Goal: Task Accomplishment & Management: Use online tool/utility

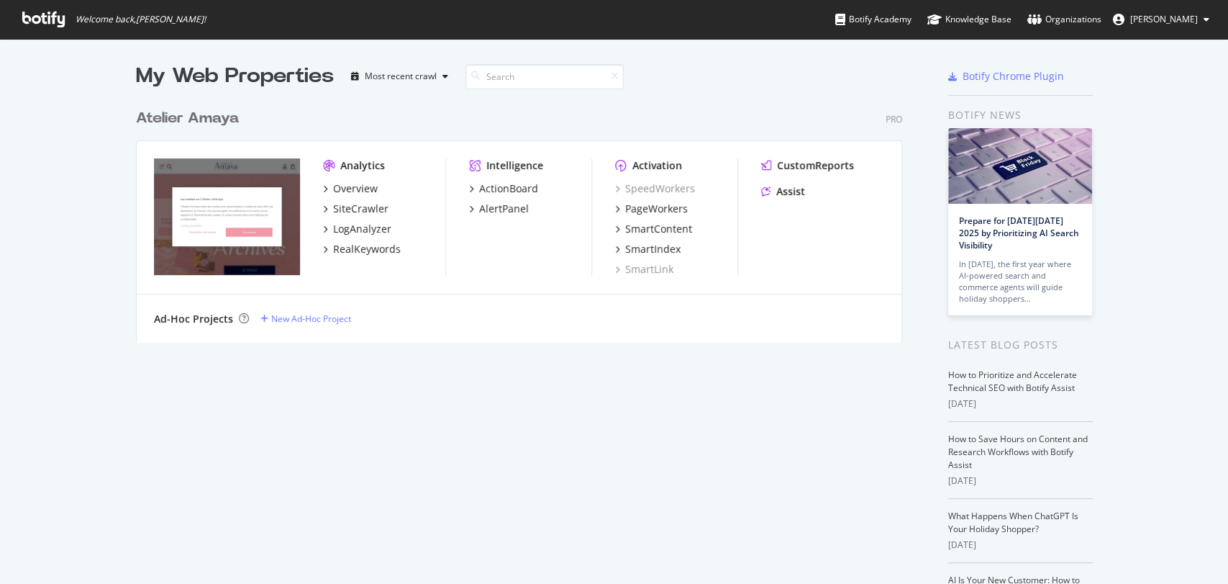
scroll to position [571, 1203]
click at [646, 209] on div "PageWorkers" at bounding box center [656, 208] width 63 height 14
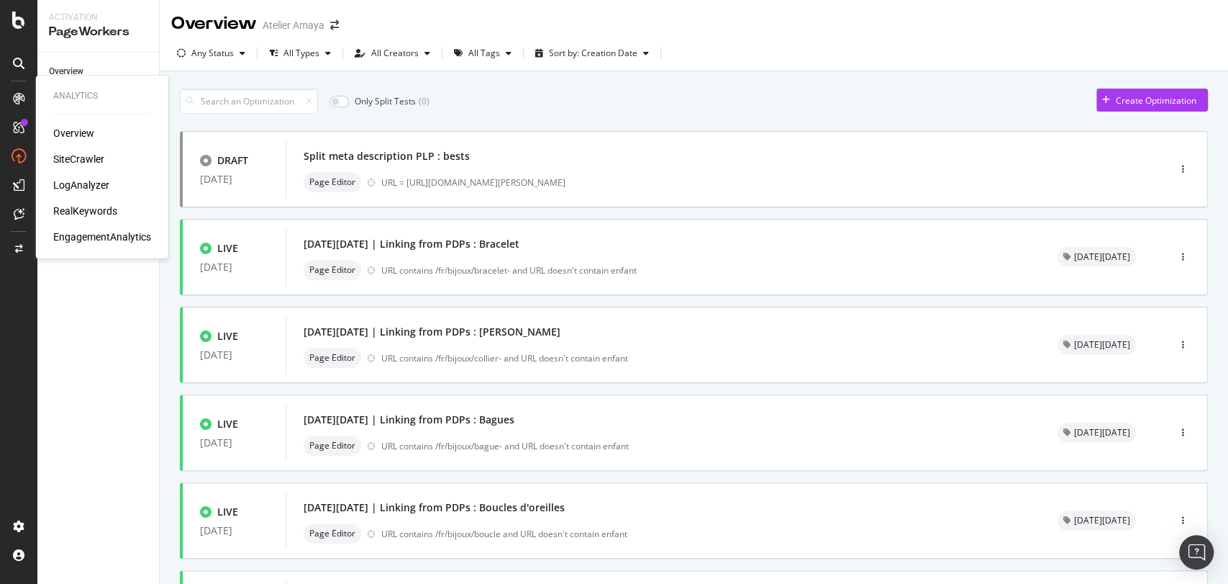
click at [81, 204] on div "RealKeywords" at bounding box center [85, 211] width 64 height 14
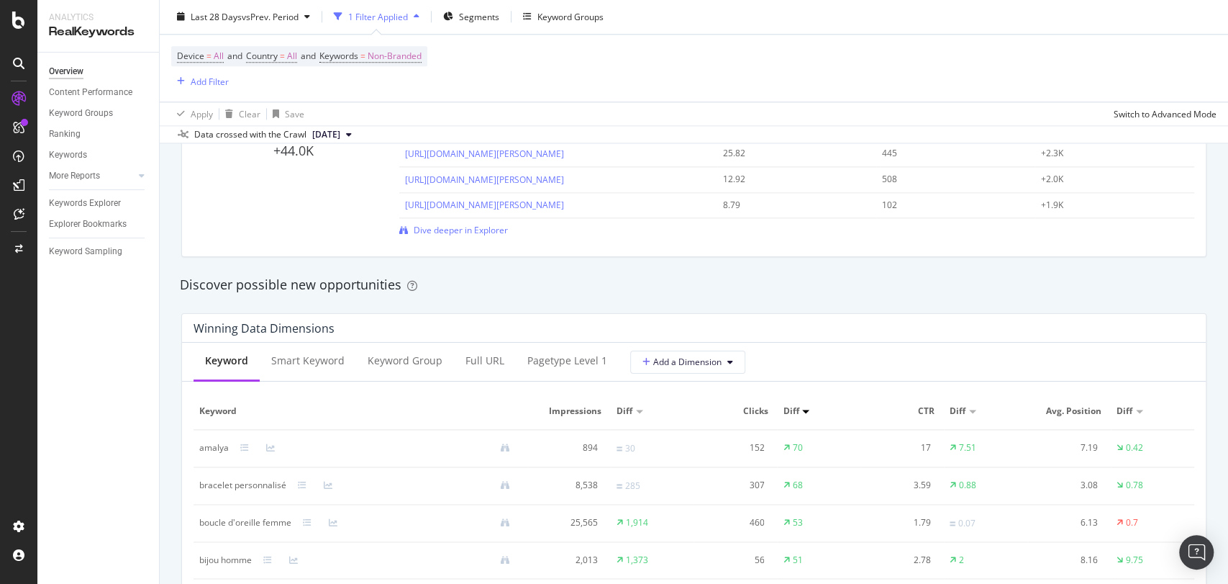
scroll to position [1657, 0]
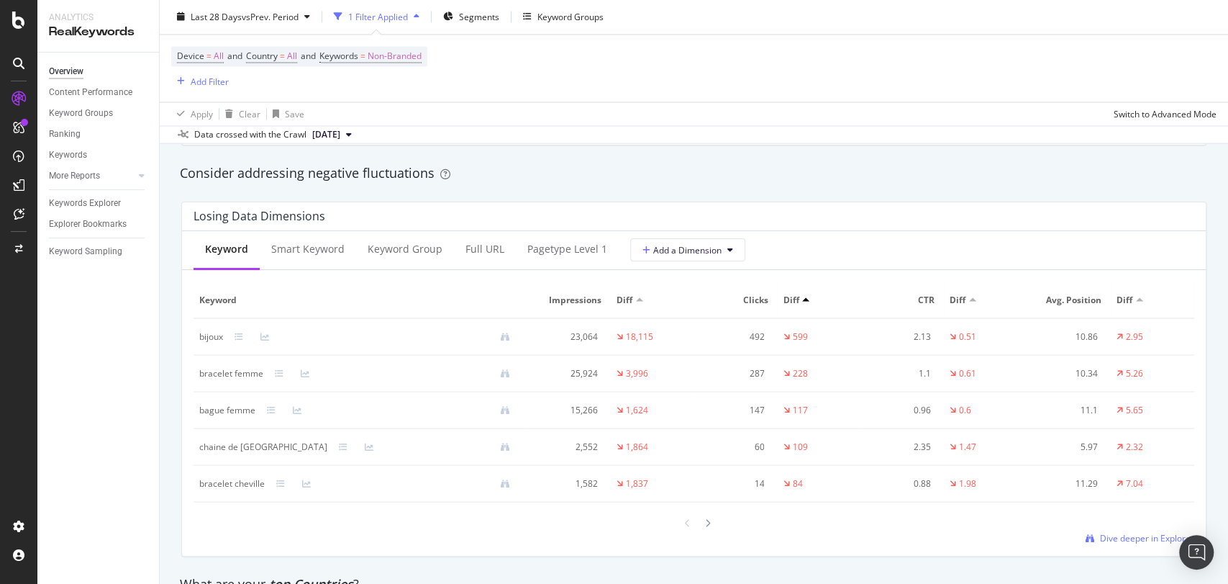
click at [1136, 301] on div at bounding box center [1139, 299] width 7 height 4
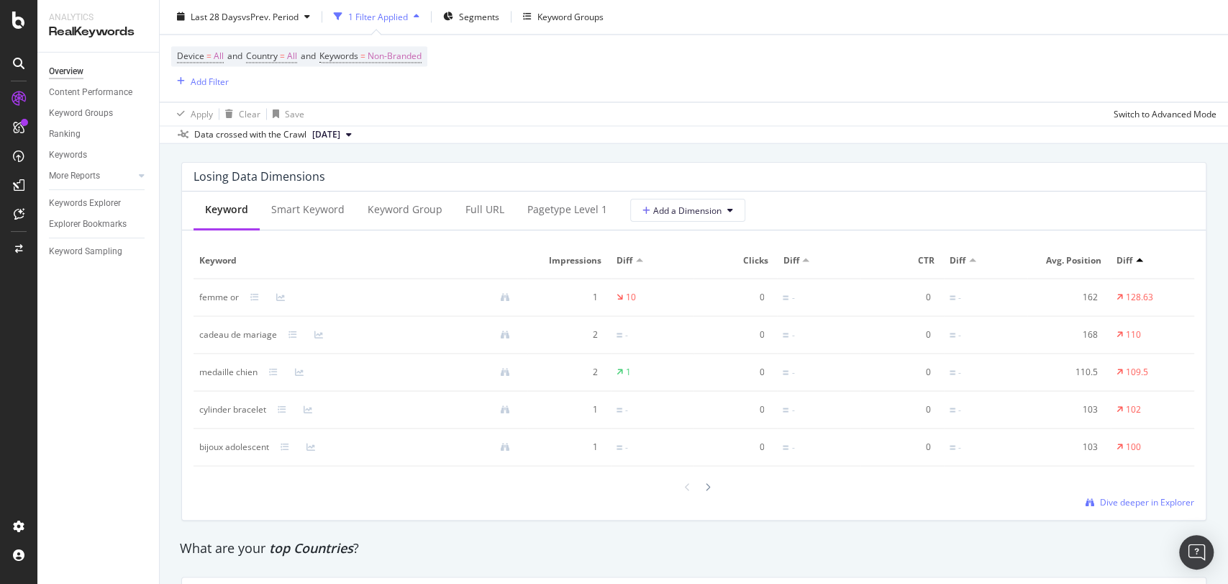
scroll to position [1697, 0]
click at [1145, 507] on span "Dive deeper in Explorer" at bounding box center [1147, 501] width 94 height 12
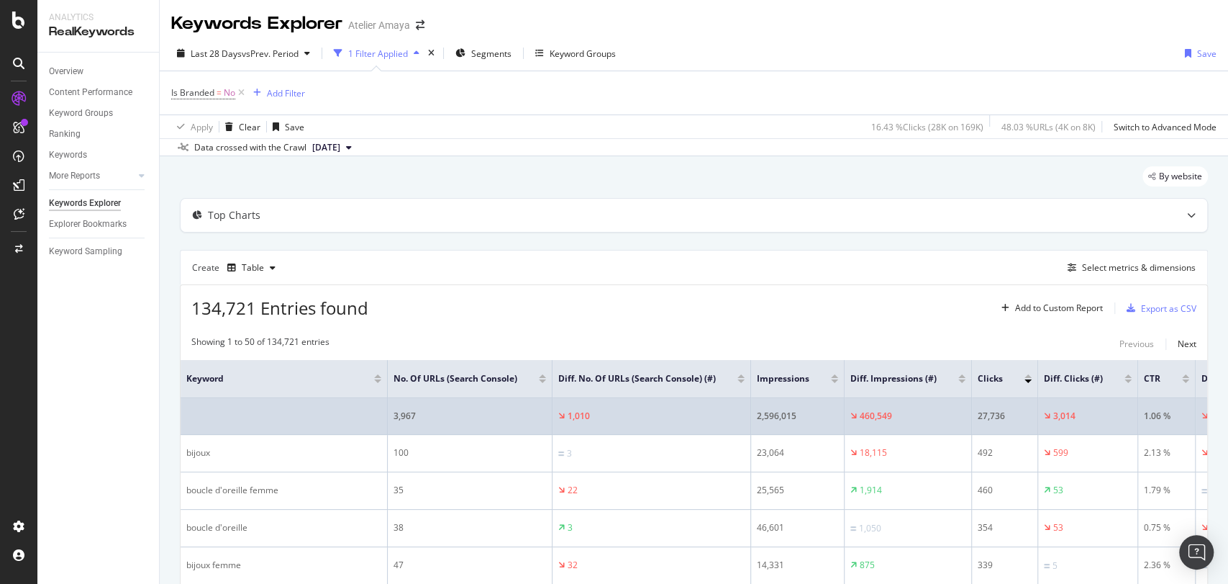
scroll to position [0, 235]
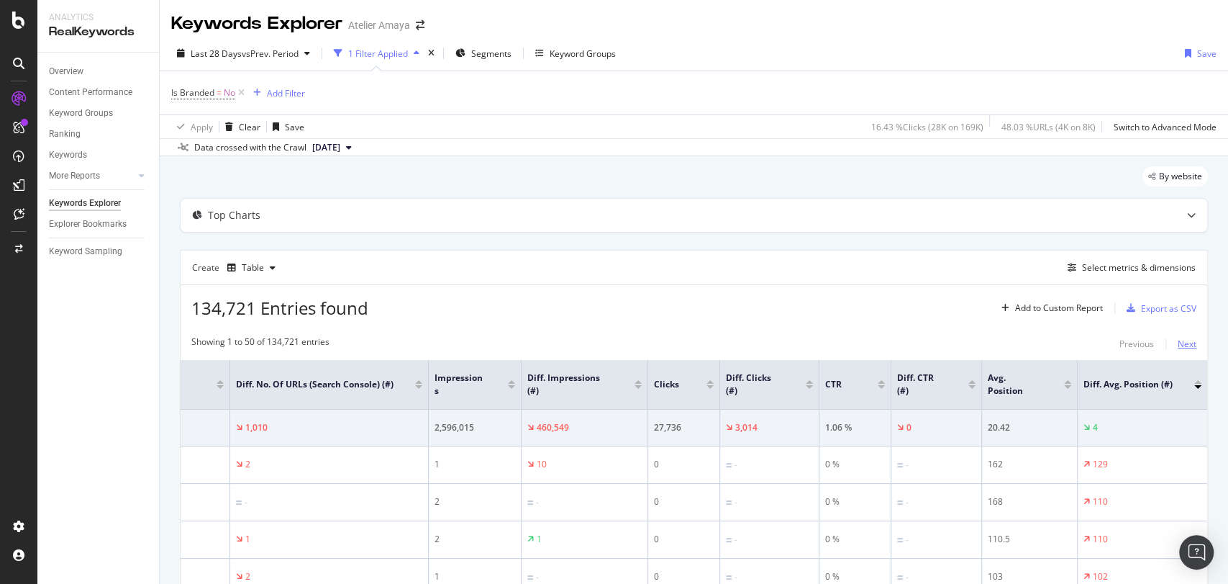
click at [1178, 337] on div "Next" at bounding box center [1187, 343] width 19 height 12
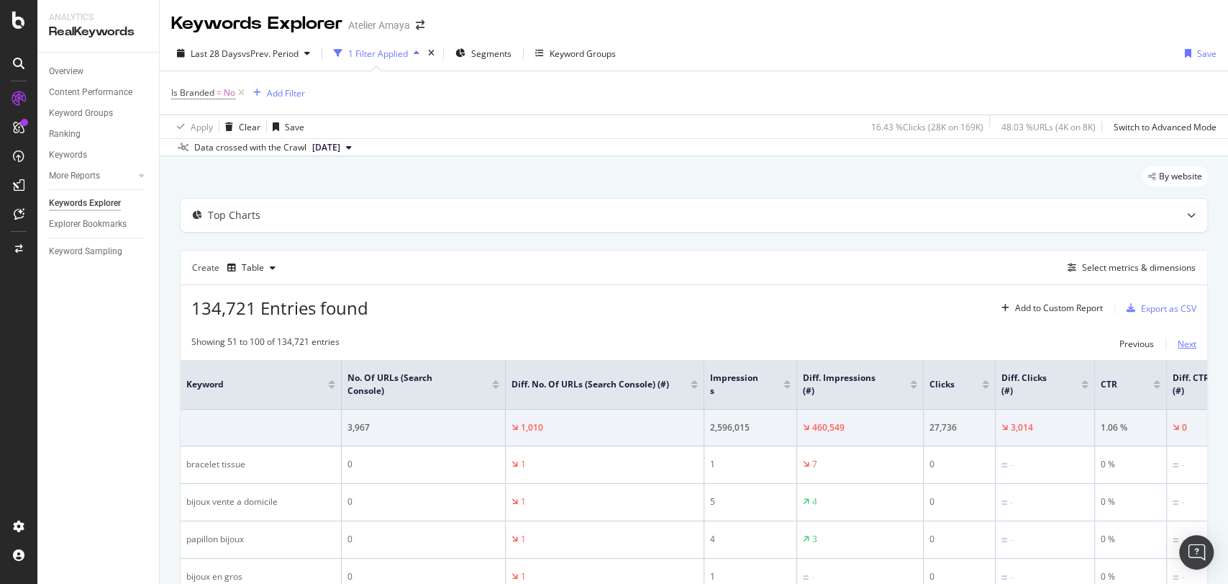
click at [1180, 346] on div "Next" at bounding box center [1187, 343] width 19 height 12
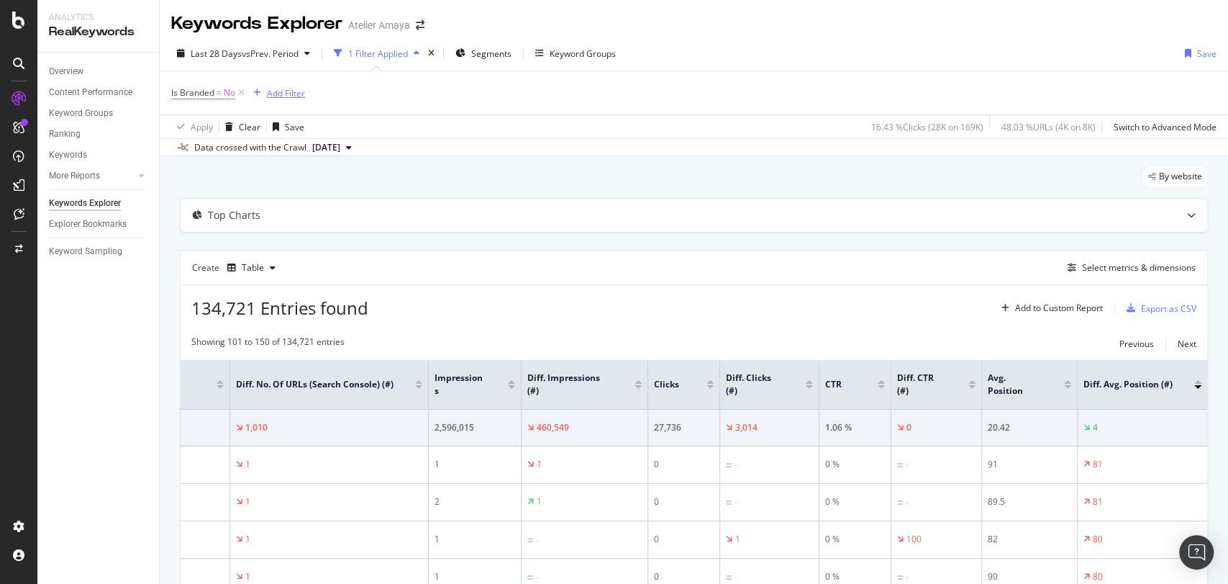
click at [288, 101] on button "Add Filter" at bounding box center [277, 92] width 58 height 17
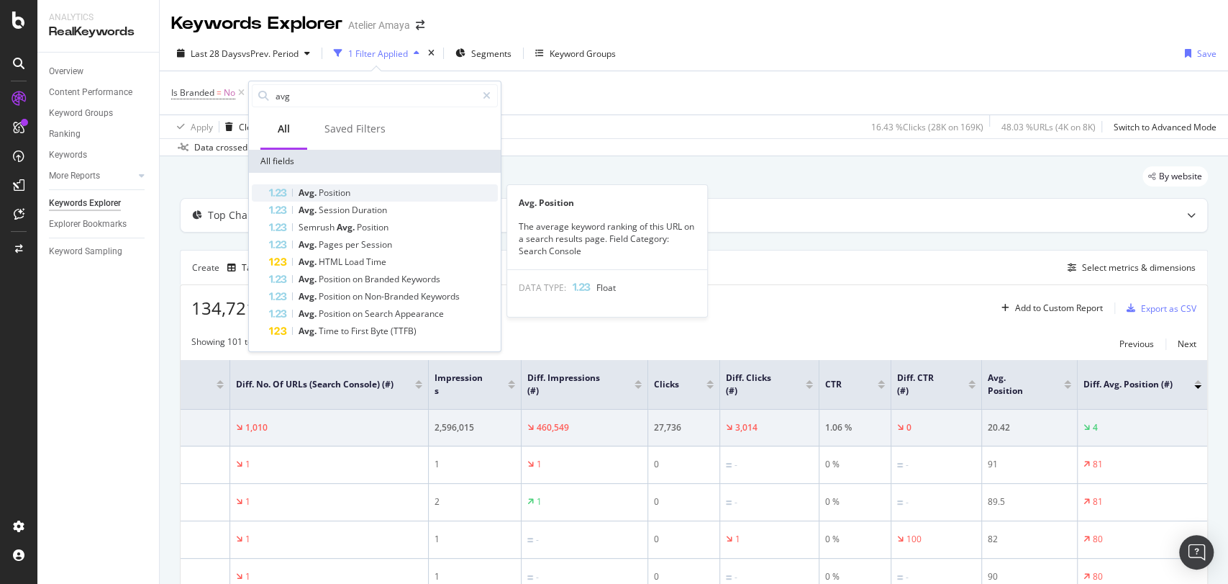
type input "avg"
click at [342, 192] on span "Position" at bounding box center [335, 192] width 32 height 12
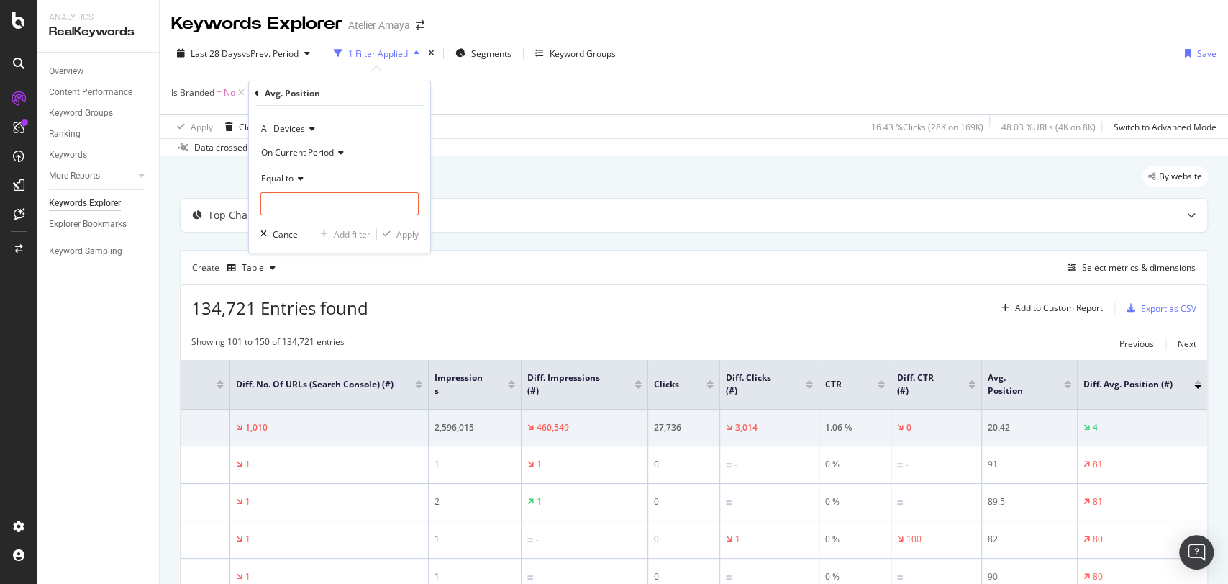
click at [291, 182] on span "Equal to" at bounding box center [277, 178] width 32 height 12
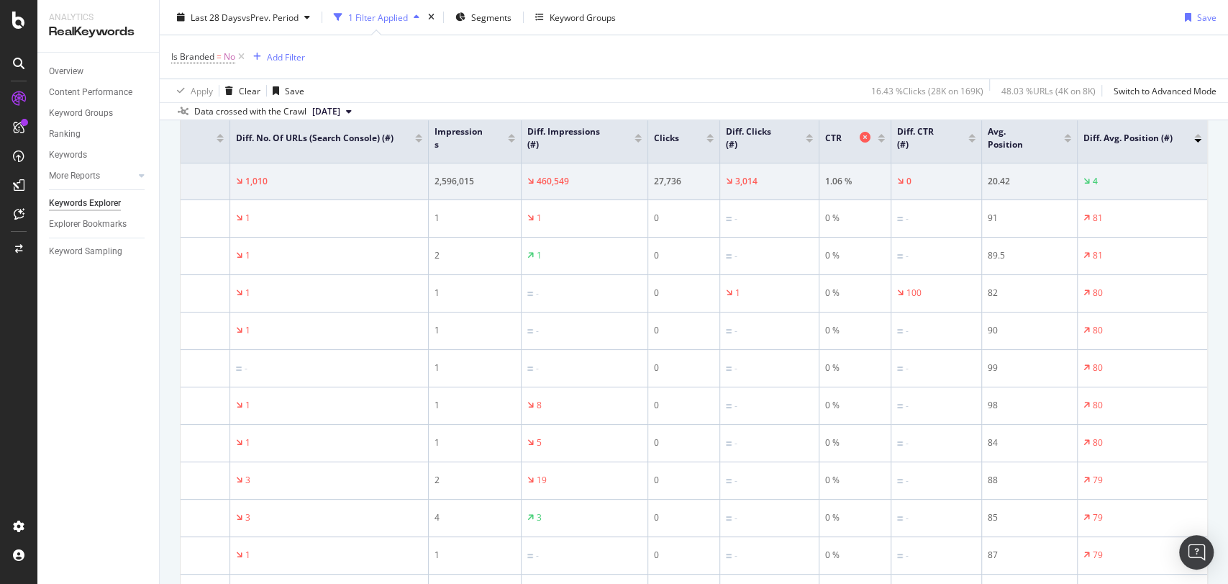
scroll to position [0, 0]
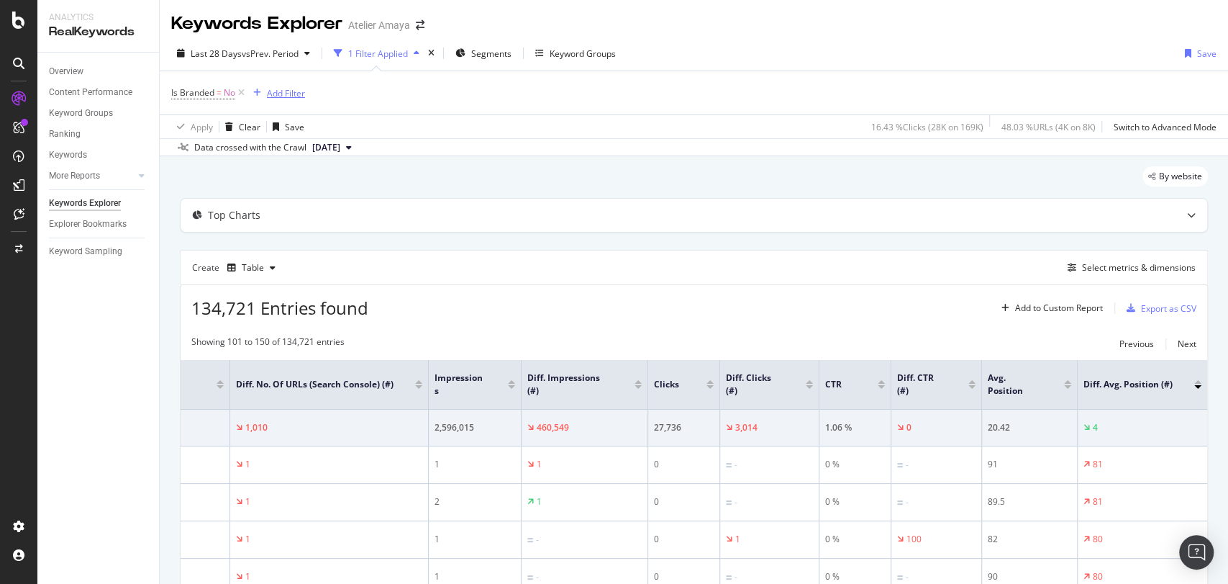
click at [286, 100] on div "Add Filter" at bounding box center [277, 93] width 58 height 16
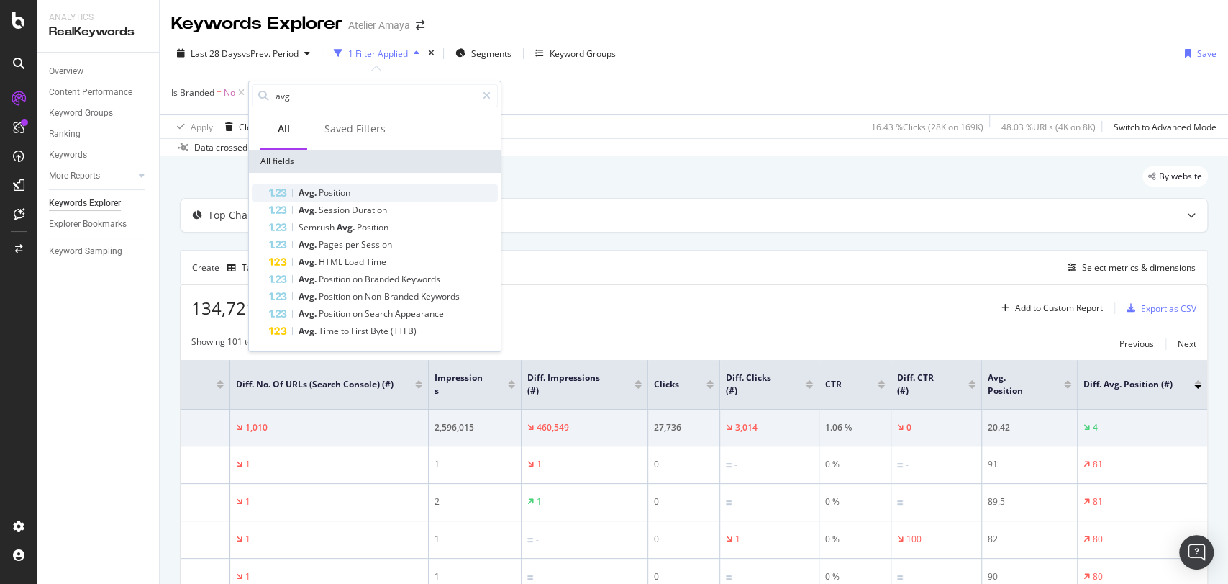
click at [327, 192] on span "Position" at bounding box center [335, 192] width 32 height 12
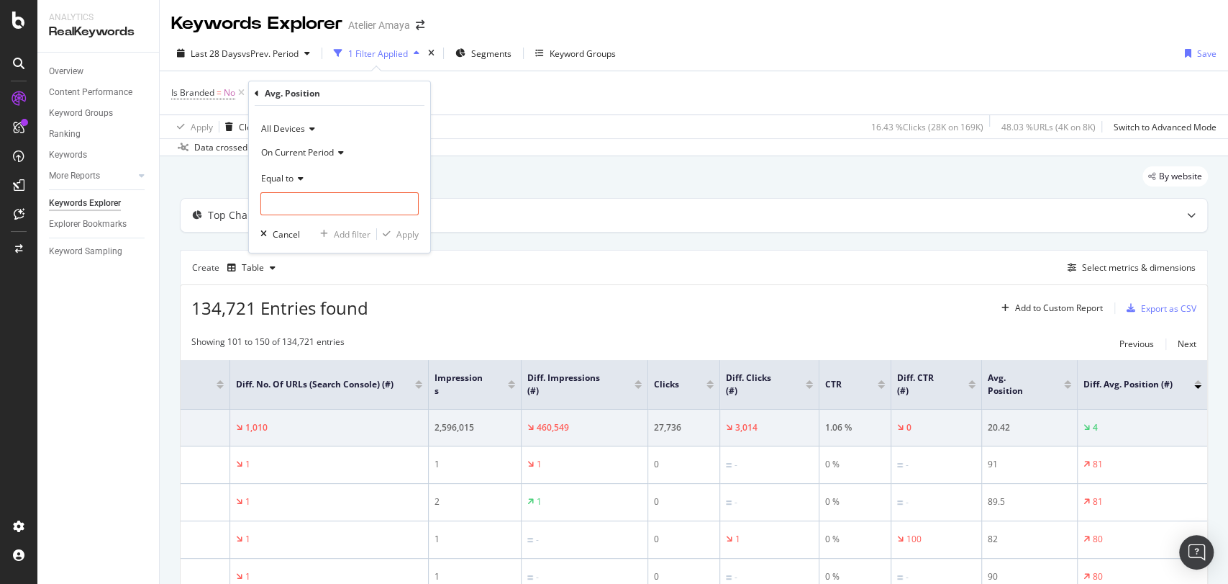
click at [300, 180] on icon at bounding box center [299, 178] width 10 height 9
click at [299, 317] on span "Between" at bounding box center [285, 320] width 35 height 12
click at [309, 200] on input "0" at bounding box center [339, 203] width 158 height 23
type input "1"
click at [276, 246] on input "1" at bounding box center [339, 244] width 158 height 23
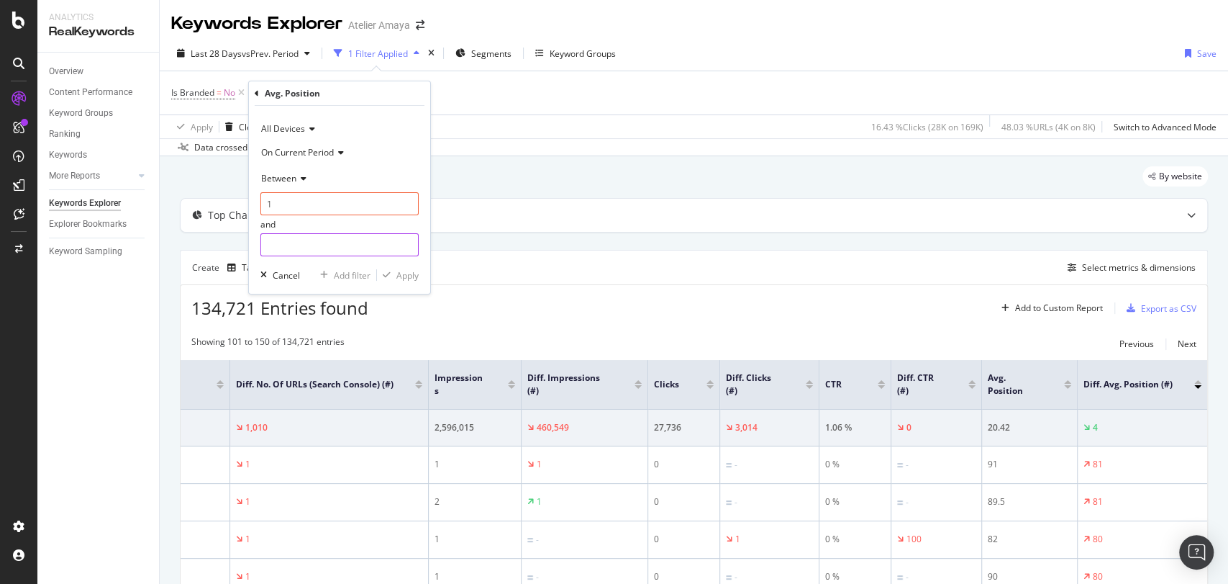
type input "5"
click at [358, 245] on input "5" at bounding box center [339, 244] width 158 height 23
type input "10"
click at [412, 284] on div "All Devices On Current Period Between 1 and 10 Cancel Add filter Apply" at bounding box center [339, 200] width 181 height 188
click at [409, 278] on div "Apply" at bounding box center [407, 275] width 22 height 12
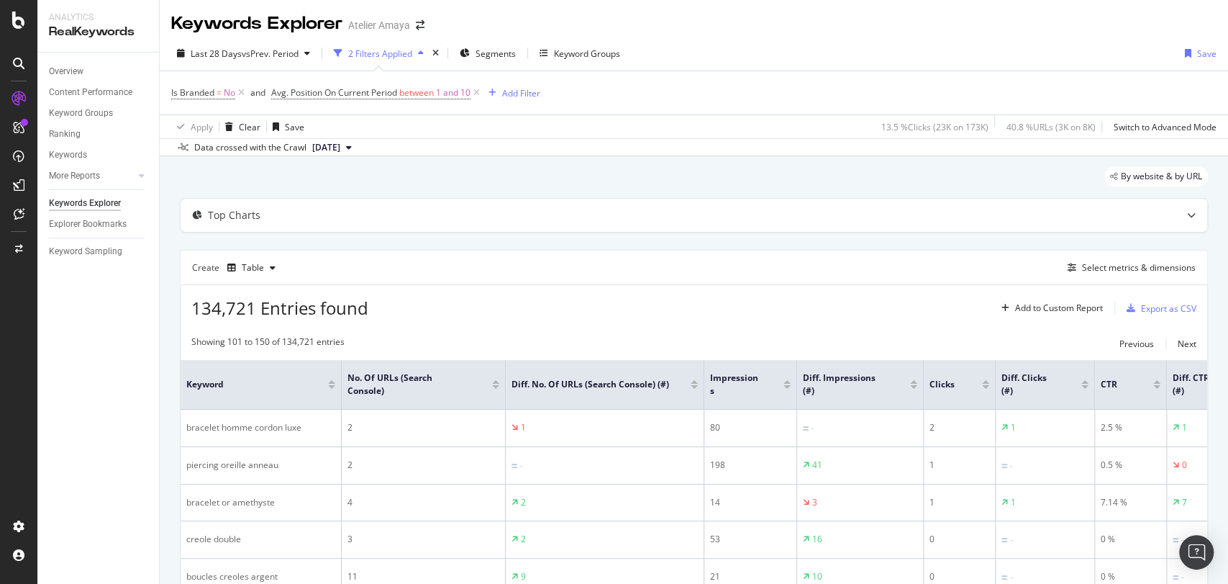
click at [798, 285] on div "134,721 Entries found Add to Custom Report Export as CSV" at bounding box center [694, 302] width 1027 height 35
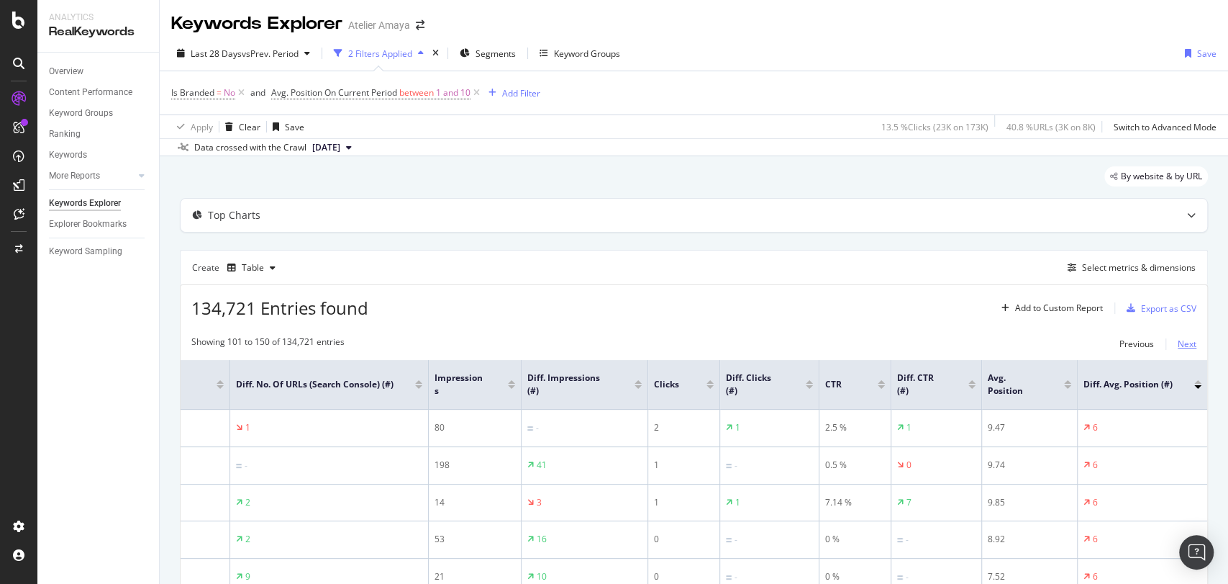
click at [1180, 350] on div "Next" at bounding box center [1187, 344] width 19 height 16
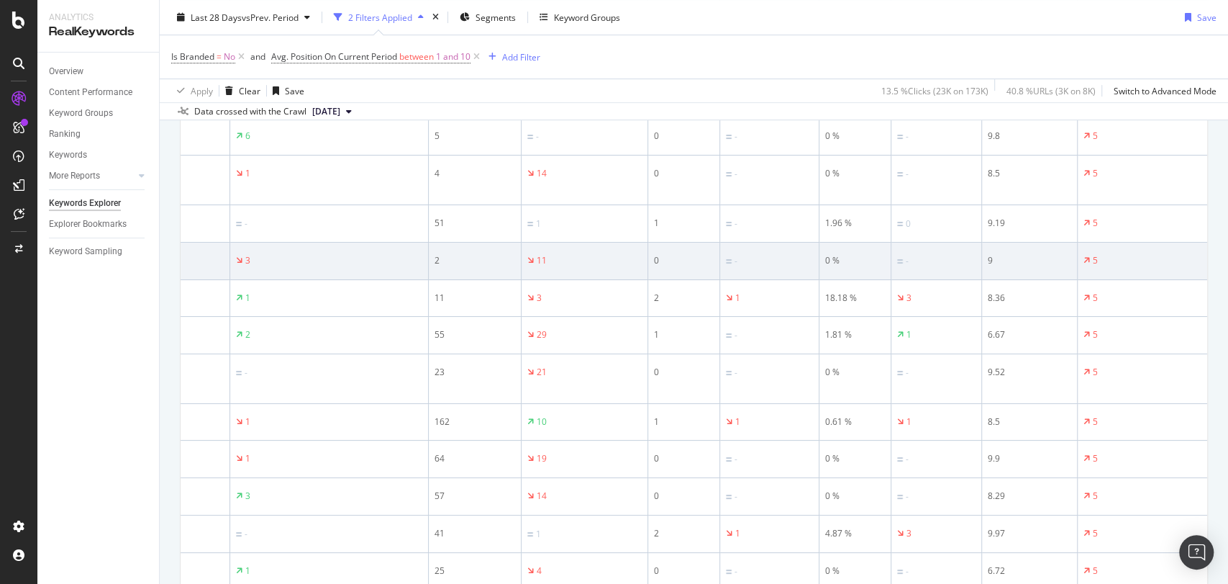
scroll to position [0, 0]
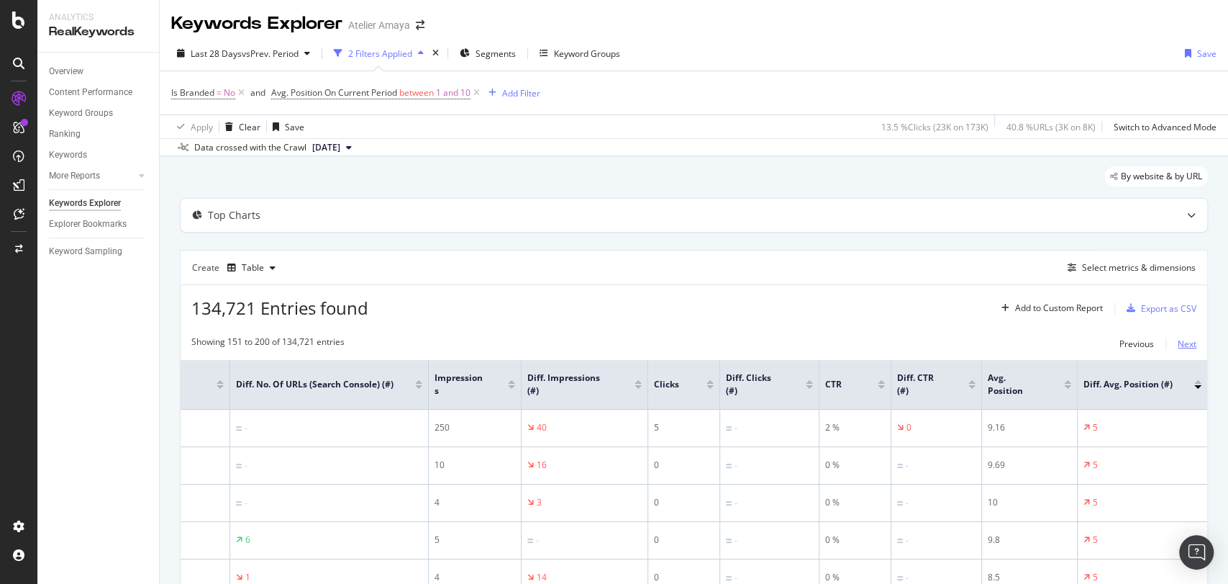
click at [1178, 345] on div "Next" at bounding box center [1187, 343] width 19 height 12
click at [1178, 348] on div "Next" at bounding box center [1187, 343] width 19 height 12
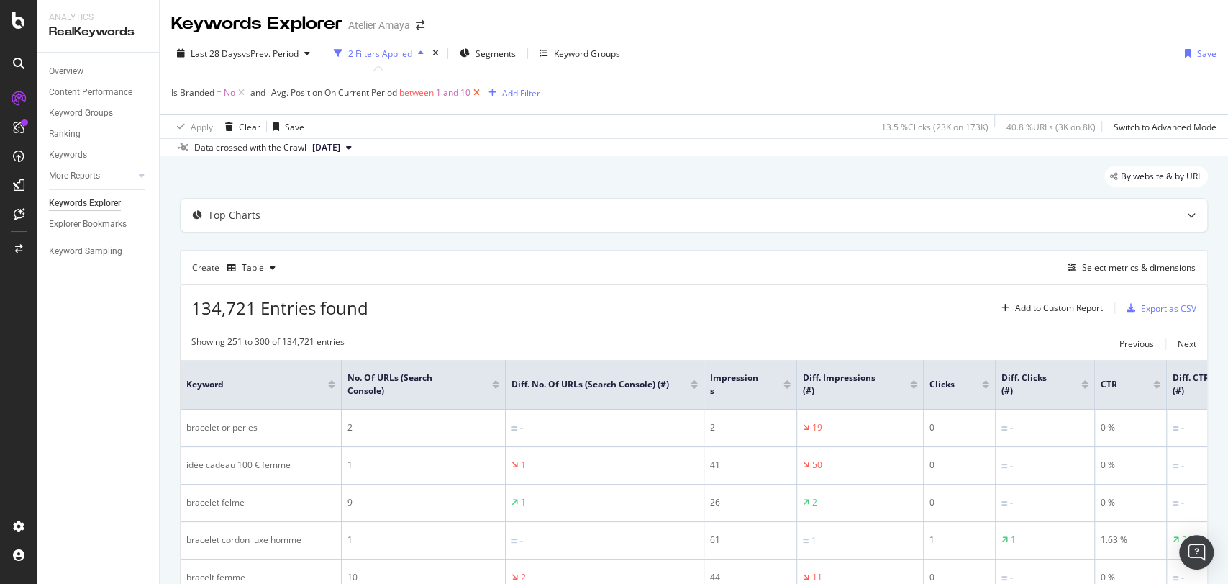
click at [477, 89] on icon at bounding box center [477, 93] width 12 height 14
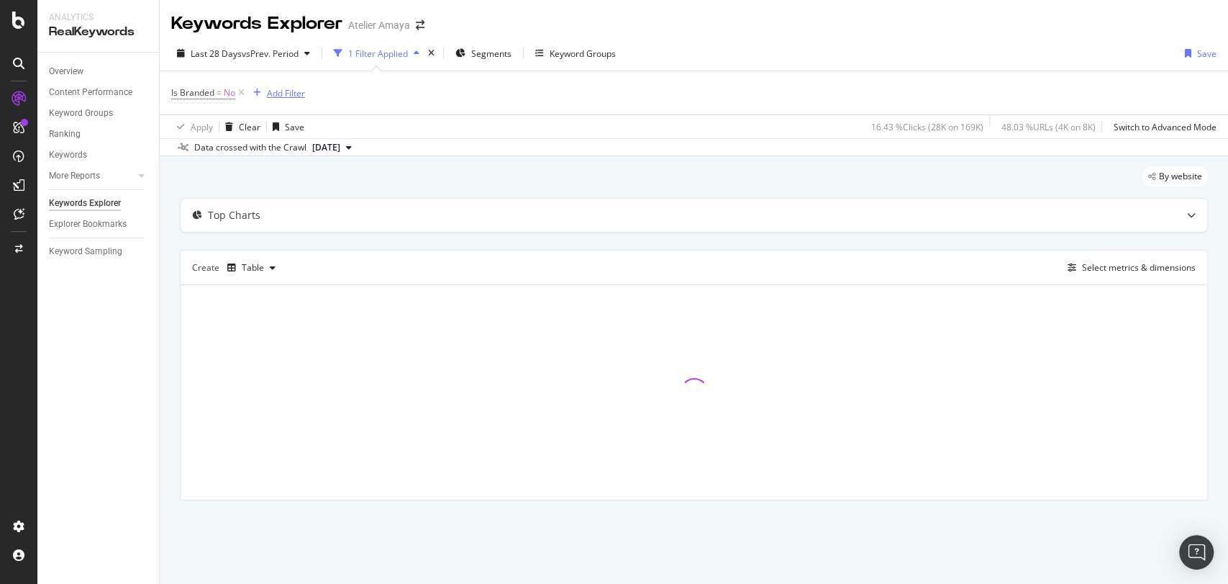
click at [276, 87] on div "Add Filter" at bounding box center [286, 93] width 38 height 12
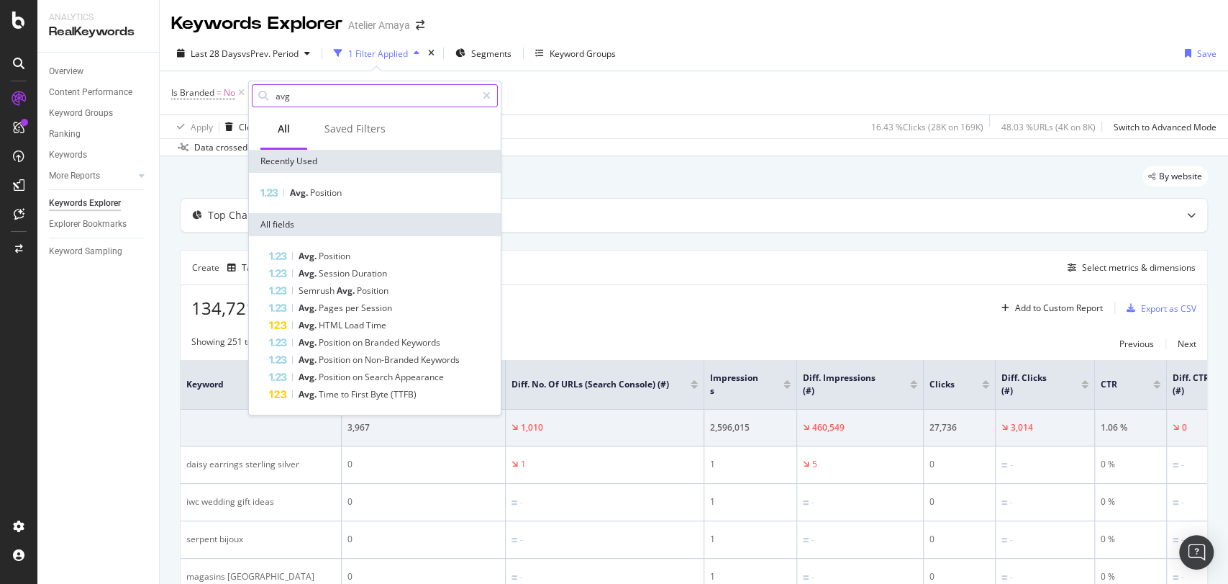
click at [307, 96] on input "avg" at bounding box center [375, 96] width 202 height 22
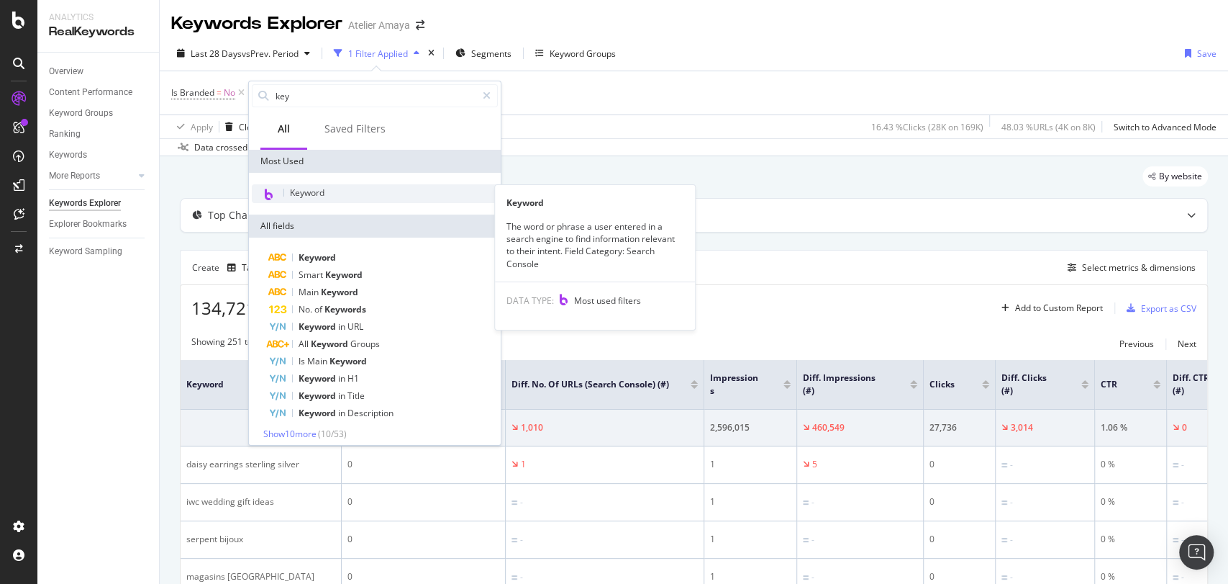
type input "key"
click at [304, 191] on span "Keyword" at bounding box center [307, 192] width 35 height 12
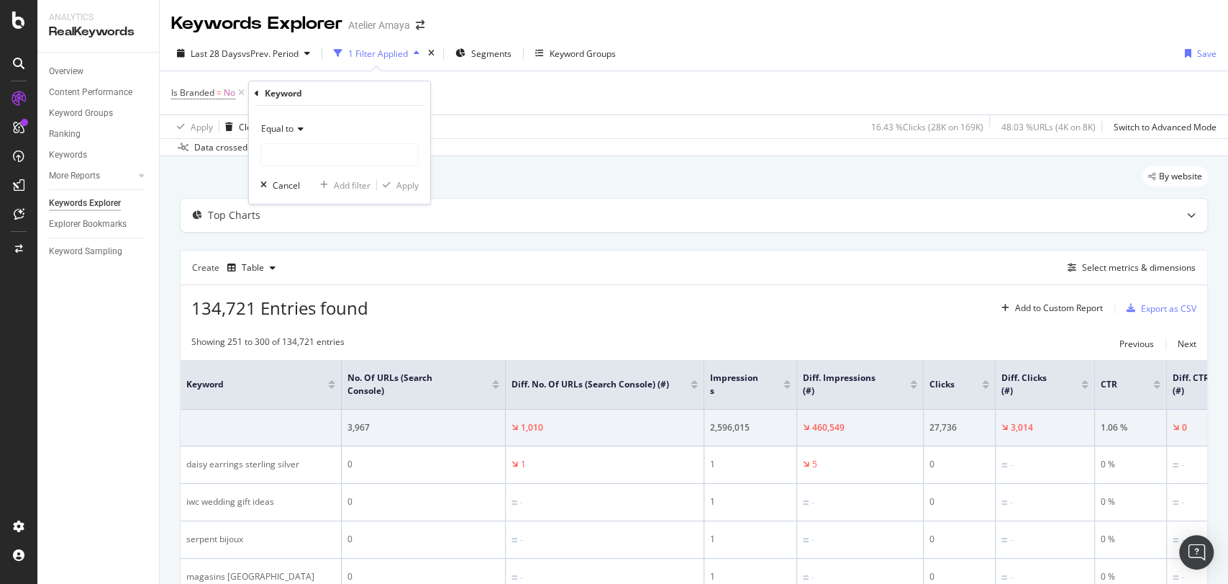
click at [289, 137] on div "Equal to" at bounding box center [339, 128] width 158 height 23
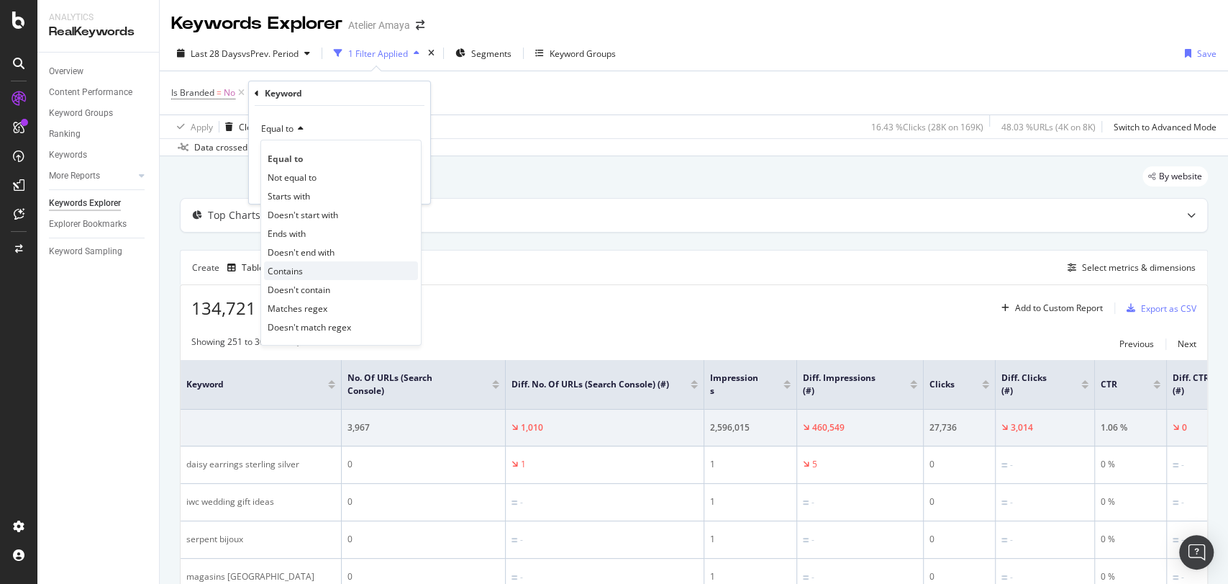
click at [307, 275] on div "Contains" at bounding box center [341, 270] width 154 height 19
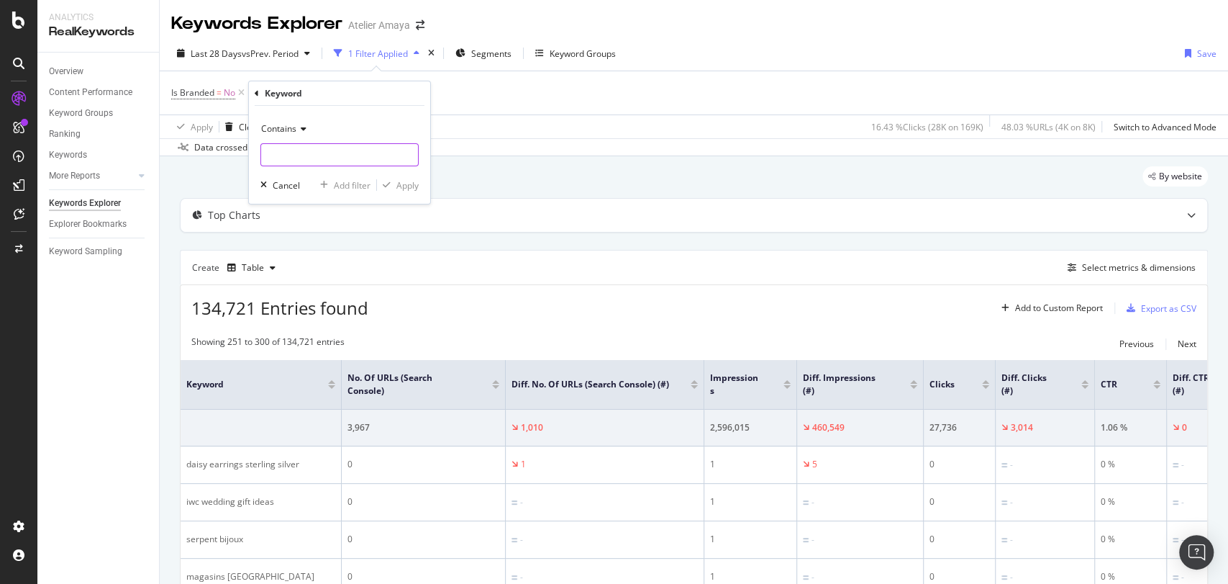
click at [324, 153] on input "text" at bounding box center [339, 154] width 157 height 23
type input "bague"
click at [407, 183] on div "Apply" at bounding box center [407, 185] width 22 height 12
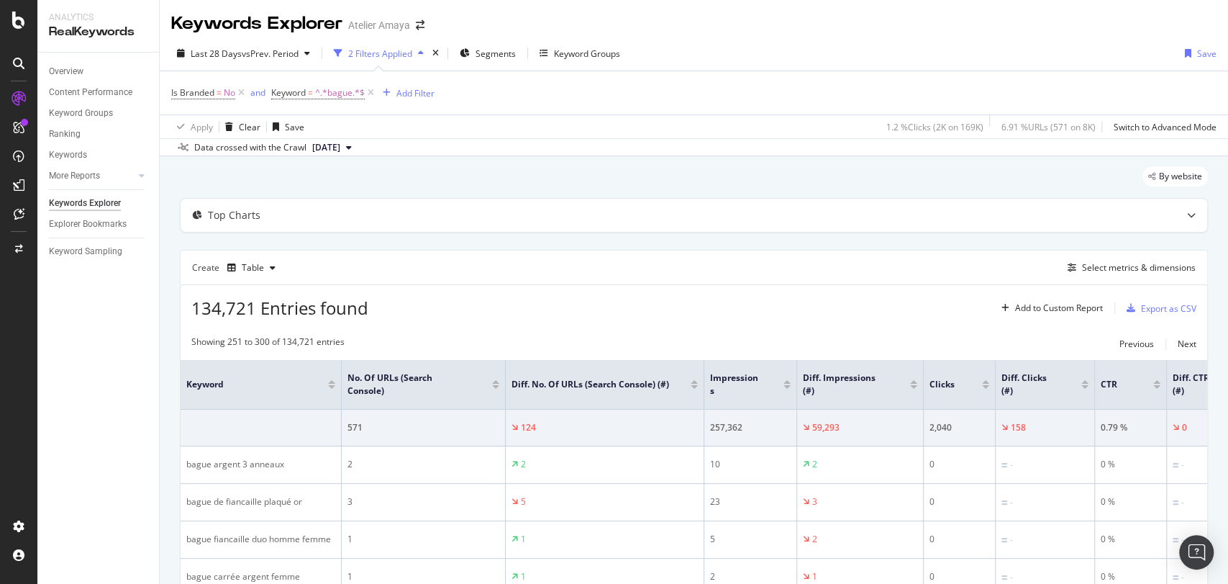
click at [787, 385] on div at bounding box center [787, 387] width 7 height 4
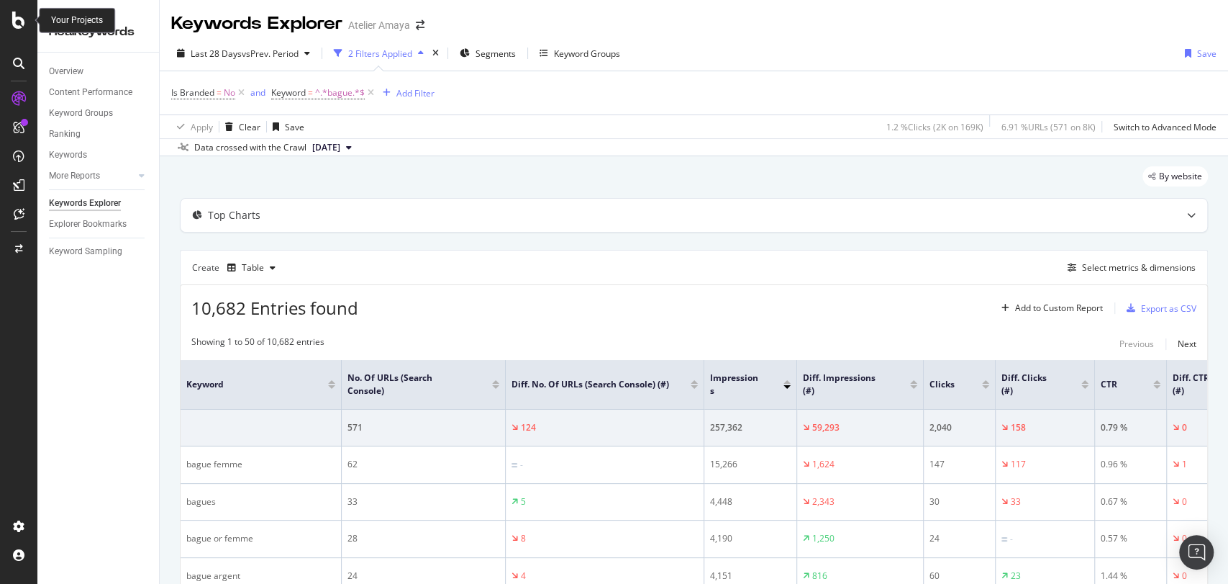
click at [20, 12] on icon at bounding box center [18, 20] width 13 height 17
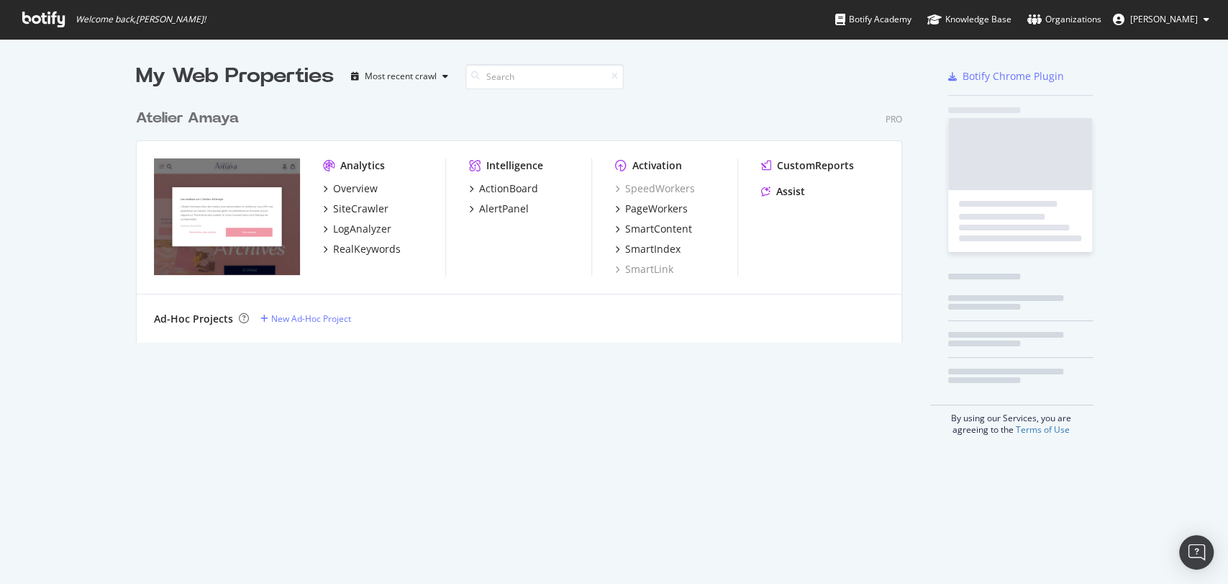
scroll to position [571, 1203]
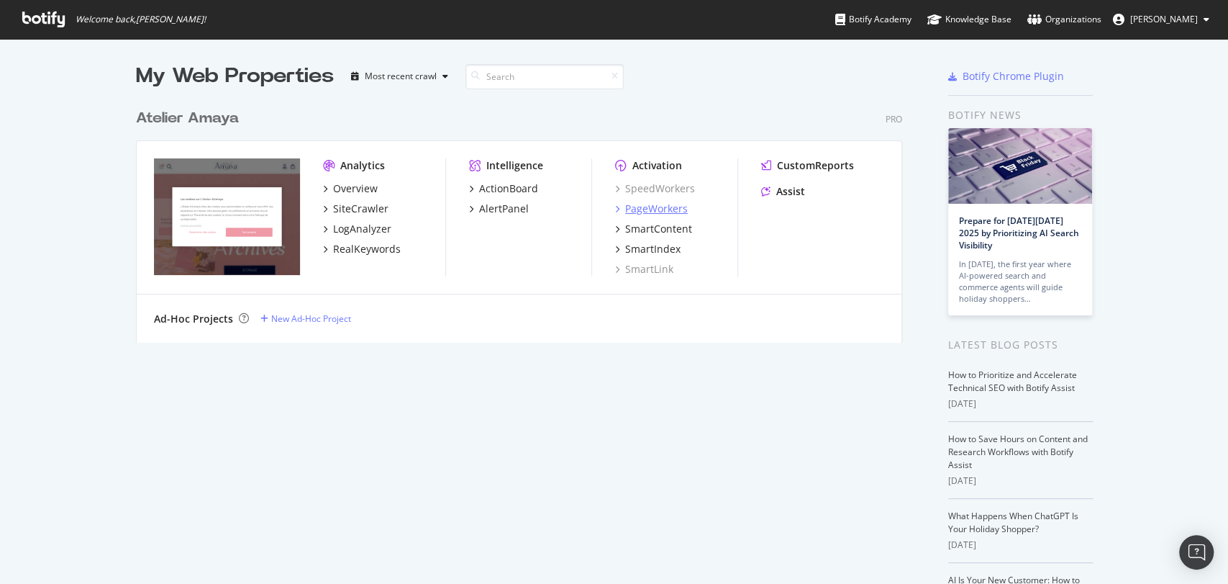
click at [640, 209] on div "PageWorkers" at bounding box center [656, 208] width 63 height 14
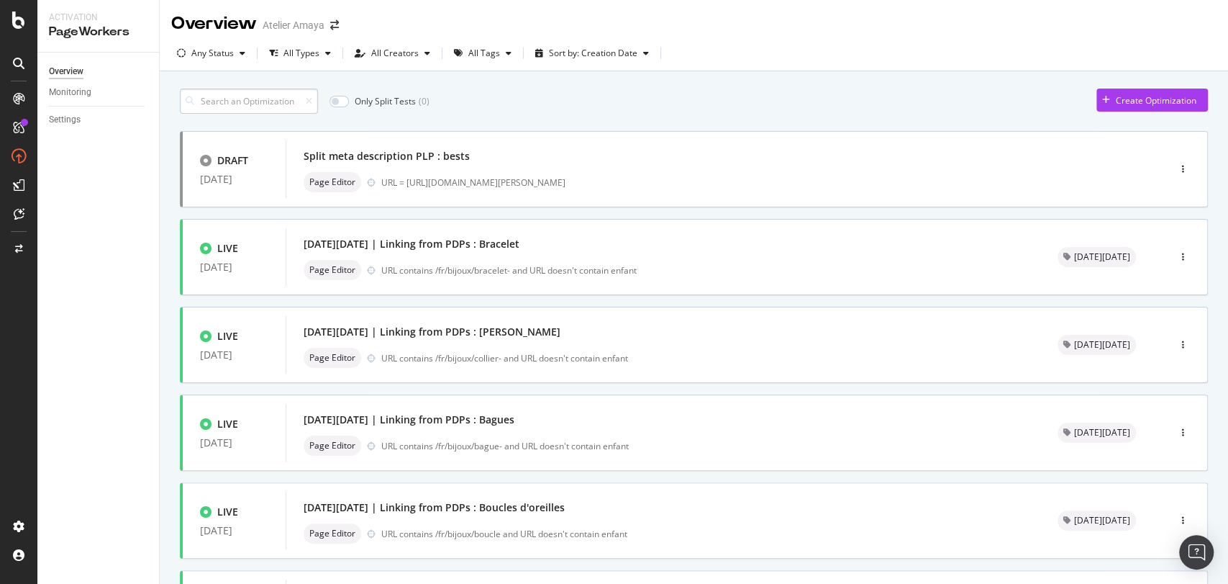
click at [278, 100] on input at bounding box center [249, 101] width 138 height 25
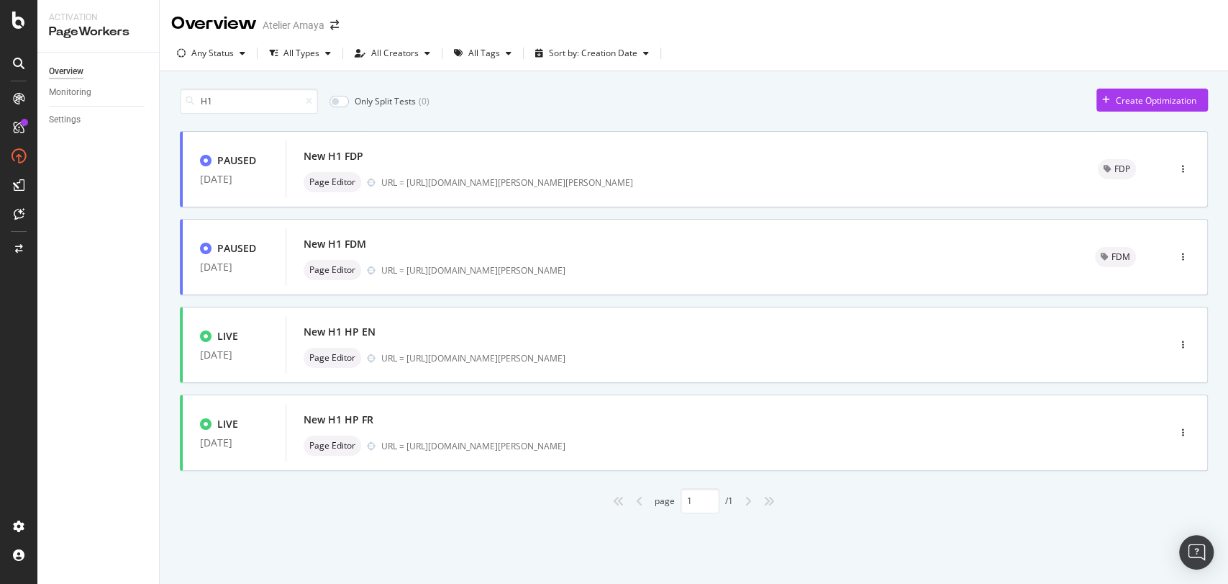
click at [278, 100] on input "H1" at bounding box center [249, 101] width 138 height 25
click at [361, 412] on div "New H1 HP FR" at bounding box center [339, 419] width 70 height 14
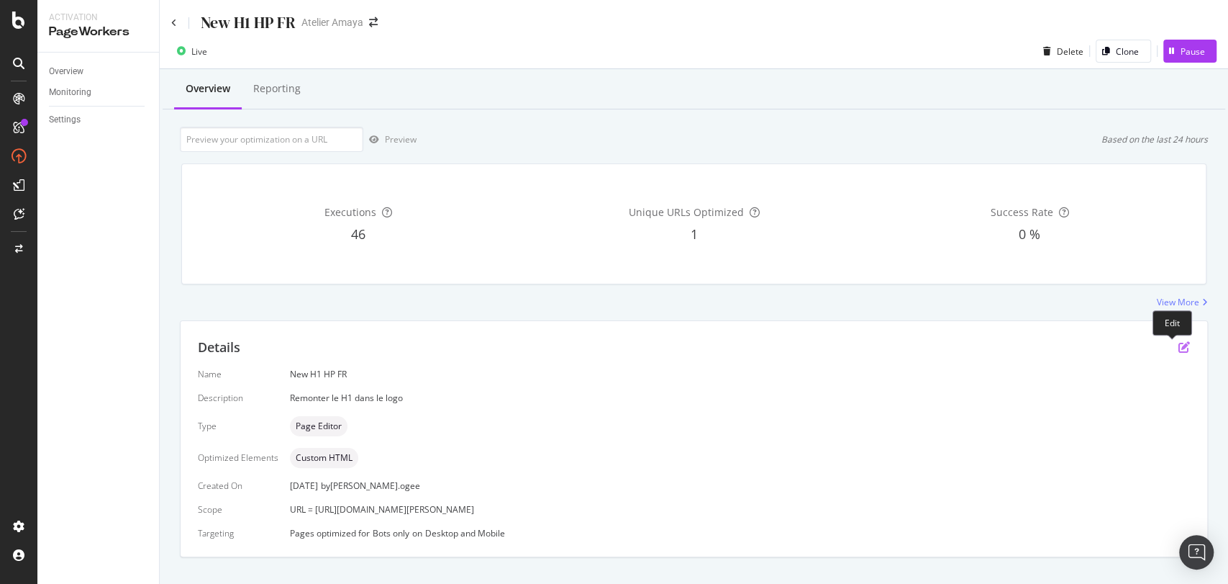
click at [1179, 342] on icon "pen-to-square" at bounding box center [1185, 347] width 12 height 12
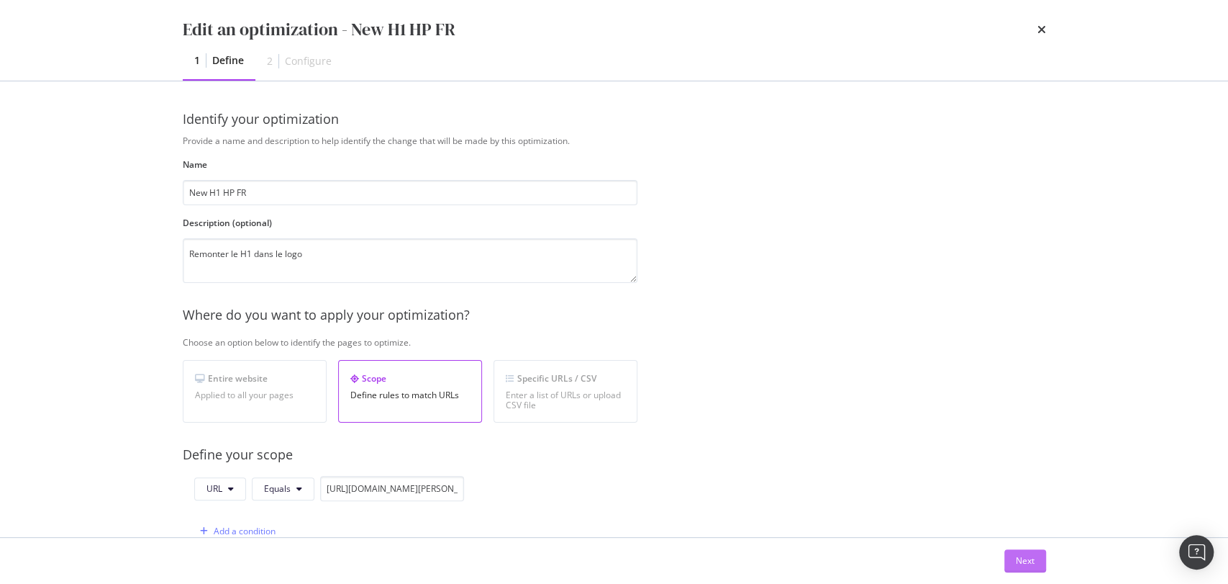
click at [1023, 555] on div "Next" at bounding box center [1025, 560] width 19 height 12
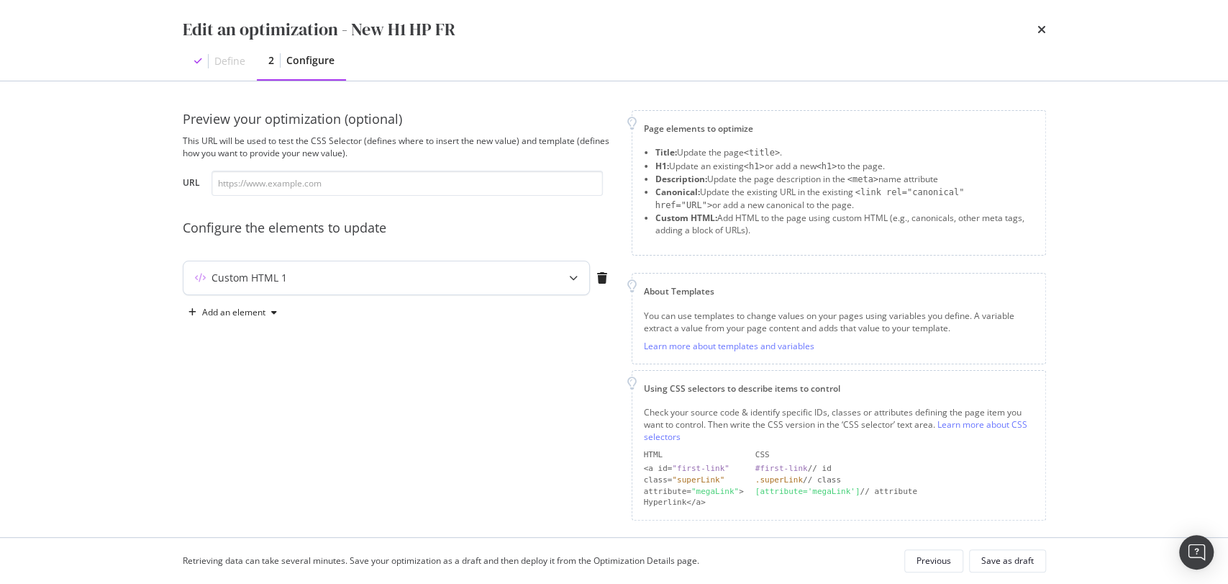
click at [368, 291] on div "Custom HTML 1" at bounding box center [386, 277] width 406 height 33
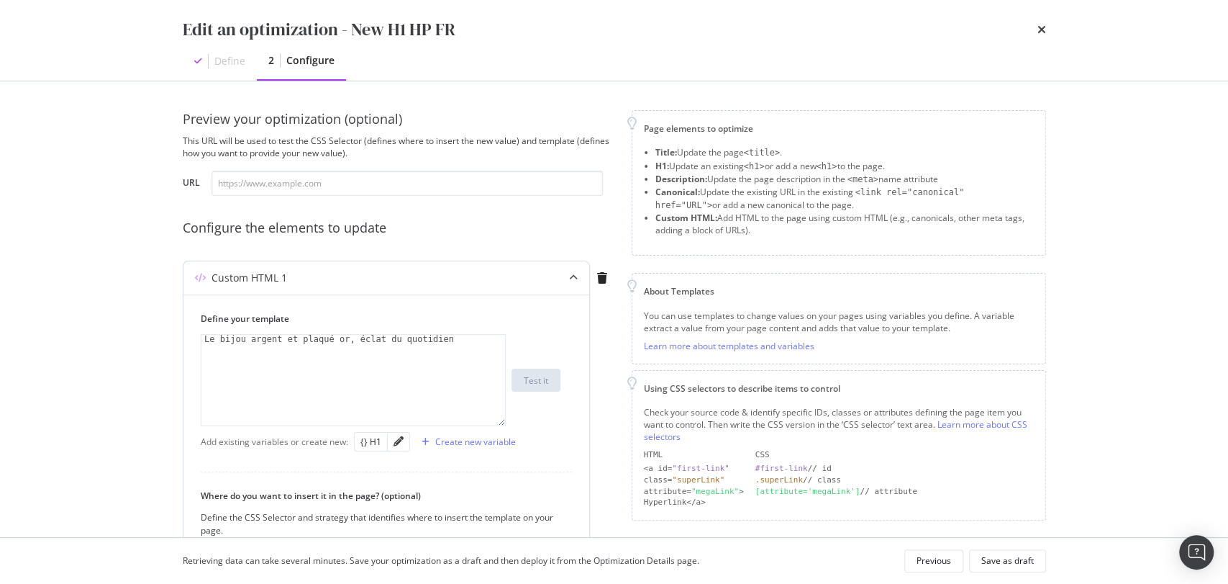
type textarea "Le bijou argent et plaqué or, éclat du quotidien"
click at [310, 342] on div "Le bijou argent et plaqué or, éclat du quotidien" at bounding box center [353, 389] width 304 height 109
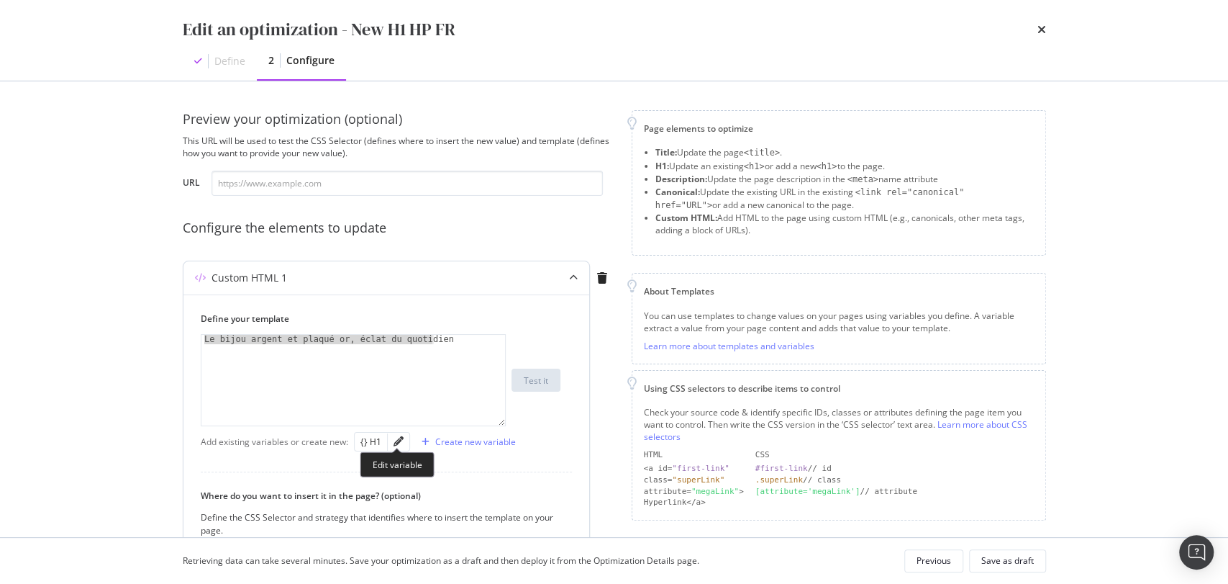
click at [397, 447] on div "modal" at bounding box center [399, 441] width 22 height 18
click at [395, 436] on icon "pencil" at bounding box center [399, 441] width 10 height 10
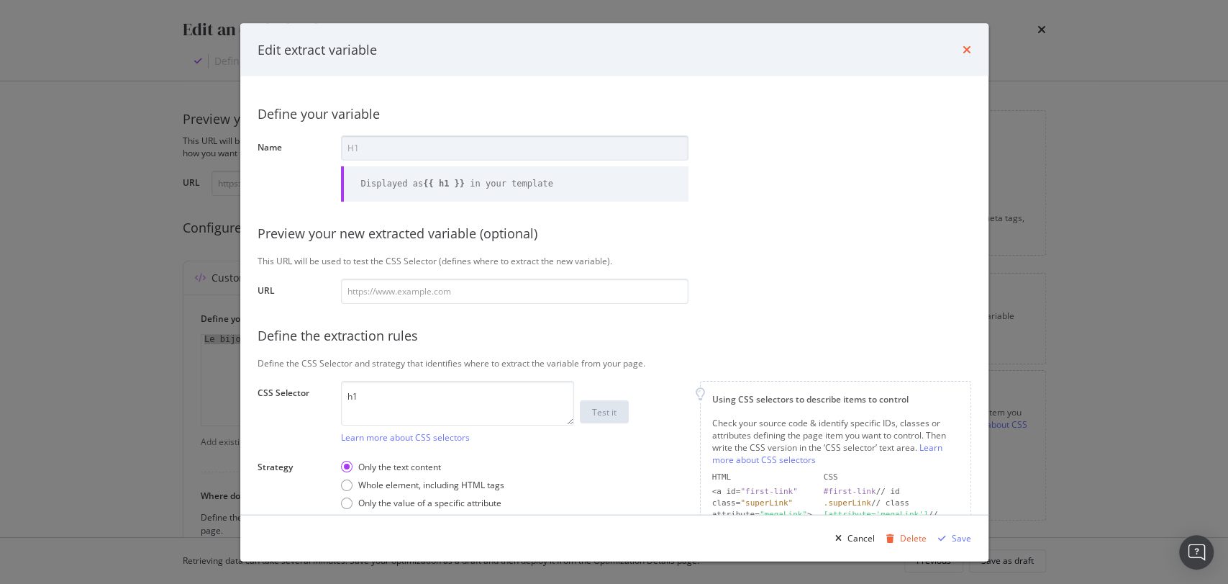
click at [969, 47] on icon "times" at bounding box center [967, 50] width 9 height 12
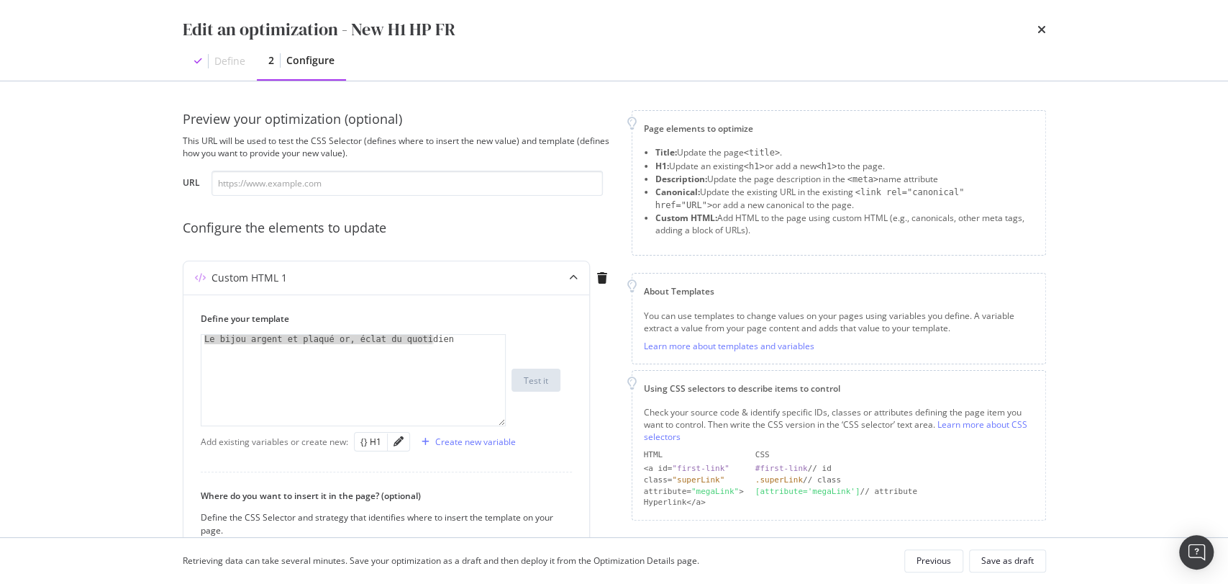
click at [222, 63] on div "Define" at bounding box center [229, 61] width 31 height 14
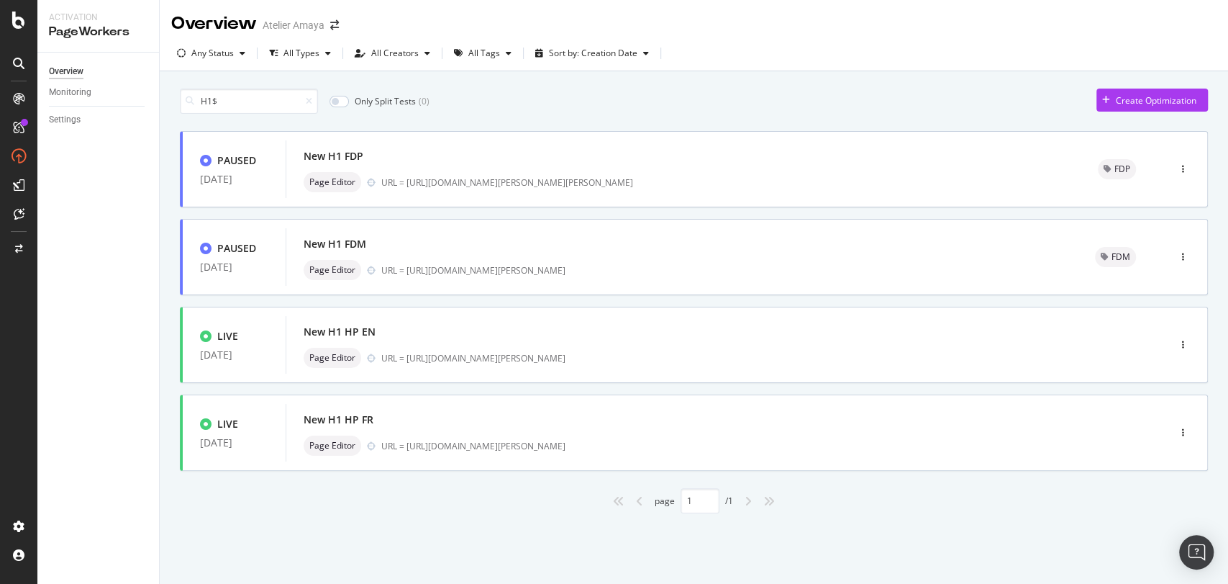
click at [257, 92] on input "H1$" at bounding box center [249, 101] width 138 height 25
click at [410, 440] on div "URL = [URL][DOMAIN_NAME][PERSON_NAME]" at bounding box center [744, 446] width 726 height 12
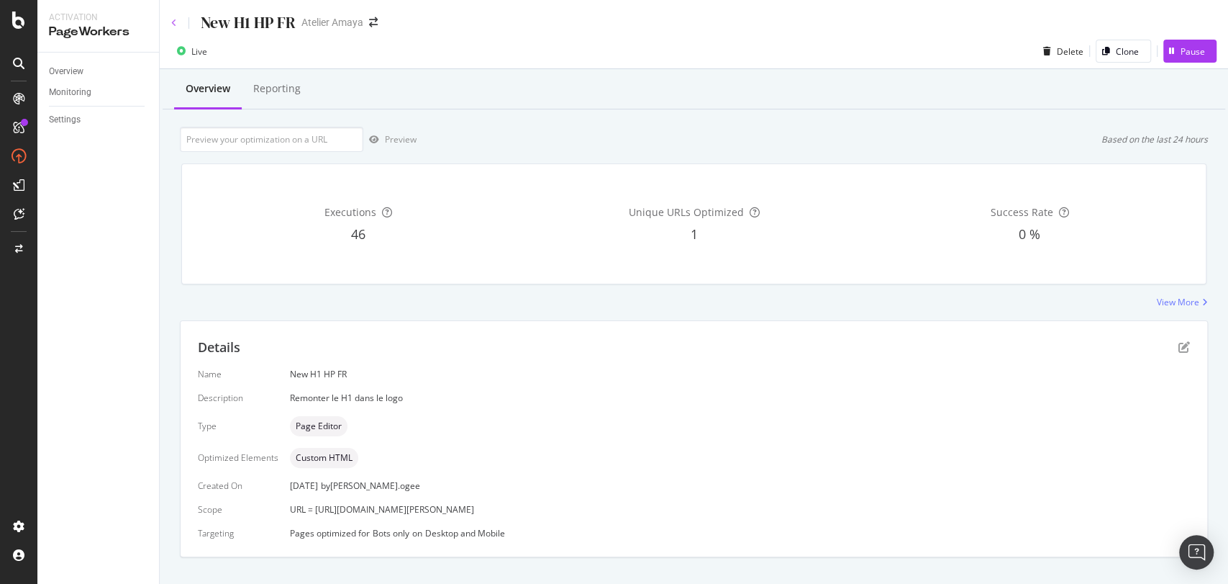
click at [173, 27] on icon at bounding box center [174, 23] width 6 height 9
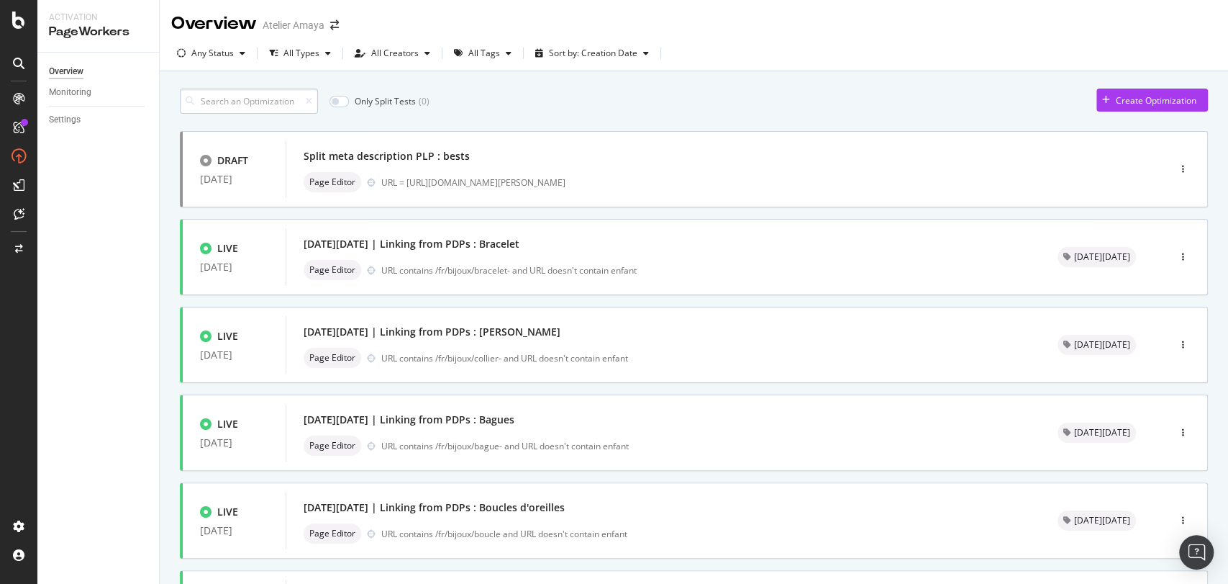
click at [241, 96] on input at bounding box center [249, 101] width 138 height 25
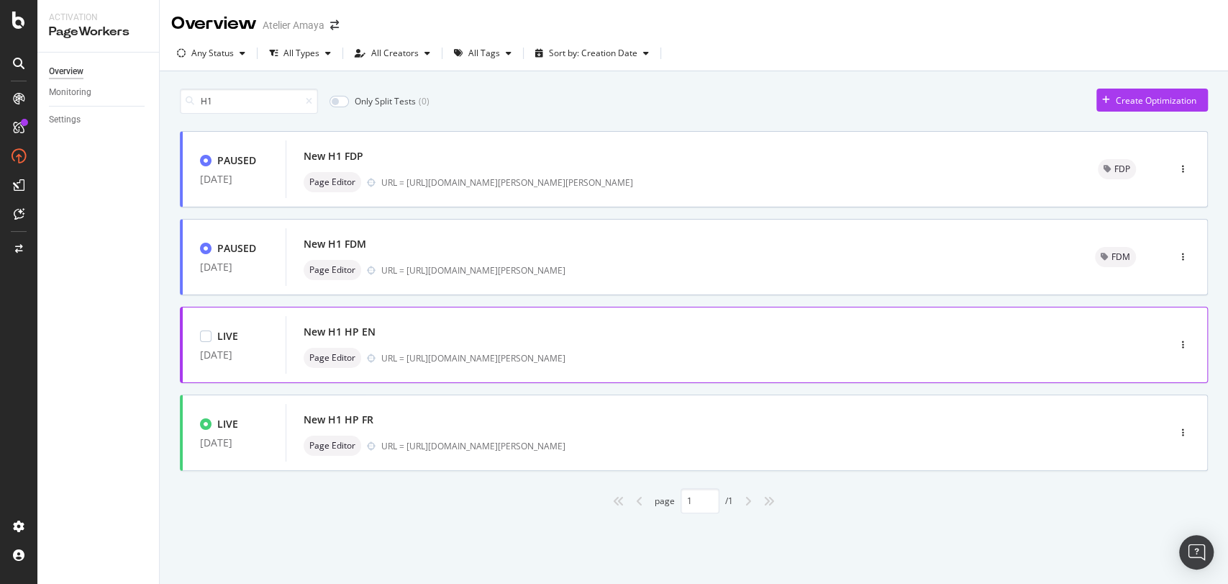
click at [424, 360] on div "URL = [URL][DOMAIN_NAME][PERSON_NAME]" at bounding box center [744, 358] width 726 height 12
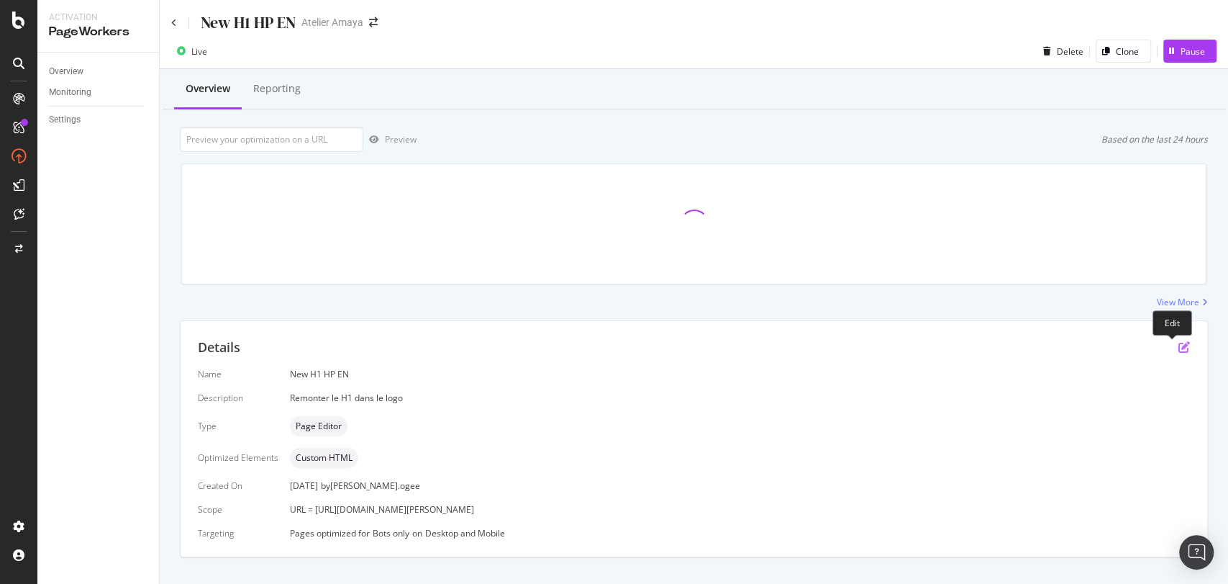
click at [1179, 345] on icon "pen-to-square" at bounding box center [1185, 347] width 12 height 12
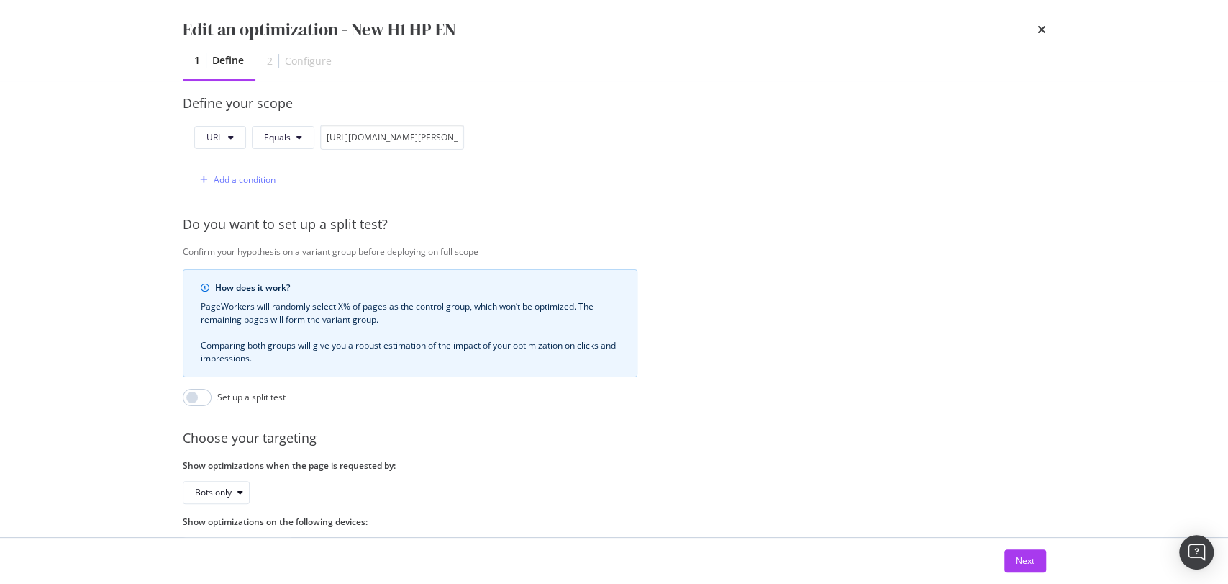
scroll to position [414, 0]
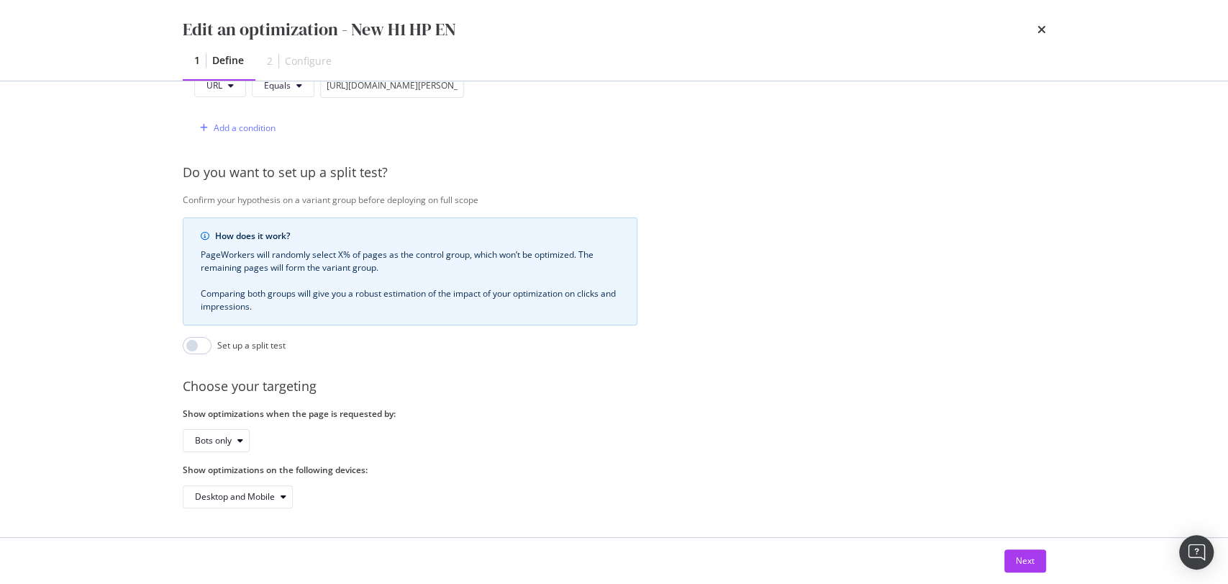
click at [222, 412] on div "Show optimizations when the page is requested by: Bots only" at bounding box center [410, 429] width 455 height 45
click at [219, 430] on div "Bots only" at bounding box center [222, 440] width 54 height 20
click at [243, 454] on div "Bots and users" at bounding box center [230, 452] width 60 height 12
click at [1017, 558] on div "Next" at bounding box center [1025, 560] width 19 height 12
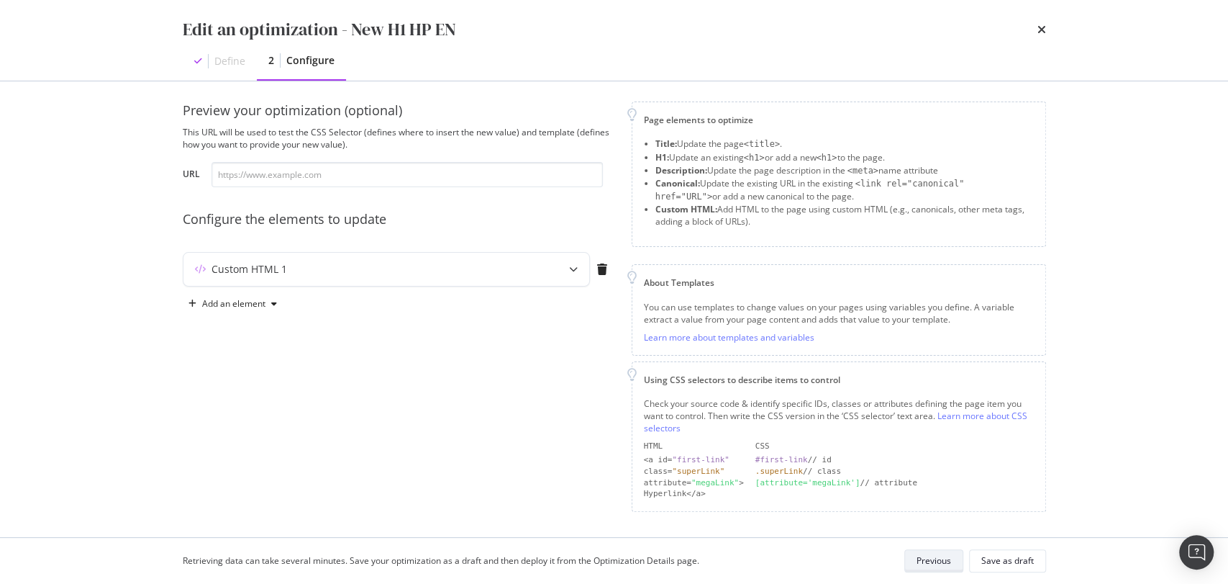
click at [1017, 558] on div "Save as draft" at bounding box center [1007, 560] width 53 height 12
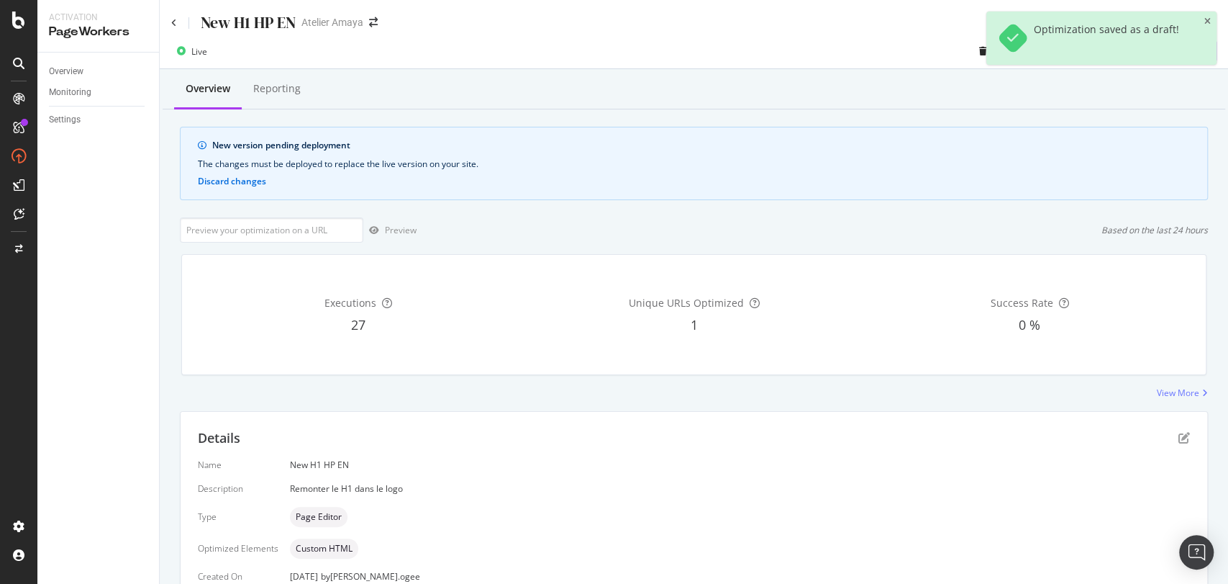
click at [858, 53] on div "Live Delete Clone Deploy to production" at bounding box center [694, 54] width 1069 height 29
click at [1209, 18] on icon "close toast" at bounding box center [1208, 21] width 6 height 9
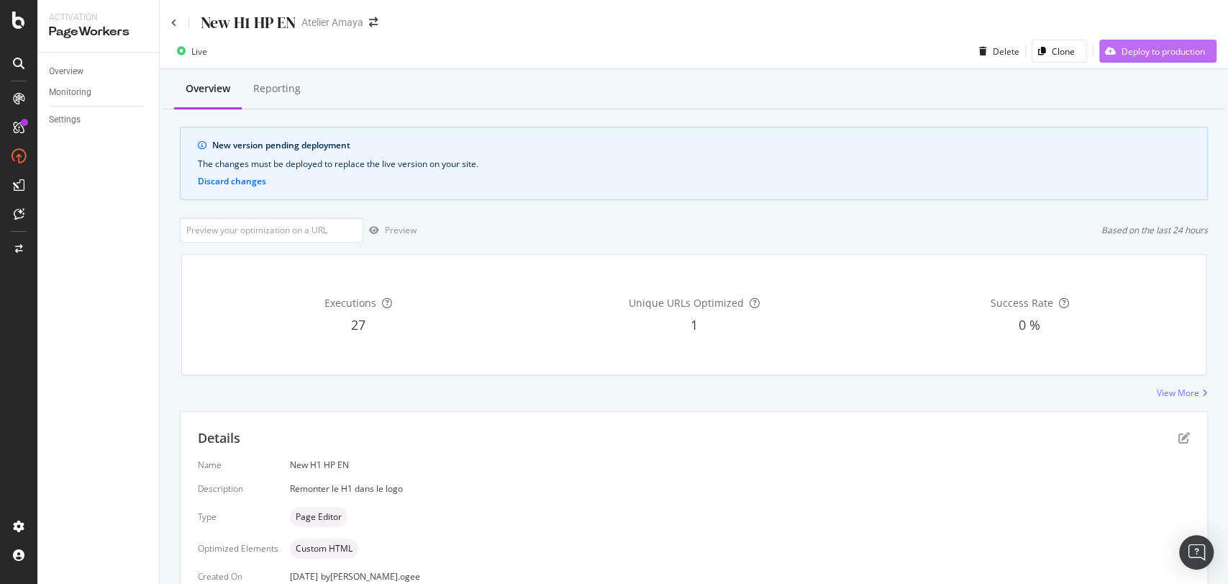
click at [1154, 54] on div "Deploy to production" at bounding box center [1163, 51] width 83 height 12
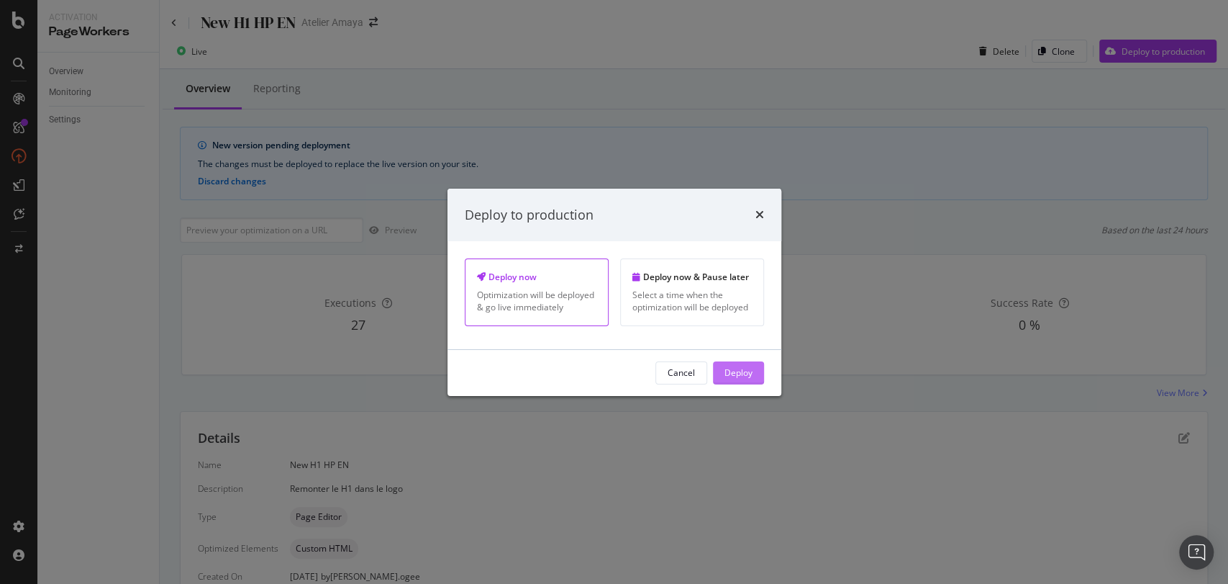
click at [742, 363] on div "Deploy" at bounding box center [739, 373] width 28 height 22
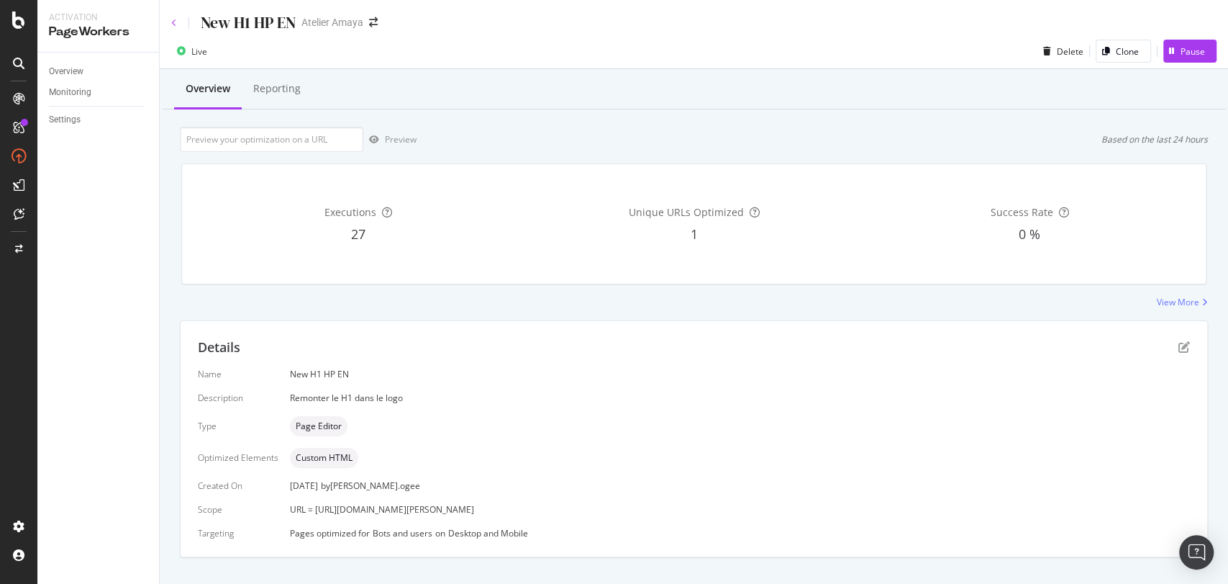
click at [171, 24] on icon at bounding box center [174, 23] width 6 height 9
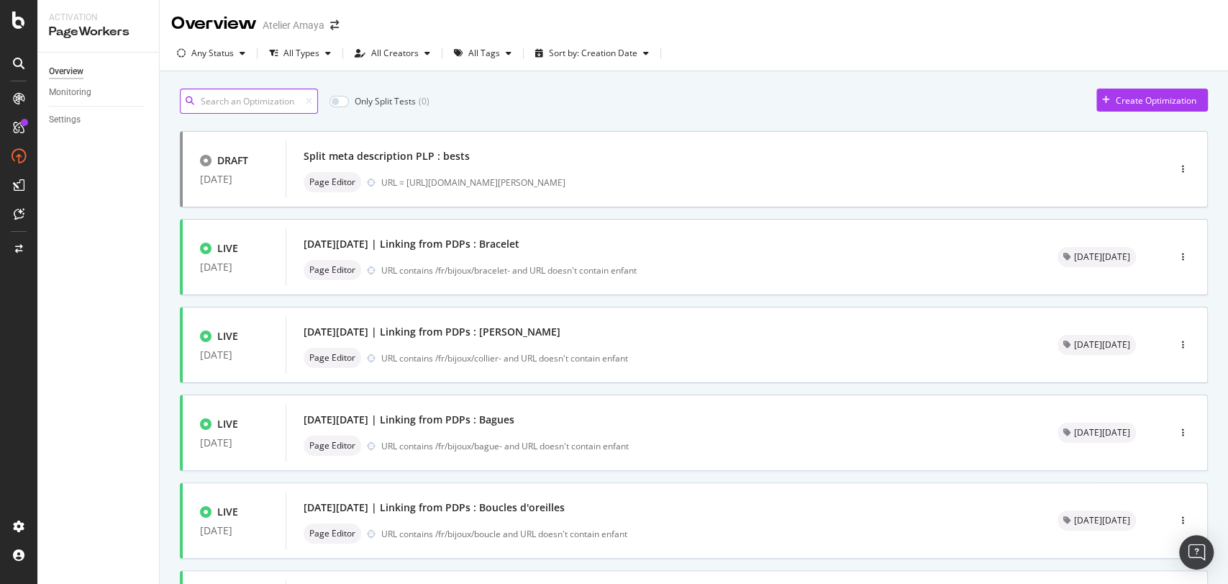
click at [286, 99] on input at bounding box center [249, 101] width 138 height 25
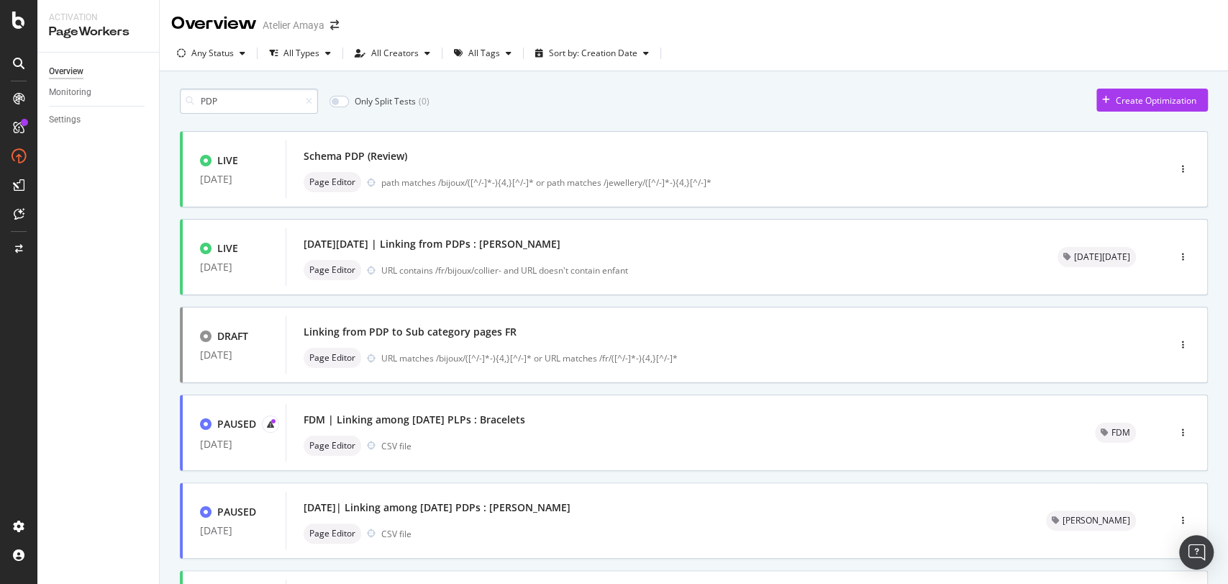
click at [263, 99] on input "PDP" at bounding box center [249, 101] width 138 height 25
click at [263, 99] on input "Kids" at bounding box center [249, 101] width 138 height 25
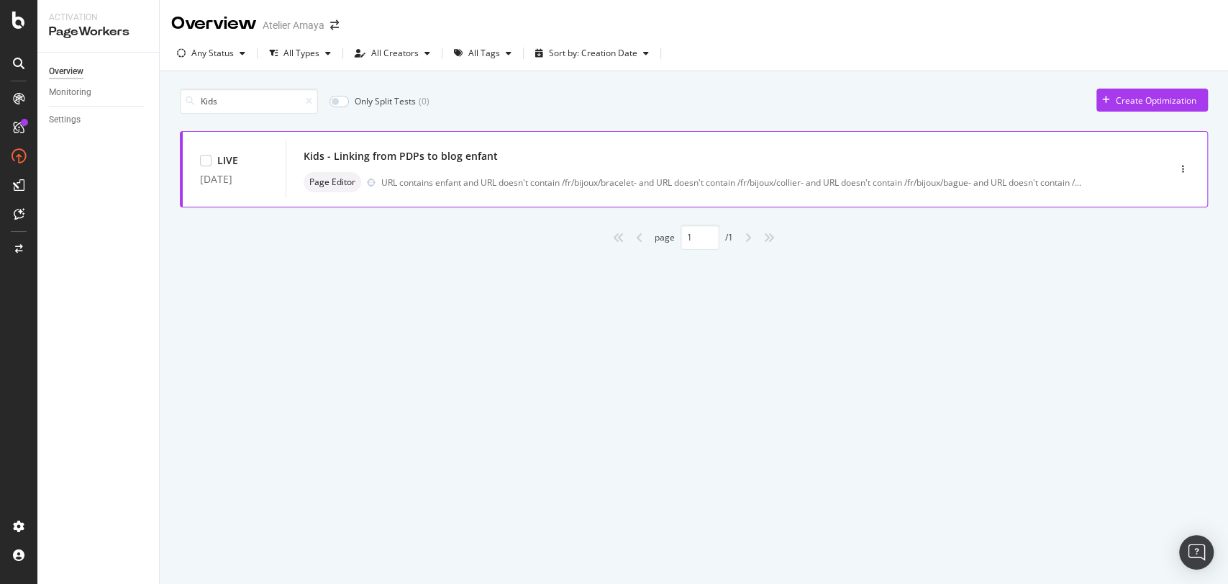
click at [493, 204] on div "LIVE [DATE] Kids - Linking from PDPs to blog enfant Page Editor URL contains en…" at bounding box center [694, 169] width 1028 height 76
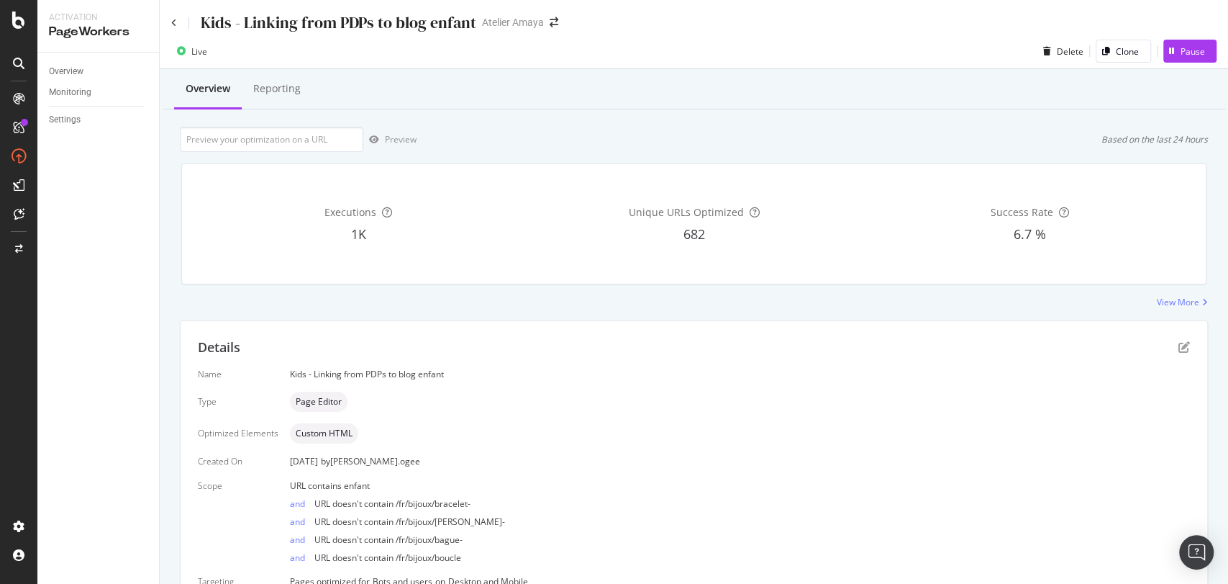
scroll to position [72, 0]
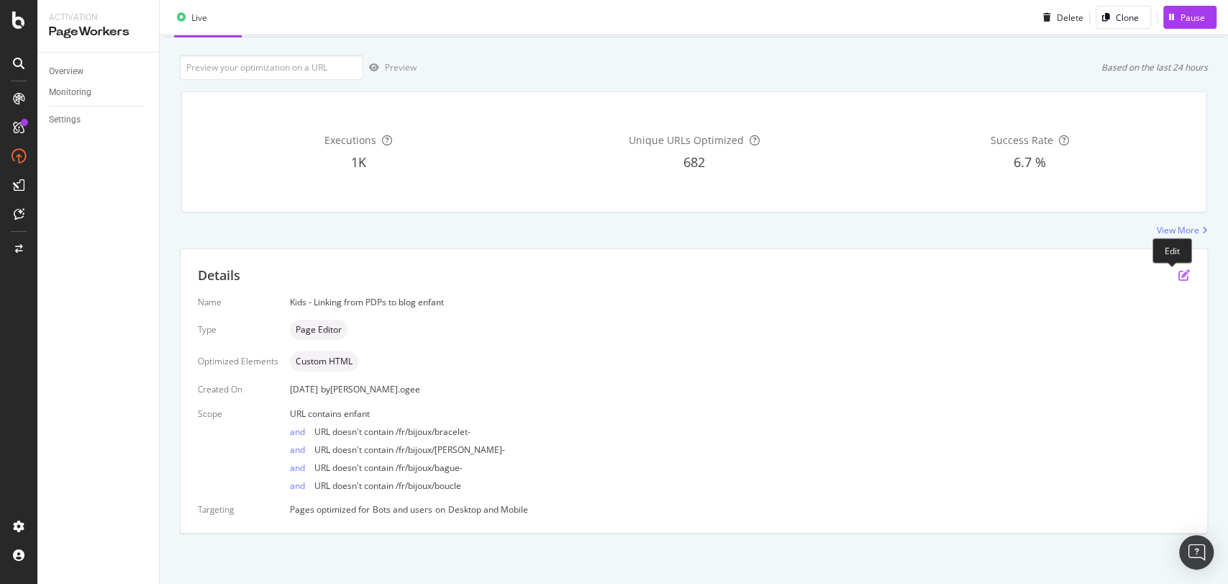
click at [1179, 272] on icon "pen-to-square" at bounding box center [1185, 275] width 12 height 12
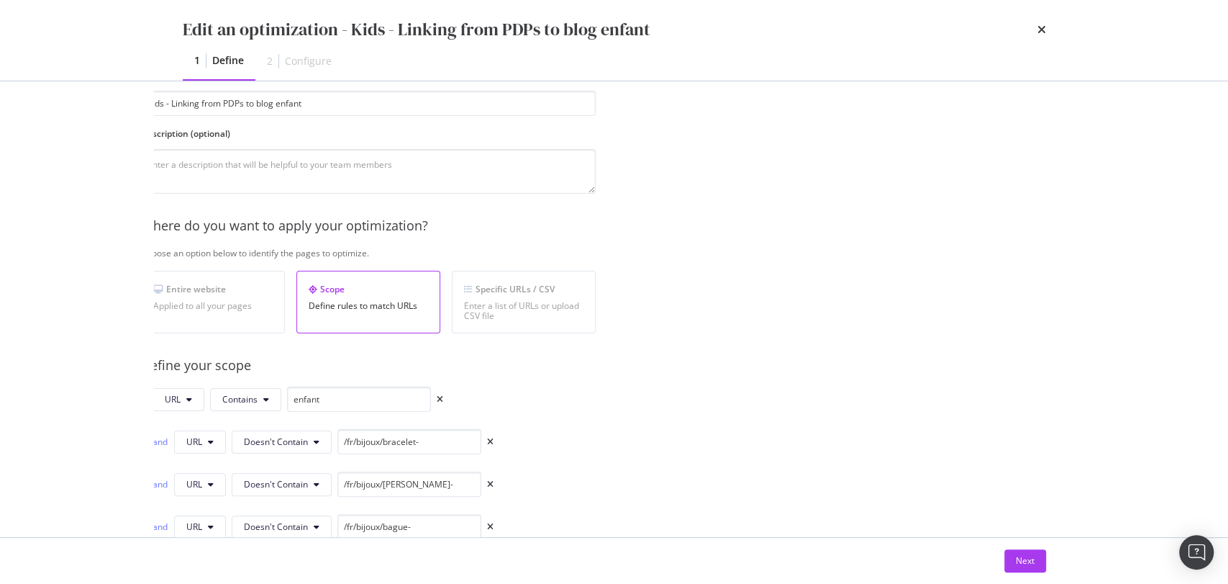
scroll to position [0, 42]
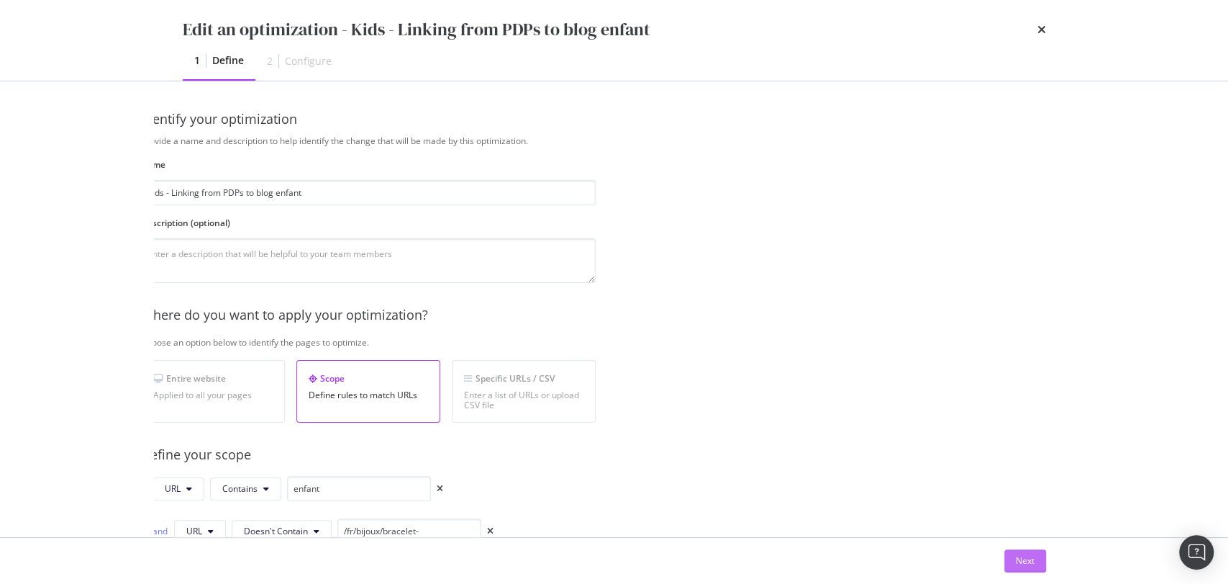
click at [1033, 569] on div "Next" at bounding box center [1025, 561] width 19 height 22
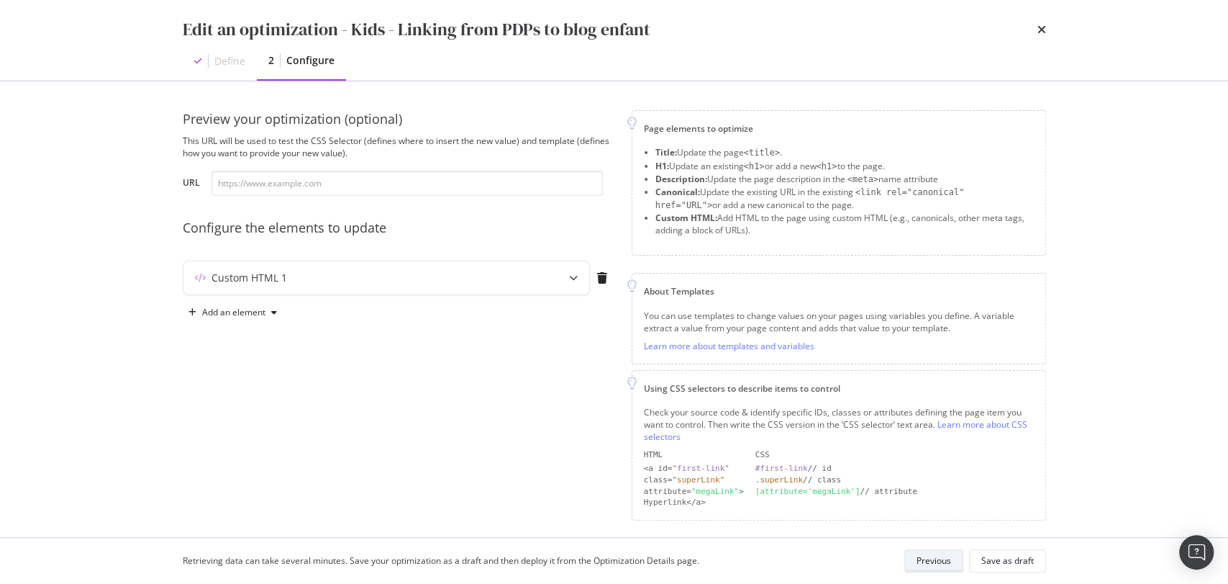
scroll to position [0, 0]
click at [247, 319] on div "Add an element" at bounding box center [233, 312] width 100 height 22
click at [268, 281] on div "Custom HTML 1" at bounding box center [250, 278] width 76 height 14
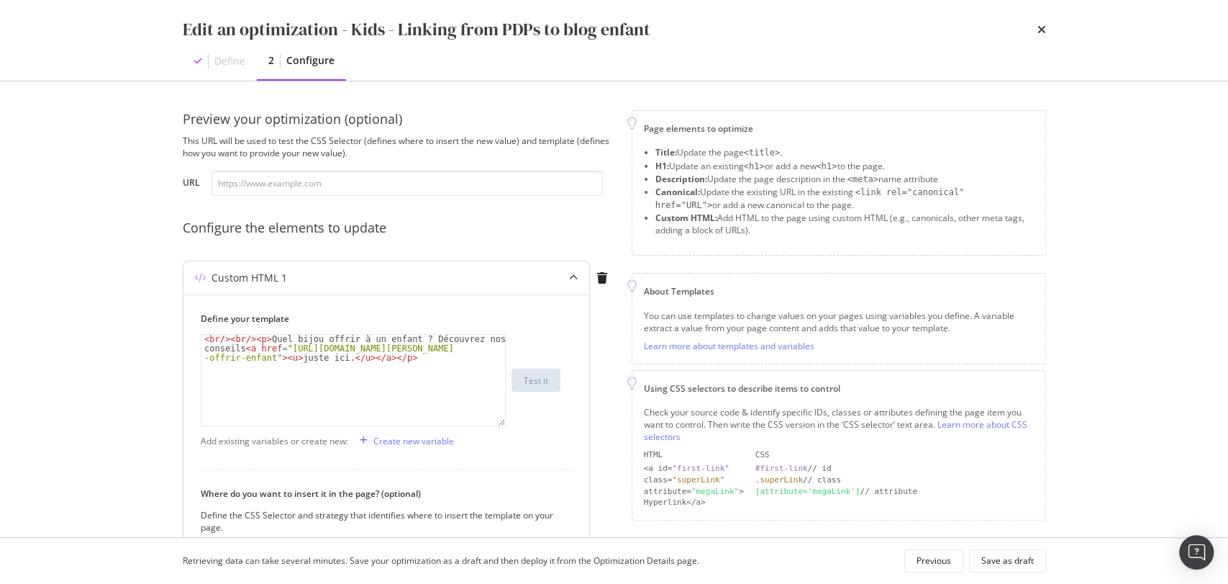
scroll to position [224, 0]
click at [222, 75] on div "Define" at bounding box center [220, 60] width 74 height 37
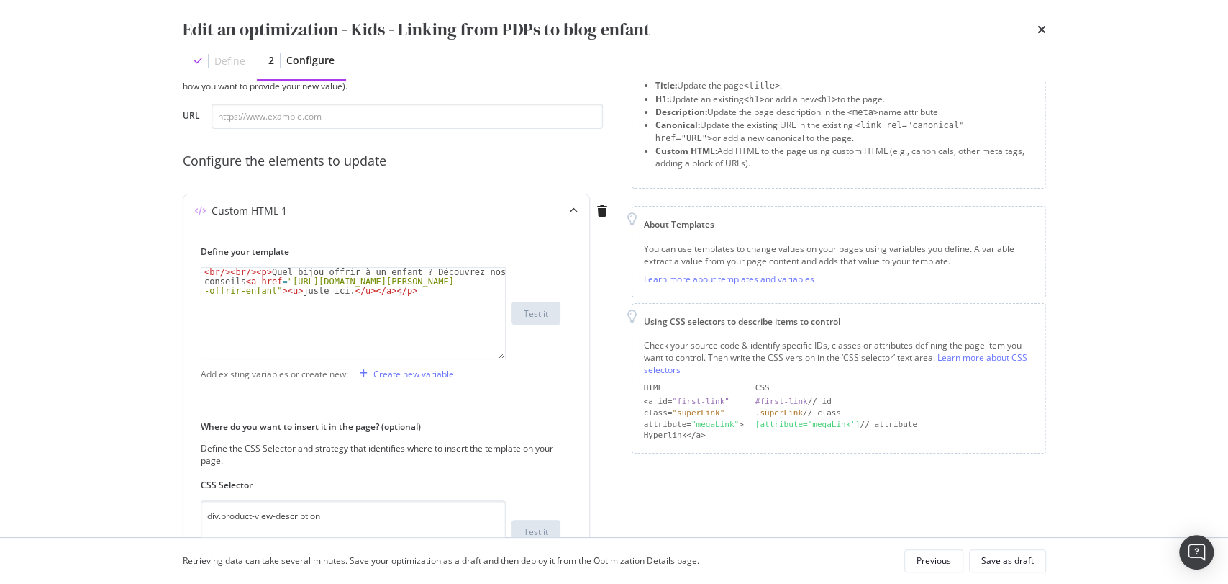
click at [938, 577] on div "Retrieving data can take several minutes. Save your optimization as a draft and…" at bounding box center [614, 561] width 921 height 46
click at [936, 567] on div "Previous" at bounding box center [934, 560] width 35 height 20
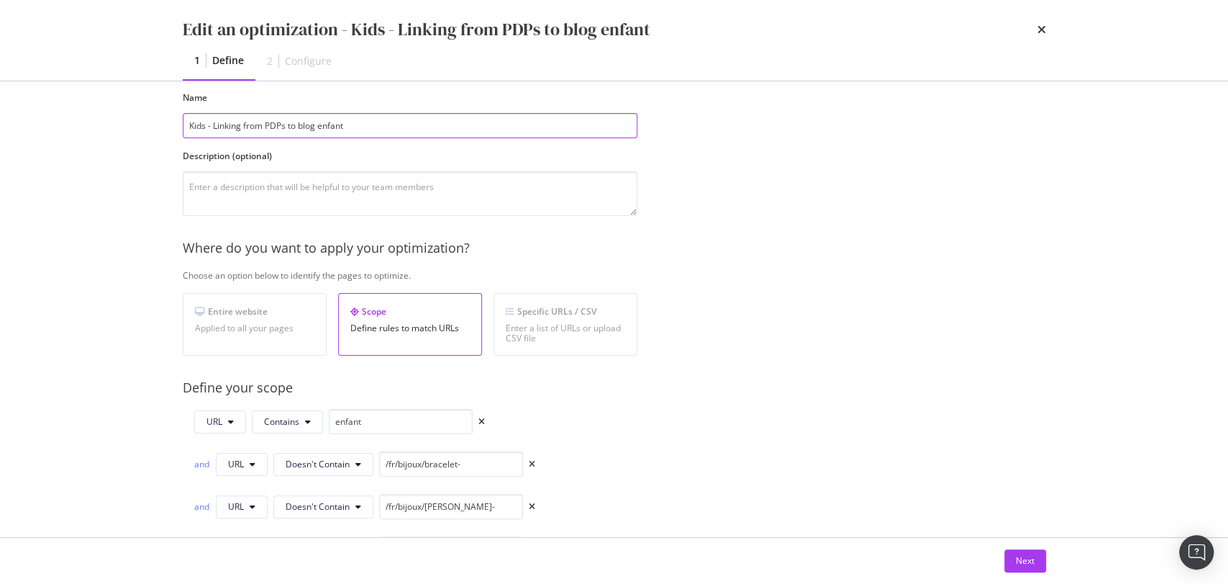
click at [456, 131] on input "Kids - Linking from PDPs to blog enfant" at bounding box center [410, 125] width 455 height 25
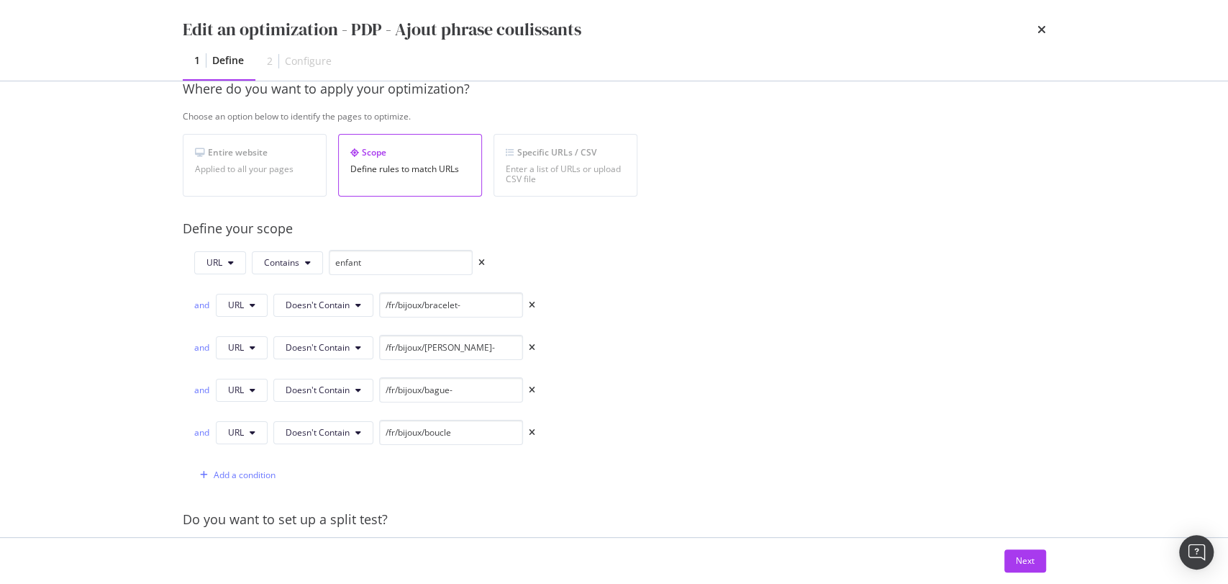
scroll to position [227, 0]
type input "PDP - Ajout phrase coulissants"
click at [532, 304] on icon "times" at bounding box center [532, 304] width 6 height 9
type input "/fr/bijoux/[PERSON_NAME]-"
type input "/fr/bijoux/bague-"
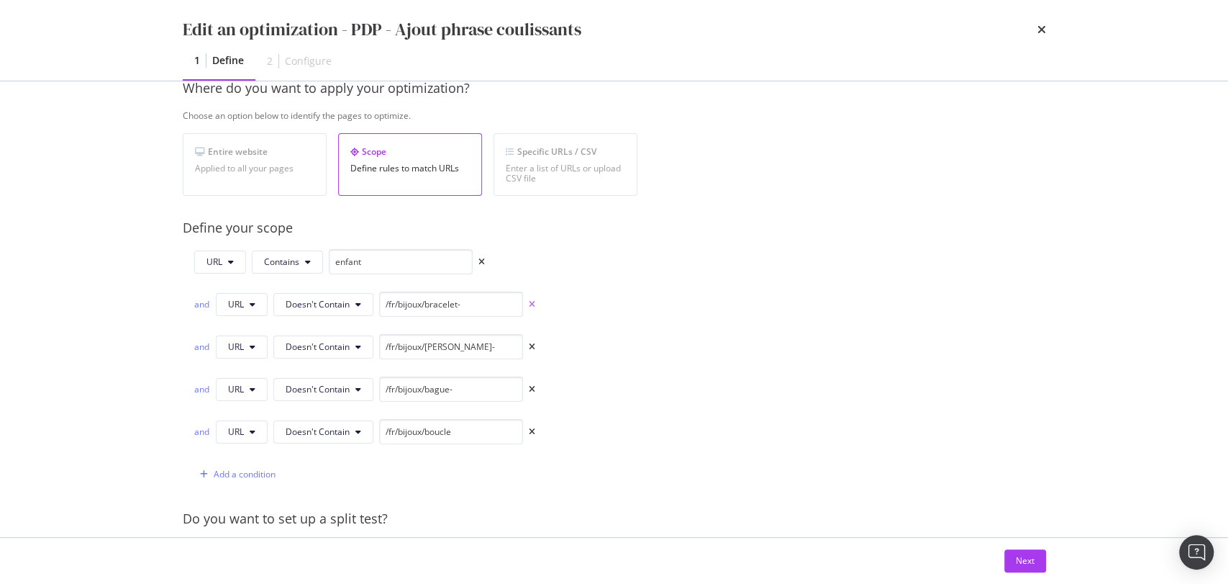
type input "/fr/bijoux/boucle"
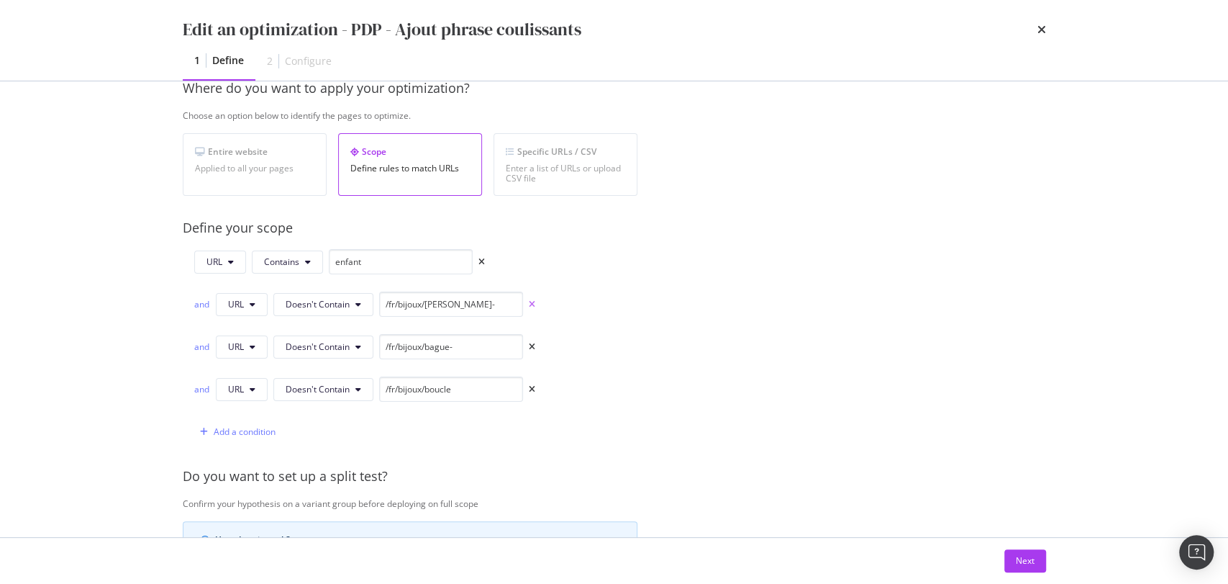
click at [532, 304] on icon "times" at bounding box center [532, 304] width 6 height 9
type input "/fr/bijoux/bague-"
type input "/fr/bijoux/boucle"
click at [532, 304] on icon "times" at bounding box center [532, 304] width 6 height 9
type input "/fr/bijoux/boucle"
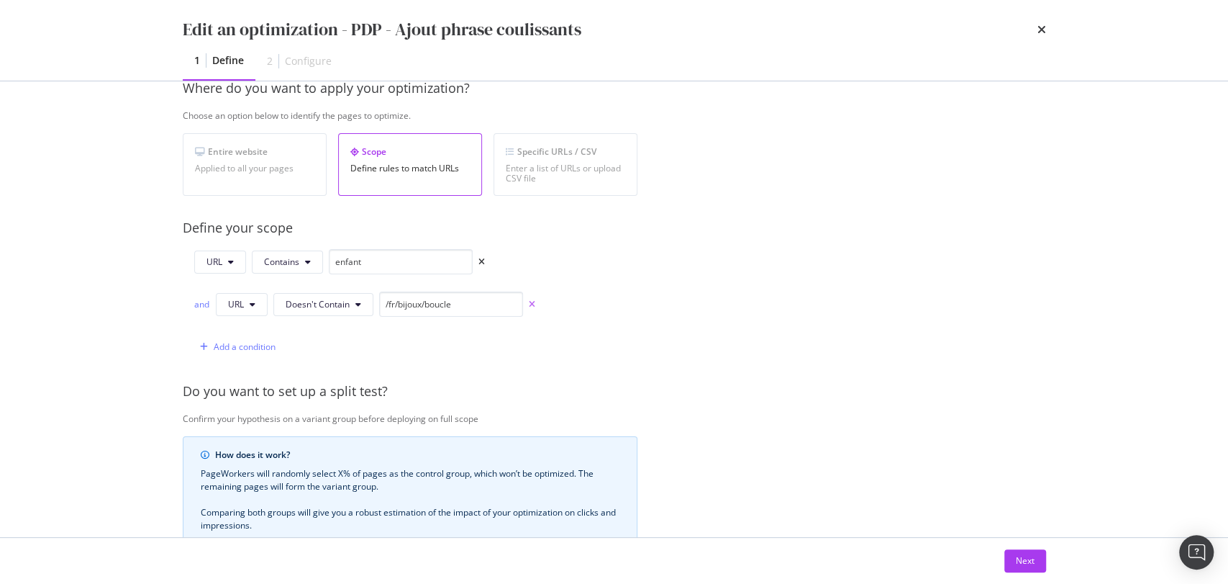
click at [532, 304] on icon "times" at bounding box center [532, 304] width 6 height 9
click at [532, 304] on div "URL Contains enfant and URL Doesn't Contain /fr/bijoux/boucle Add a condition" at bounding box center [410, 304] width 455 height 110
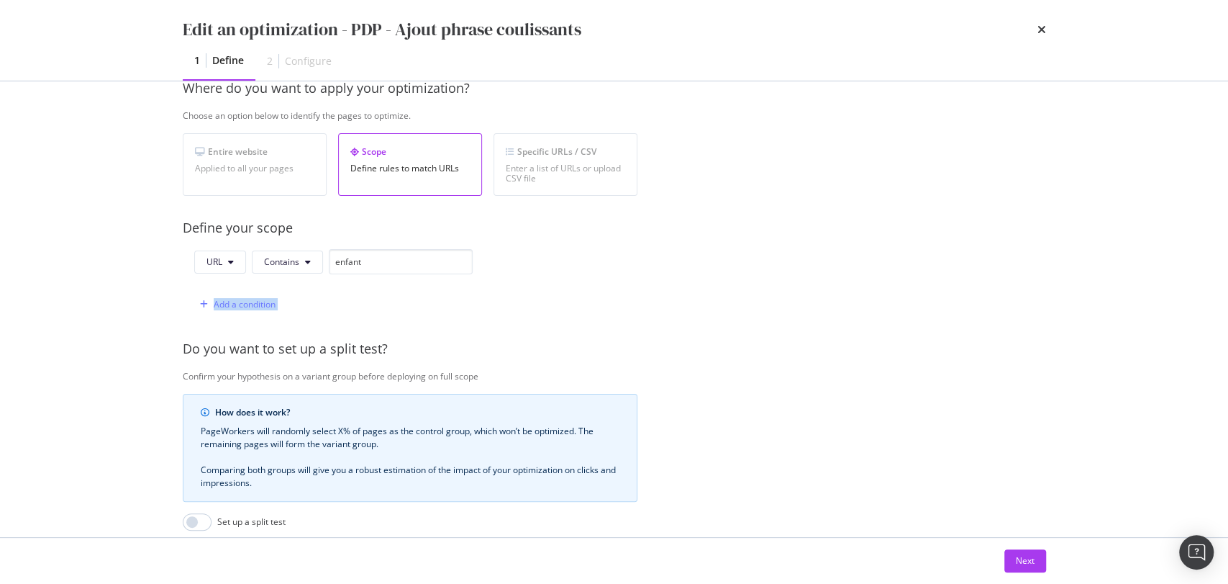
click at [532, 304] on div "URL Contains enfant Add a condition" at bounding box center [410, 283] width 455 height 68
click at [433, 269] on input "enfant" at bounding box center [401, 261] width 144 height 25
click at [361, 263] on input "enfant" at bounding box center [401, 261] width 144 height 25
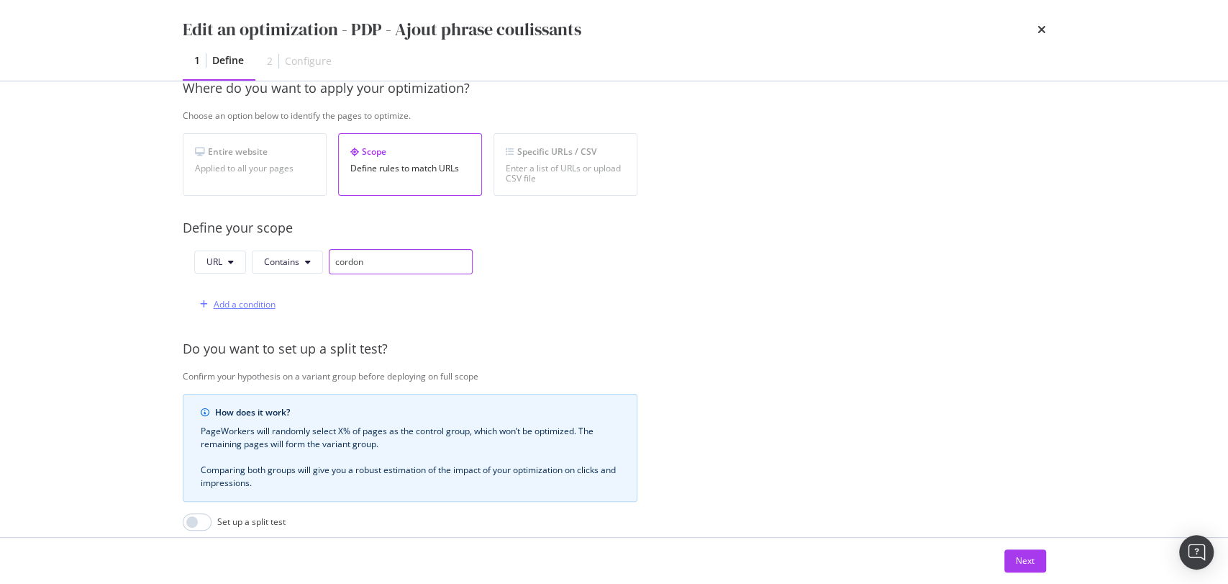
type input "cordon"
click at [253, 298] on div "Add a condition" at bounding box center [245, 304] width 62 height 12
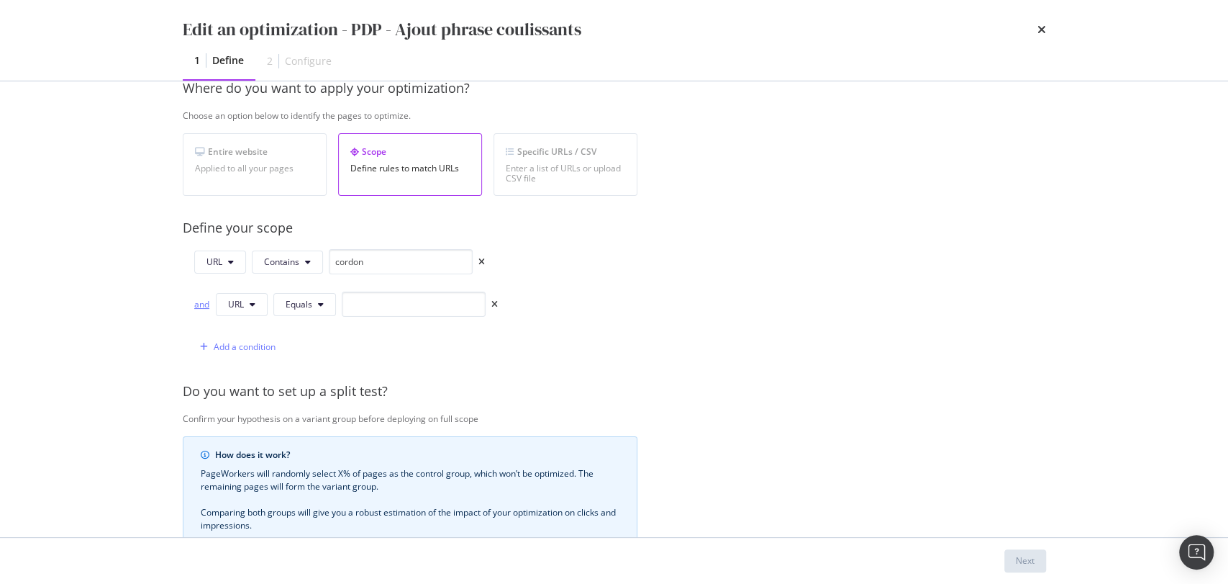
click at [204, 304] on div "and" at bounding box center [202, 304] width 16 height 12
click at [315, 308] on button "Equals" at bounding box center [304, 304] width 63 height 23
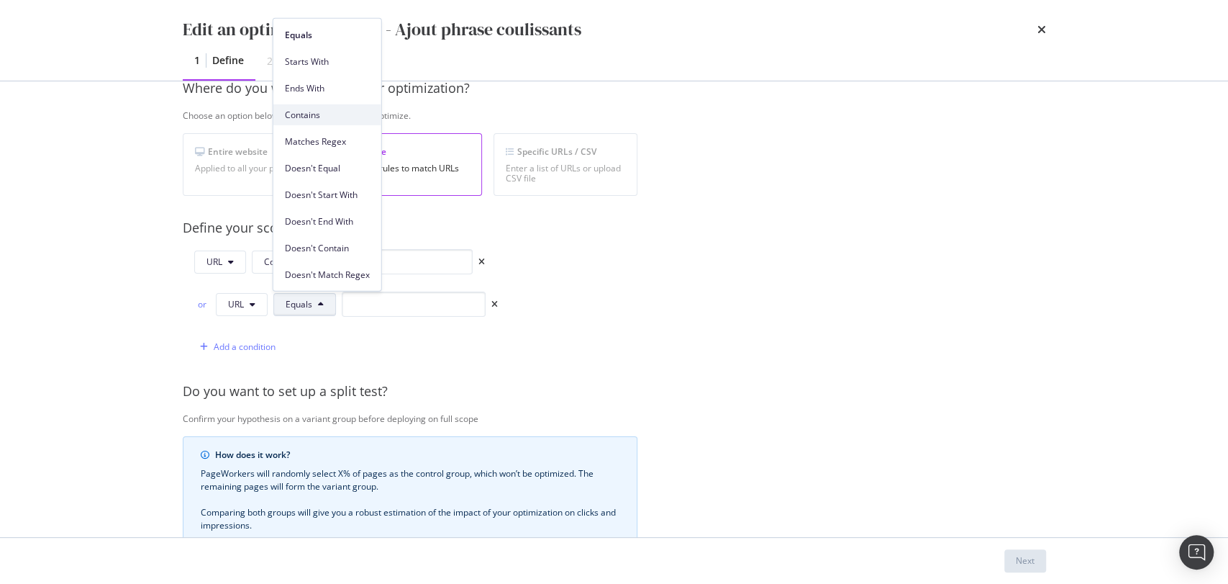
click at [315, 118] on span "Contains" at bounding box center [327, 114] width 85 height 13
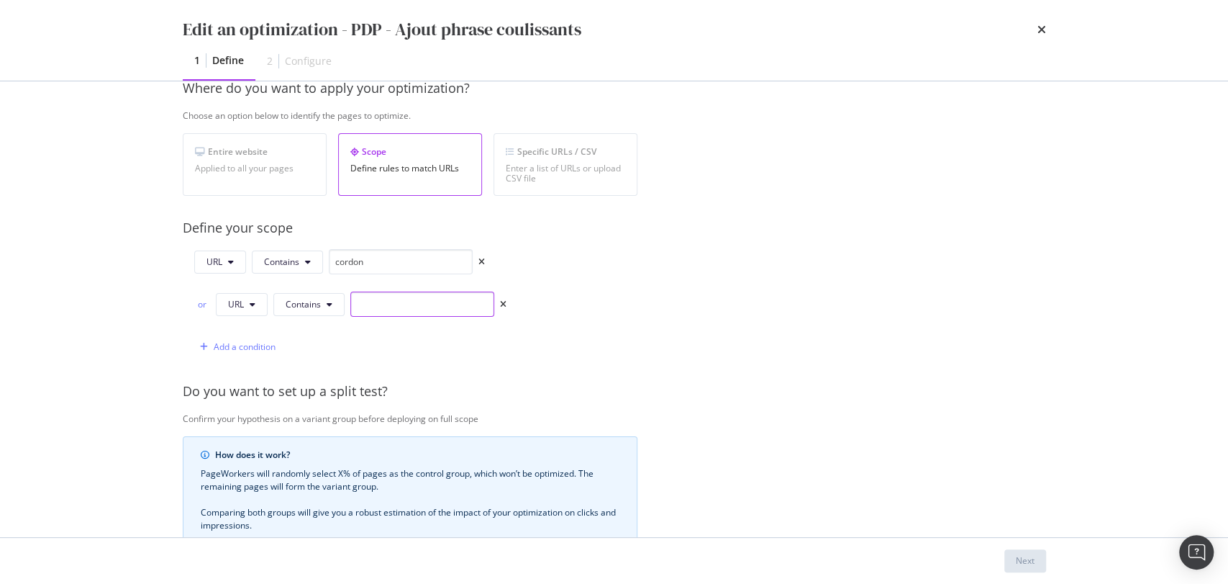
click at [402, 310] on input "modal" at bounding box center [422, 303] width 144 height 25
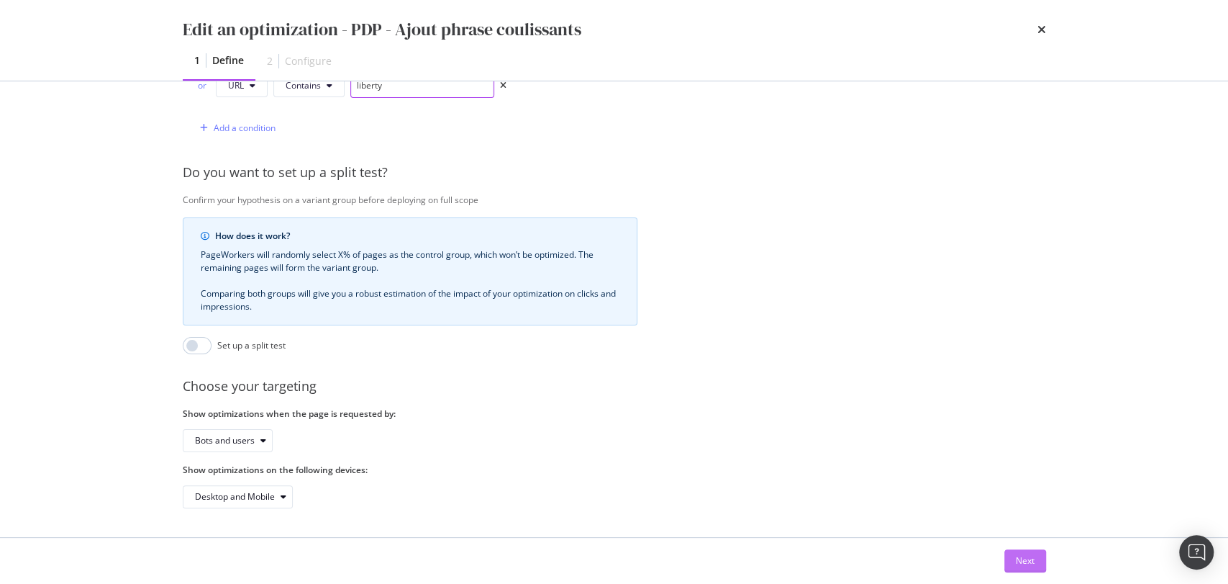
type input "liberty"
click at [1016, 564] on div "Next" at bounding box center [1025, 560] width 19 height 12
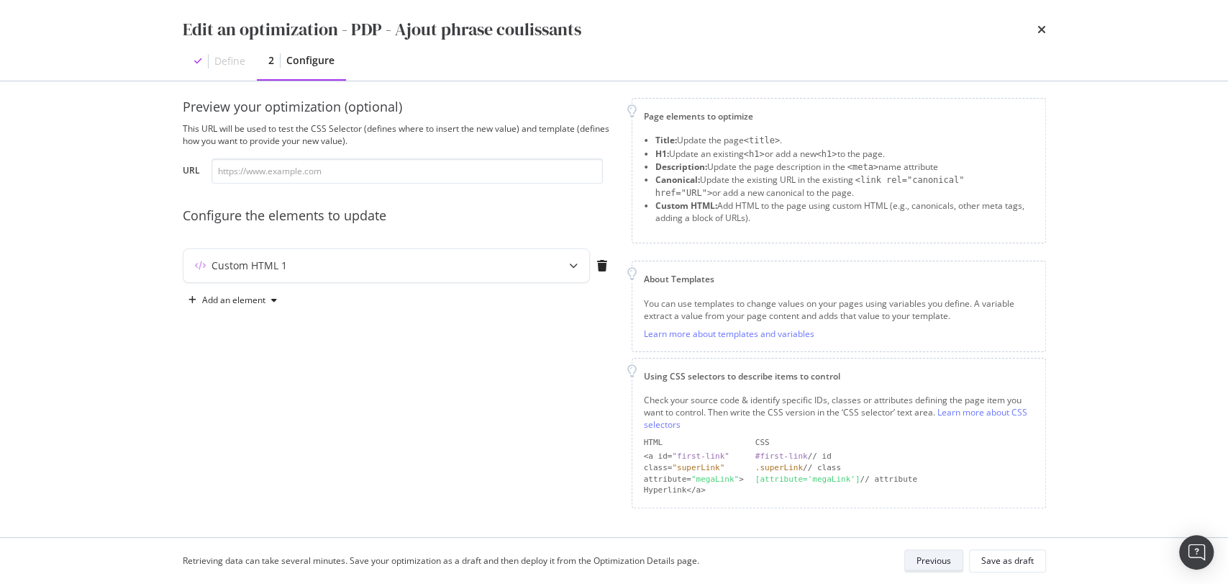
scroll to position [9, 0]
click at [219, 270] on div "Custom HTML 1" at bounding box center [250, 269] width 76 height 14
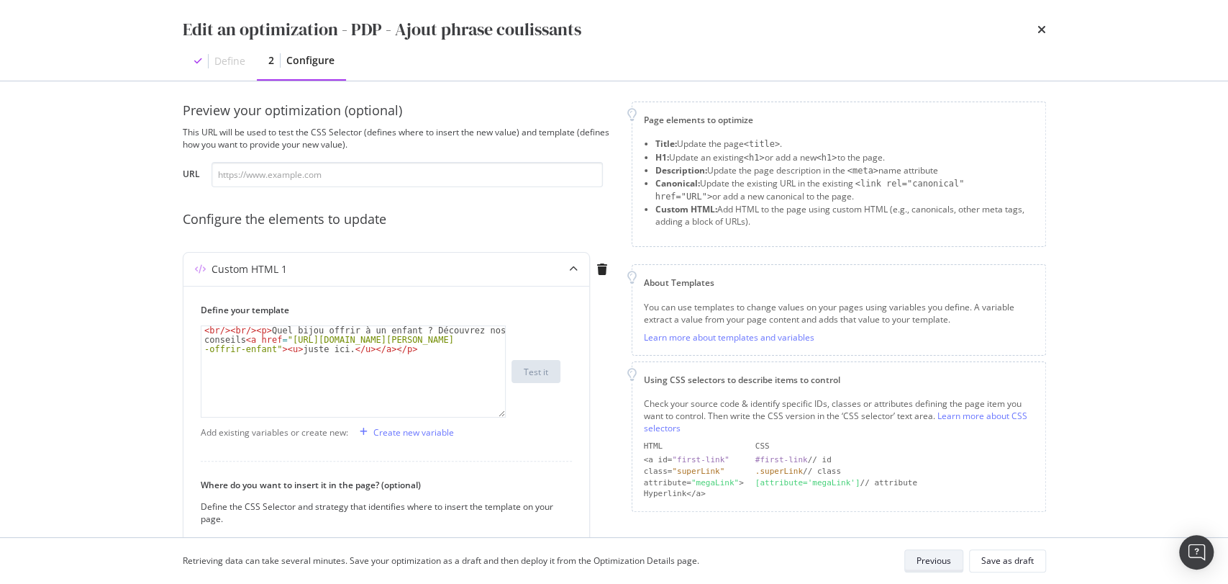
click at [951, 563] on div "Previous" at bounding box center [934, 560] width 35 height 12
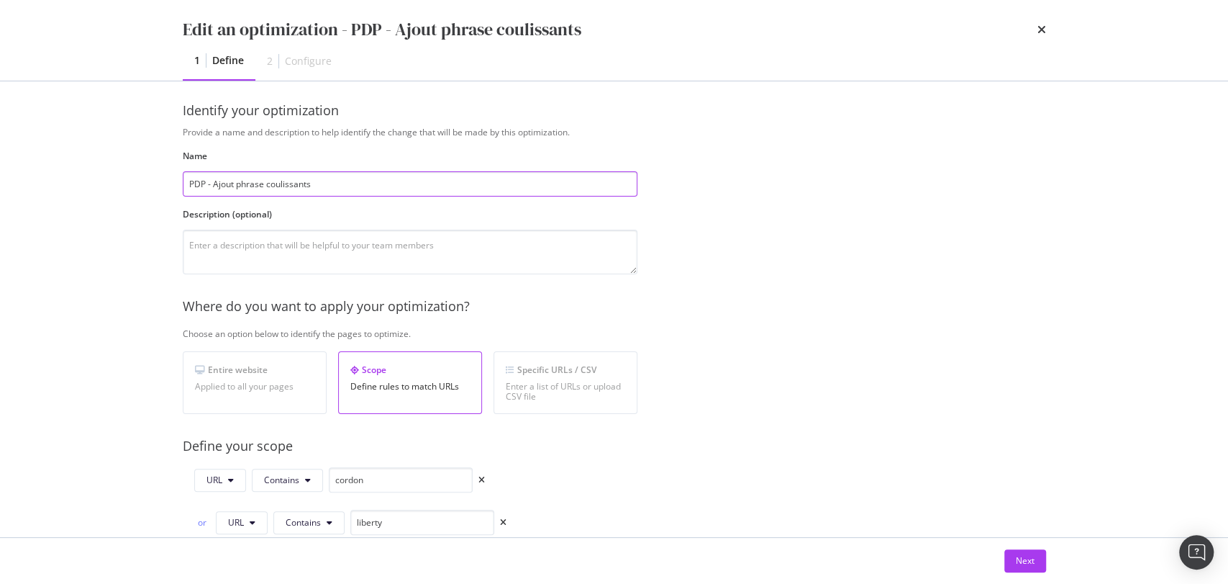
click at [409, 183] on input "PDP - Ajout phrase coulissants" at bounding box center [410, 183] width 455 height 25
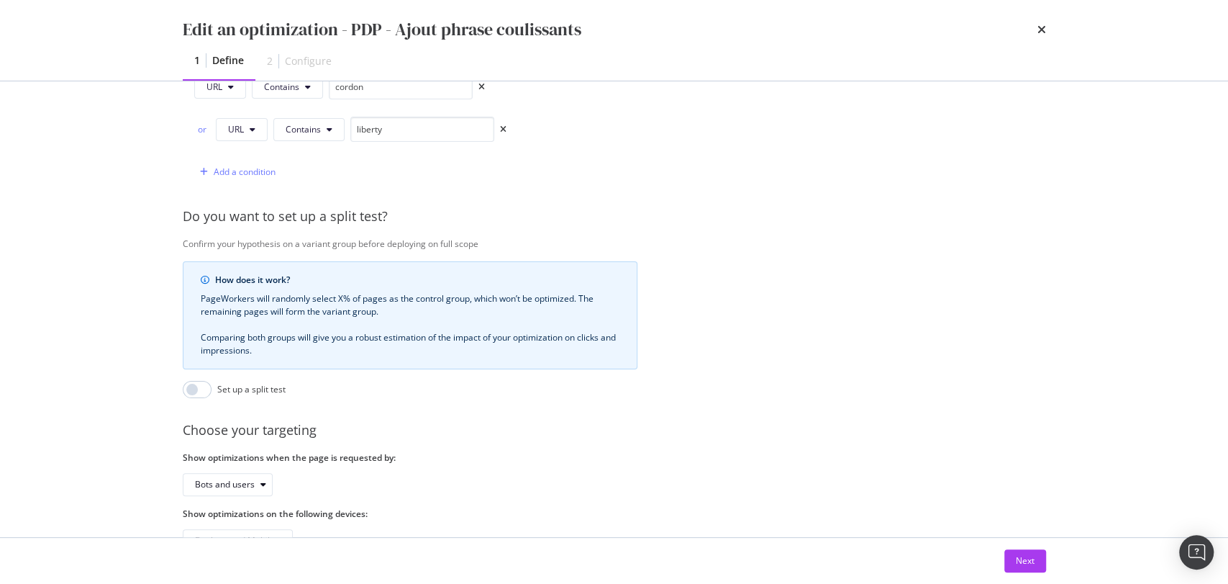
scroll to position [402, 0]
click at [1016, 558] on div "Next" at bounding box center [1025, 560] width 19 height 12
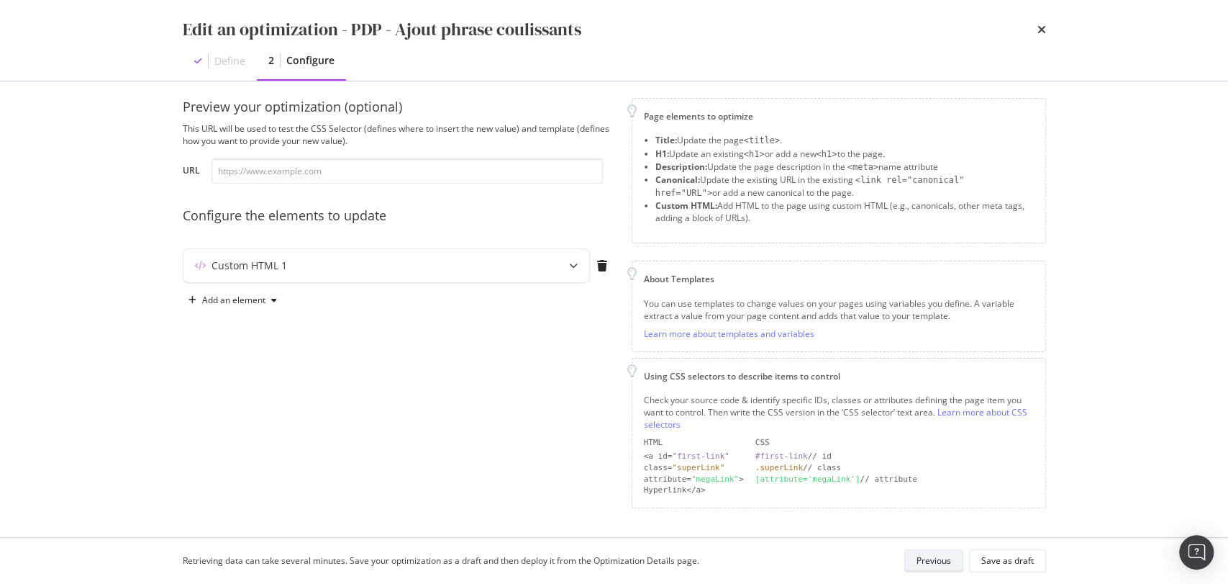
scroll to position [9, 0]
click at [322, 262] on div "Custom HTML 1" at bounding box center [357, 269] width 349 height 14
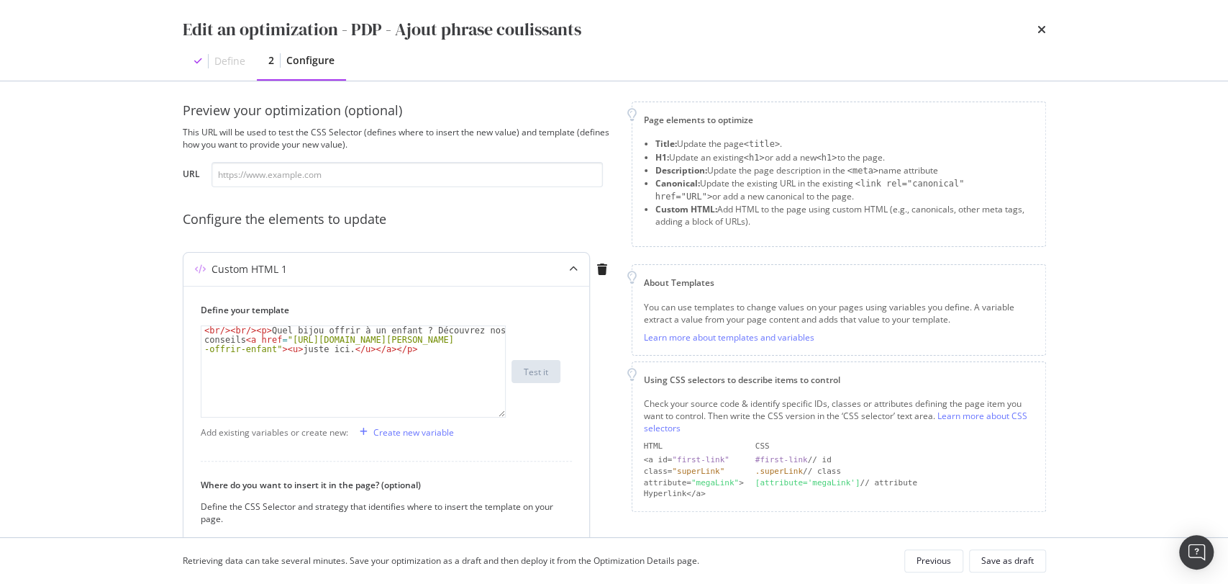
type textarea "<br/><br/><p>Quel bijou offrir à un enfant ? Découvrez nos conseils <a href="[U…"
click at [304, 341] on div "< br /> < br /> < p > Quel bijou offrir à un enfant ? Découvrez nos conseils < …" at bounding box center [353, 399] width 304 height 147
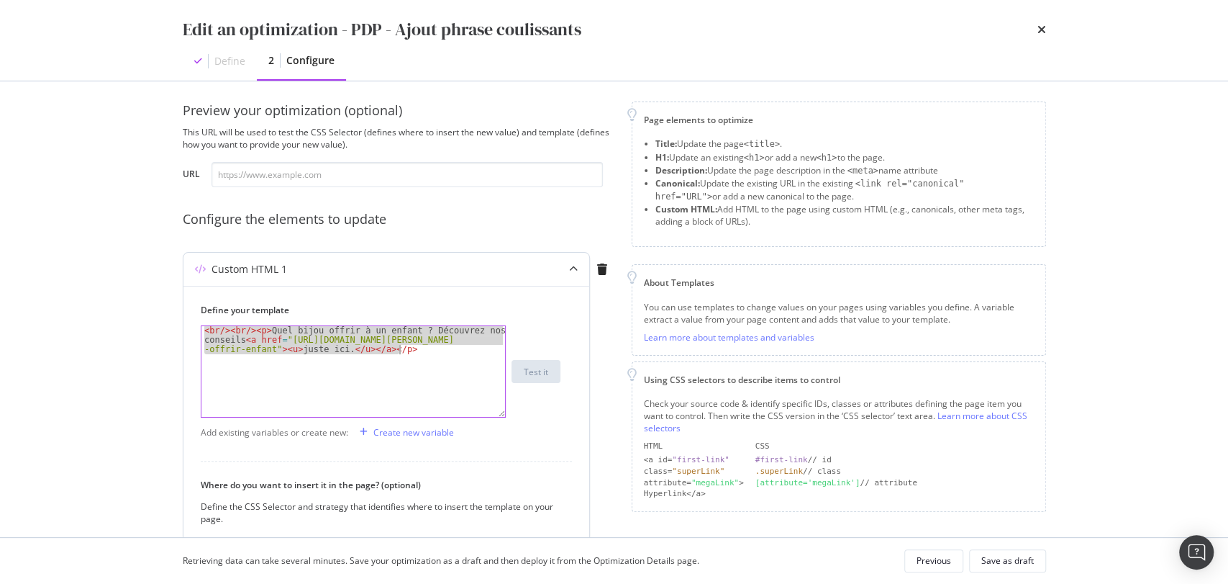
click at [304, 341] on div "< br /> < br /> < p > Quel bijou offrir à un enfant ? Découvrez nos conseils < …" at bounding box center [353, 399] width 304 height 147
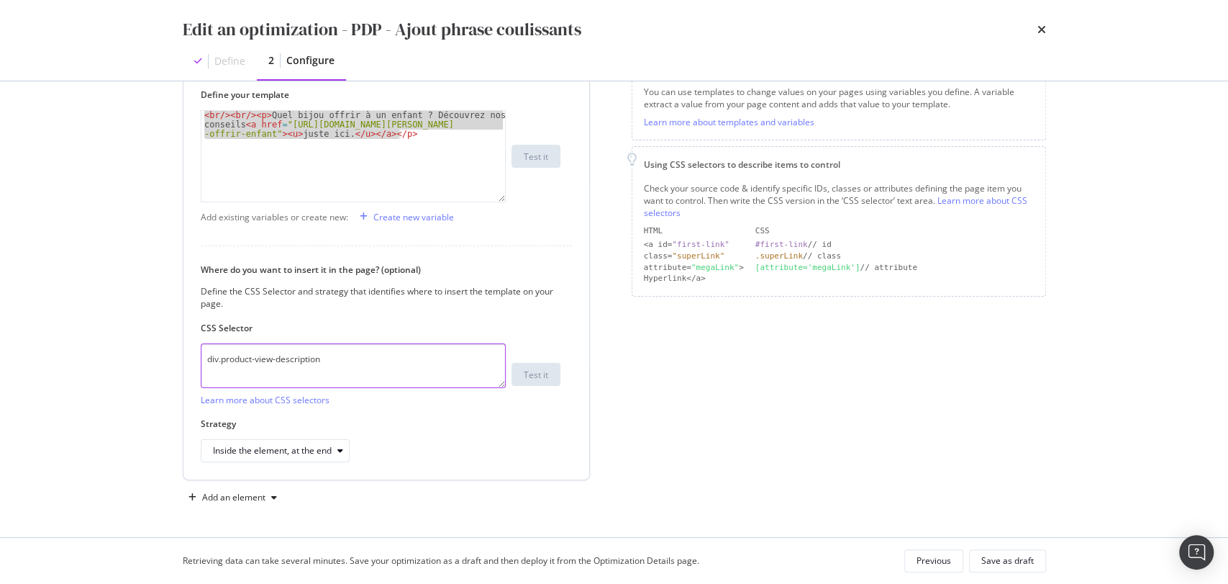
click at [394, 369] on textarea "div.product-view-description" at bounding box center [353, 365] width 305 height 45
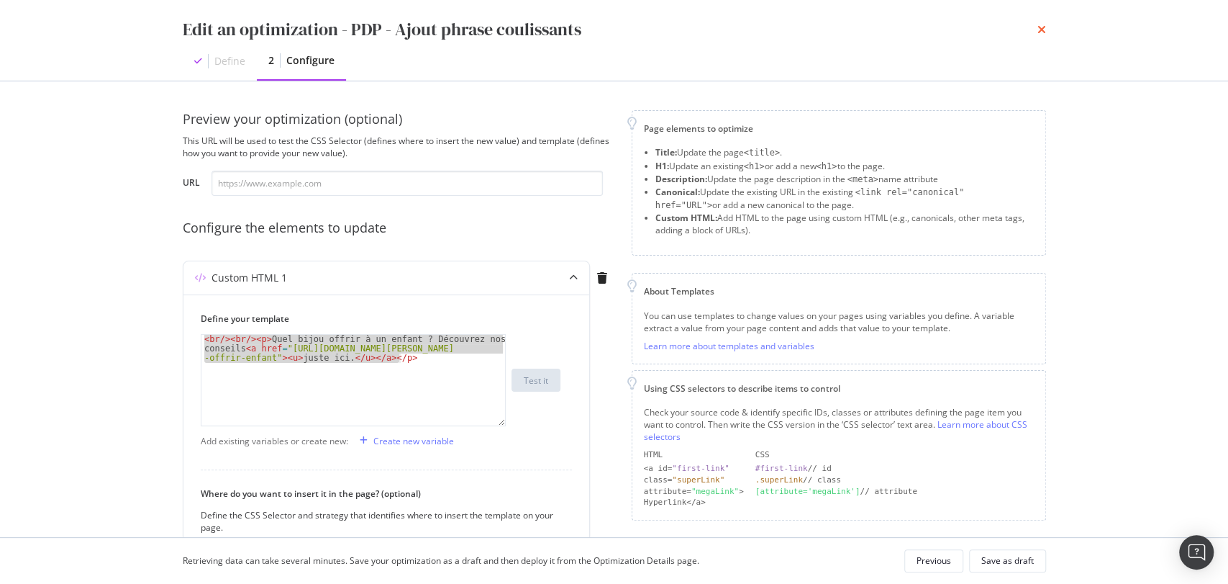
click at [1040, 30] on icon "times" at bounding box center [1042, 30] width 9 height 12
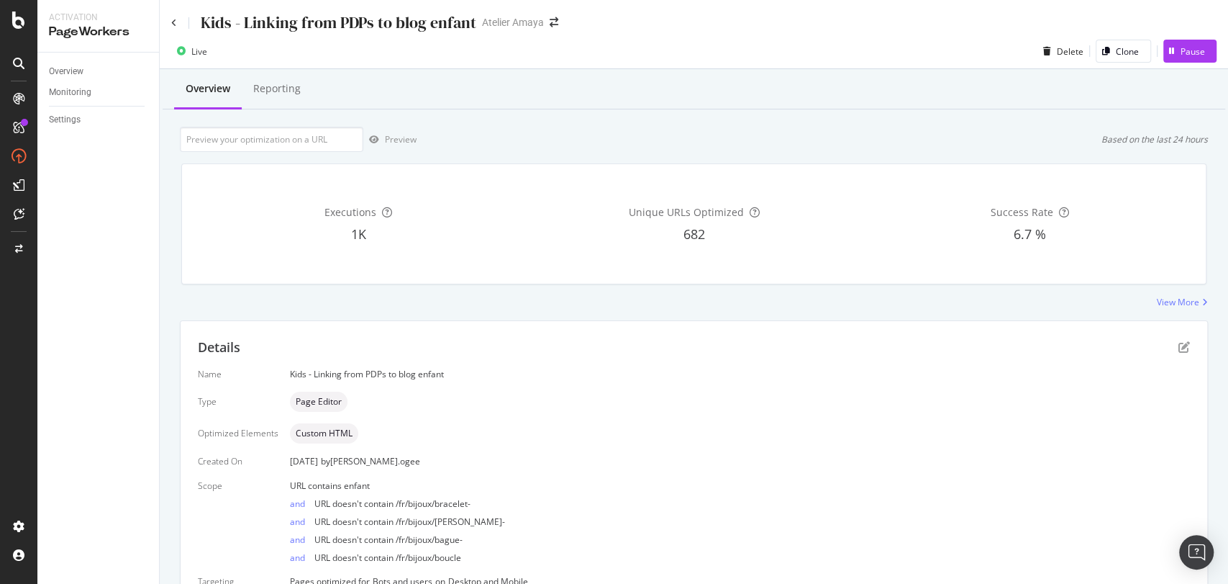
scroll to position [72, 0]
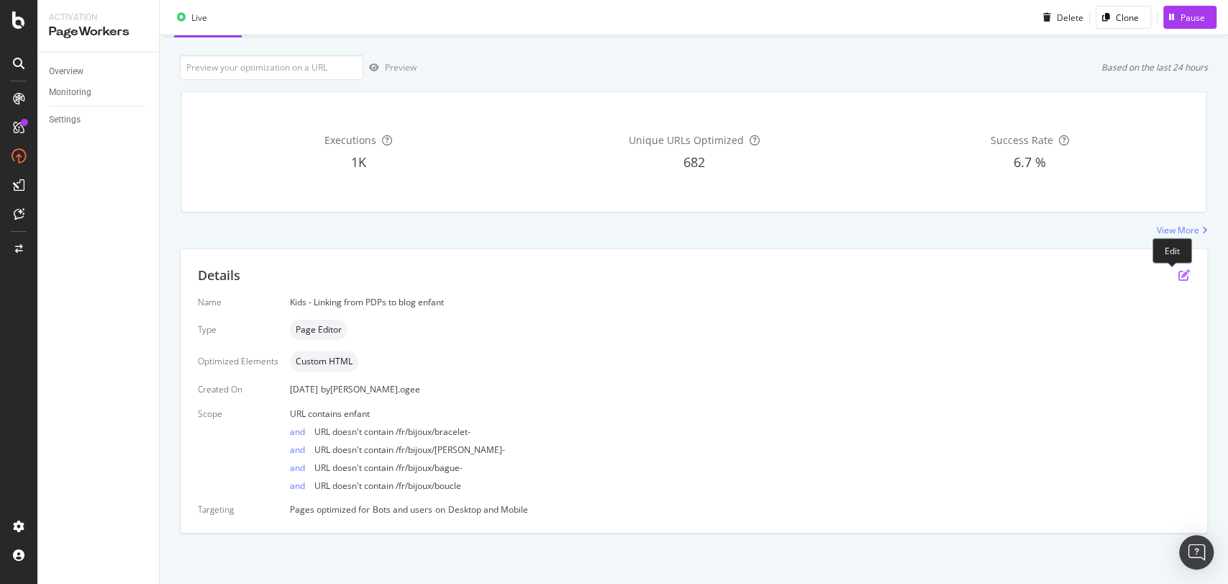
click at [1179, 272] on icon "pen-to-square" at bounding box center [1185, 275] width 12 height 12
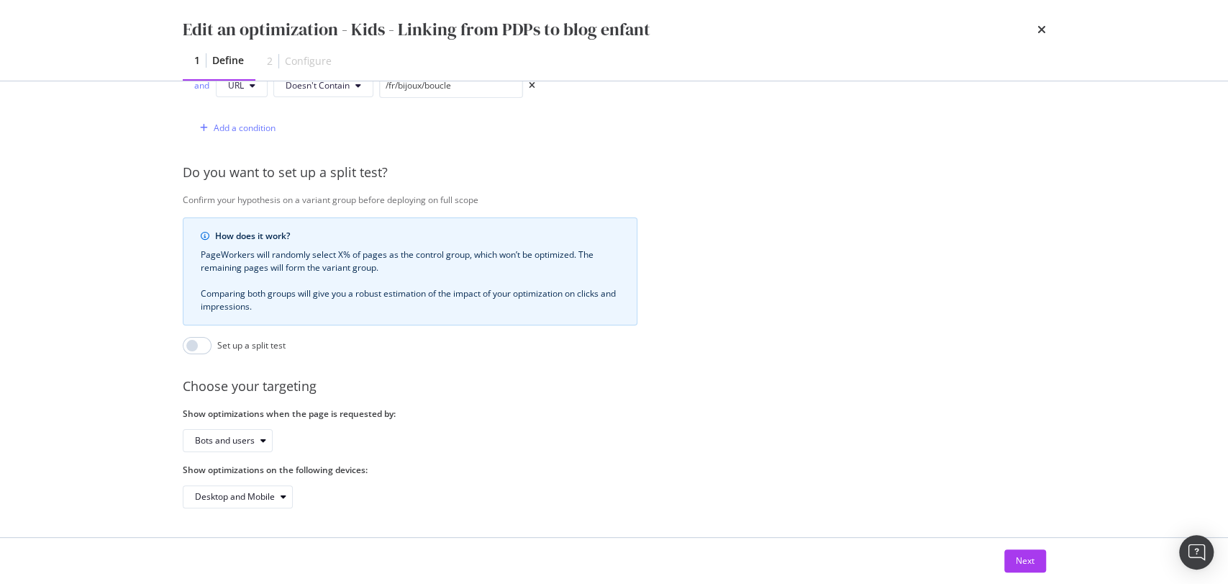
scroll to position [583, 0]
click at [1017, 574] on div "Next" at bounding box center [614, 561] width 921 height 46
click at [1017, 566] on div "Next" at bounding box center [1025, 561] width 19 height 22
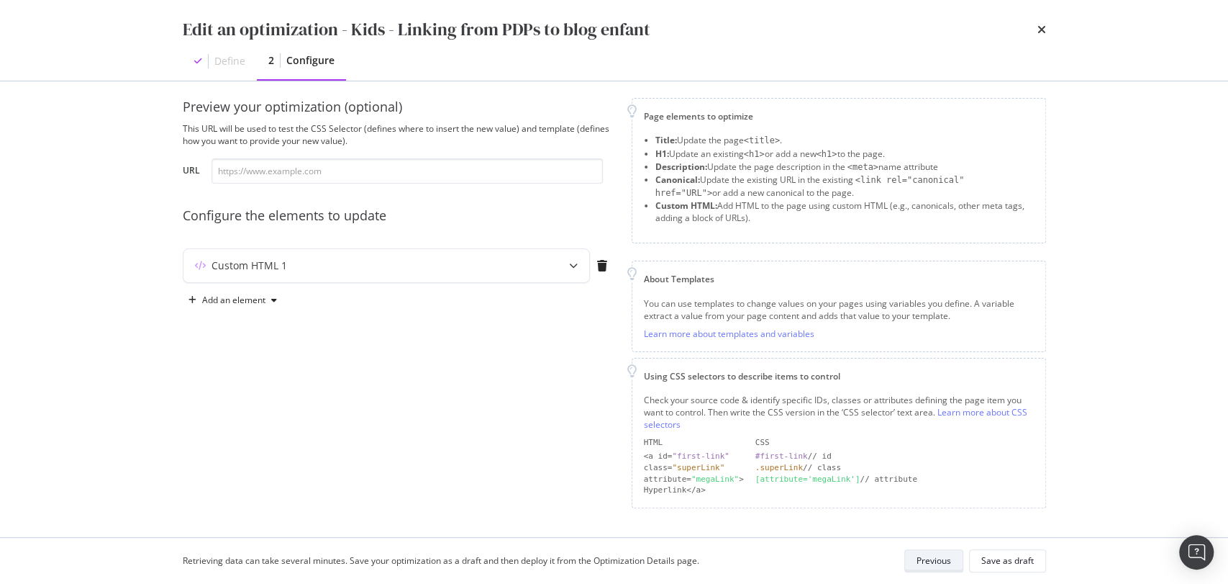
scroll to position [9, 0]
click at [278, 255] on div "Custom HTML 1" at bounding box center [386, 269] width 406 height 33
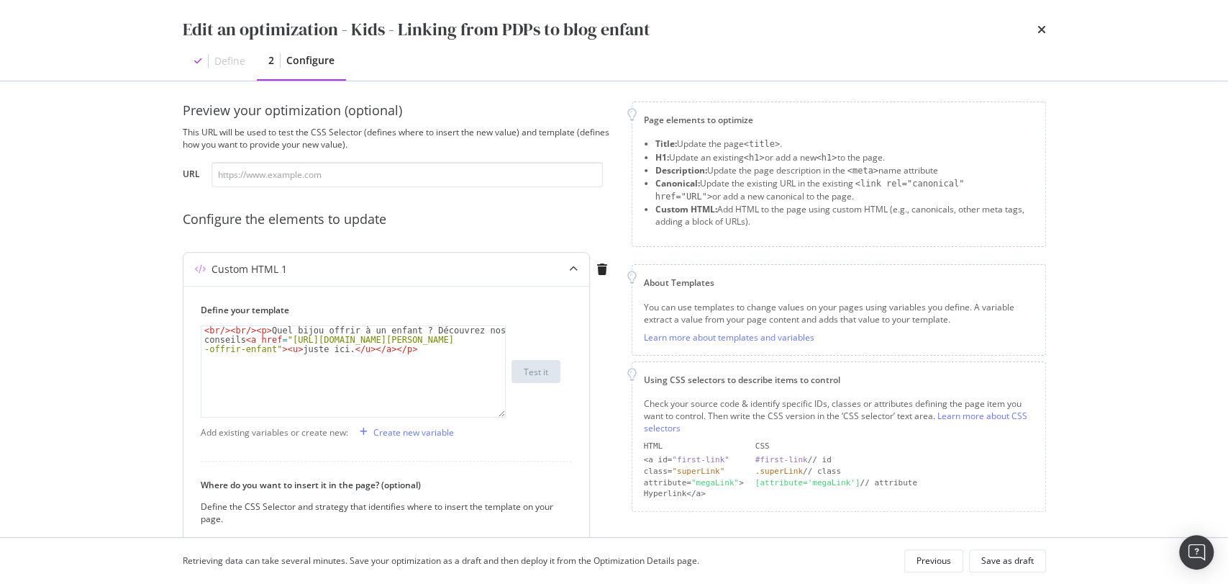
scroll to position [224, 0]
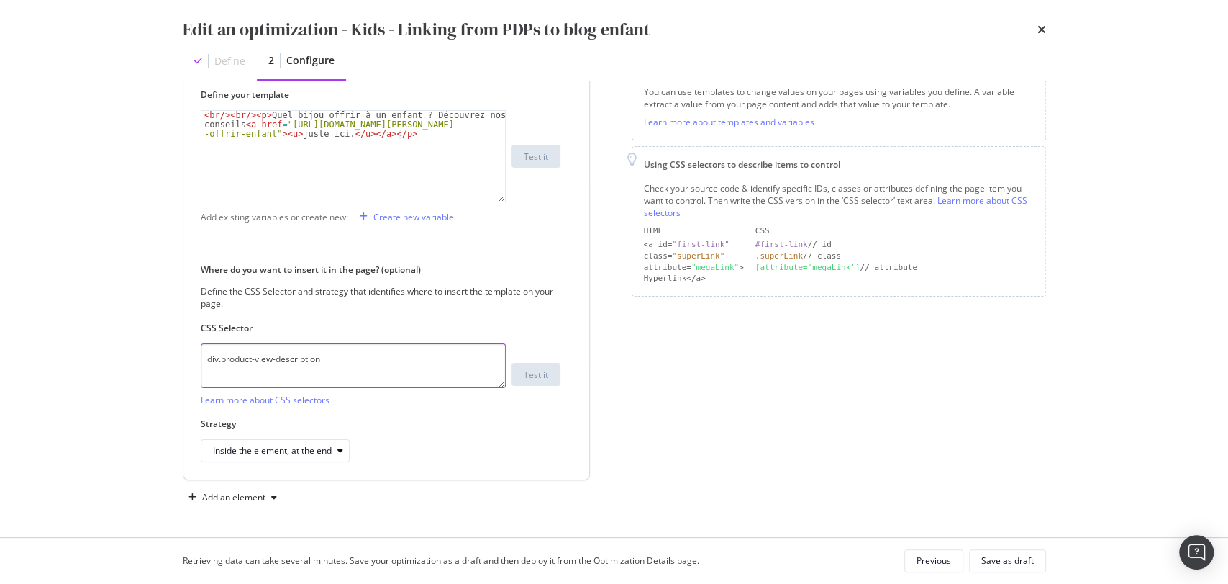
click at [215, 358] on textarea "div.product-view-description" at bounding box center [353, 365] width 305 height 45
type textarea ".product-view-description"
click at [1020, 560] on div "Save as draft" at bounding box center [1007, 560] width 53 height 12
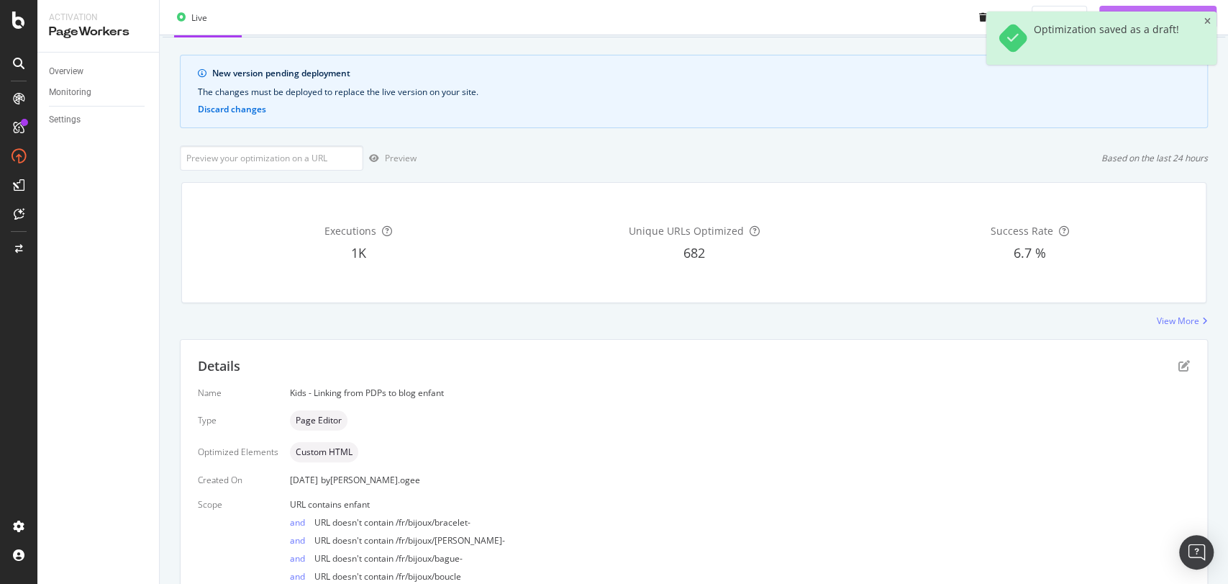
click at [1151, 9] on div "Deploy to production" at bounding box center [1153, 17] width 106 height 22
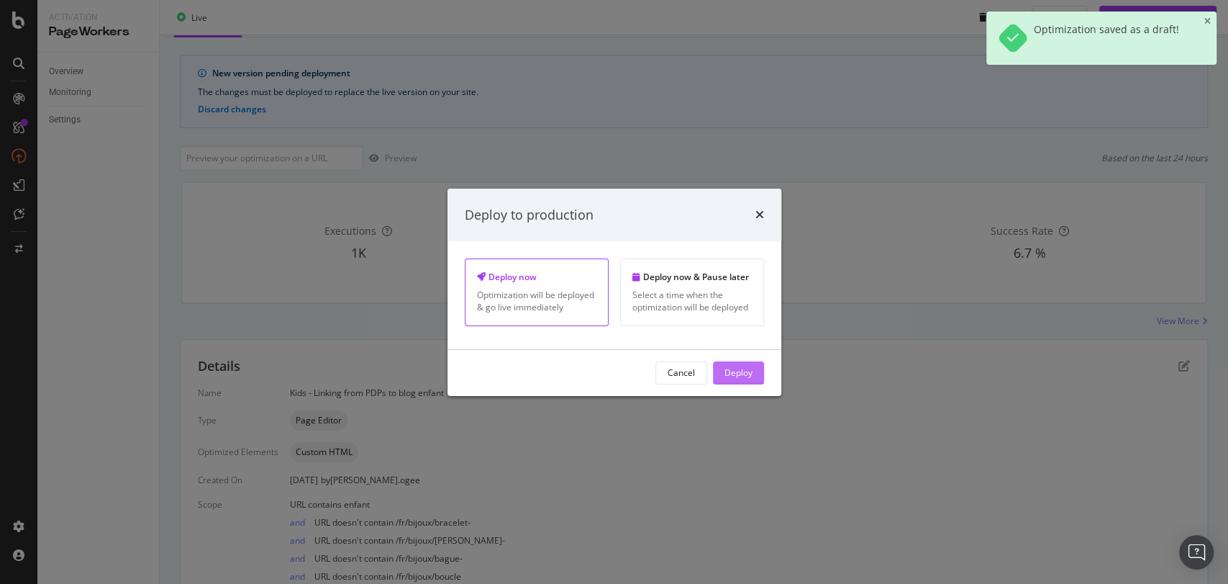
click at [728, 382] on div "Deploy" at bounding box center [739, 373] width 28 height 22
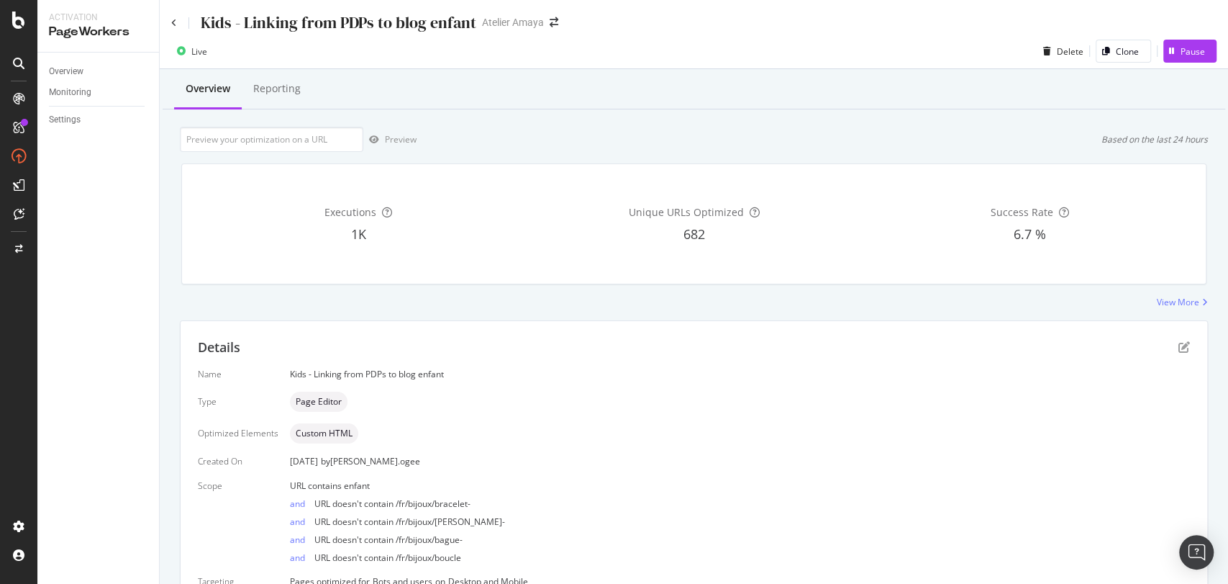
click at [170, 24] on div "Kids - Linking from PDPs to blog enfant Atelier [PERSON_NAME]" at bounding box center [694, 17] width 1069 height 34
click at [172, 20] on icon at bounding box center [174, 23] width 6 height 9
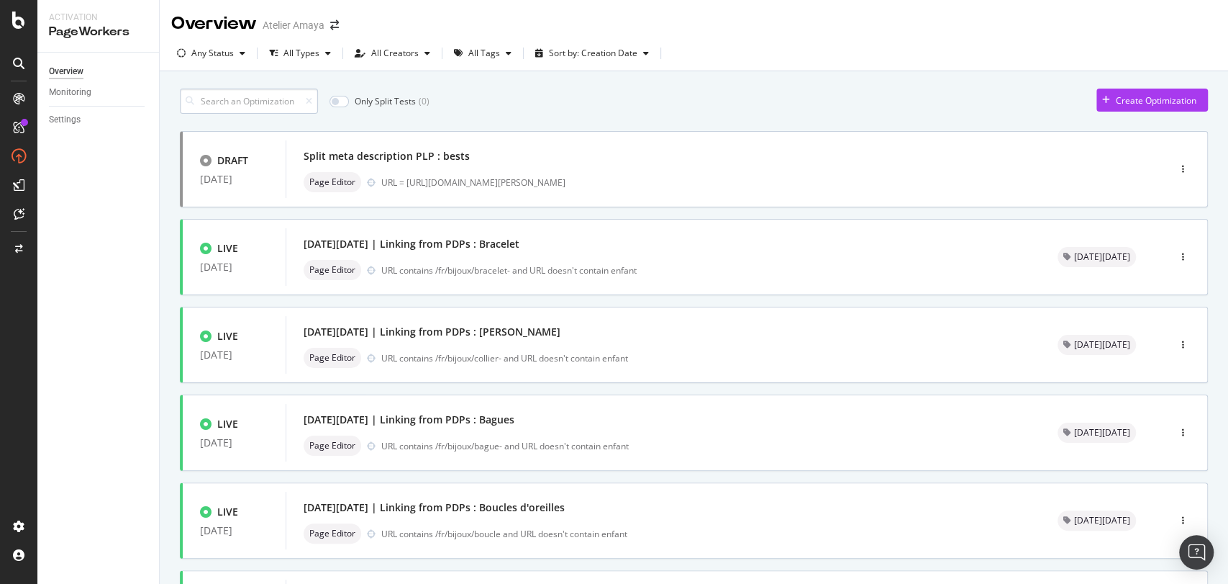
click at [240, 94] on input at bounding box center [249, 101] width 138 height 25
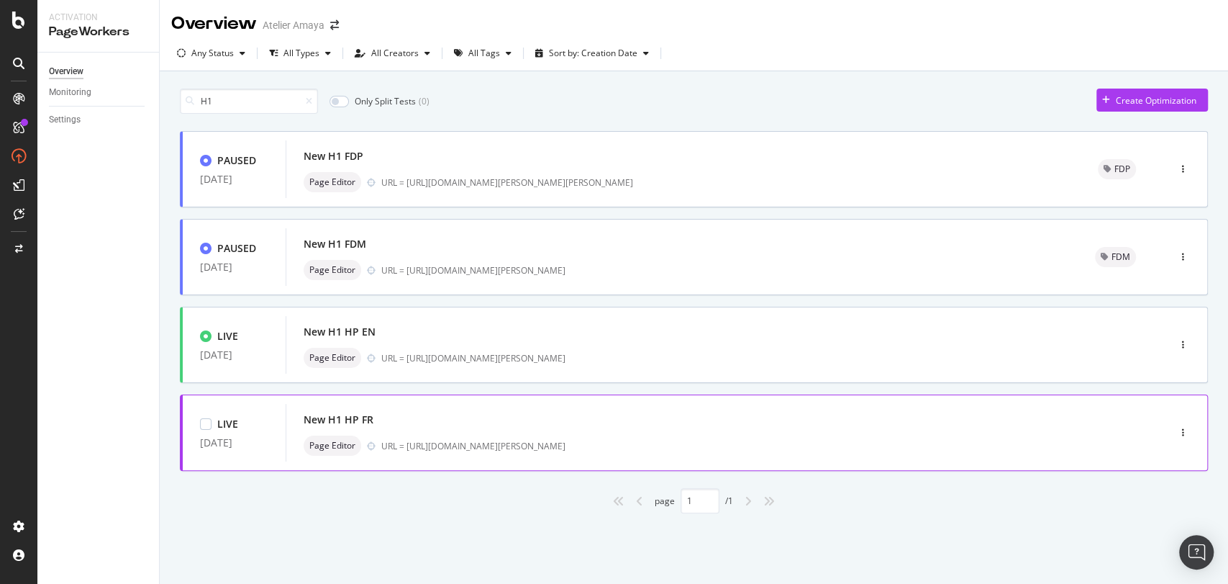
click at [523, 445] on div "URL = [URL][DOMAIN_NAME][PERSON_NAME]" at bounding box center [744, 446] width 726 height 12
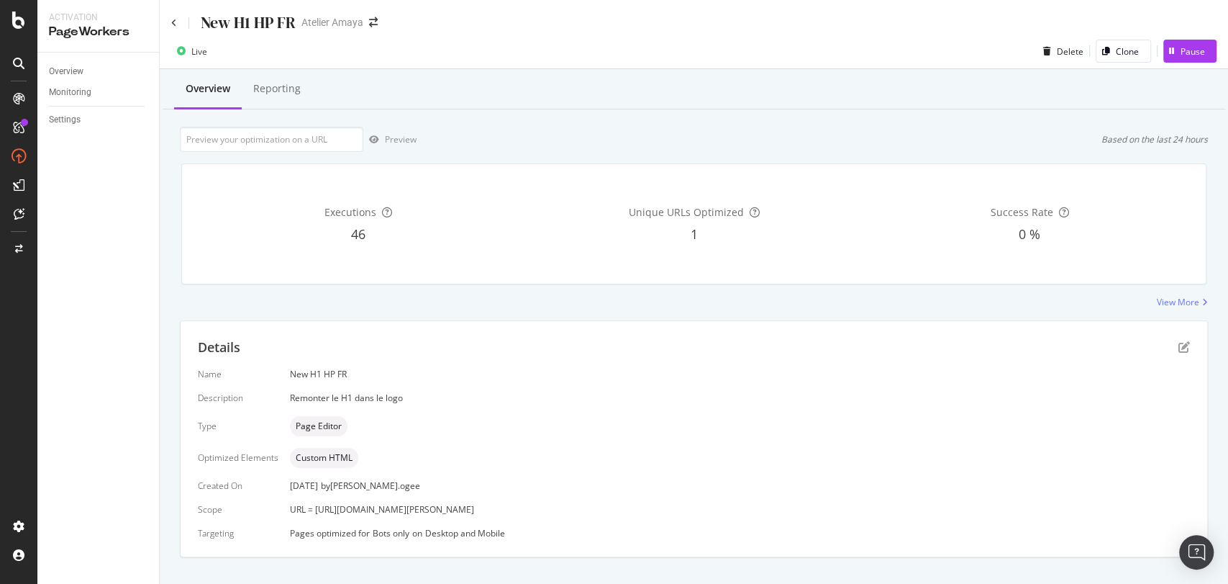
scroll to position [23, 0]
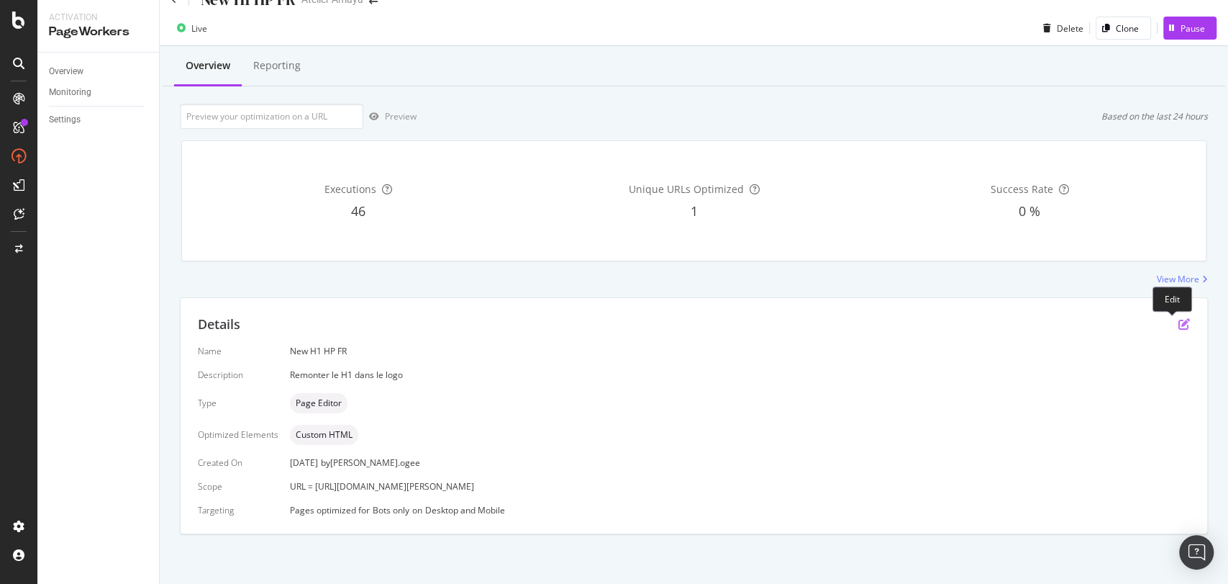
click at [1179, 322] on icon "pen-to-square" at bounding box center [1185, 324] width 12 height 12
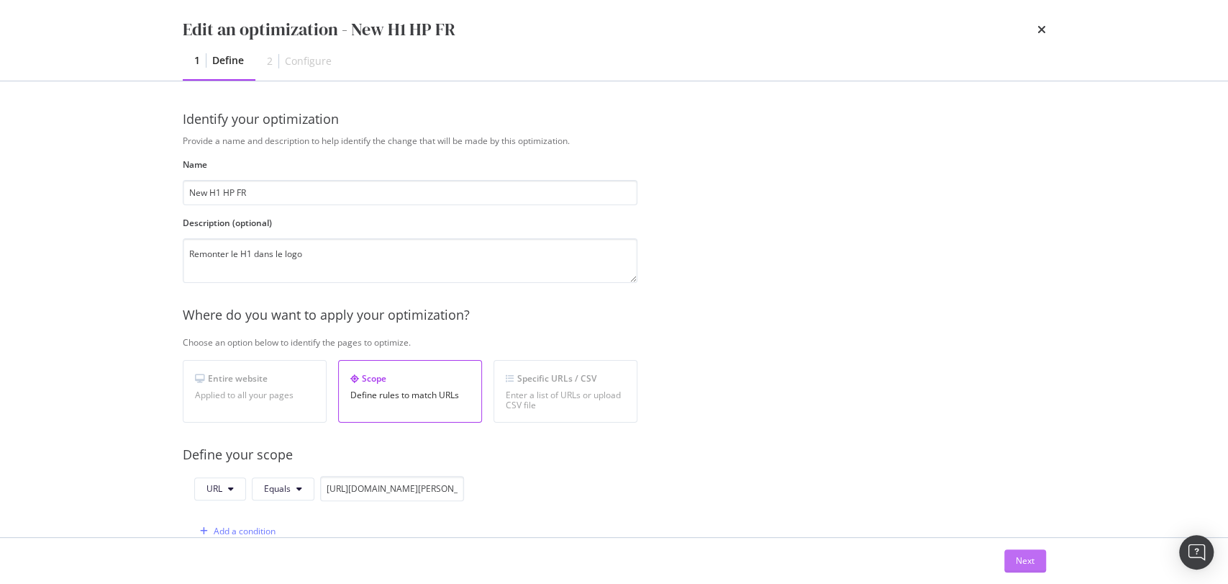
click at [1033, 560] on div "Next" at bounding box center [1025, 560] width 19 height 12
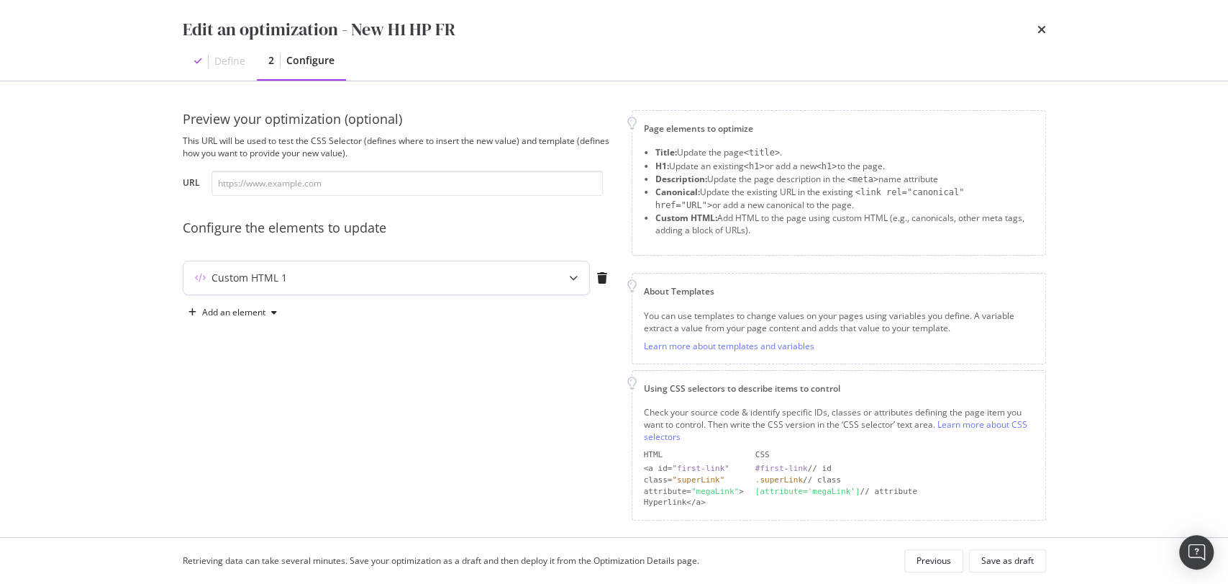
click at [429, 291] on div "Custom HTML 1" at bounding box center [386, 277] width 406 height 33
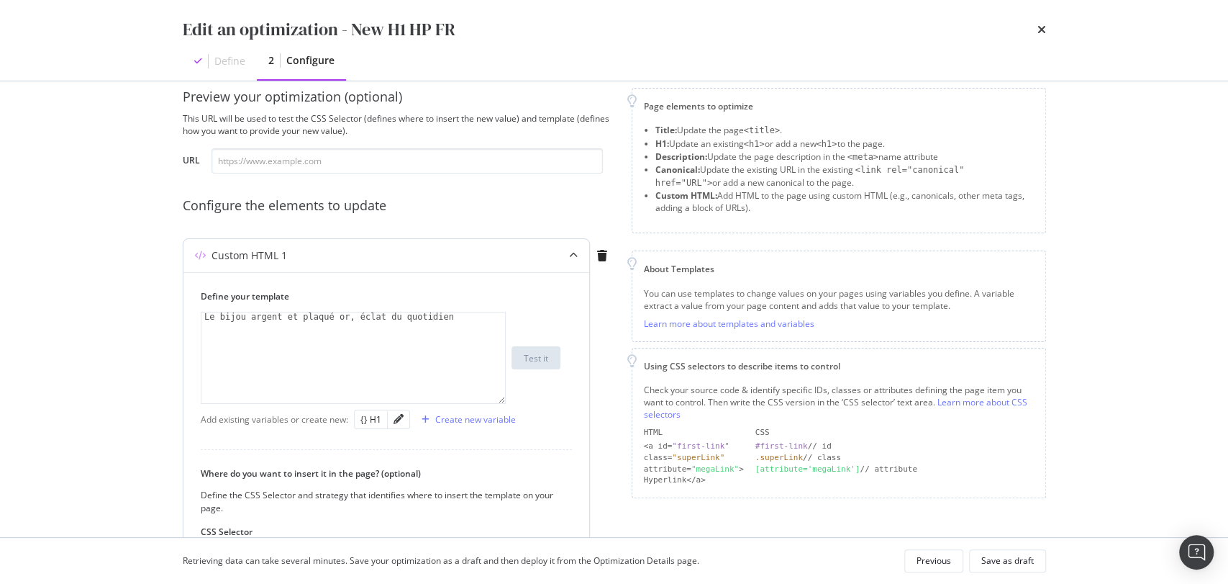
scroll to position [17, 0]
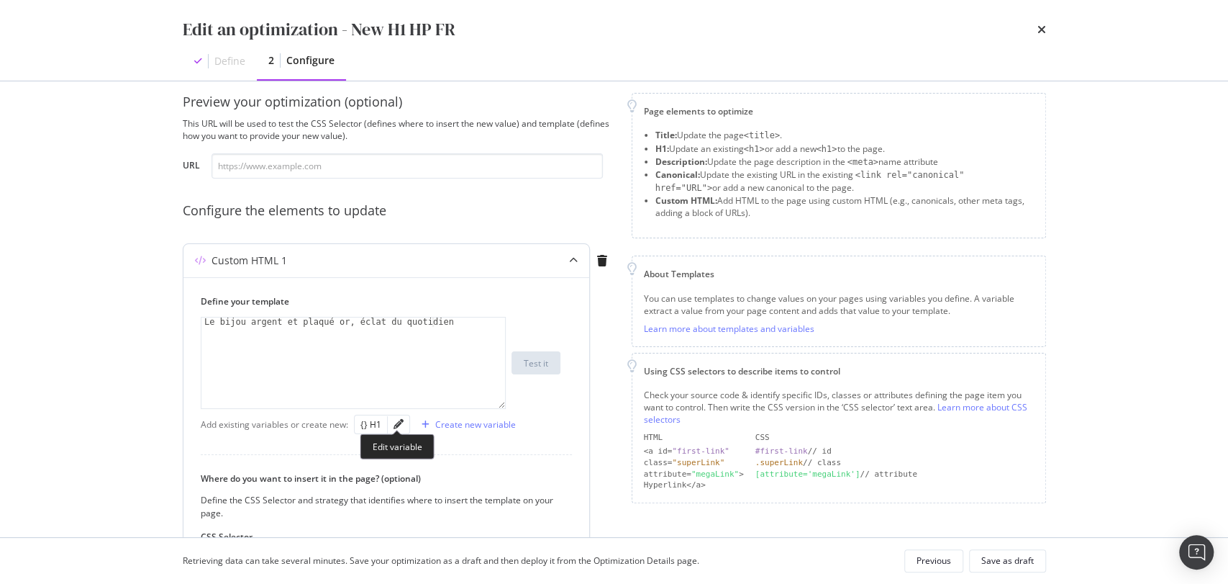
click at [403, 427] on div "modal" at bounding box center [399, 424] width 22 height 18
click at [396, 431] on div at bounding box center [397, 434] width 6 height 6
click at [395, 426] on icon "pencil" at bounding box center [399, 424] width 10 height 10
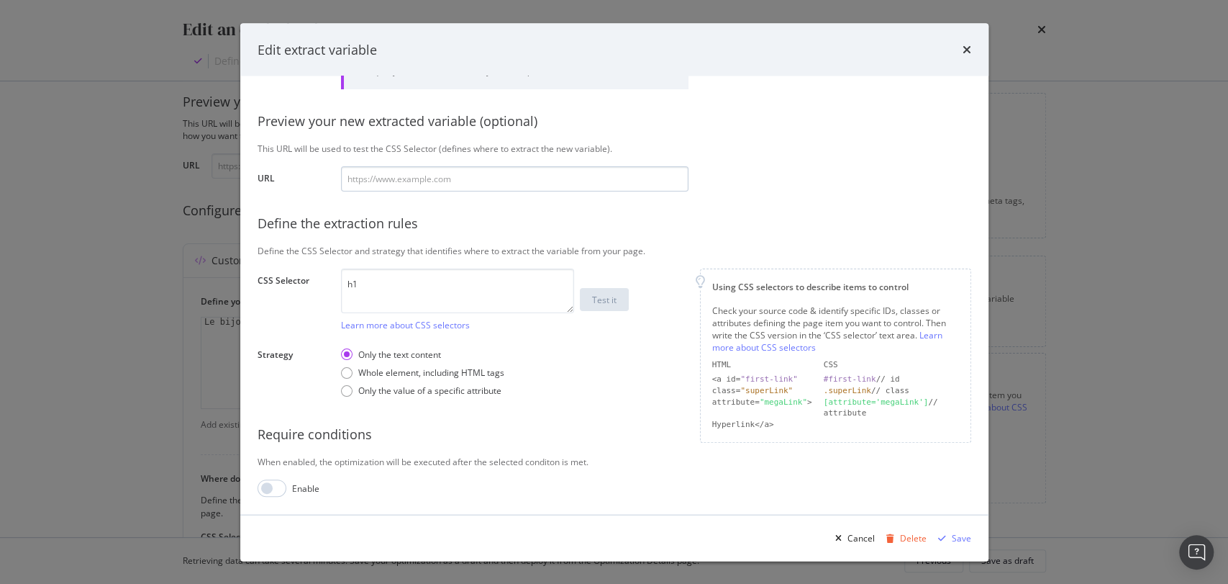
scroll to position [0, 0]
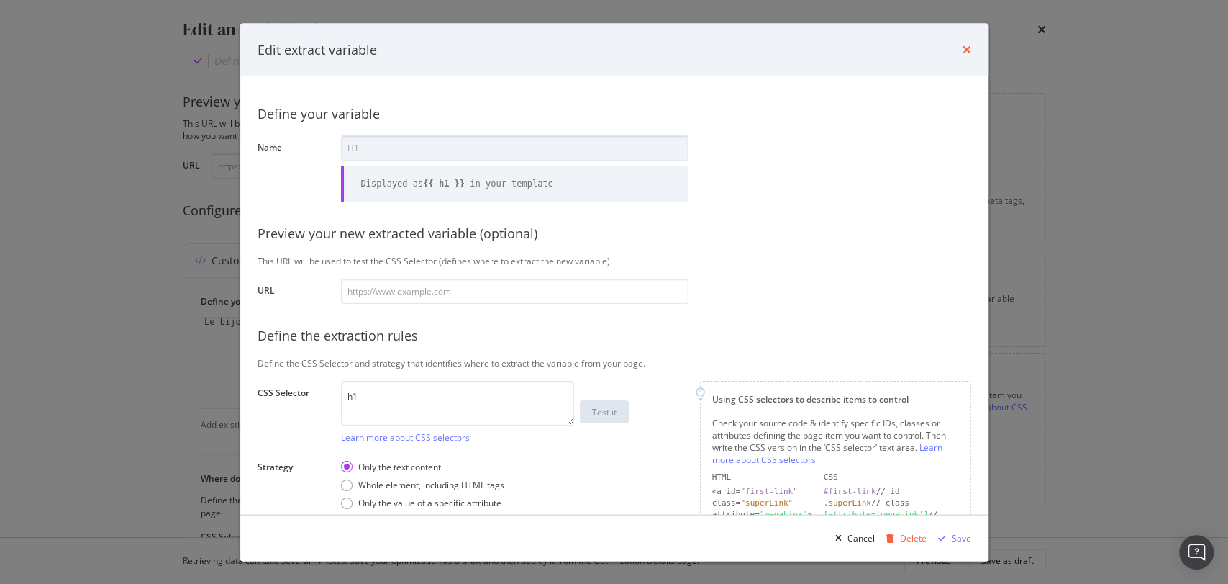
click at [963, 51] on icon "times" at bounding box center [967, 50] width 9 height 12
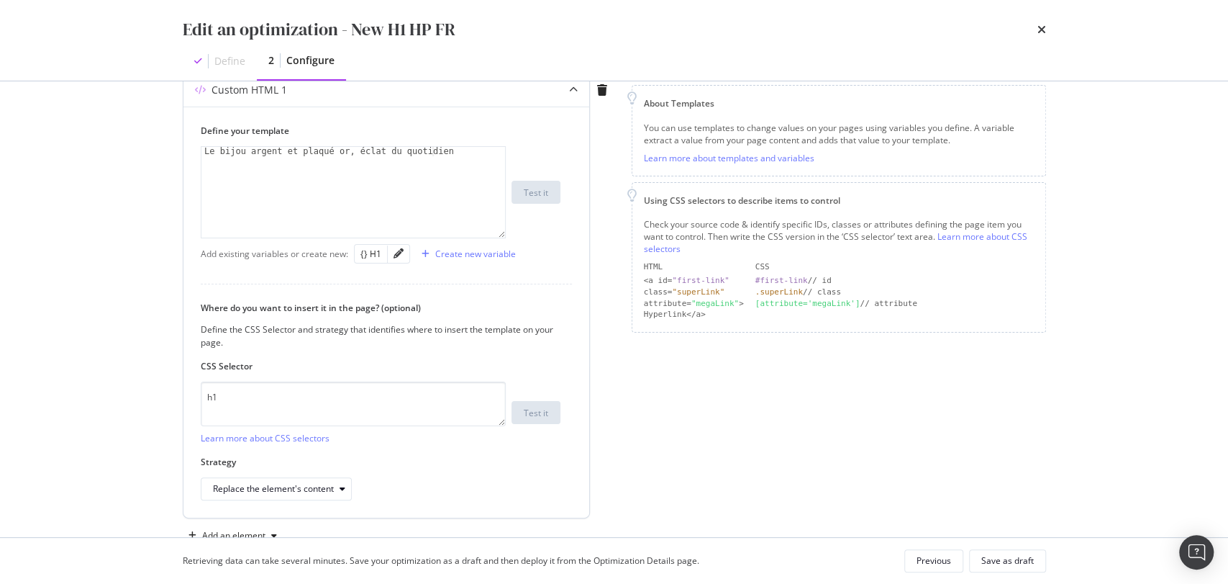
scroll to position [184, 0]
type textarea "Le bijou argent et plaqué or, éclat du quotidien"
click at [322, 155] on div "Le bijou argent et plaqué or, éclat du quotidien" at bounding box center [353, 204] width 304 height 109
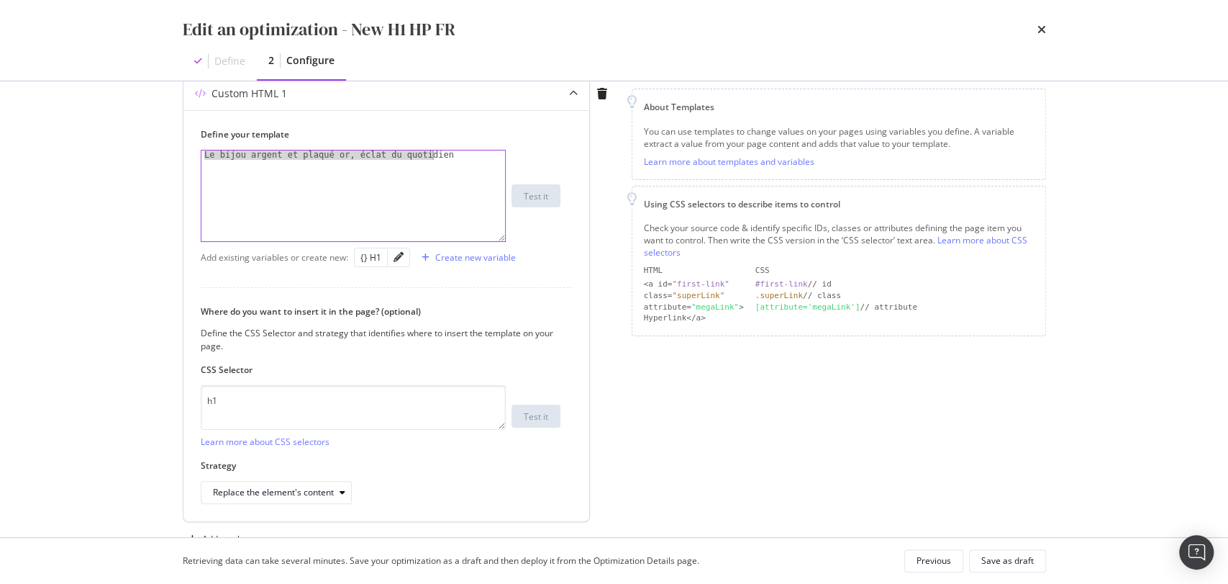
click at [322, 155] on div "Le bijou argent et plaqué or, éclat du quotidien" at bounding box center [353, 204] width 304 height 109
click at [409, 169] on div "Le bijou argent et plaqué or, éclat du quotidien" at bounding box center [353, 195] width 304 height 91
click at [395, 255] on icon "pencil" at bounding box center [399, 257] width 10 height 10
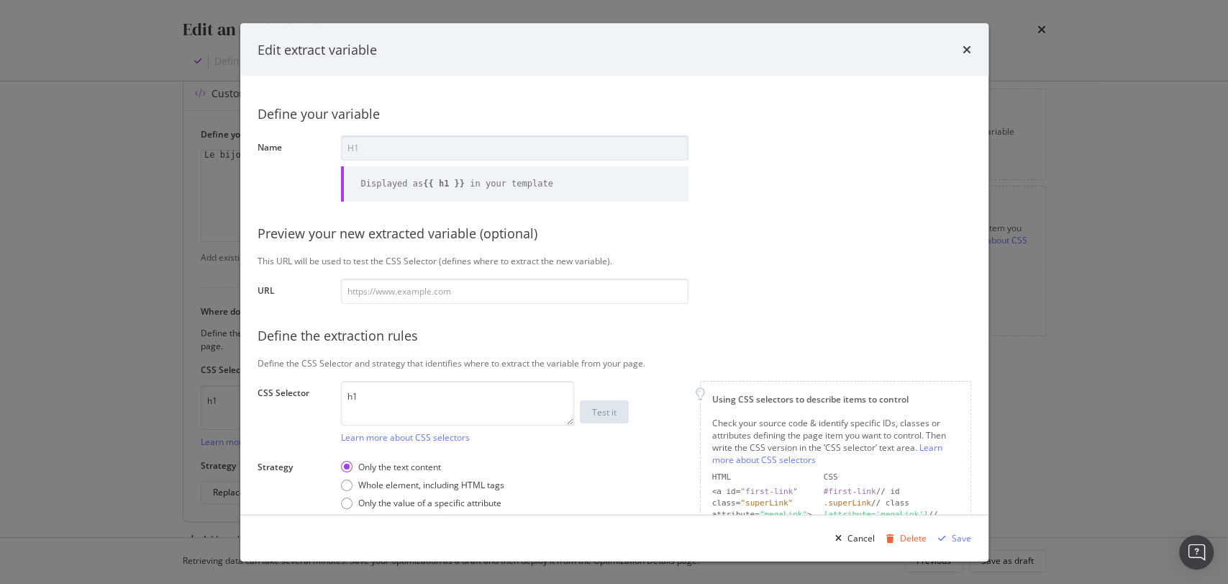
scroll to position [112, 0]
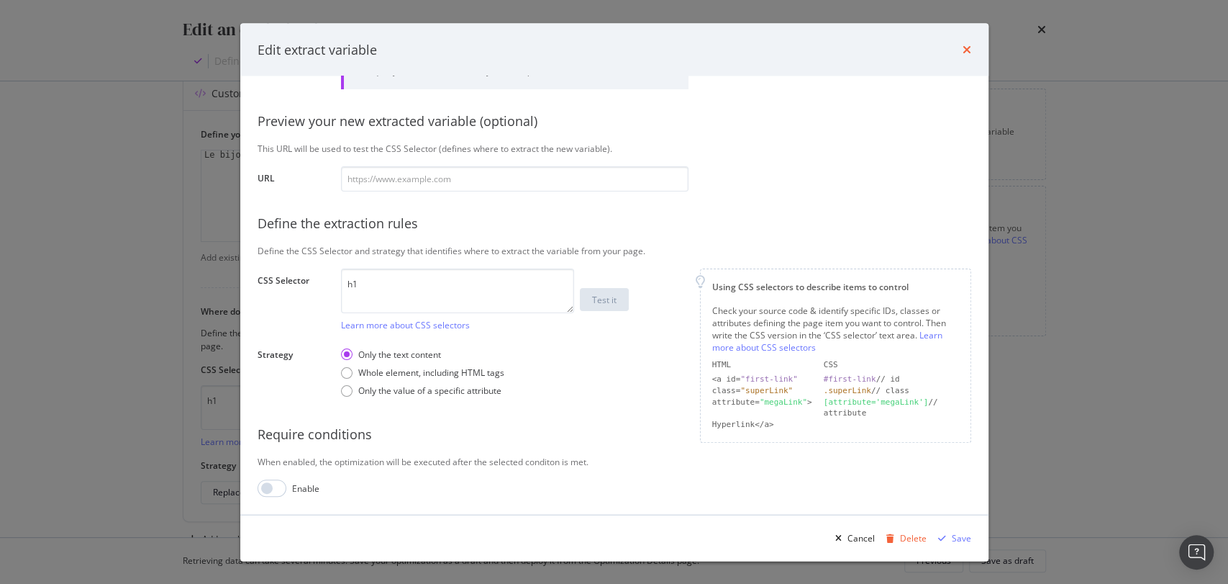
click at [967, 53] on icon "times" at bounding box center [967, 50] width 9 height 12
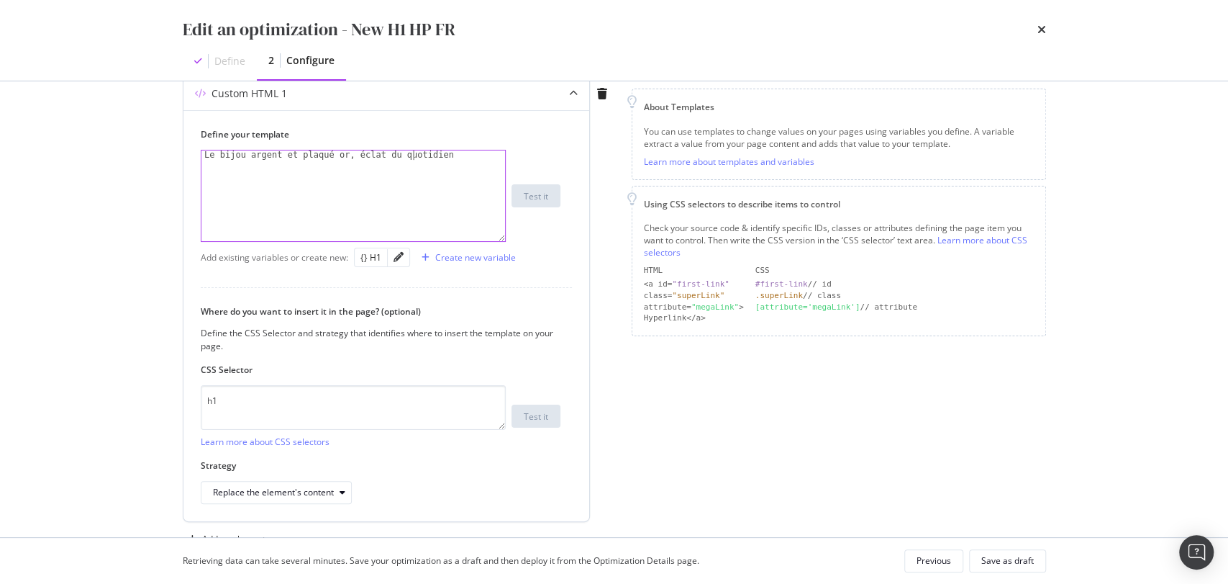
click at [412, 153] on div "Le bijou argent et plaqué or, éclat du quotidien" at bounding box center [353, 204] width 304 height 109
click at [284, 491] on div "Replace the element's content" at bounding box center [273, 492] width 121 height 9
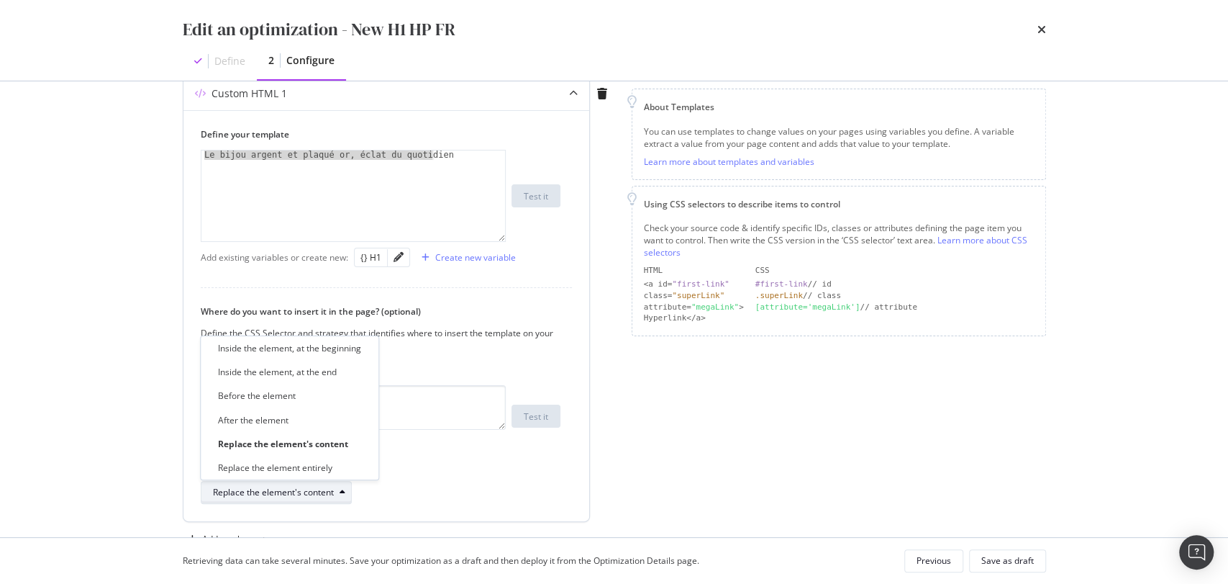
click at [284, 491] on div "Replace the element's content" at bounding box center [273, 492] width 121 height 9
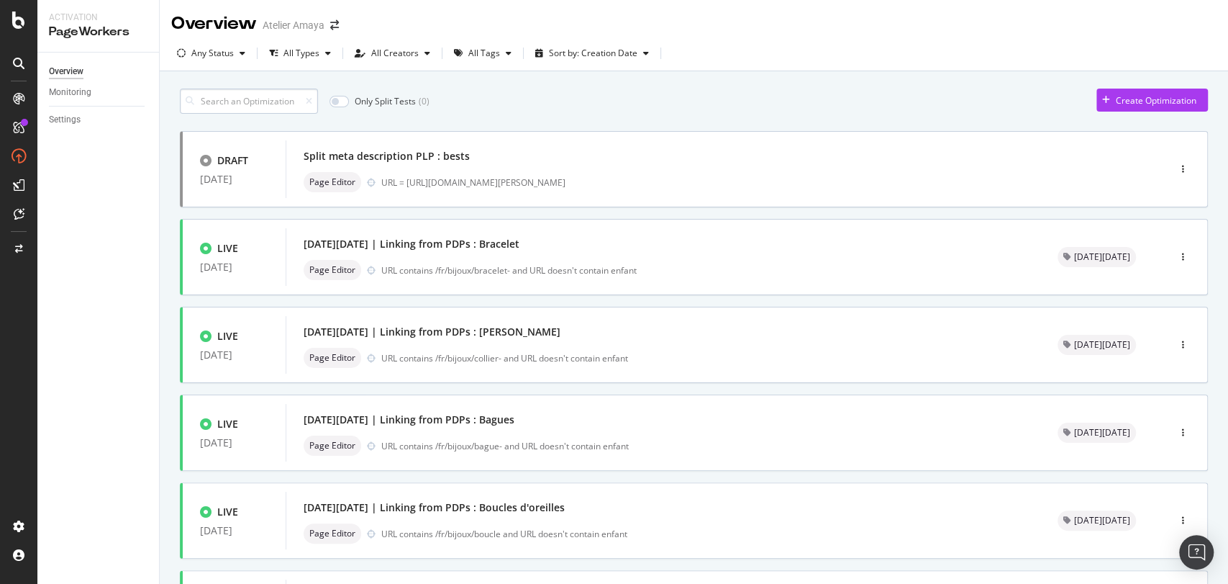
click at [219, 97] on input at bounding box center [249, 101] width 138 height 25
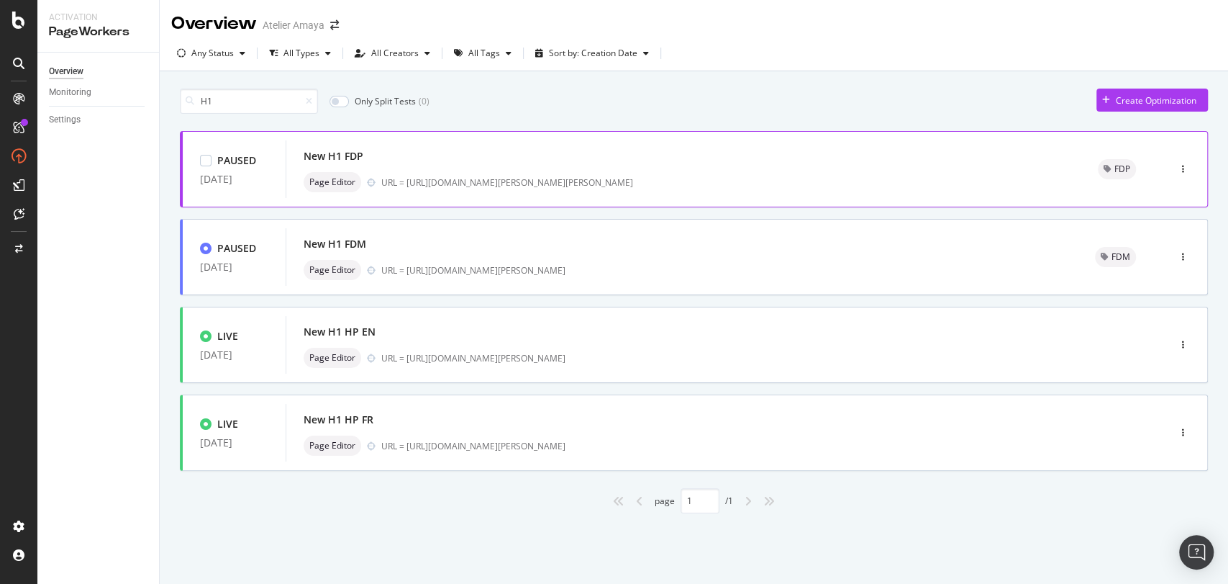
click at [520, 163] on div "New H1 FDP" at bounding box center [684, 156] width 760 height 20
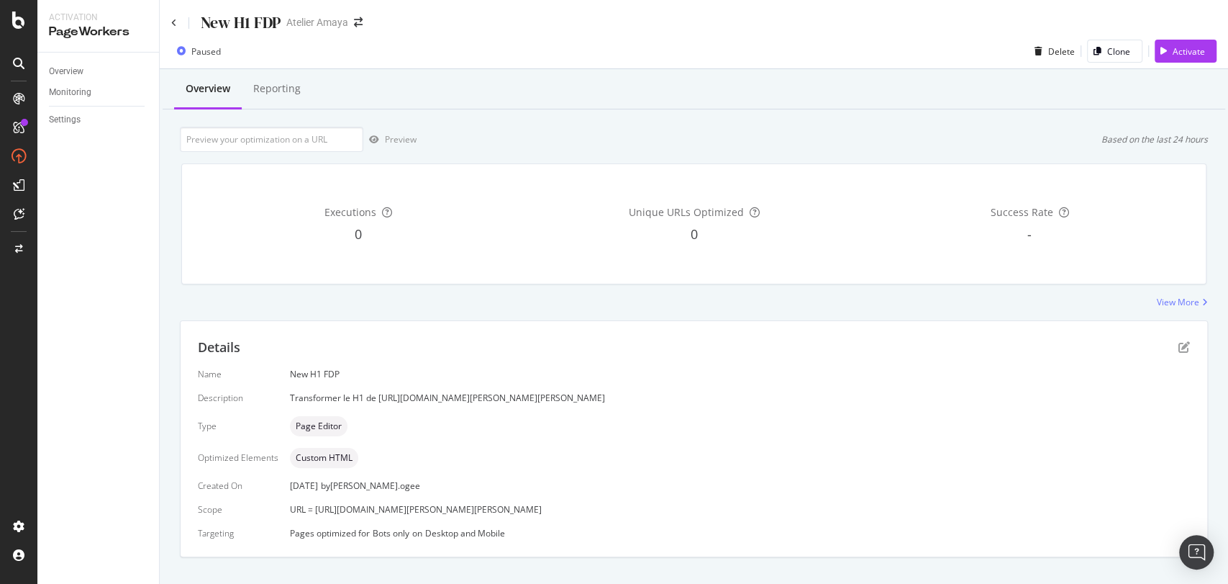
click at [389, 394] on div "Transformer le H1 de [URL][DOMAIN_NAME][PERSON_NAME][PERSON_NAME]" at bounding box center [740, 397] width 900 height 12
click at [404, 514] on span "URL = [URL][DOMAIN_NAME][PERSON_NAME][PERSON_NAME]" at bounding box center [416, 509] width 252 height 12
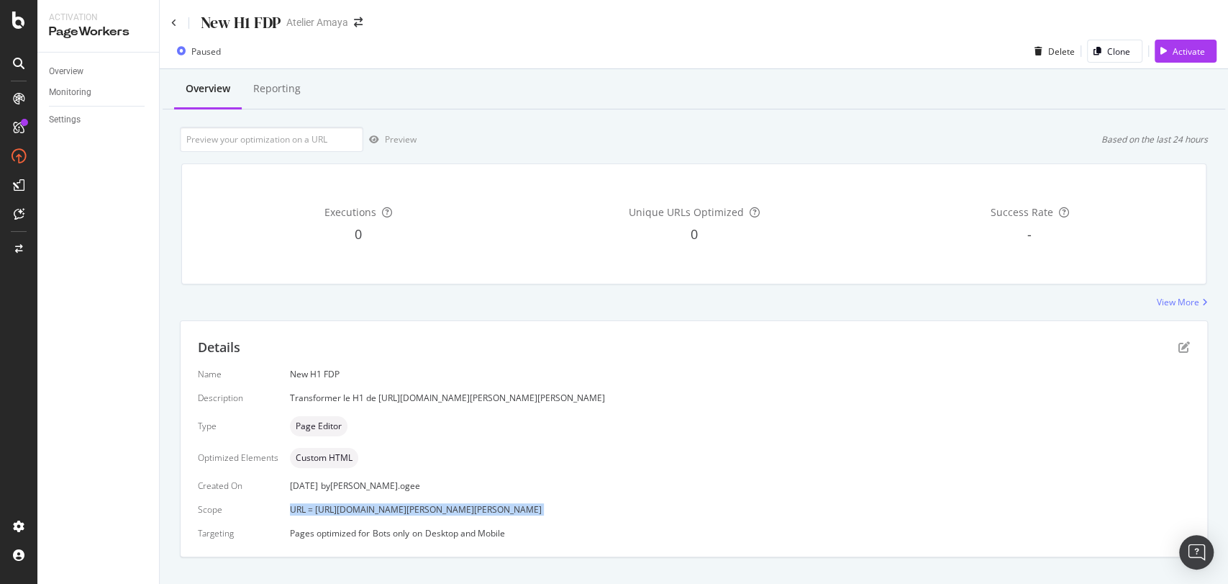
click at [404, 514] on span "URL = [URL][DOMAIN_NAME][PERSON_NAME][PERSON_NAME]" at bounding box center [416, 509] width 252 height 12
click at [1179, 343] on icon "pen-to-square" at bounding box center [1185, 347] width 12 height 12
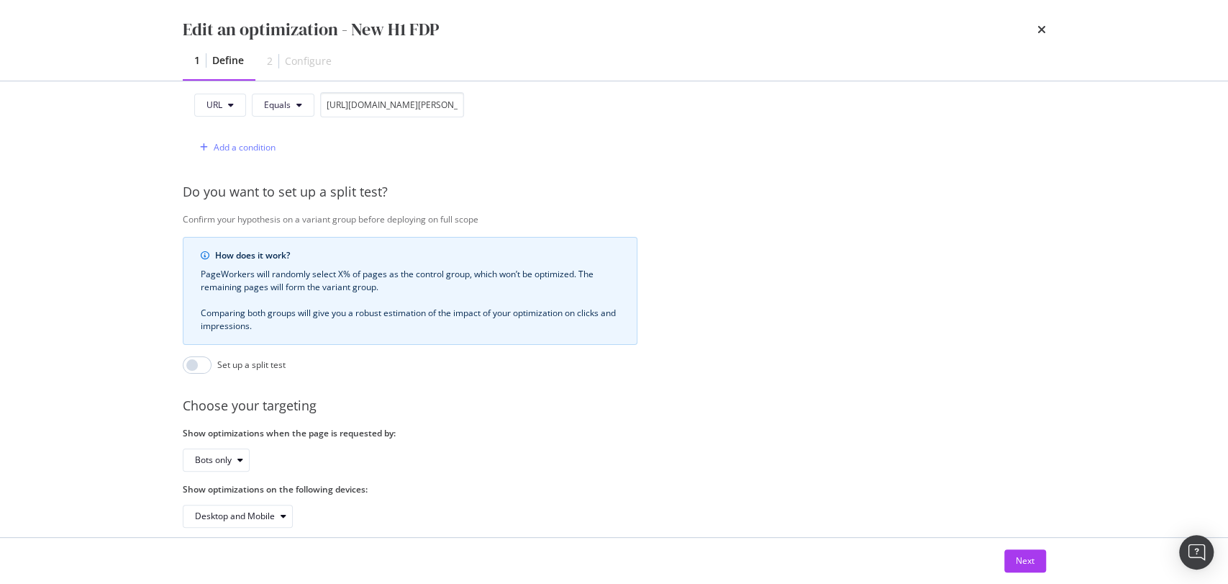
scroll to position [414, 0]
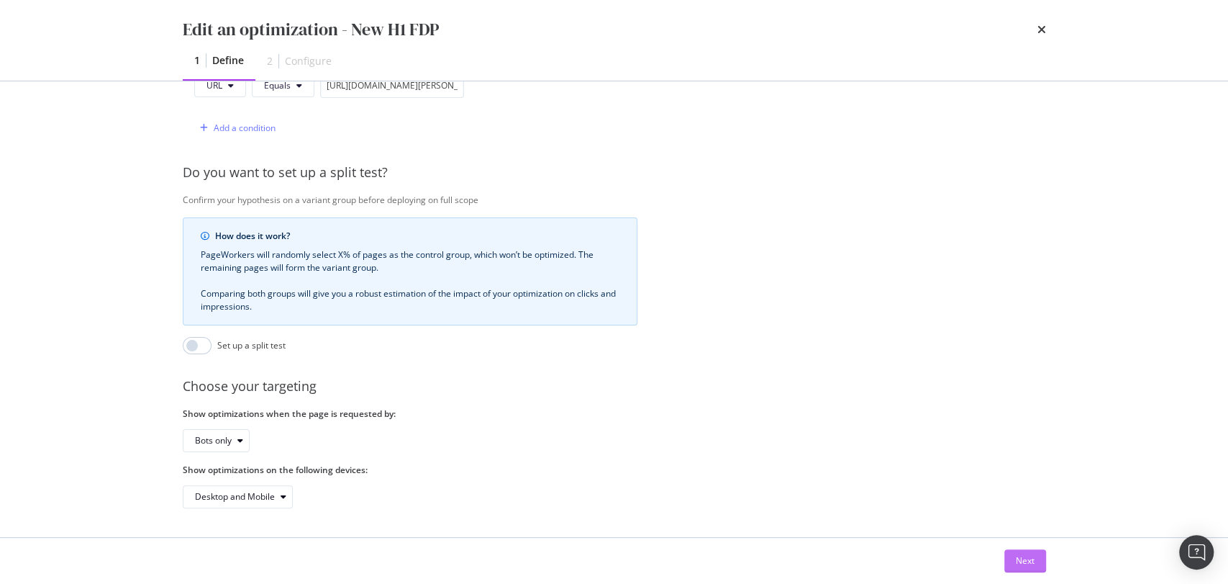
click at [1036, 553] on button "Next" at bounding box center [1026, 560] width 42 height 23
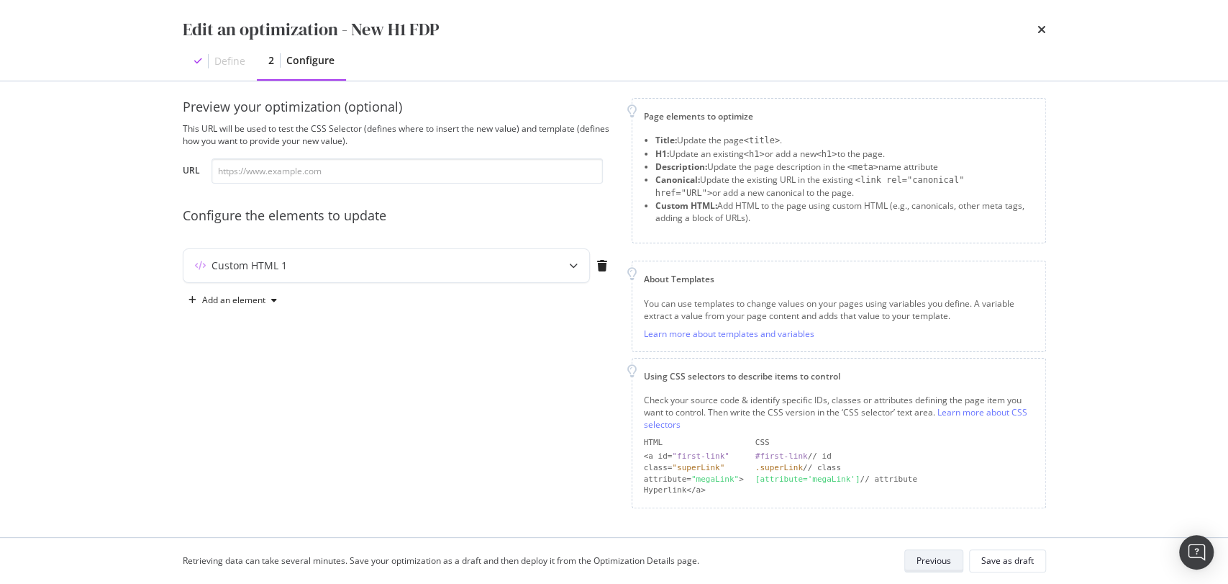
scroll to position [9, 0]
click at [448, 281] on div "Custom HTML 1" at bounding box center [386, 269] width 406 height 33
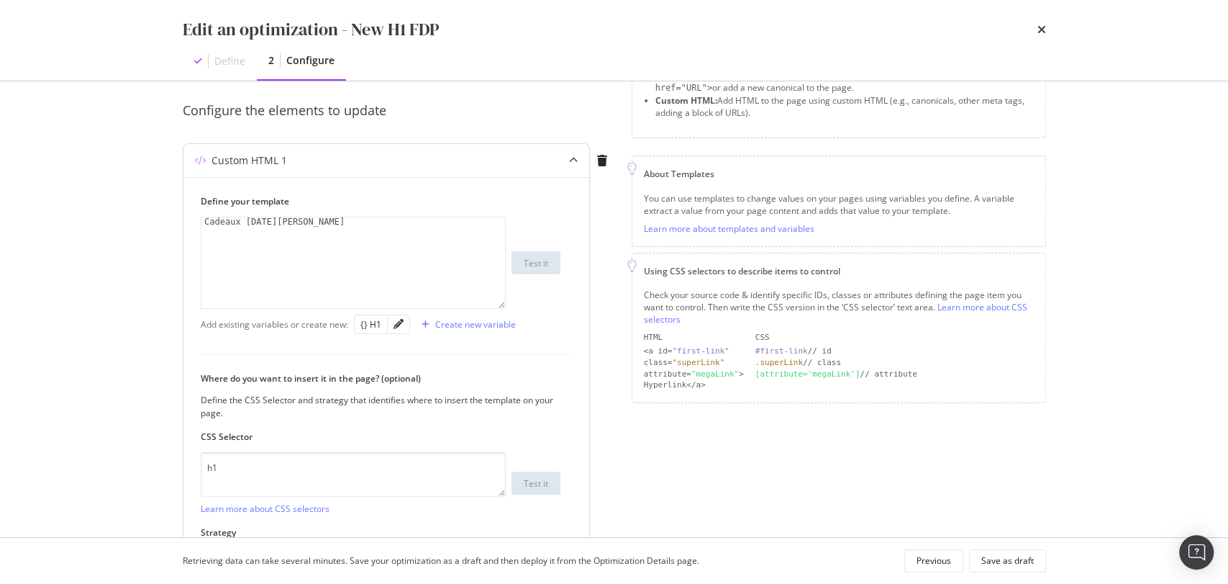
scroll to position [0, 0]
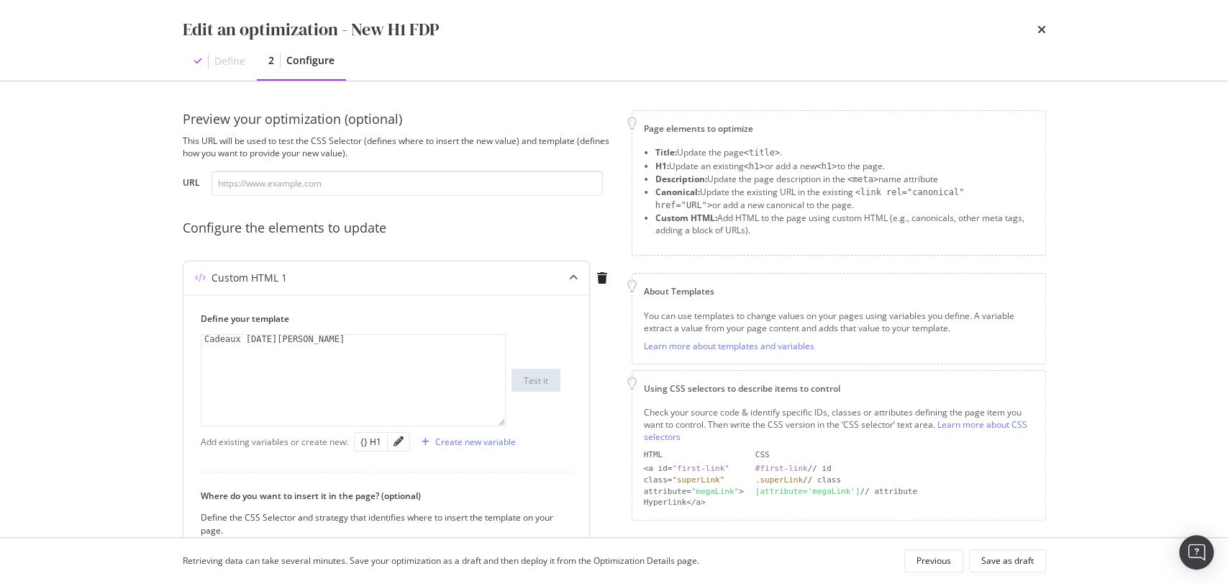
type textarea "Cadeaux [DATE][PERSON_NAME]"
click at [288, 345] on div "Cadeaux [DATE][PERSON_NAME]" at bounding box center [353, 389] width 304 height 109
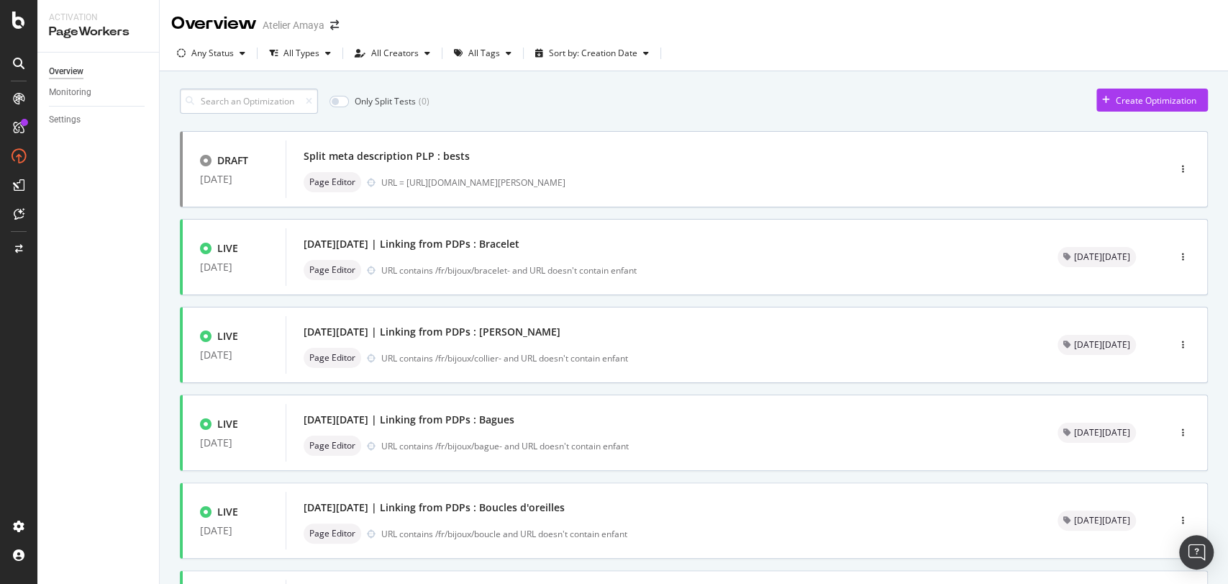
click at [275, 95] on input at bounding box center [249, 101] width 138 height 25
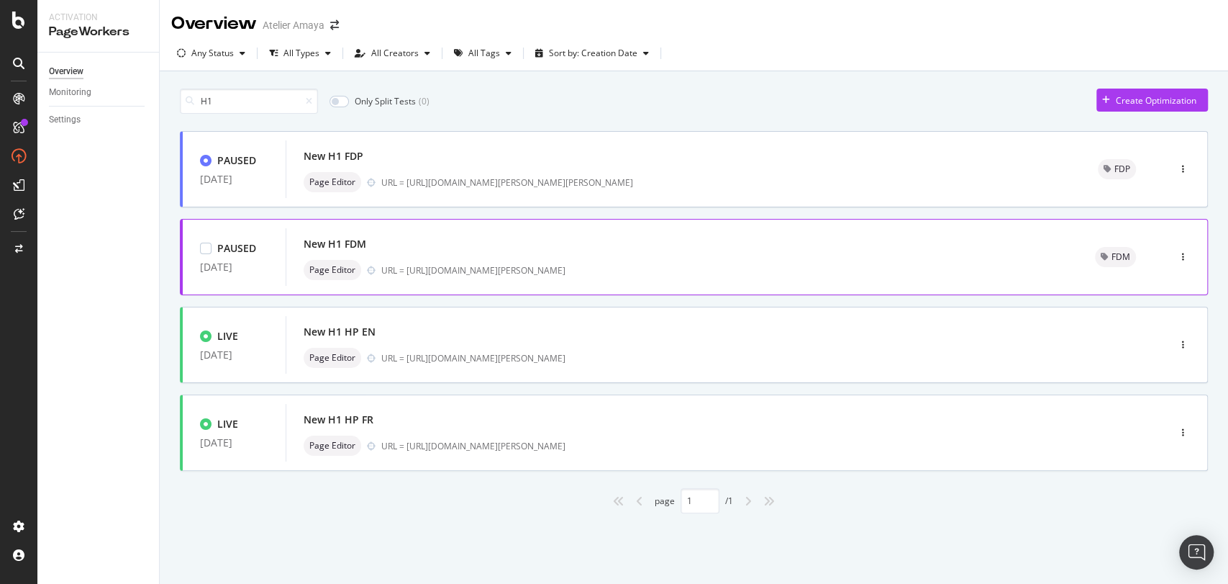
click at [438, 237] on div "New H1 FDM" at bounding box center [682, 244] width 757 height 20
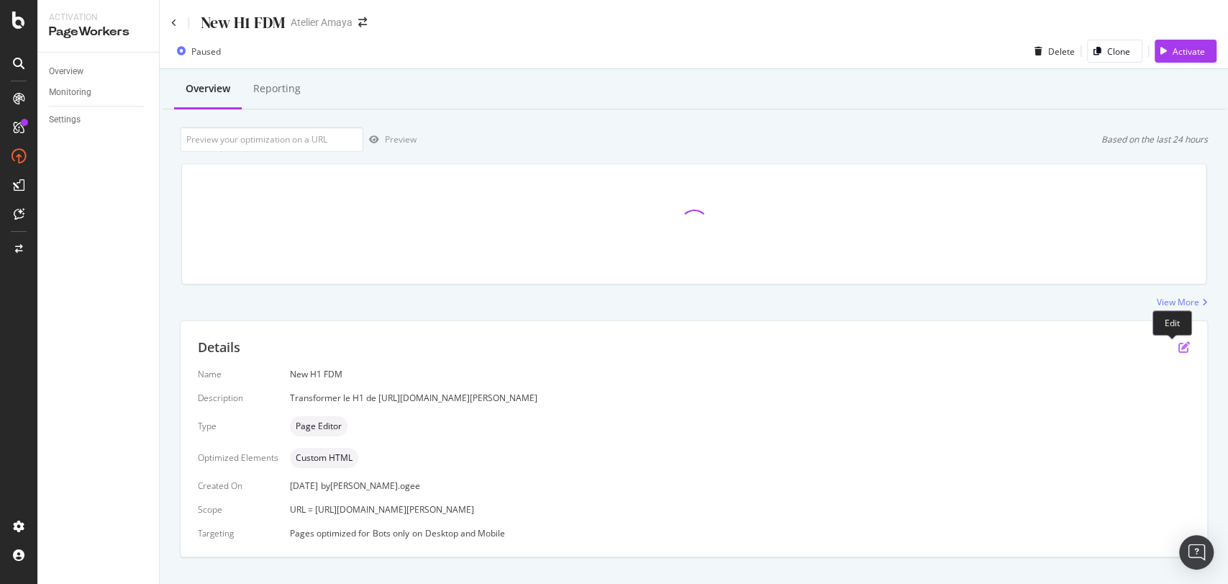
click at [1179, 343] on icon "pen-to-square" at bounding box center [1185, 347] width 12 height 12
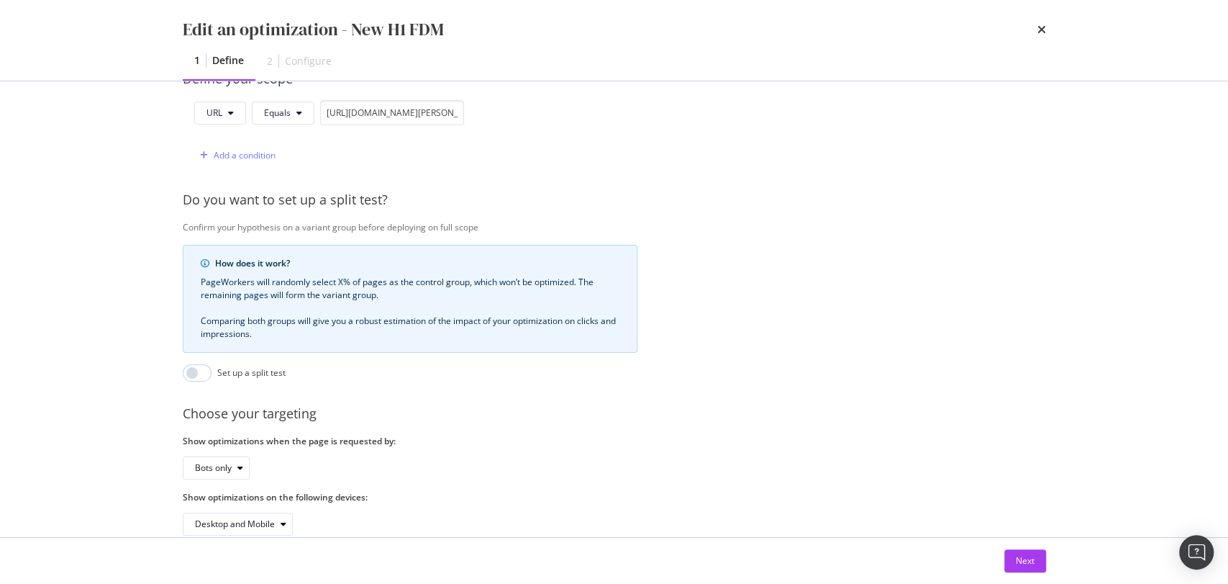
scroll to position [376, 0]
click at [1021, 556] on div "Next" at bounding box center [1025, 560] width 19 height 12
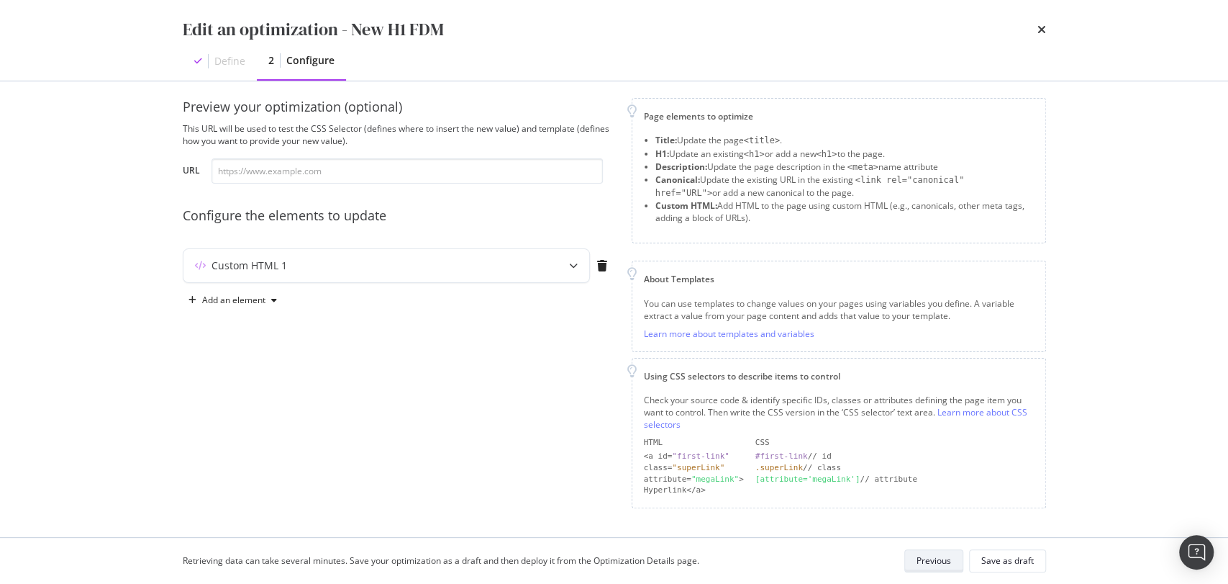
scroll to position [9, 0]
click at [494, 273] on div "Custom HTML 1" at bounding box center [357, 269] width 349 height 14
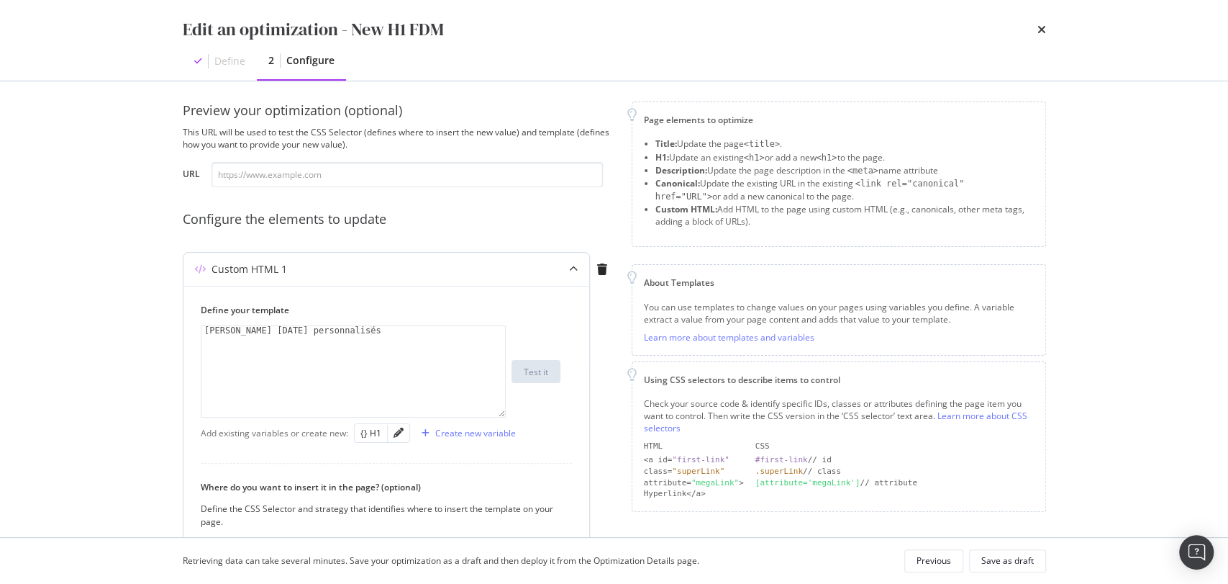
scroll to position [47, 0]
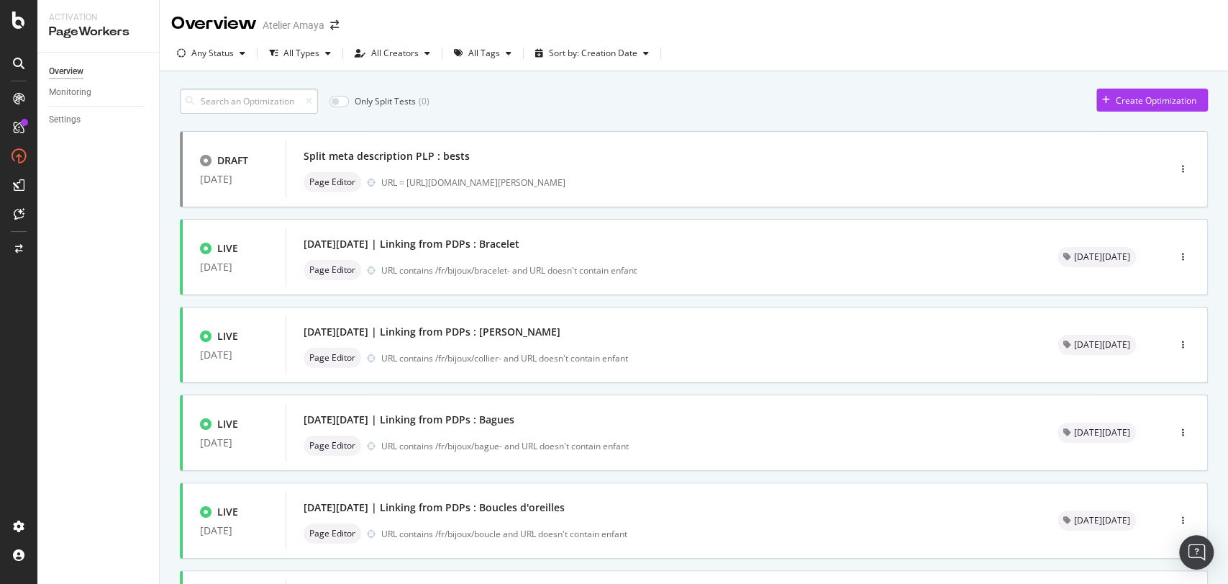
click at [232, 96] on input at bounding box center [249, 101] width 138 height 25
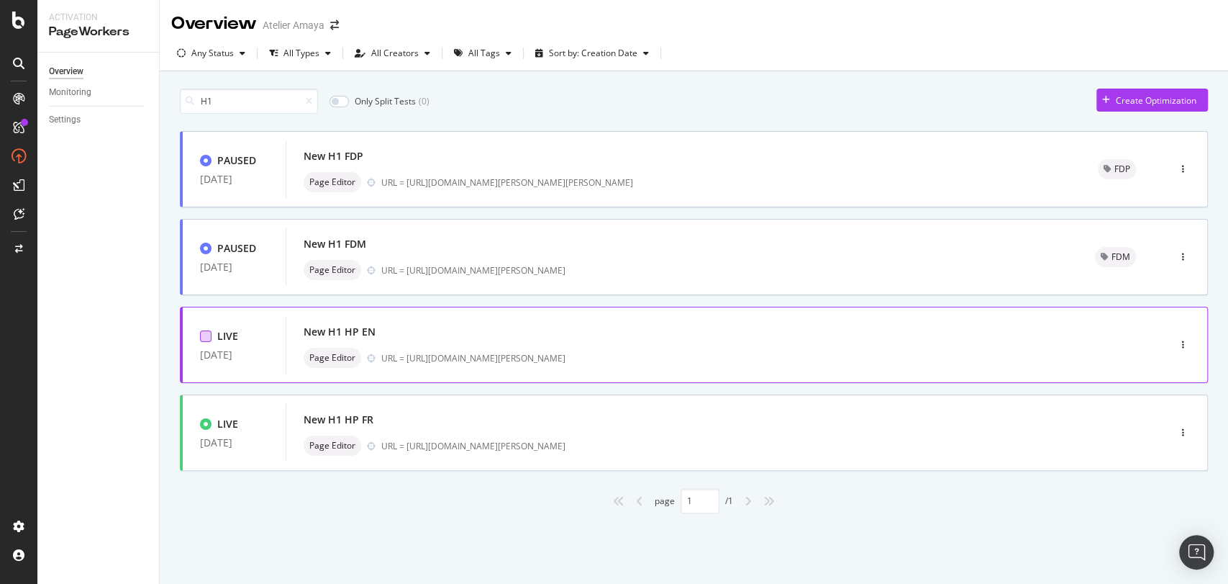
click at [203, 333] on div at bounding box center [206, 336] width 12 height 12
click at [204, 416] on div "LIVE [DATE]" at bounding box center [234, 432] width 103 height 43
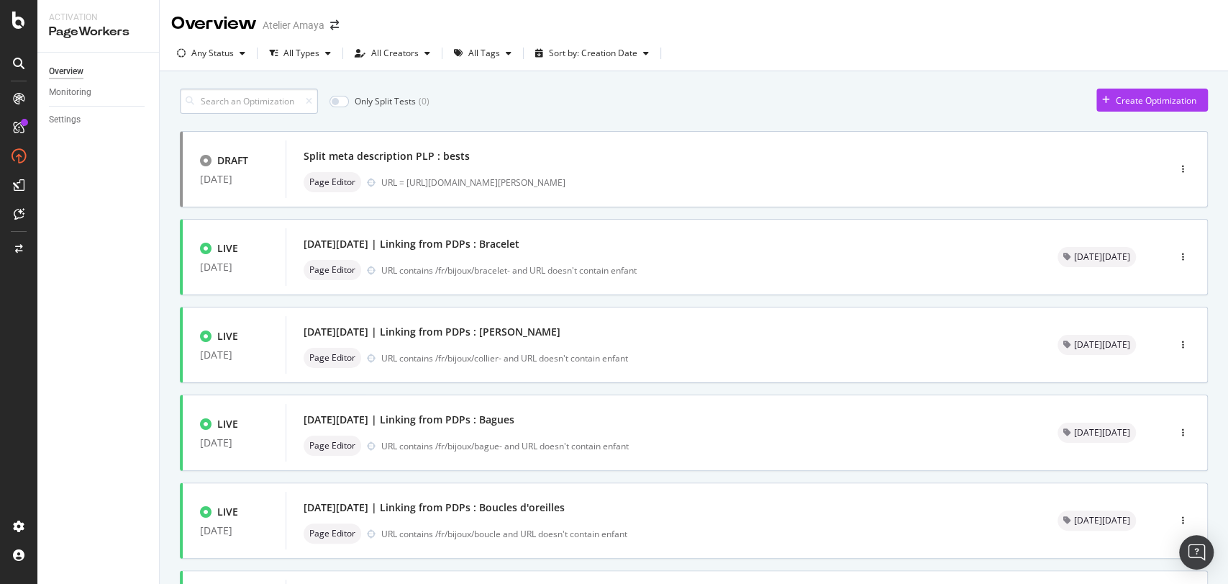
drag, startPoint x: 236, startPoint y: 101, endPoint x: 231, endPoint y: 111, distance: 11.3
click at [231, 111] on input at bounding box center [249, 101] width 138 height 25
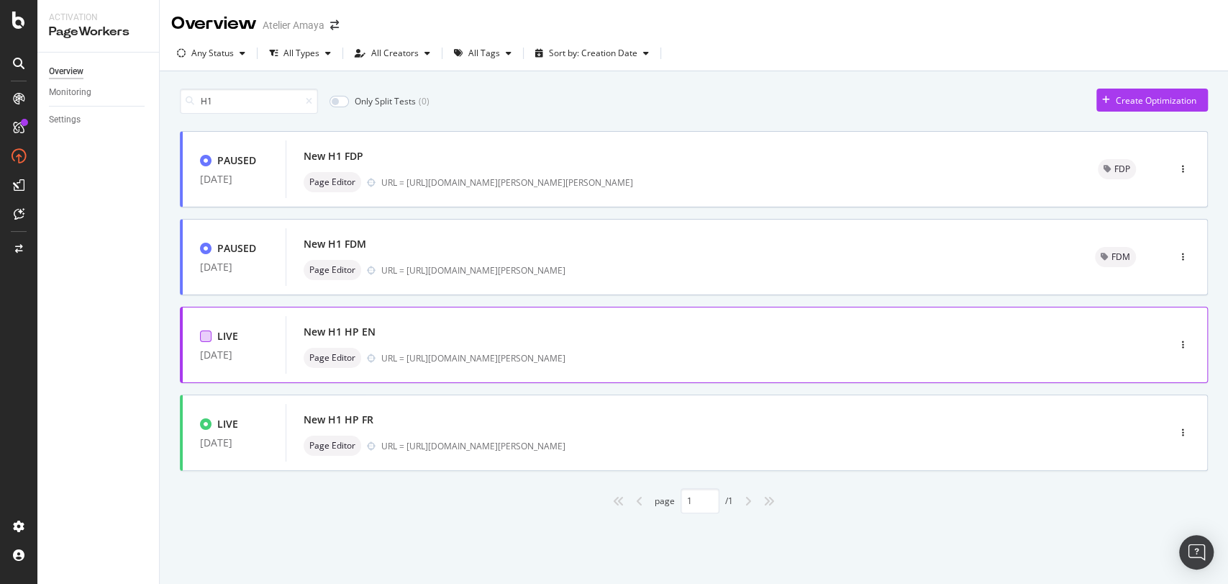
click at [210, 336] on div at bounding box center [206, 336] width 12 height 12
click at [204, 431] on div "LIVE [DATE]" at bounding box center [234, 433] width 68 height 32
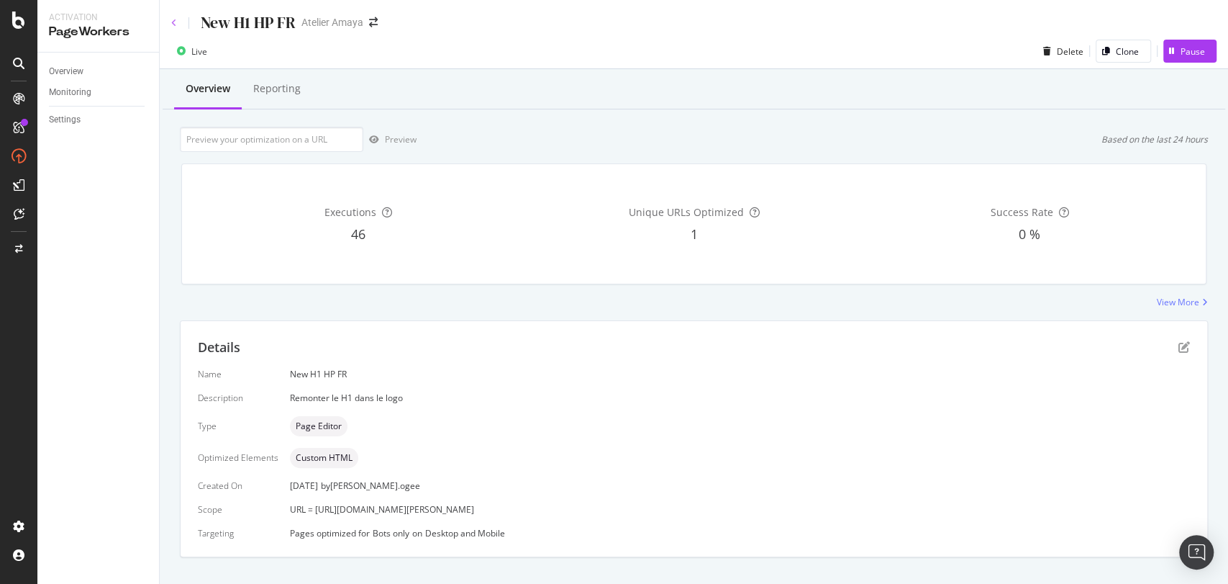
click at [175, 23] on icon at bounding box center [174, 23] width 6 height 9
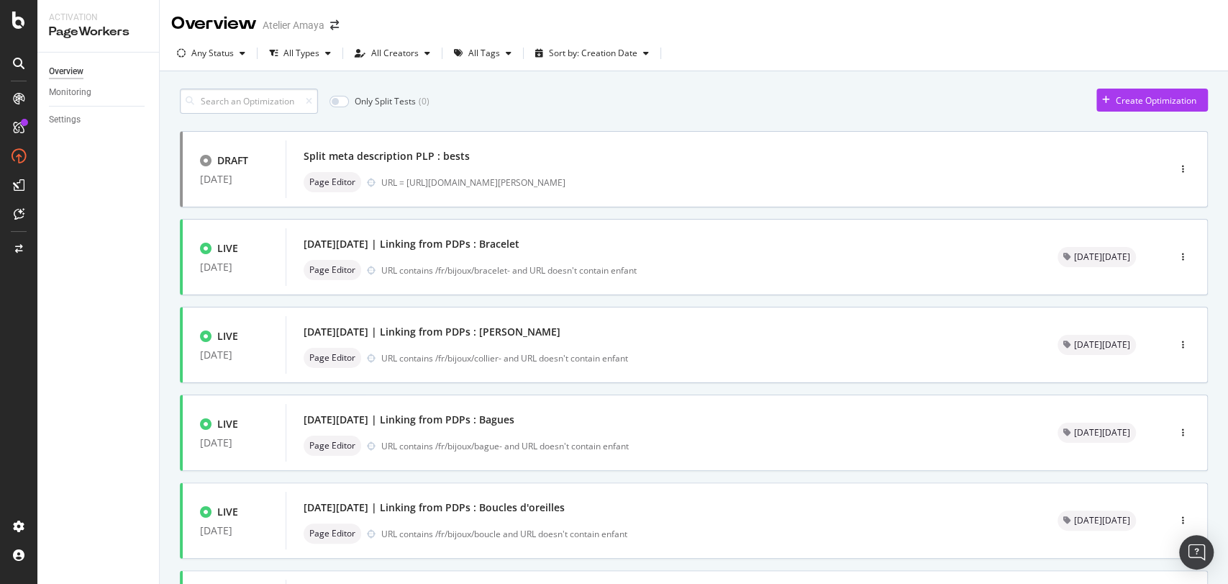
click at [251, 99] on input at bounding box center [249, 101] width 138 height 25
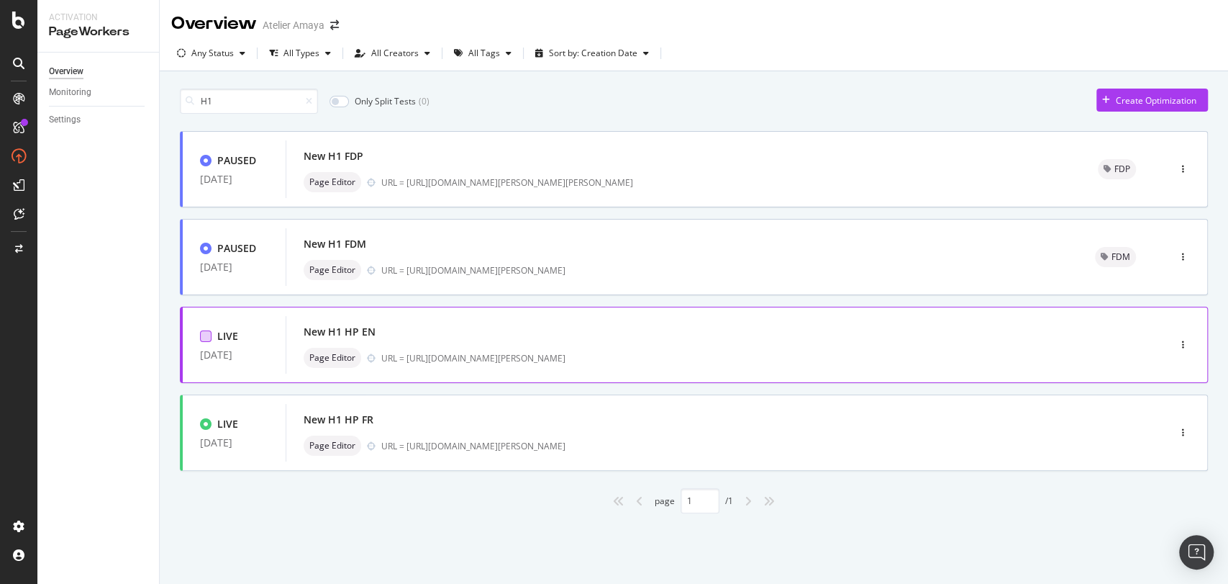
click at [200, 337] on div at bounding box center [206, 336] width 12 height 12
click at [1182, 430] on icon "button" at bounding box center [1183, 432] width 2 height 9
click at [1167, 481] on div "Pause" at bounding box center [1166, 483] width 24 height 12
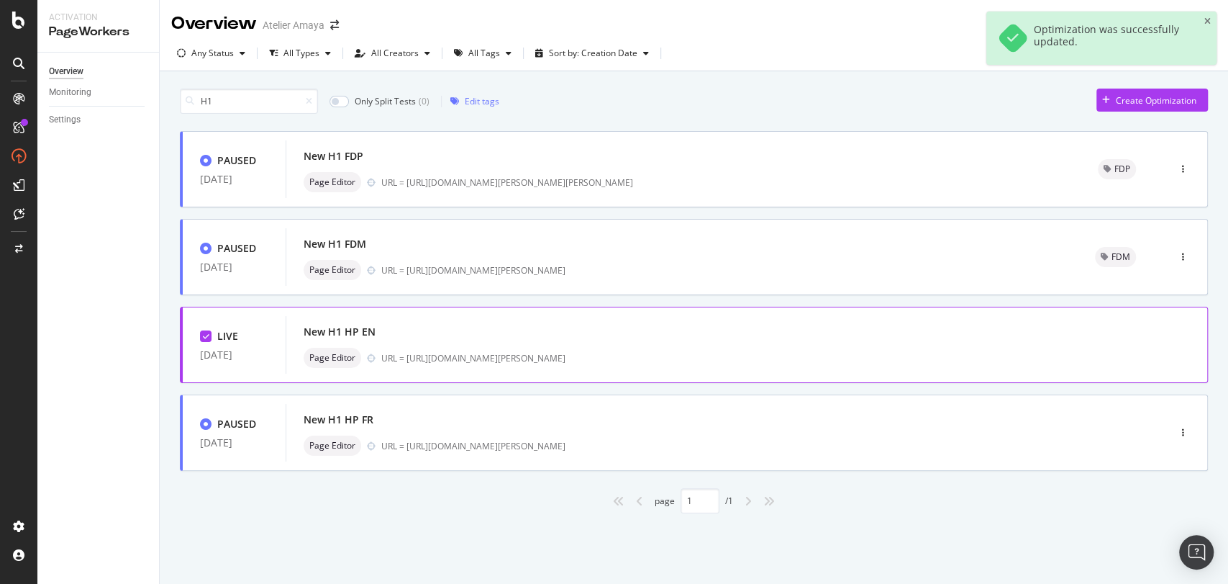
click at [201, 333] on div at bounding box center [206, 336] width 12 height 12
click at [1182, 350] on div "button" at bounding box center [1183, 345] width 14 height 22
click at [1161, 397] on div "Pause" at bounding box center [1166, 395] width 24 height 12
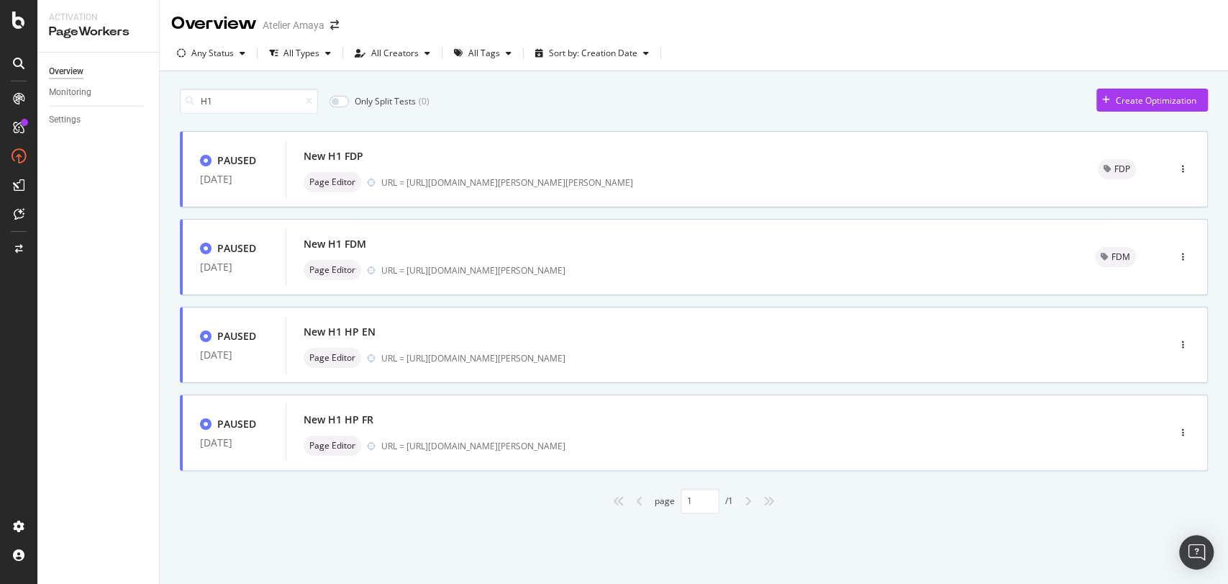
click at [224, 83] on div "H1 Only Split Tests ( 0 ) Create Optimization PAUSED [DATE] New H1 FDP Page Edi…" at bounding box center [694, 297] width 1028 height 432
click at [214, 108] on input "H1" at bounding box center [249, 101] width 138 height 25
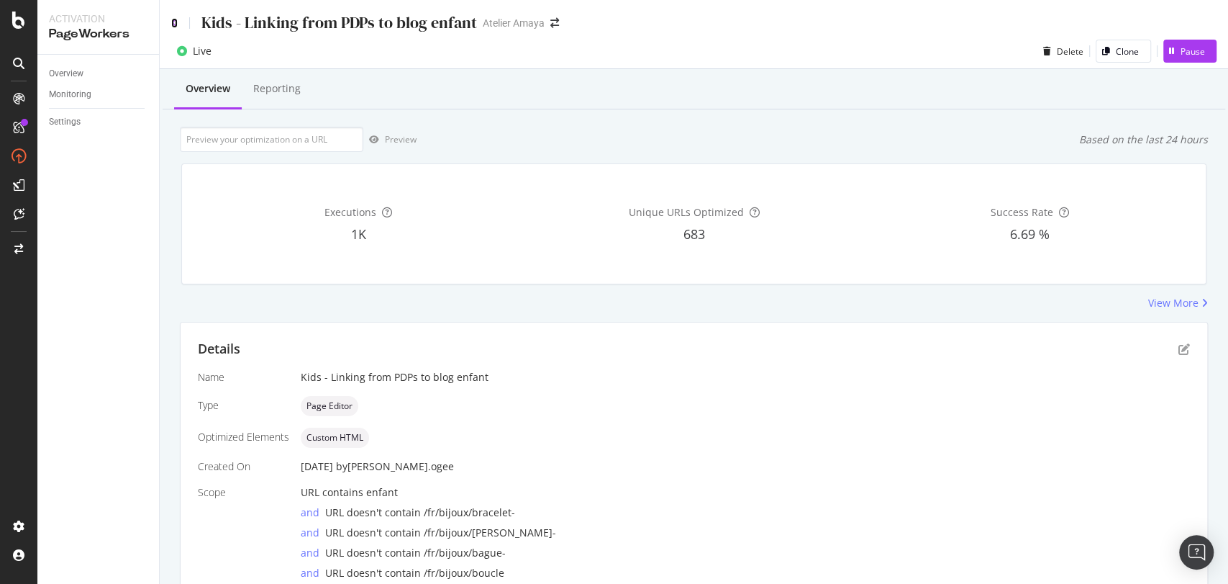
click at [173, 22] on icon at bounding box center [174, 23] width 6 height 10
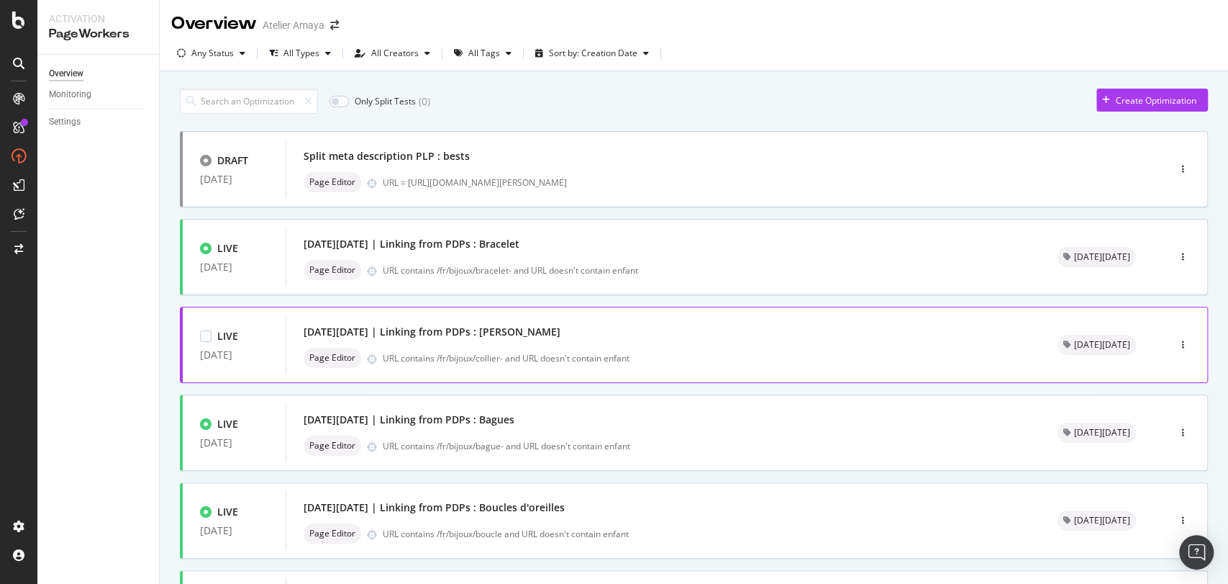
click at [507, 330] on div "[DATE][DATE] | Linking from PDPs : [PERSON_NAME]" at bounding box center [664, 332] width 720 height 20
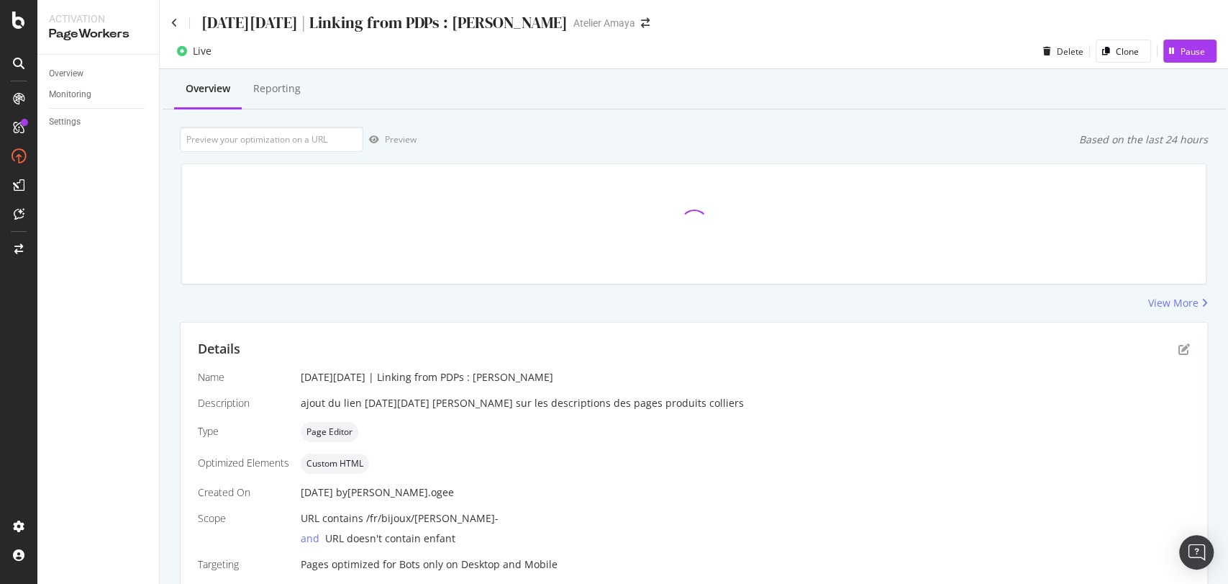
scroll to position [56, 0]
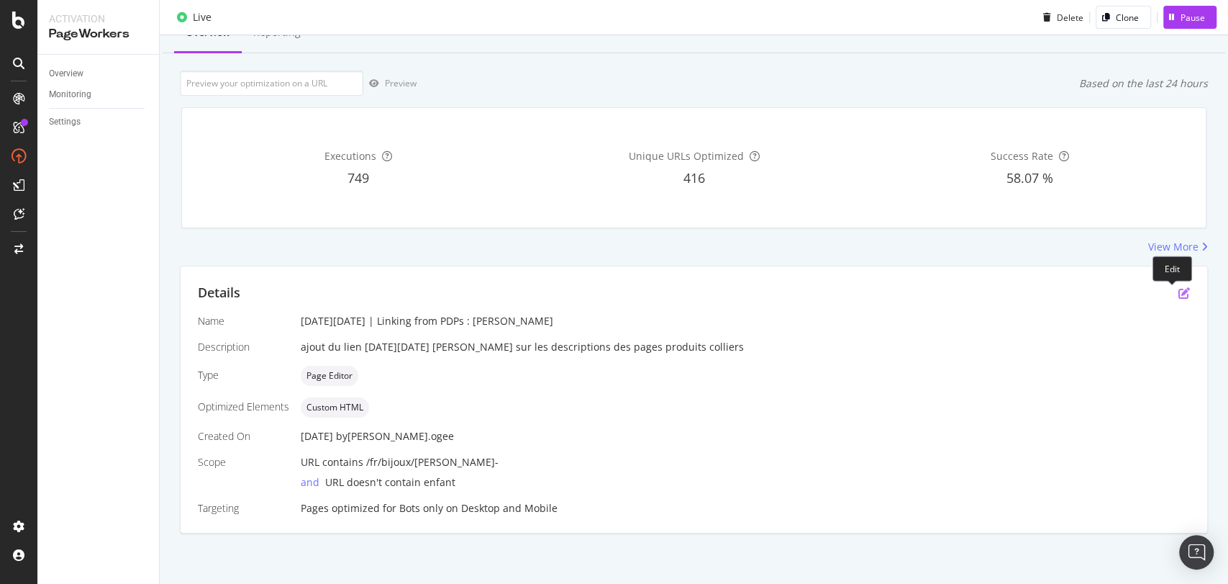
click at [1179, 292] on icon "pen-to-square" at bounding box center [1185, 293] width 12 height 12
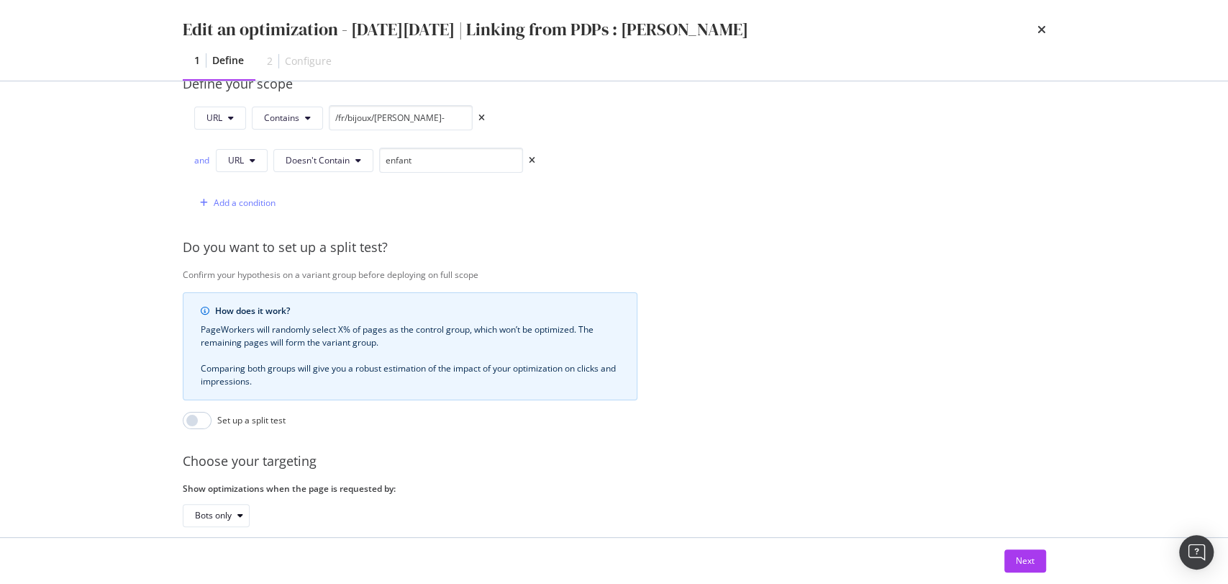
scroll to position [456, 0]
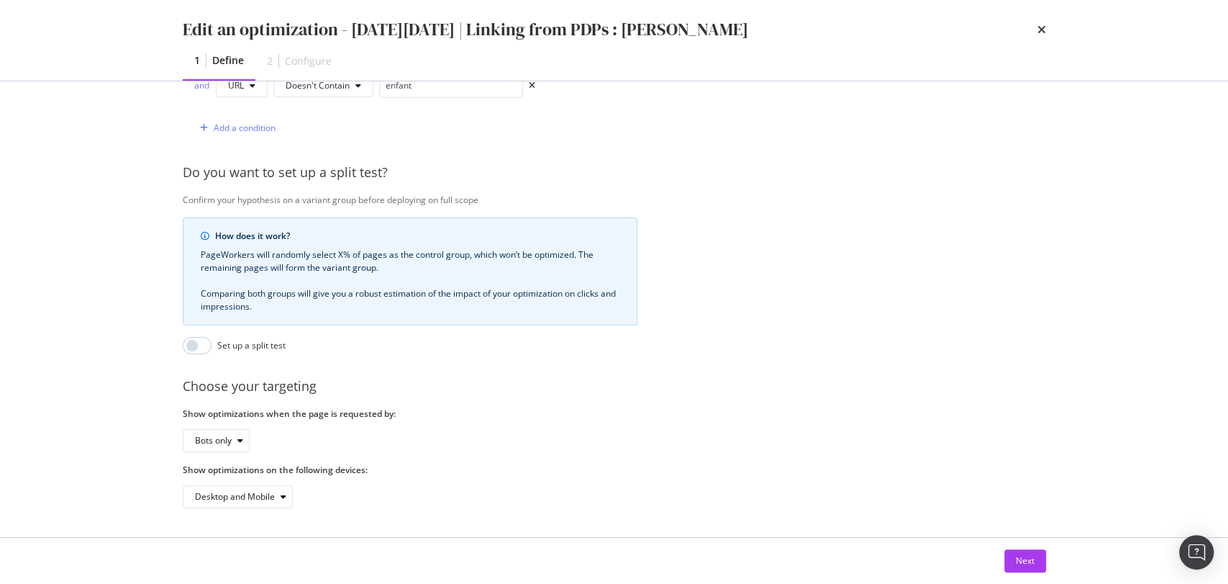
click at [1042, 548] on div "Next" at bounding box center [614, 561] width 921 height 46
click at [1034, 562] on button "Next" at bounding box center [1026, 560] width 42 height 23
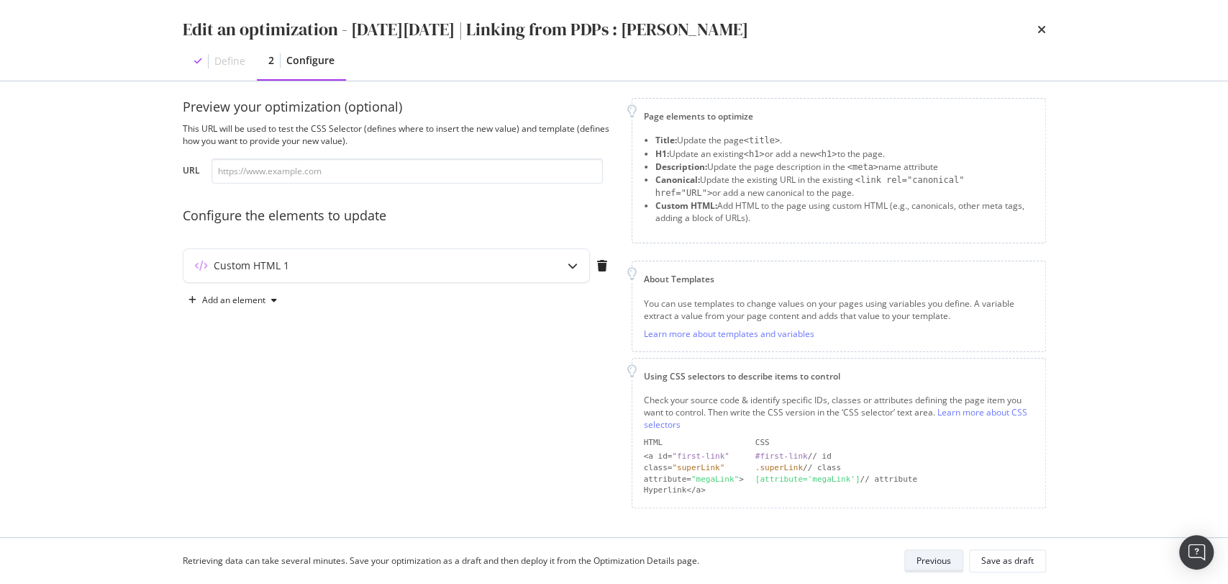
scroll to position [9, 0]
click at [400, 274] on div "Custom HTML 1" at bounding box center [357, 269] width 349 height 14
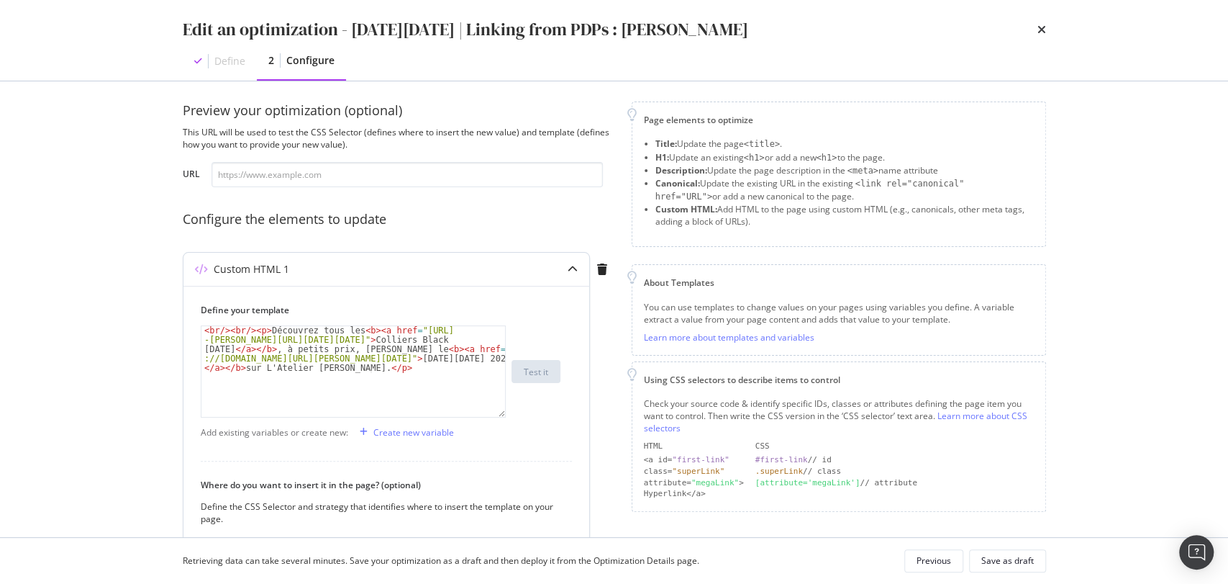
scroll to position [224, 0]
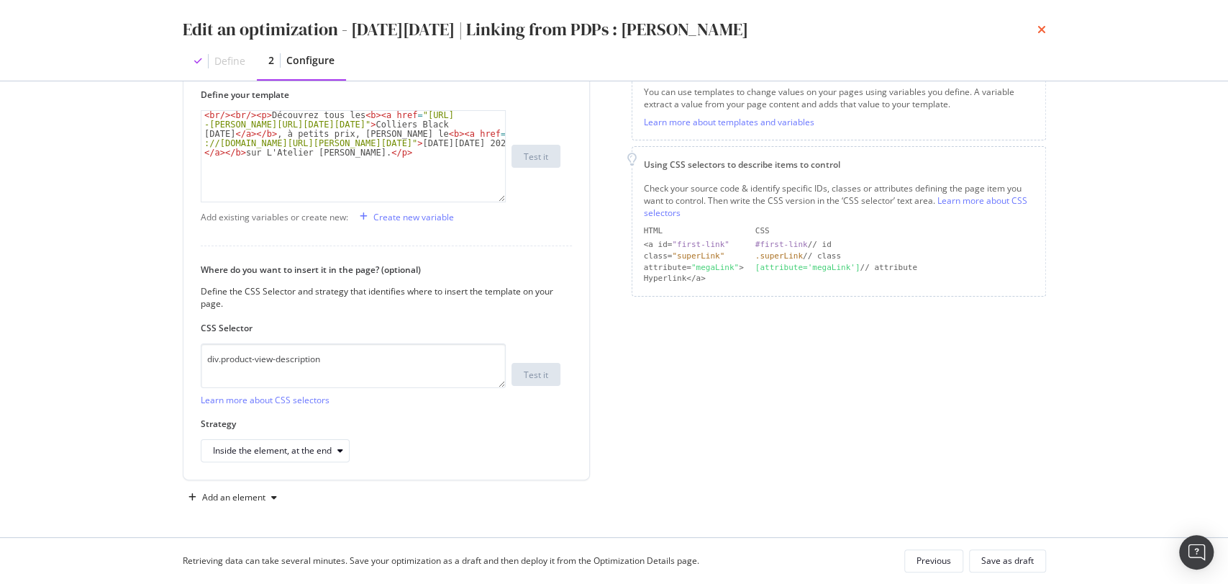
click at [1042, 30] on icon "times" at bounding box center [1042, 30] width 9 height 12
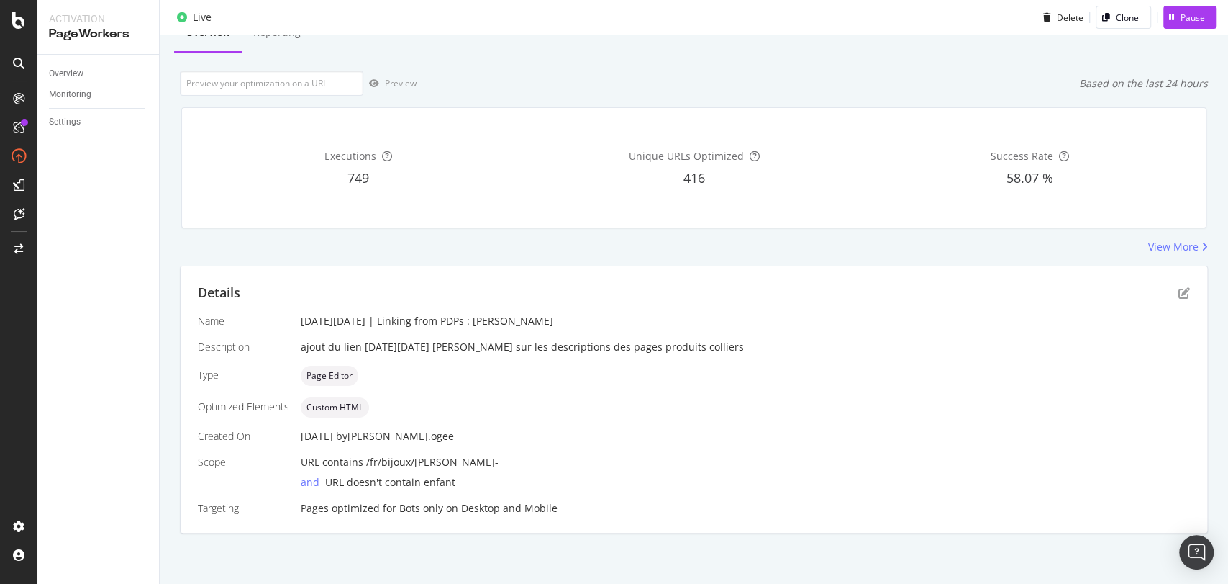
scroll to position [0, 0]
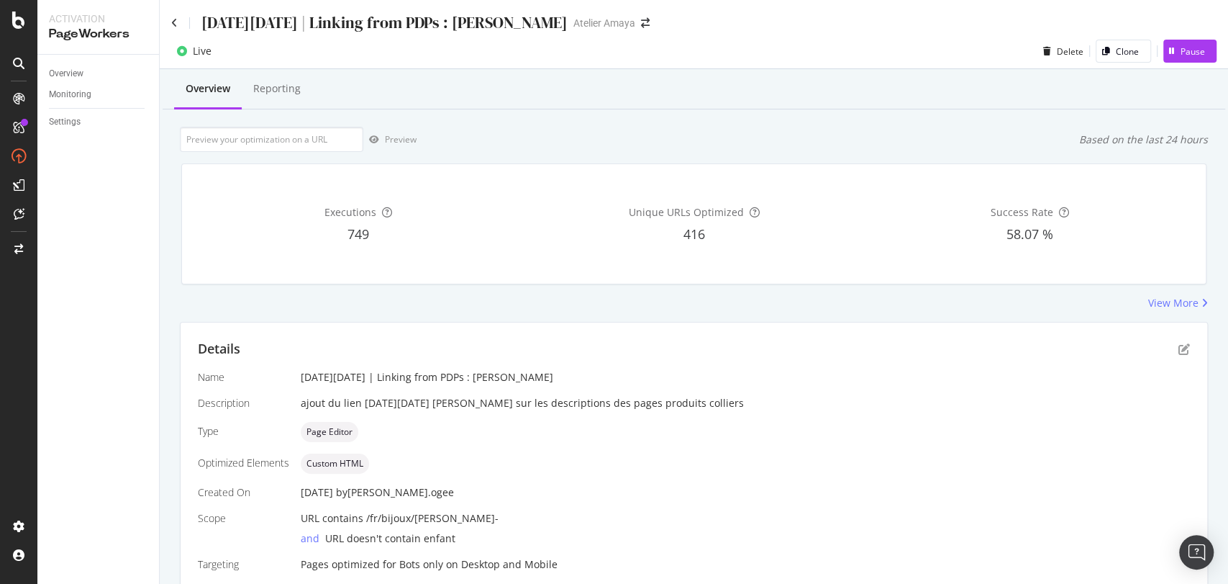
click at [180, 27] on div "[DATE][DATE] | Linking from PDPs : [PERSON_NAME]" at bounding box center [369, 23] width 396 height 22
click at [178, 26] on div "[DATE][DATE] | Linking from PDPs : [PERSON_NAME]" at bounding box center [369, 23] width 396 height 22
click at [172, 22] on icon at bounding box center [174, 23] width 6 height 10
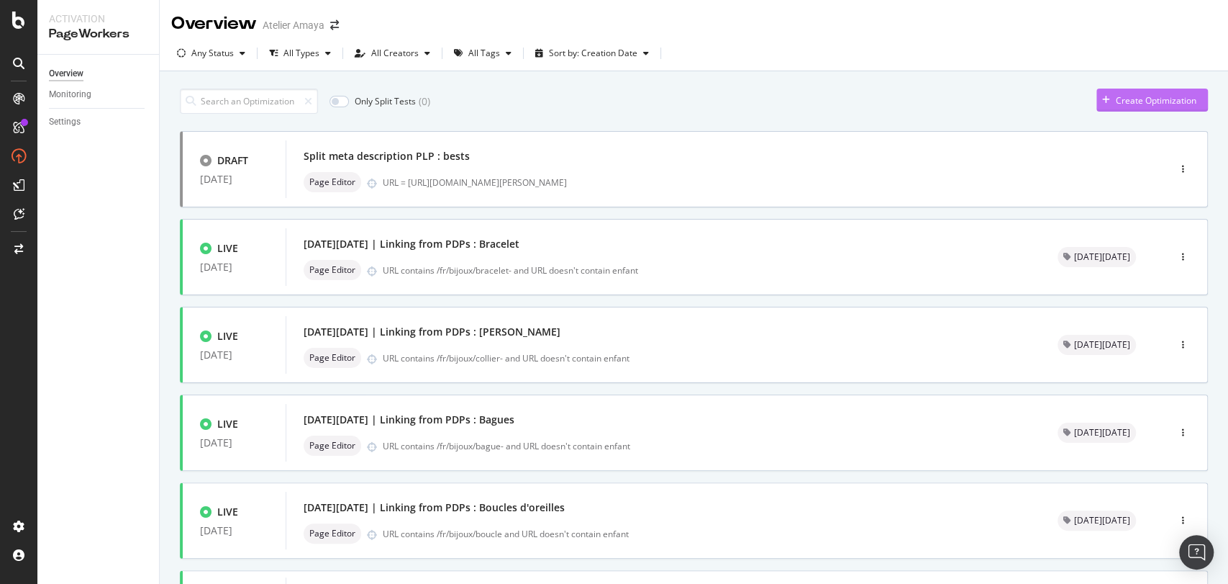
click at [1118, 94] on div "Create Optimization" at bounding box center [1156, 100] width 81 height 12
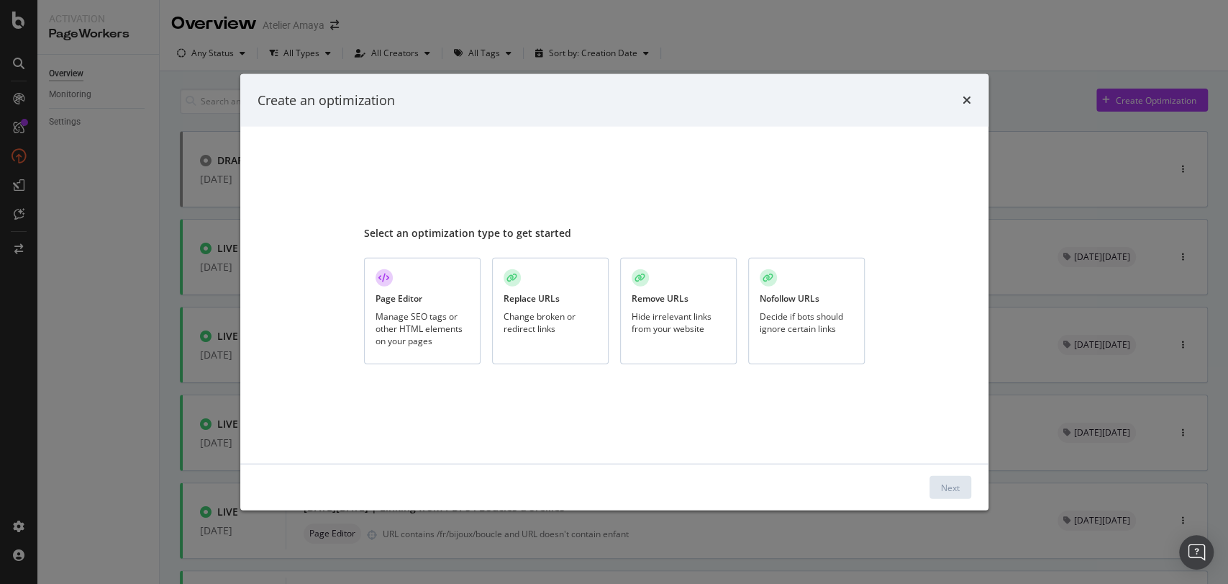
click at [415, 300] on div "Page Editor" at bounding box center [399, 298] width 47 height 12
click at [961, 497] on button "Next" at bounding box center [951, 487] width 42 height 23
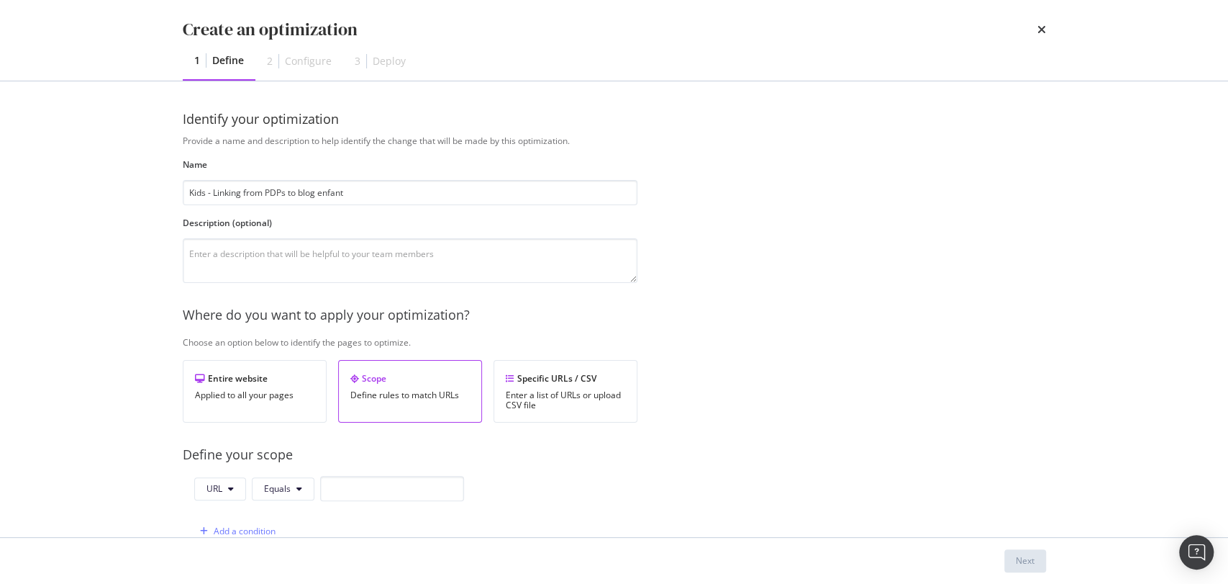
type input "Kids - Linking from PDPs to blog enfant"
drag, startPoint x: 347, startPoint y: 209, endPoint x: 325, endPoint y: 180, distance: 36.0
click at [325, 180] on div "Provide a name and description to help identify the change that will be made by…" at bounding box center [614, 523] width 863 height 776
click at [325, 180] on input "Kids - Linking from PDPs to blog enfant" at bounding box center [410, 192] width 455 height 25
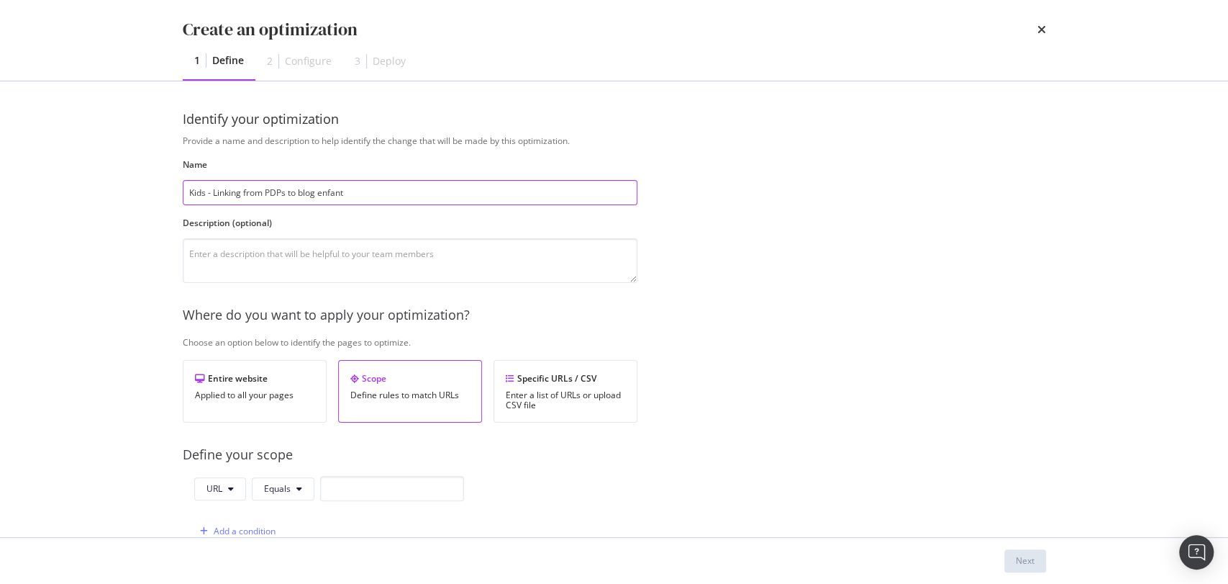
click at [325, 180] on input "Kids - Linking from PDPs to blog enfant" at bounding box center [410, 192] width 455 height 25
paste input "PDP - Ajout phrase coulissants"
type input "PDP - Ajout phrase coulissants"
click at [411, 483] on input "modal" at bounding box center [392, 488] width 144 height 25
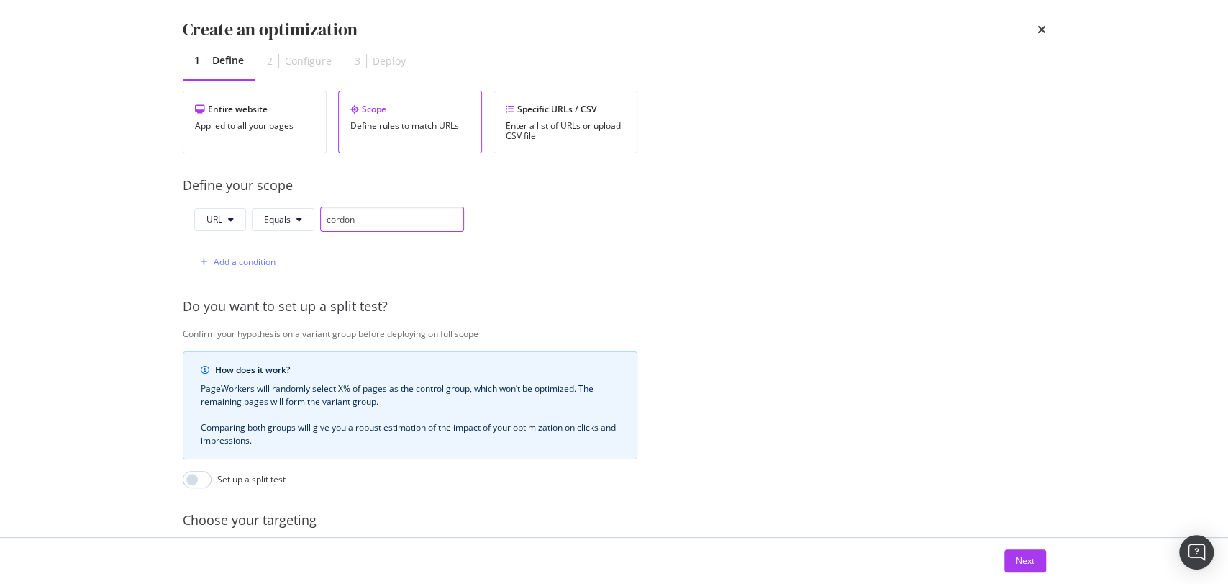
scroll to position [278, 0]
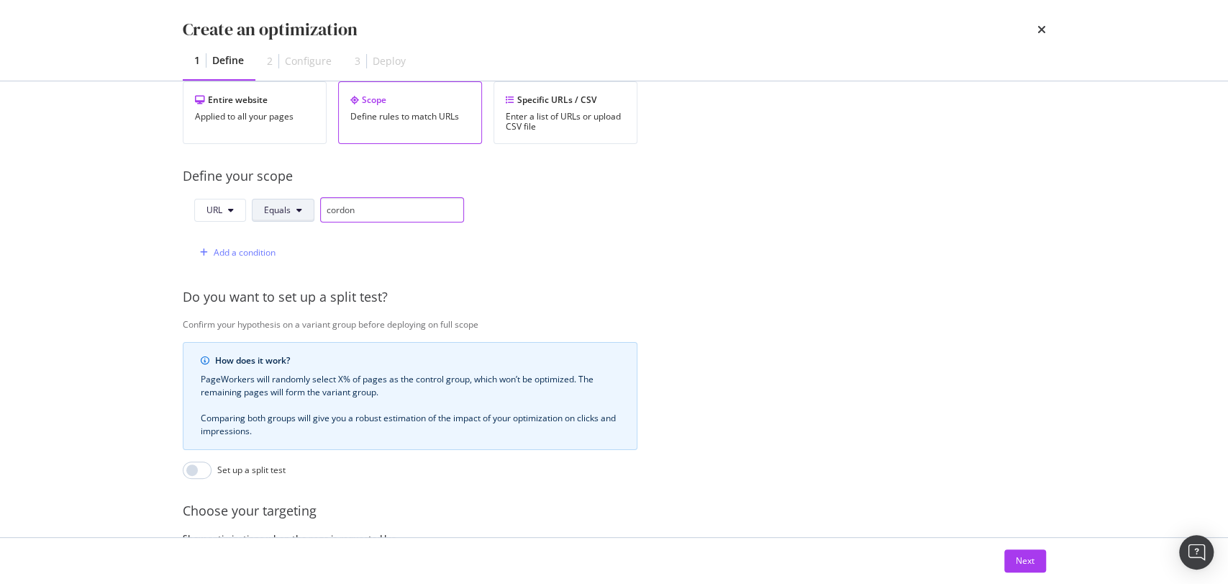
type input "cordon"
click at [282, 212] on span "Equals" at bounding box center [277, 210] width 27 height 12
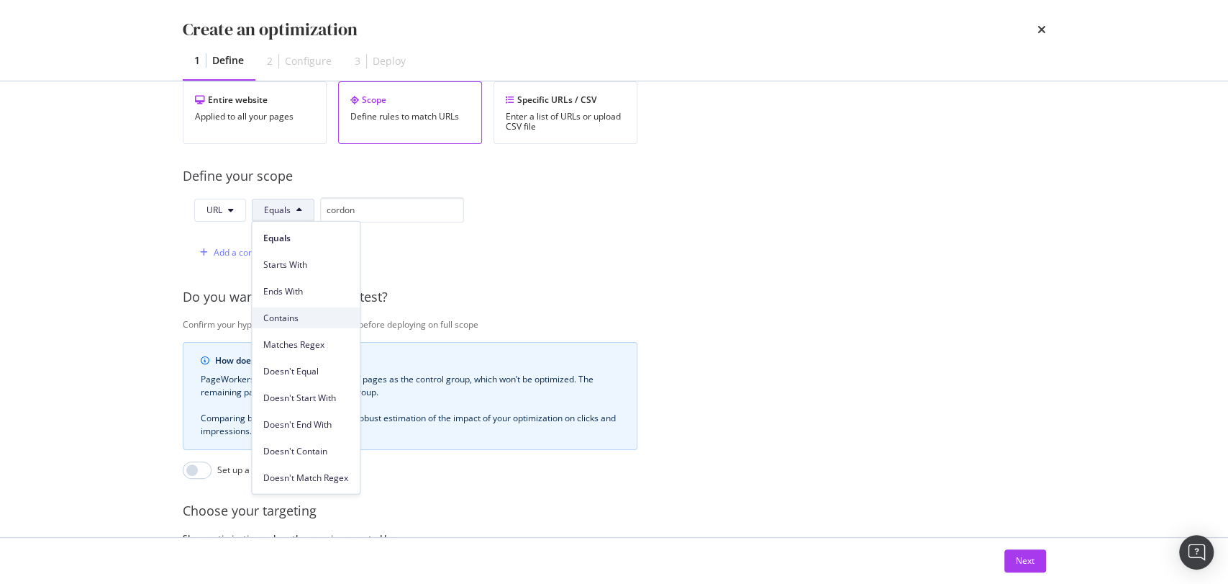
click at [294, 318] on span "Contains" at bounding box center [305, 317] width 85 height 13
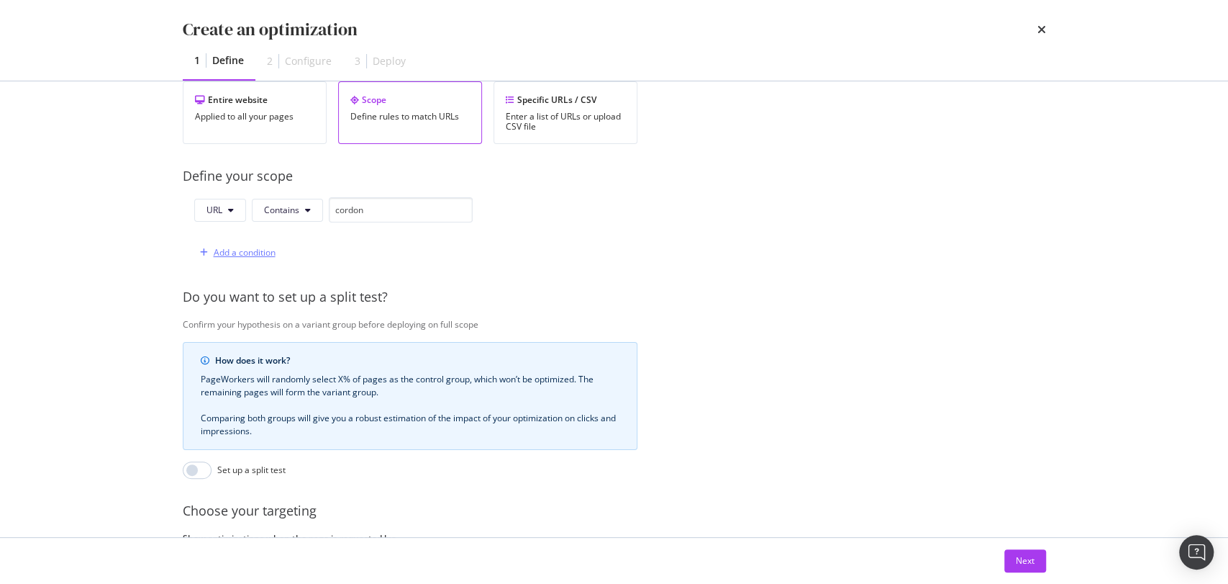
click at [241, 246] on div "Add a condition" at bounding box center [245, 252] width 62 height 12
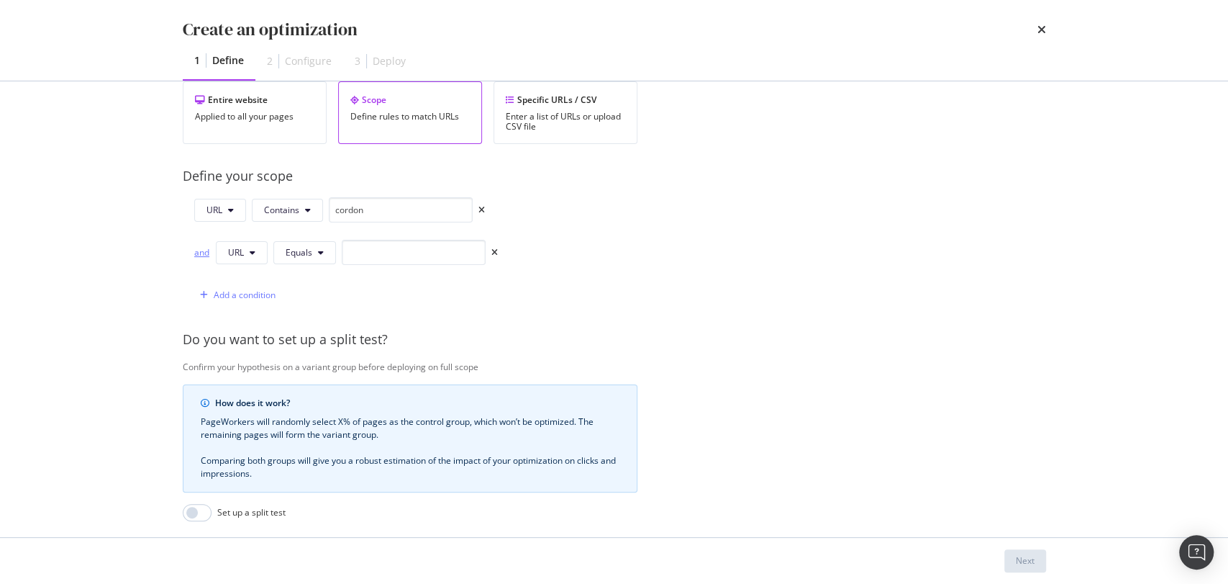
click at [196, 252] on div "and" at bounding box center [202, 252] width 16 height 12
click at [287, 256] on span "Equals" at bounding box center [299, 252] width 27 height 12
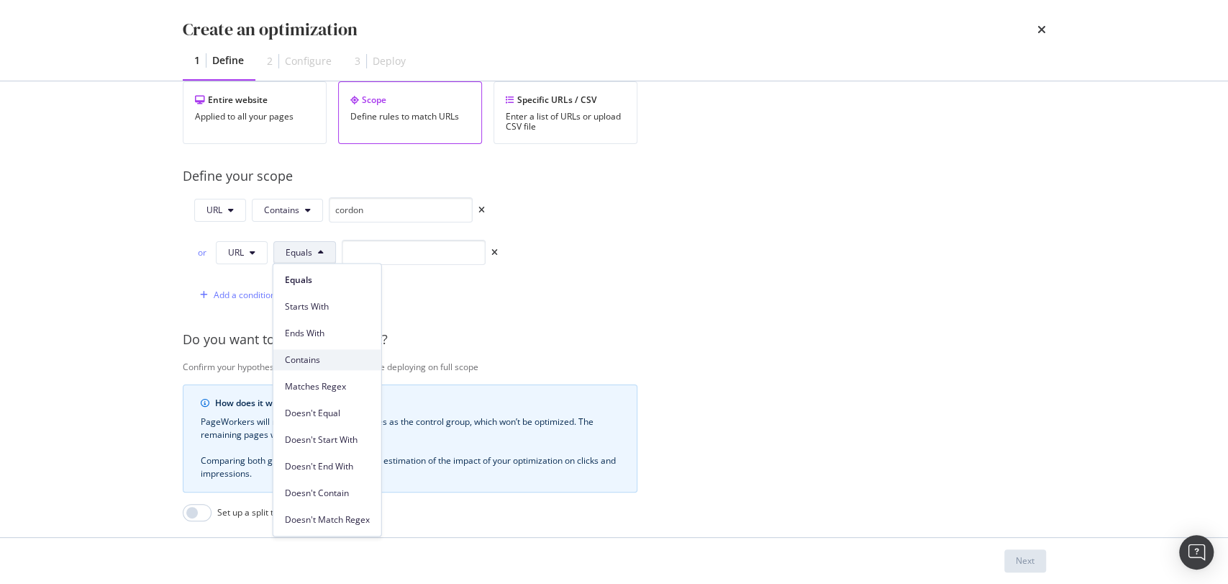
click at [306, 361] on span "Contains" at bounding box center [327, 359] width 85 height 13
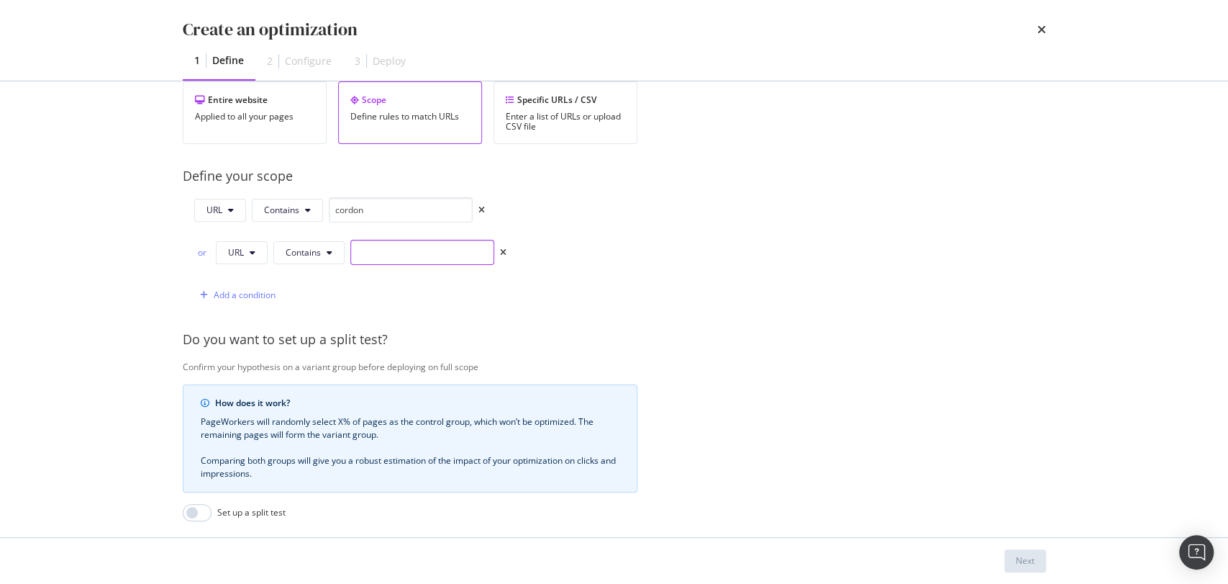
click at [395, 242] on input "modal" at bounding box center [422, 252] width 144 height 25
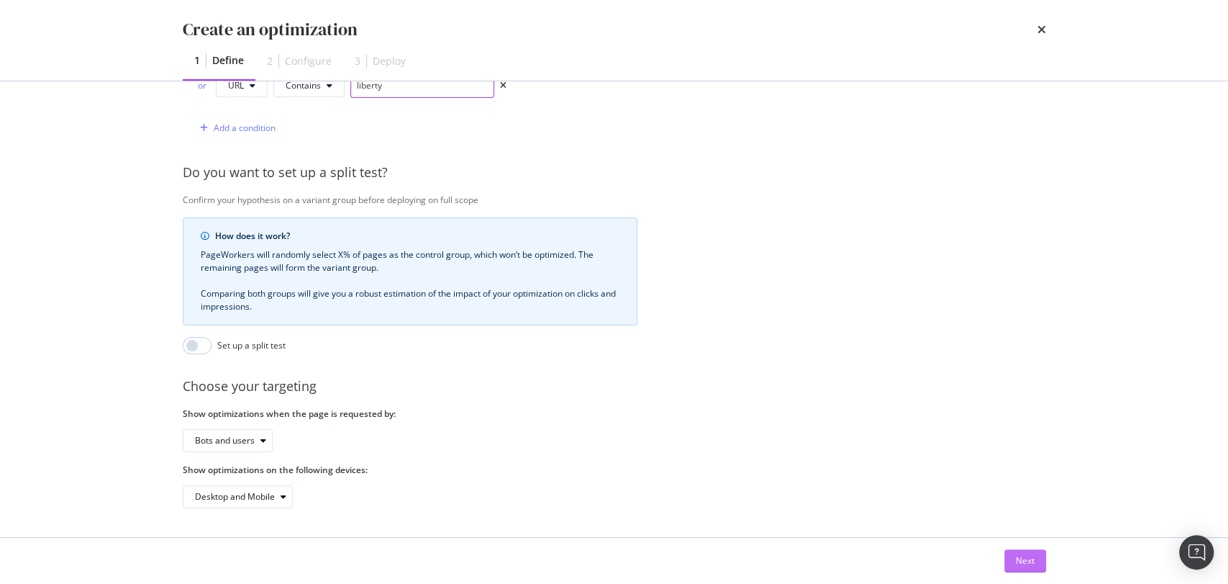
type input "liberty"
click at [1033, 559] on div "Next" at bounding box center [1025, 560] width 19 height 12
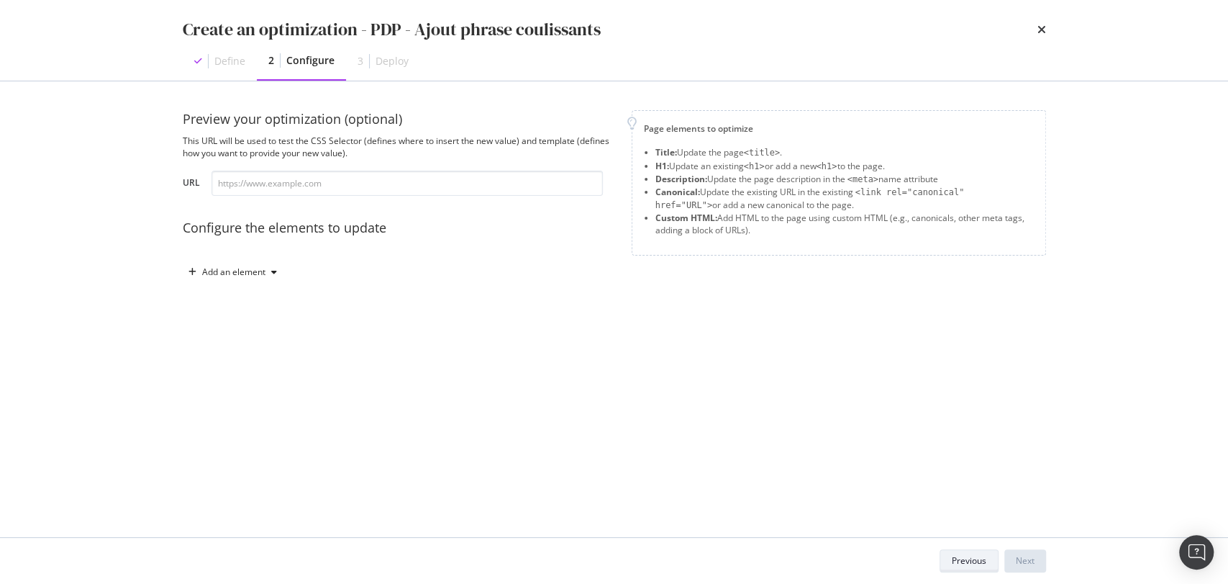
scroll to position [0, 0]
click at [225, 273] on div "Add an element" at bounding box center [233, 272] width 63 height 9
click at [239, 400] on div "Custom HTML" at bounding box center [239, 394] width 97 height 18
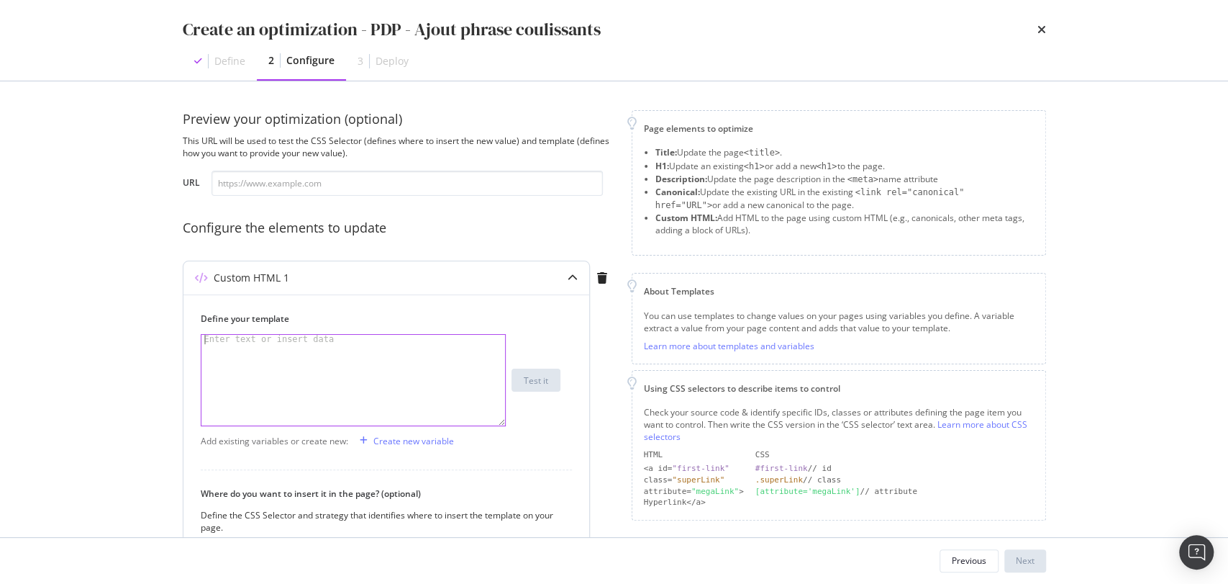
click at [346, 376] on div "modal" at bounding box center [353, 389] width 304 height 109
paste textarea "<br/><br/><p>Quel bijou offrir à un enfant ? Découvrez nos conseils <a href="[U…"
drag, startPoint x: 378, startPoint y: 353, endPoint x: 266, endPoint y: 339, distance: 112.4
click at [266, 339] on div "< br /> < br /> < p > Quel bijou offrir à un enfant ? Découvrez nos conseils < …" at bounding box center [353, 408] width 304 height 147
drag, startPoint x: 378, startPoint y: 357, endPoint x: 268, endPoint y: 340, distance: 111.3
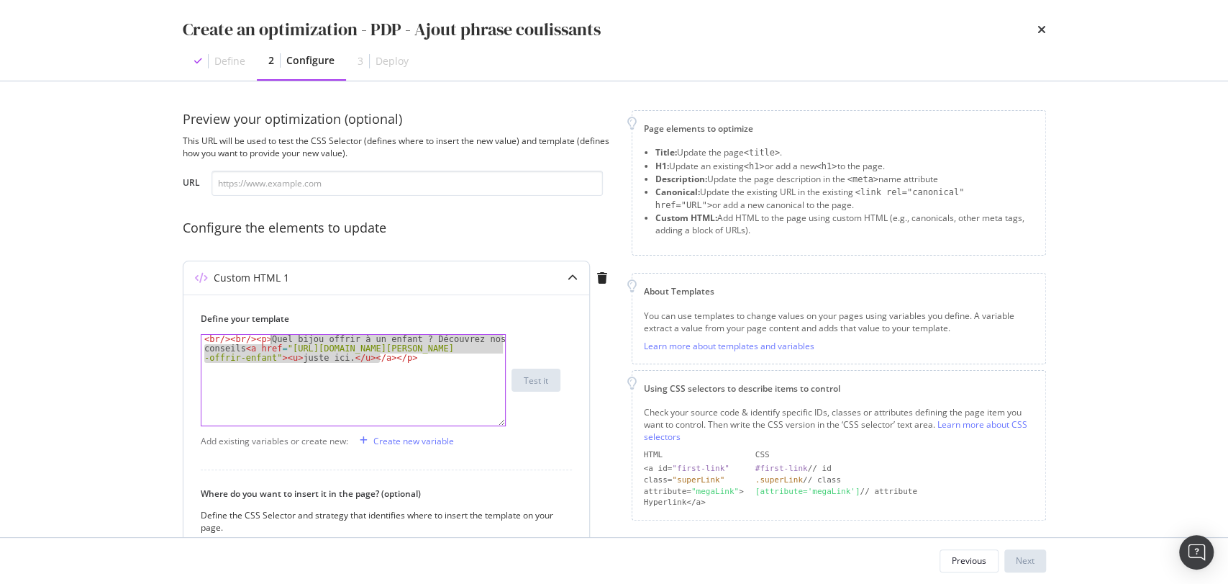
click at [268, 340] on div "< br /> < br /> < p > Quel bijou offrir à un enfant ? Découvrez nos conseils < …" at bounding box center [353, 408] width 304 height 147
type textarea "<br/><br/><p></p>"
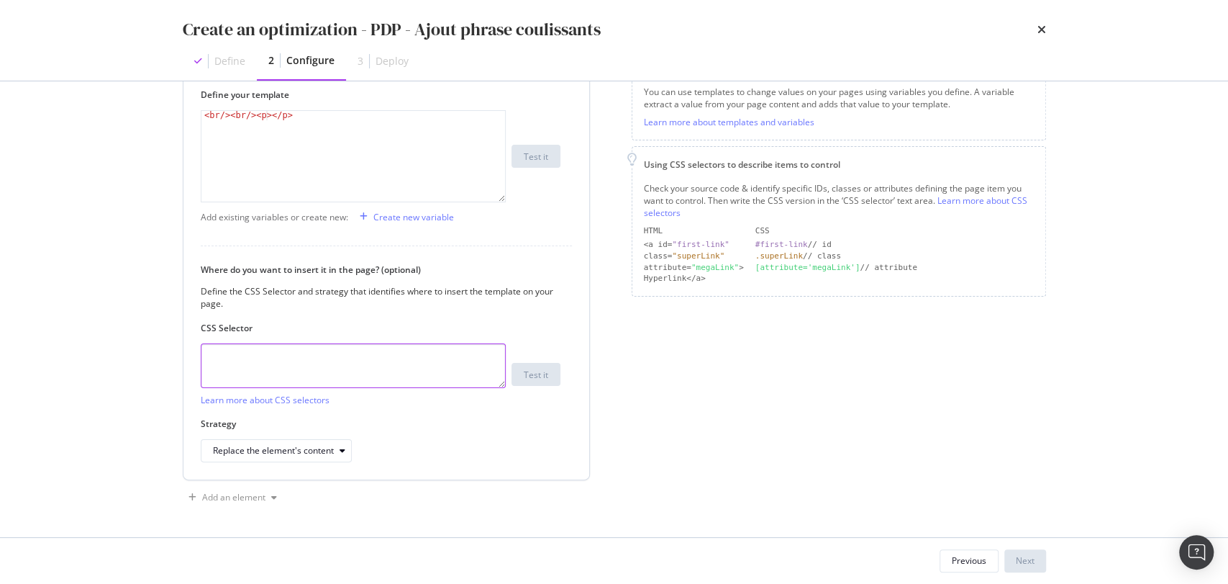
click at [326, 376] on textarea "modal" at bounding box center [353, 365] width 305 height 45
paste textarea ".product-view-features"
click at [219, 358] on textarea ".product-view-features" at bounding box center [353, 365] width 305 height 45
type textarea "div.product-view-features"
click at [286, 448] on div "Replace the element's content" at bounding box center [273, 450] width 121 height 9
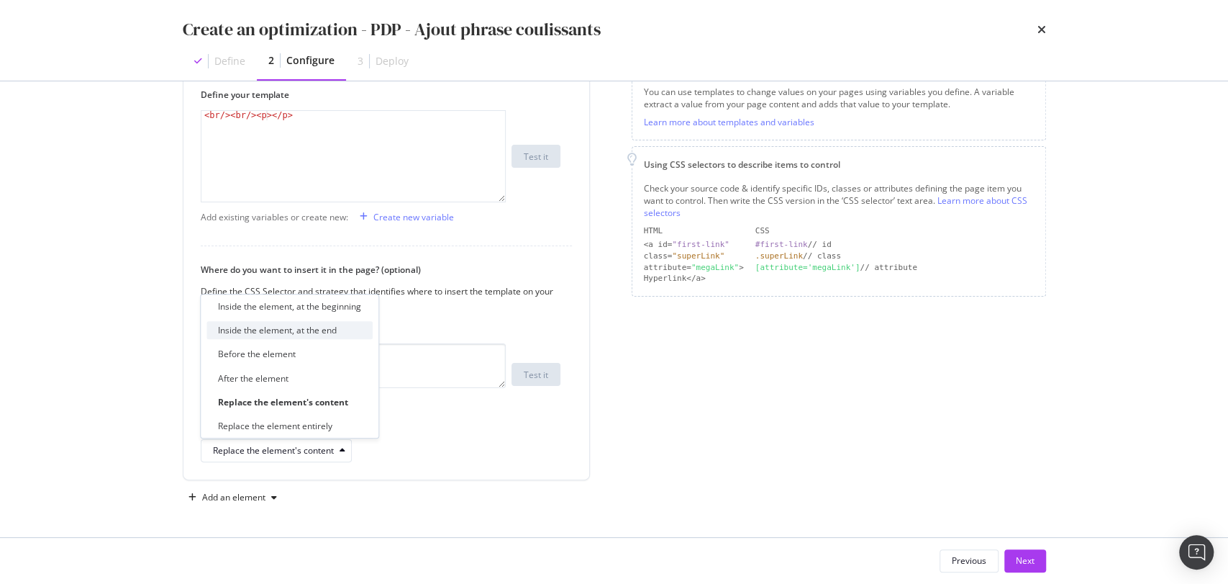
click at [274, 323] on div "Inside the element, at the end" at bounding box center [290, 331] width 166 height 18
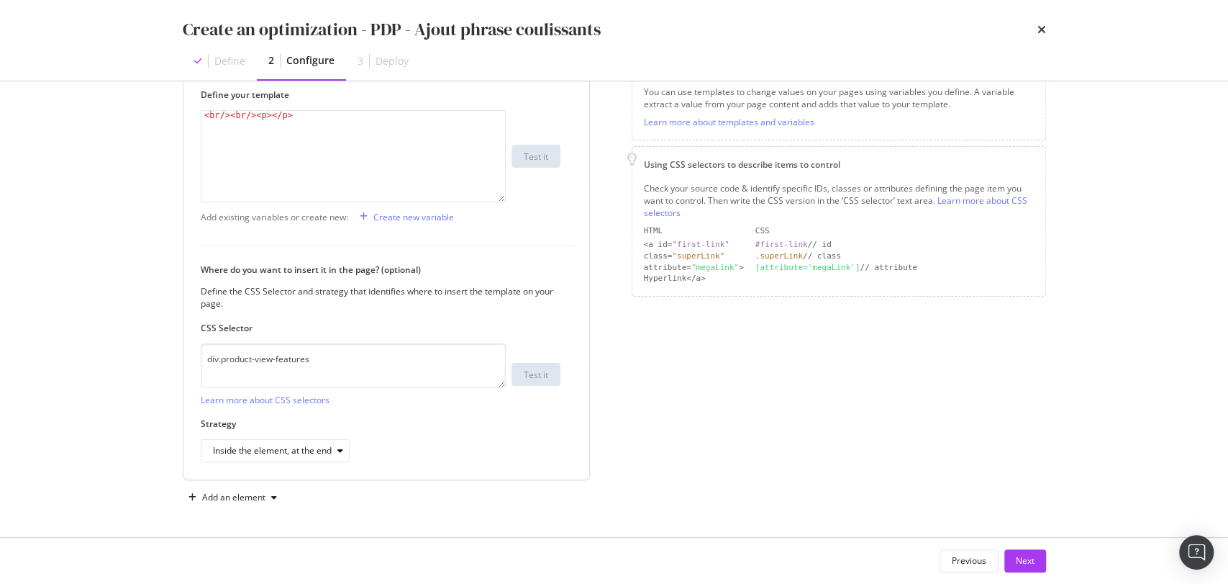
scroll to position [117, 0]
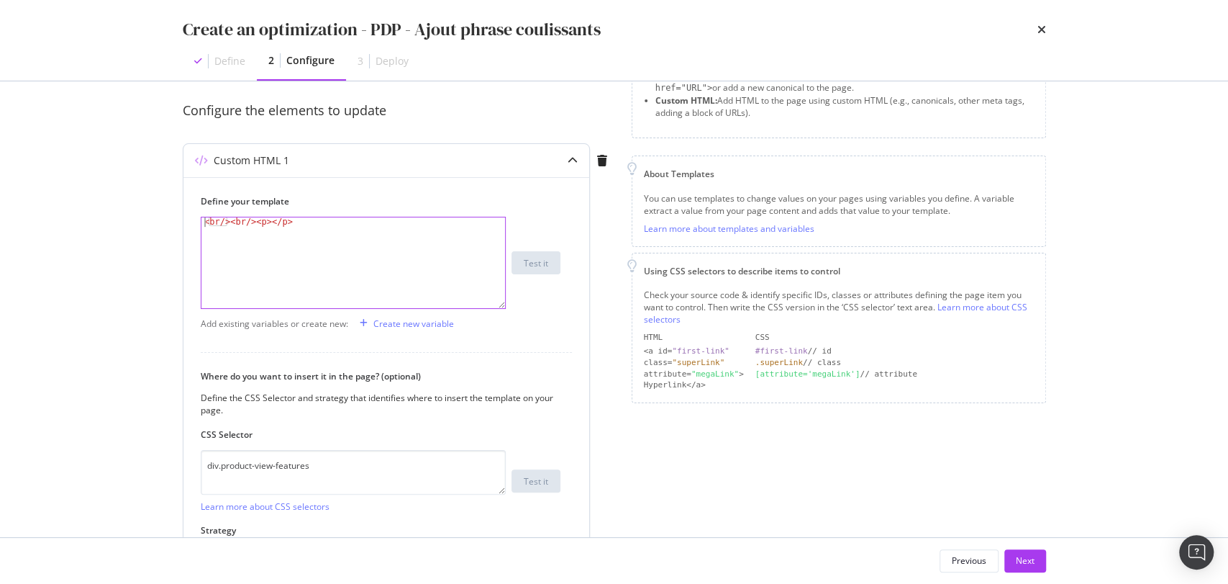
click at [268, 217] on div "< br /> < br /> < p > </ p >" at bounding box center [353, 271] width 304 height 109
click at [266, 220] on div "< br /> < br /> < p > </ p >" at bounding box center [353, 271] width 304 height 109
paste textarea "os bracelets coulissants sont ajustables et peuvent convenir à tous les poignet…"
click at [271, 219] on div "< br /> < br /> < p > os bracelets coulissants sont ajustables et peuvent conve…" at bounding box center [353, 300] width 304 height 166
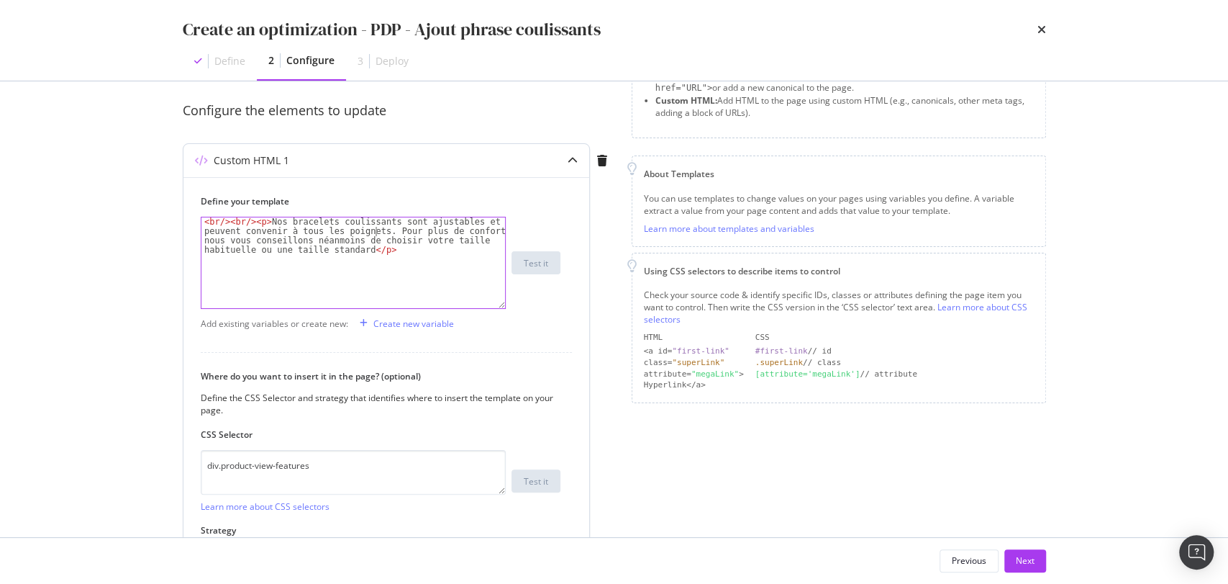
click at [376, 232] on div "< br /> < br /> < p > Nos bracelets coulissants sont ajustables et peuvent conv…" at bounding box center [353, 300] width 304 height 166
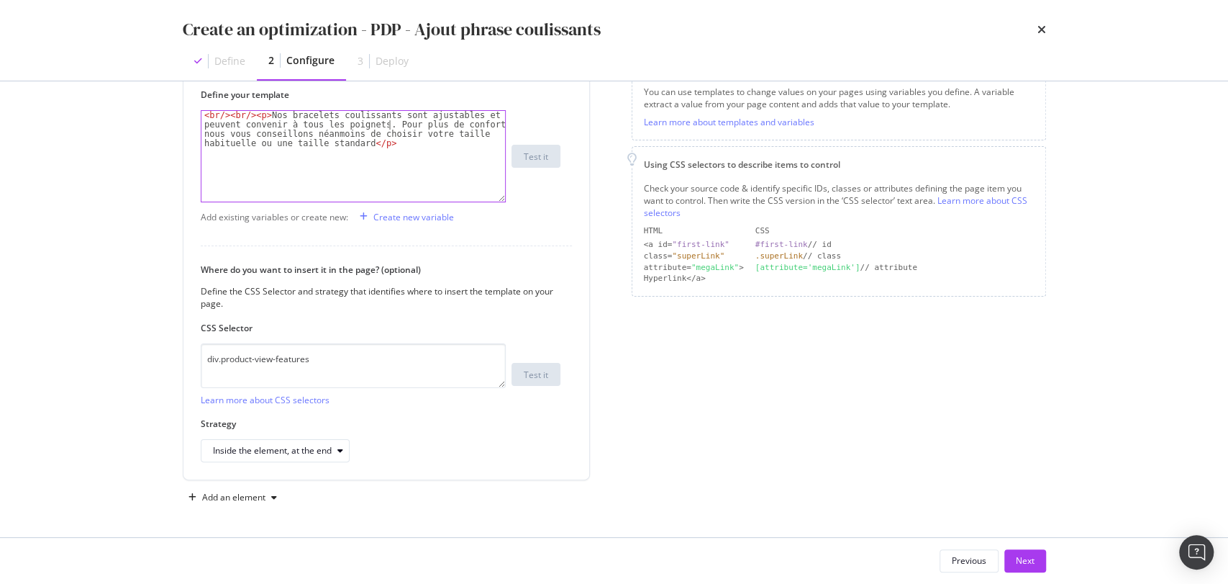
type textarea "<br/><br/><p>Nos bracelets coulissants sont ajustables et peuvent convenir à to…"
click at [692, 430] on div "Page elements to optimize Title: Update the page <title> . H1: Update an existi…" at bounding box center [839, 197] width 414 height 622
click at [734, 349] on div "Page elements to optimize Title: Update the page <title> . H1: Update an existi…" at bounding box center [839, 197] width 414 height 622
click at [535, 270] on label "Where do you want to insert it in the page? (optional)" at bounding box center [381, 269] width 360 height 12
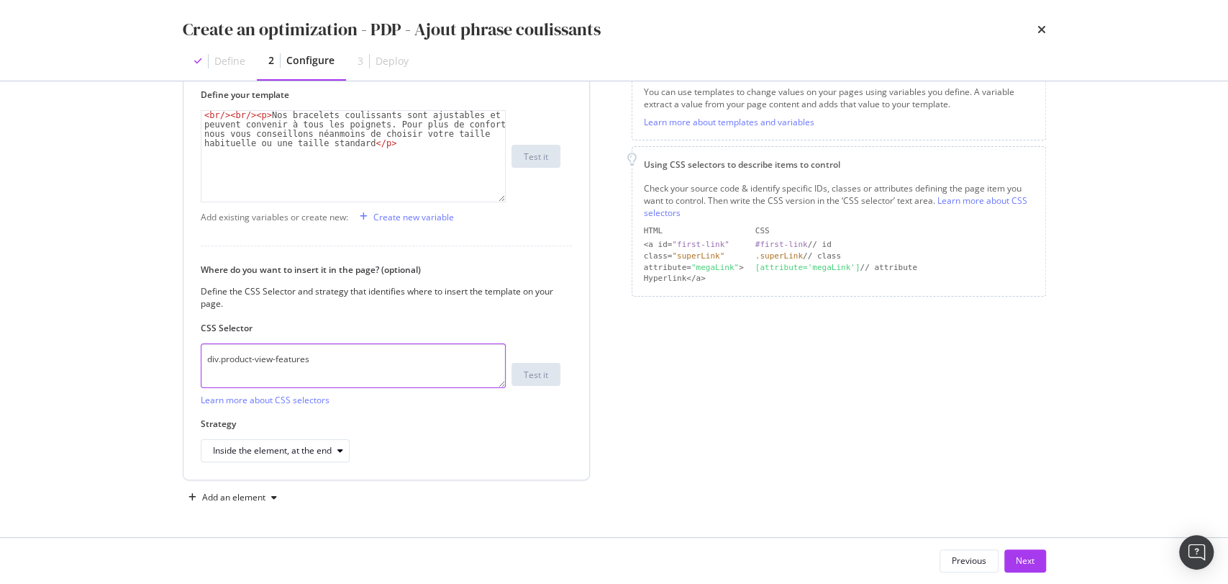
click at [368, 358] on textarea "div.product-view-features" at bounding box center [353, 365] width 305 height 45
click at [212, 363] on textarea "div.product-view-features" at bounding box center [353, 365] width 305 height 45
click at [109, 358] on div "Create an optimization - PDP - Ajout phrase coulissants Define 2 Configure 3 De…" at bounding box center [614, 292] width 1228 height 584
click at [205, 366] on textarea ".product-view-features" at bounding box center [353, 365] width 305 height 45
click at [207, 357] on textarea ".product-view-features" at bounding box center [353, 365] width 305 height 45
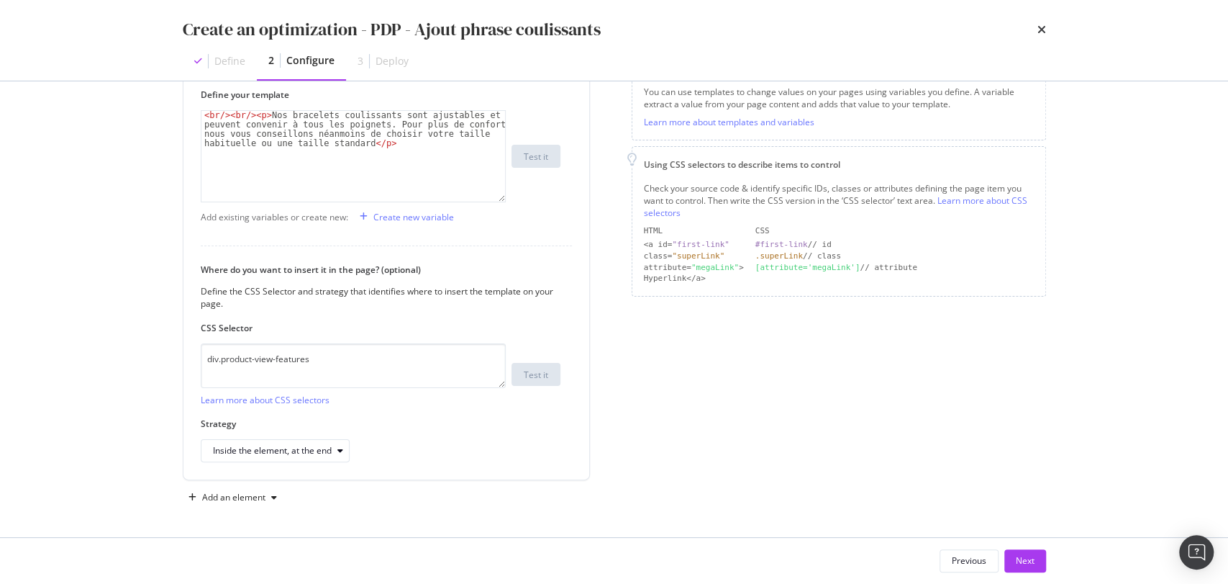
click at [840, 462] on div "Page elements to optimize Title: Update the page <title> . H1: Update an existi…" at bounding box center [839, 197] width 414 height 622
click at [219, 361] on textarea "div.product-view-features" at bounding box center [353, 365] width 305 height 45
type textarea "div.product-view-features"
click at [1018, 561] on div "Next" at bounding box center [1025, 560] width 19 height 12
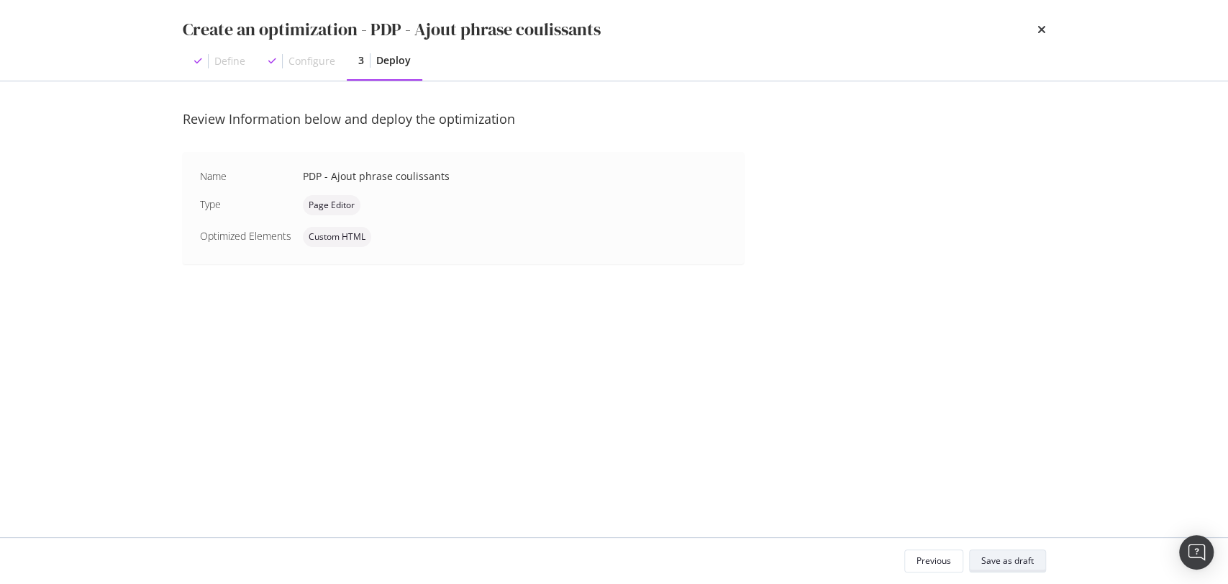
scroll to position [0, 0]
click at [1007, 550] on div "Save as draft" at bounding box center [1007, 560] width 53 height 20
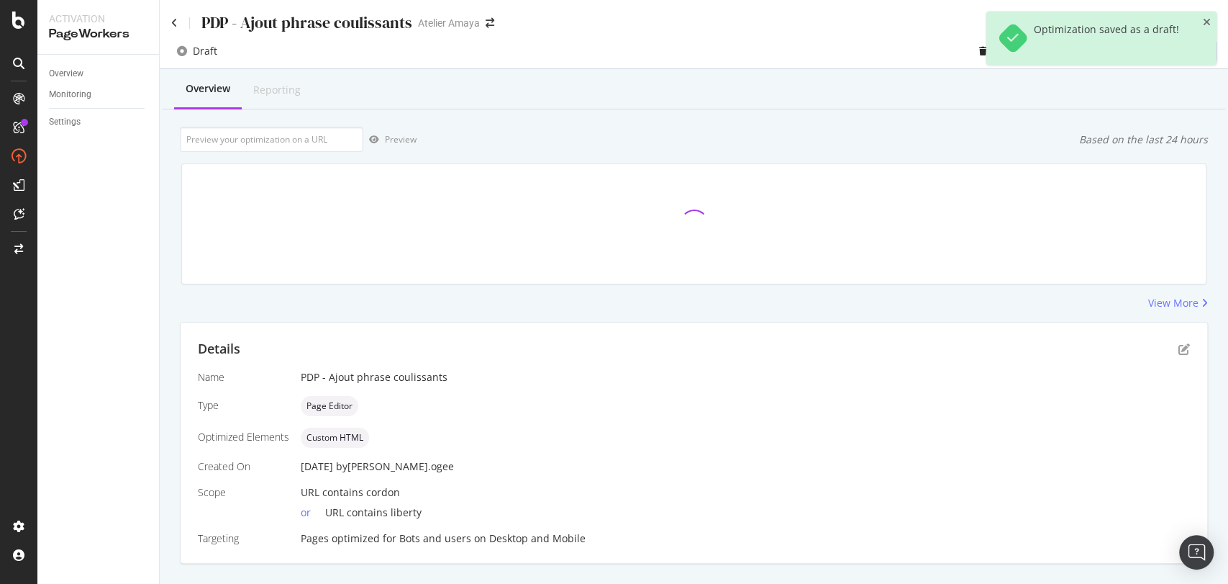
click at [852, 73] on div "Overview Reporting" at bounding box center [694, 90] width 1063 height 39
click at [1210, 18] on icon "close toast" at bounding box center [1207, 22] width 8 height 10
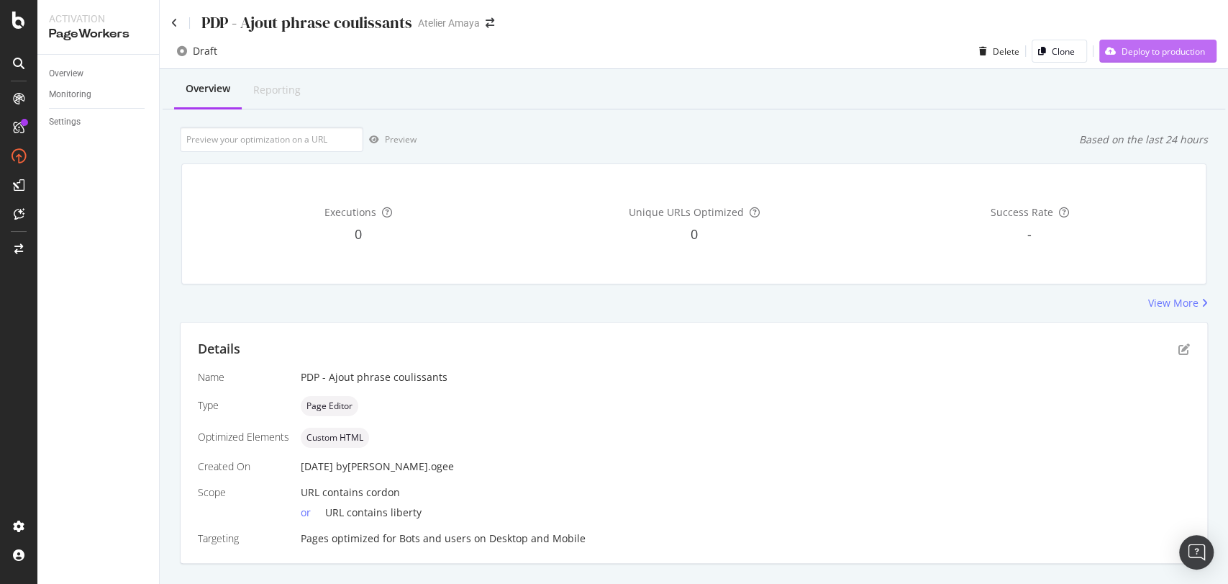
click at [1156, 53] on div "Deploy to production" at bounding box center [1163, 51] width 83 height 12
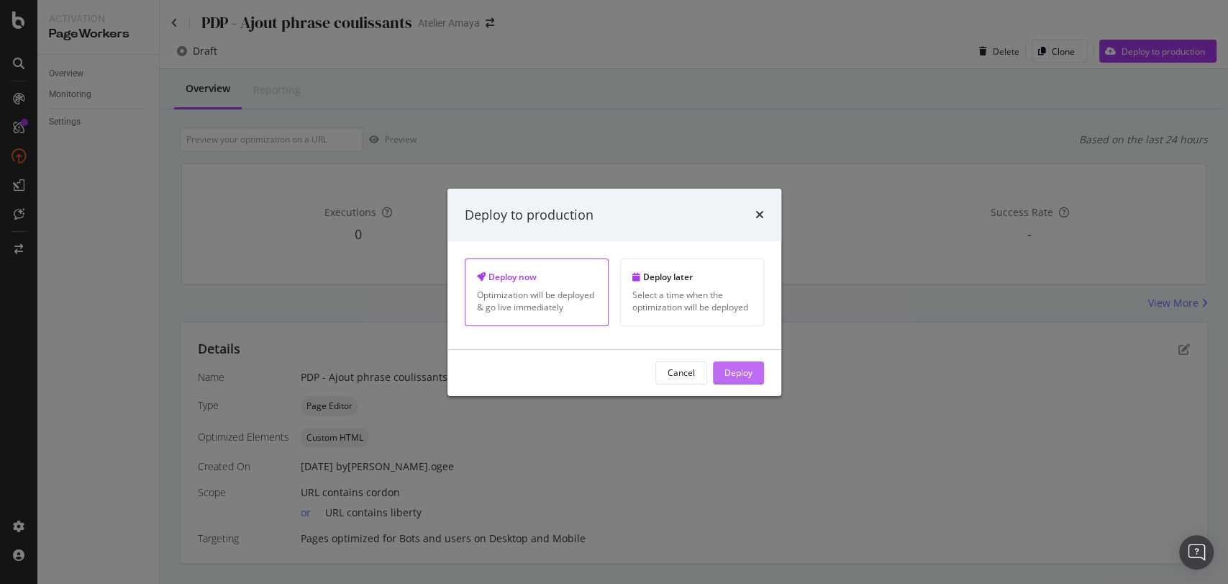
click at [738, 376] on div "Deploy" at bounding box center [739, 372] width 28 height 12
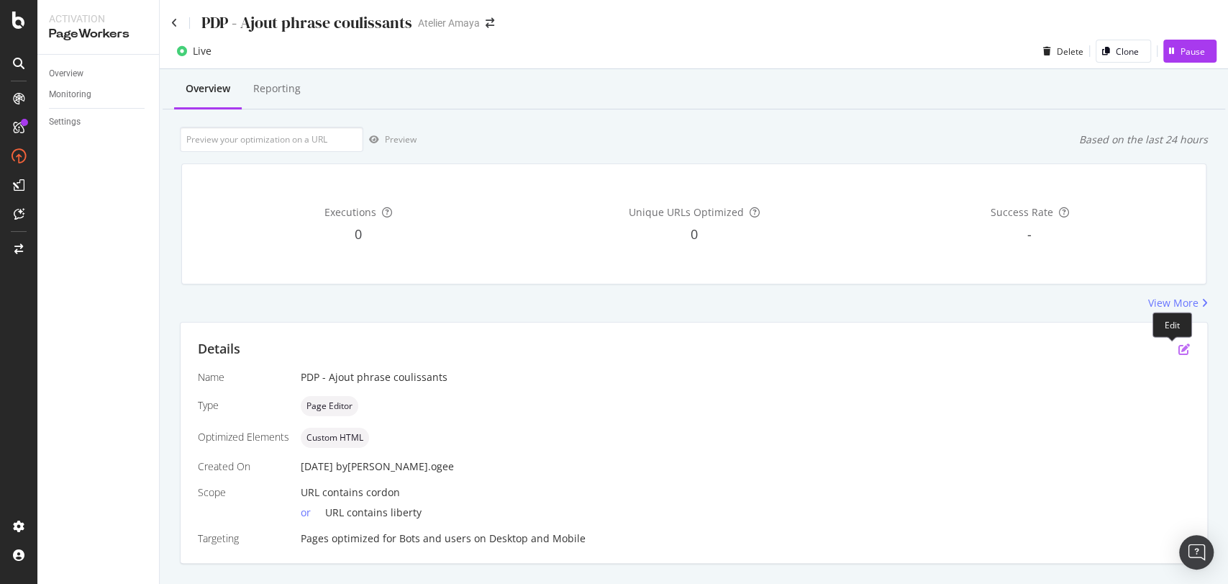
click at [1176, 347] on div "Details Name PDP - Ajout phrase coulissants Type Page Editor Optimized Elements…" at bounding box center [694, 442] width 1027 height 240
click at [1179, 347] on icon "pen-to-square" at bounding box center [1185, 349] width 12 height 12
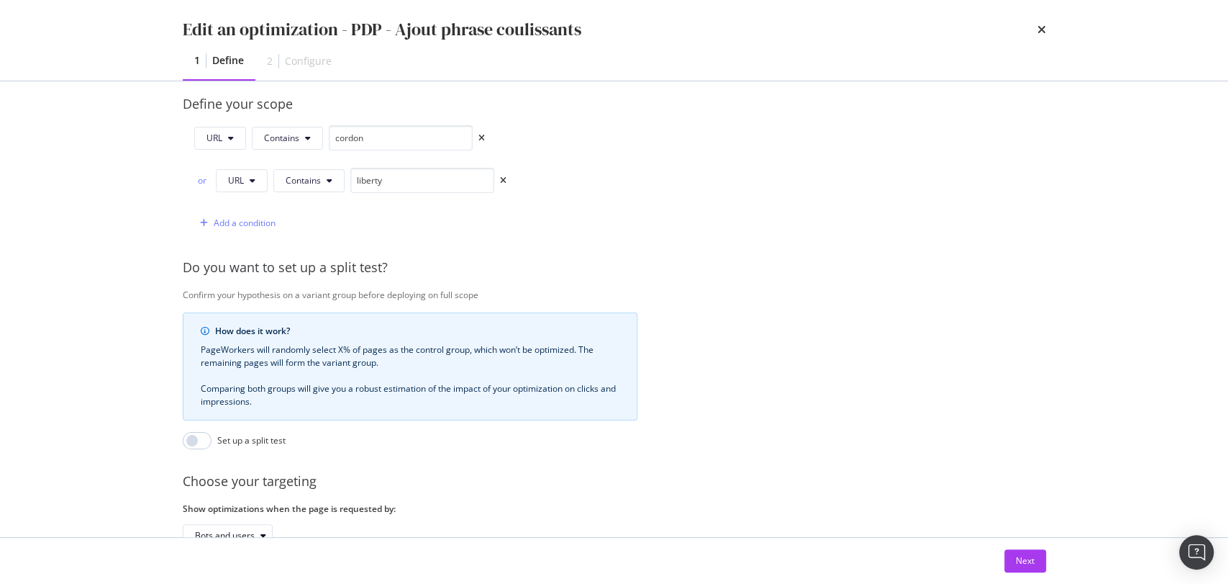
scroll to position [456, 0]
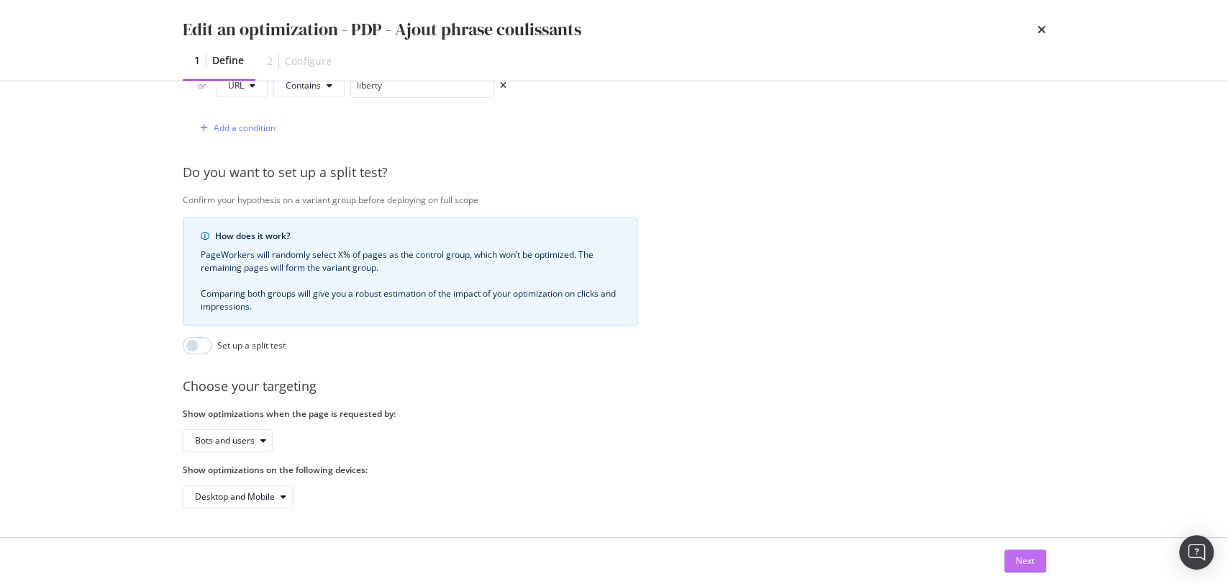
click at [1023, 561] on div "Next" at bounding box center [1025, 560] width 19 height 12
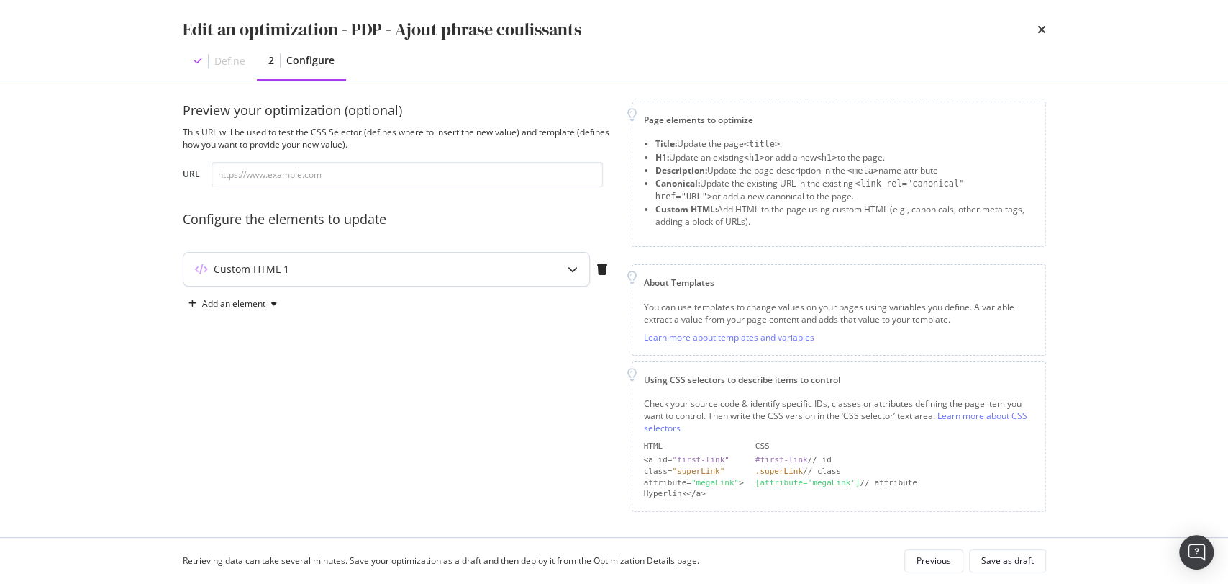
click at [312, 273] on div "Custom HTML 1" at bounding box center [357, 269] width 349 height 14
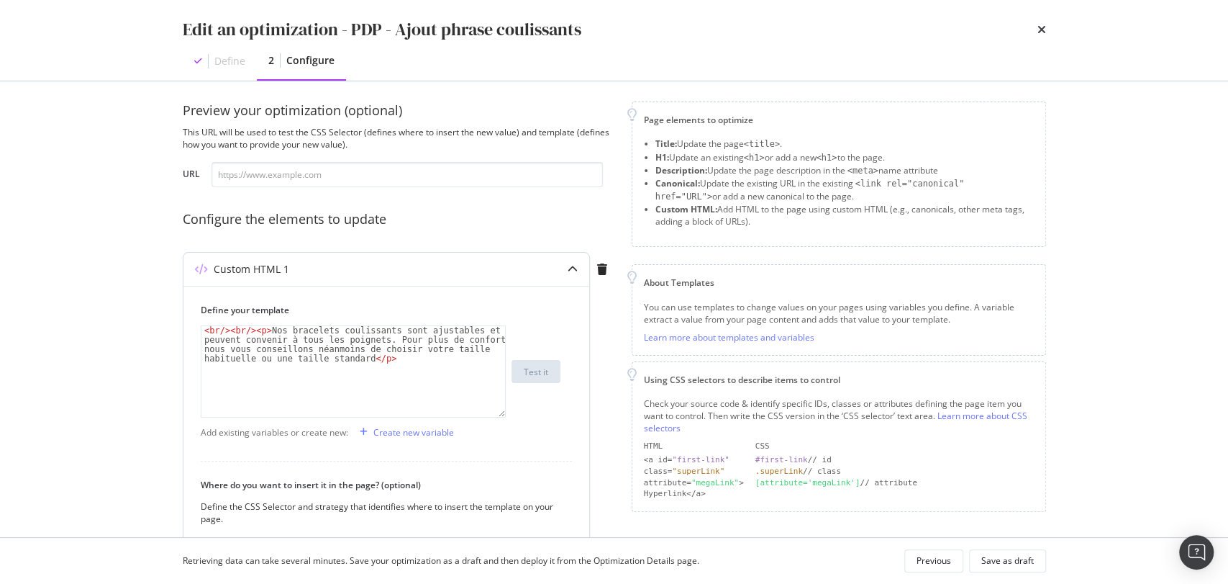
scroll to position [224, 0]
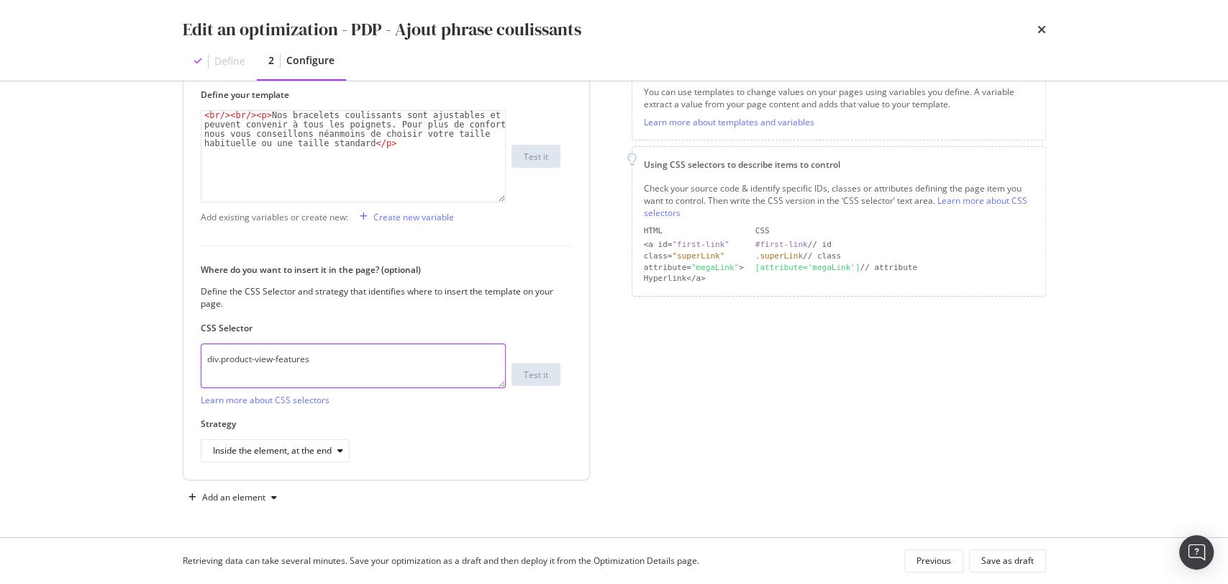
click at [280, 369] on textarea "div.product-view-features" at bounding box center [353, 365] width 305 height 45
paste textarea "lg:mt-10 product-view-features"
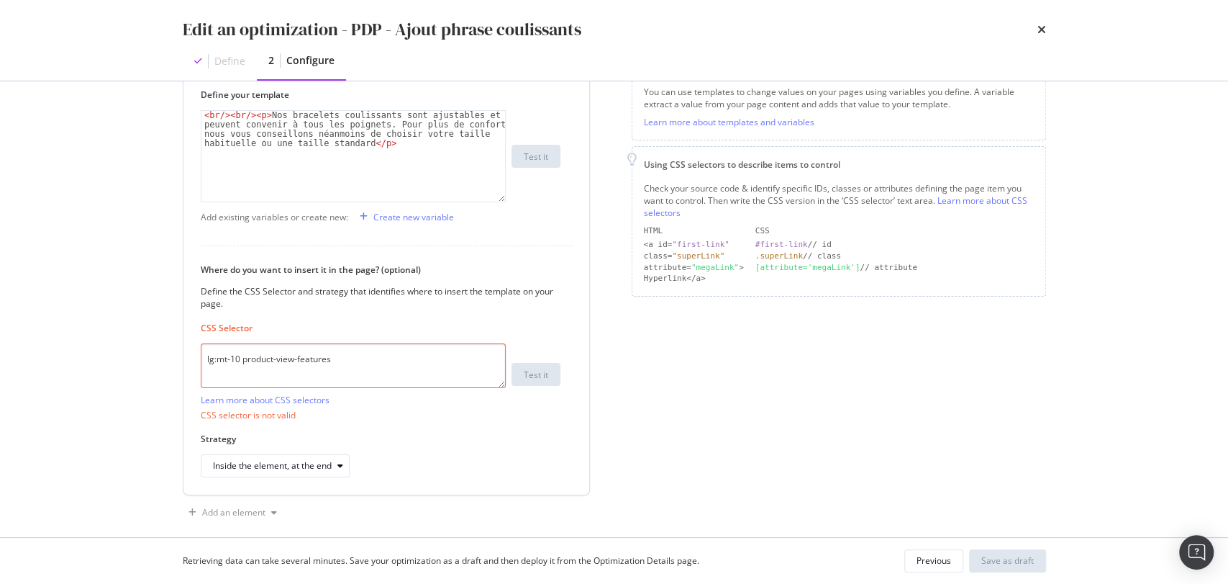
click at [214, 347] on textarea "lg:mt-10 product-view-features" at bounding box center [353, 365] width 305 height 45
click at [939, 491] on div "Page elements to optimize Title: Update the page <title> . H1: Update an existi…" at bounding box center [839, 205] width 414 height 638
click at [115, 338] on div "Edit an optimization - PDP - Ajout phrase coulissants Define 2 Configure Previe…" at bounding box center [614, 292] width 1228 height 584
click at [230, 362] on textarea "div.lg:mt-10 product-view-features" at bounding box center [353, 365] width 305 height 45
click at [255, 361] on textarea "div.lg:mt-10 product-view-features" at bounding box center [353, 365] width 305 height 45
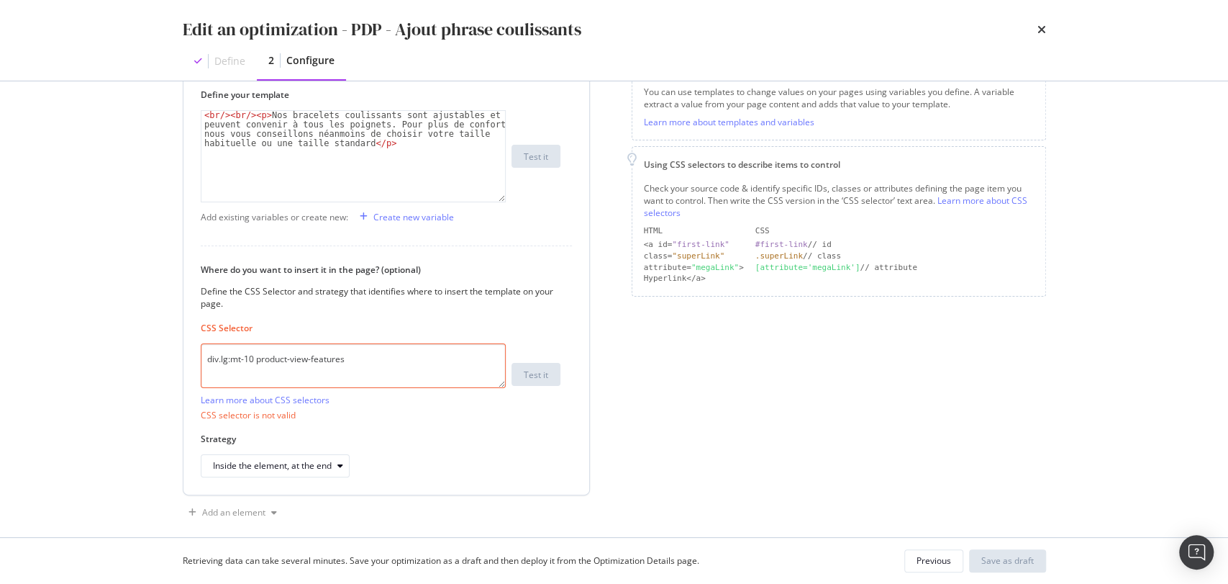
click at [256, 358] on textarea "div.lg:mt-10 product-view-features" at bounding box center [353, 365] width 305 height 45
paste textarea "modal"
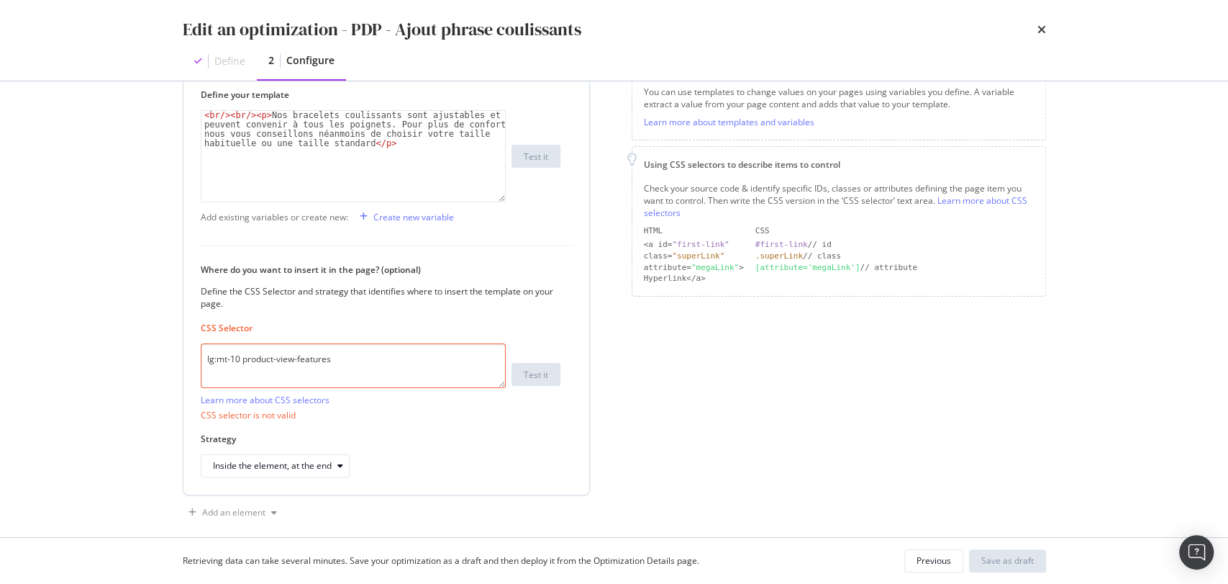
click at [547, 454] on div "Inside the element, at the end" at bounding box center [381, 465] width 360 height 23
click at [204, 371] on textarea "lg:mt-10 product-view-features" at bounding box center [353, 365] width 305 height 45
click at [859, 440] on div "Page elements to optimize Title: Update the page <title> . H1: Update an existi…" at bounding box center [839, 205] width 414 height 638
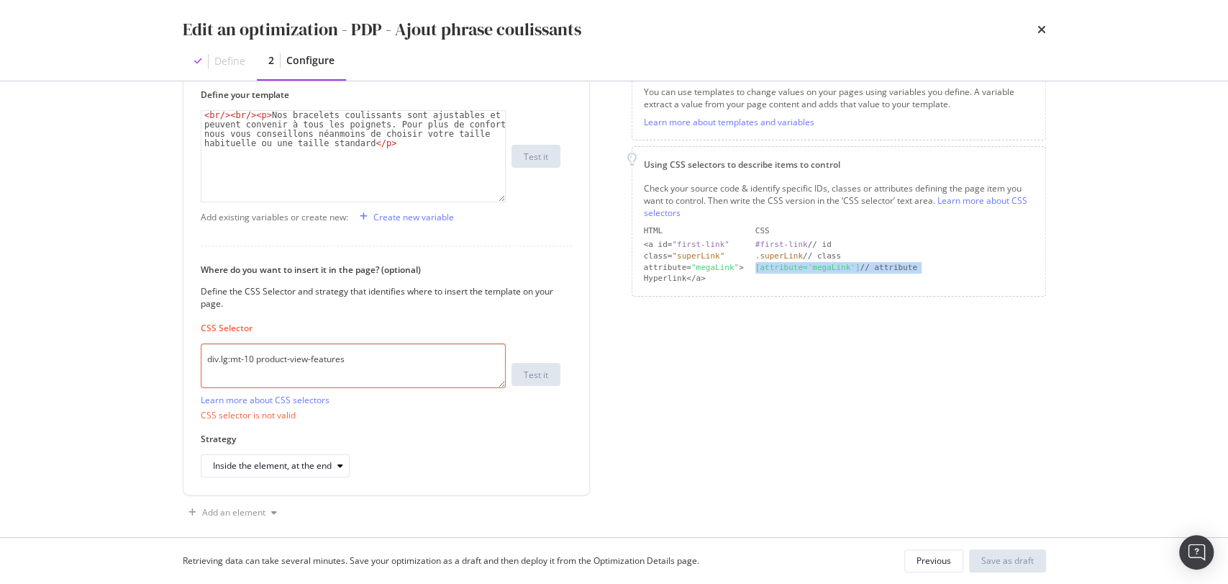
click at [859, 440] on div "Page elements to optimize Title: Update the page <title> . H1: Update an existi…" at bounding box center [839, 205] width 414 height 638
click at [296, 344] on textarea "div.lg:mt-10 product-view-features" at bounding box center [353, 365] width 305 height 45
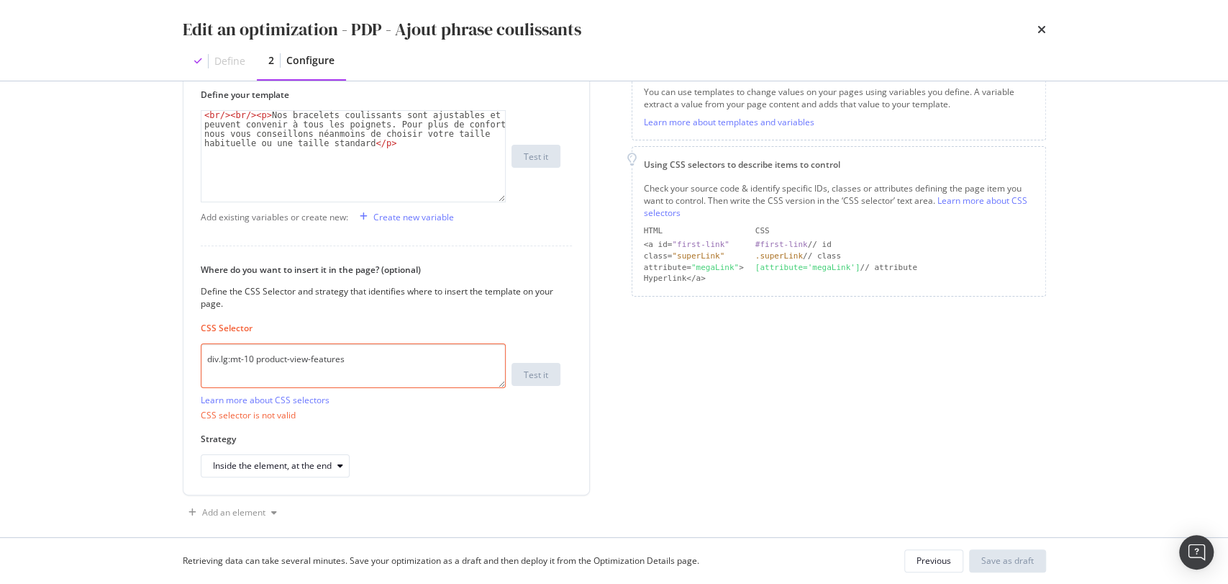
click at [771, 443] on div "Page elements to optimize Title: Update the page <title> . H1: Update an existi…" at bounding box center [839, 205] width 414 height 638
click at [240, 358] on textarea "div.lg:mt-10 product-view-features" at bounding box center [353, 365] width 305 height 45
click at [248, 361] on textarea "div.lg:mt-10 product-view-features" at bounding box center [353, 365] width 305 height 45
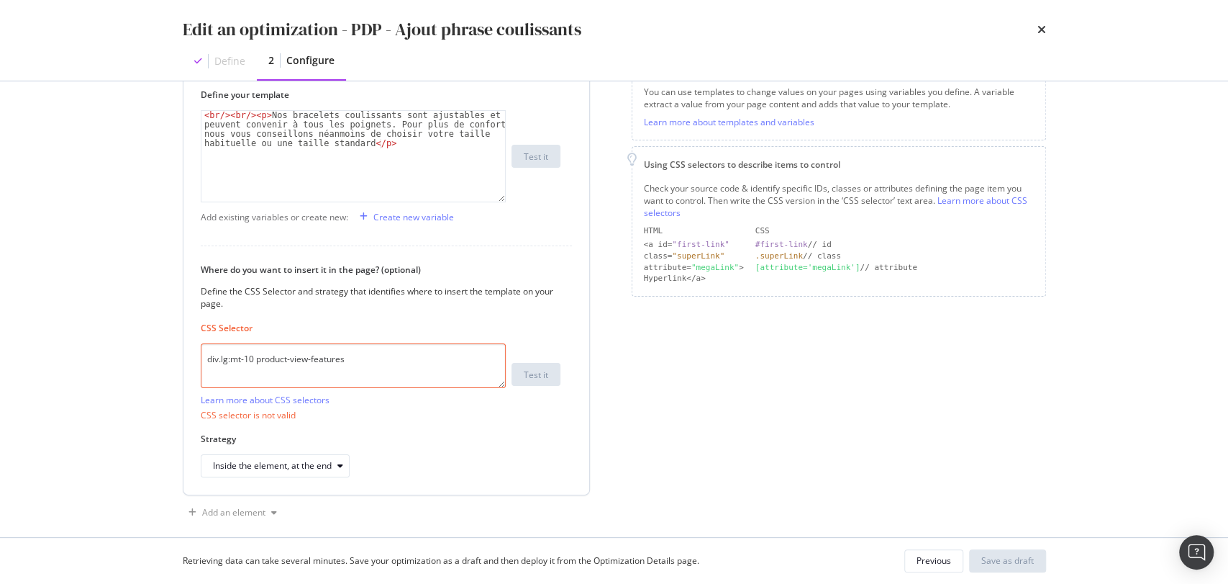
click at [255, 361] on textarea "div.lg:mt-10 product-view-features" at bounding box center [353, 365] width 305 height 45
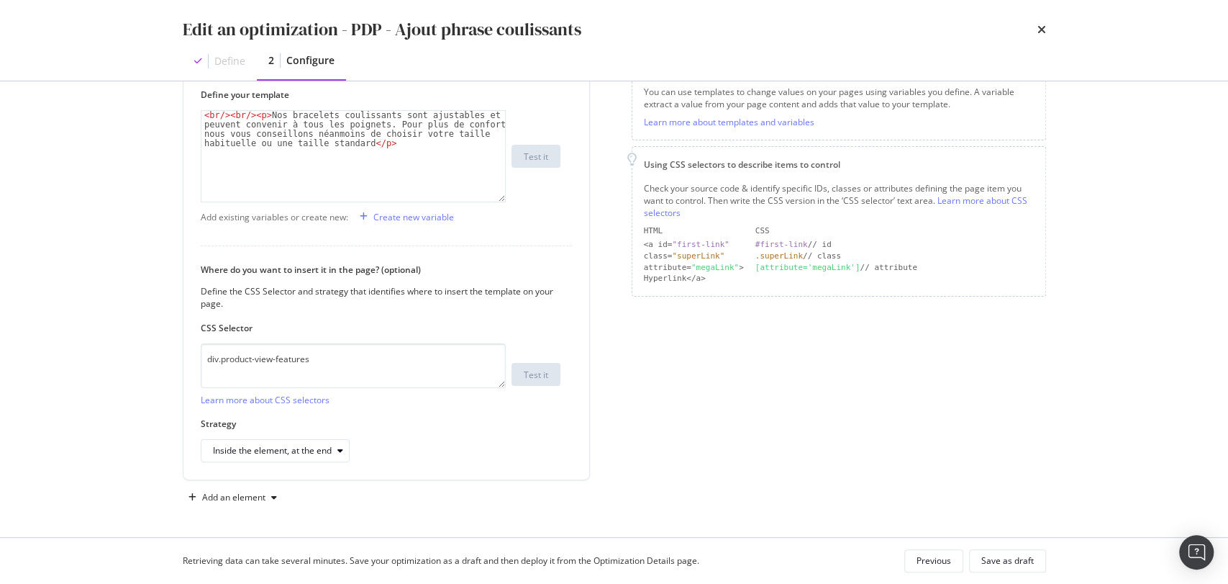
click at [86, 369] on div "Edit an optimization - PDP - Ajout phrase coulissants Define 2 Configure Previe…" at bounding box center [614, 292] width 1228 height 584
click at [413, 418] on label "Strategy" at bounding box center [381, 423] width 360 height 12
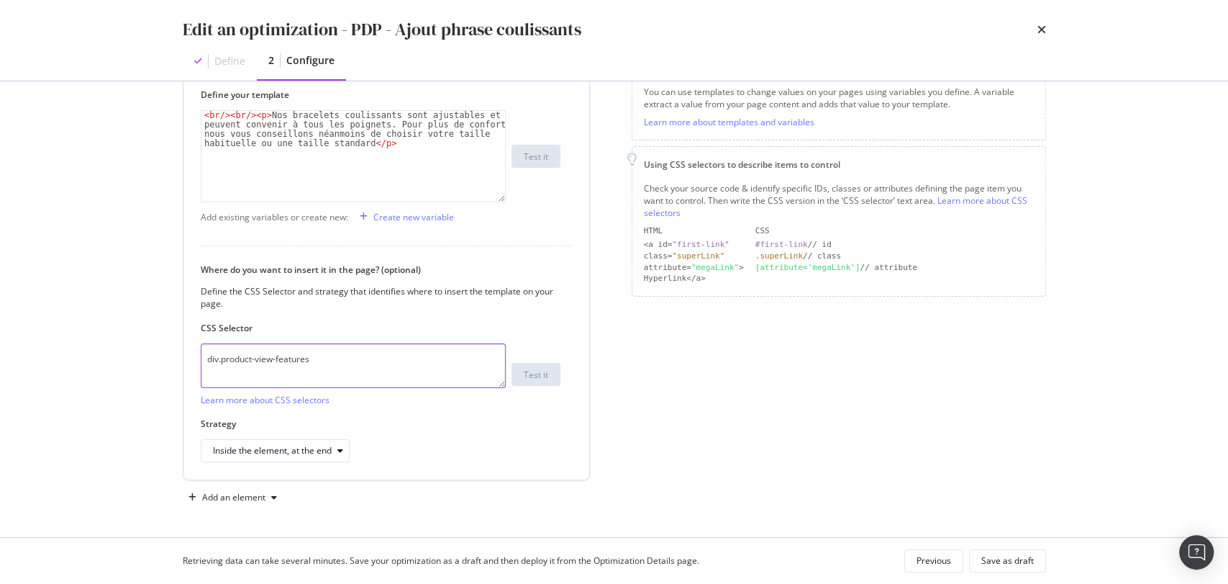
click at [215, 353] on textarea "div.product-view-features" at bounding box center [353, 365] width 305 height 45
type textarea ".product-view-features"
click at [920, 455] on div "Page elements to optimize Title: Update the page <title> . H1: Update an existi…" at bounding box center [839, 197] width 414 height 622
click at [984, 560] on div "Save as draft" at bounding box center [1007, 560] width 53 height 12
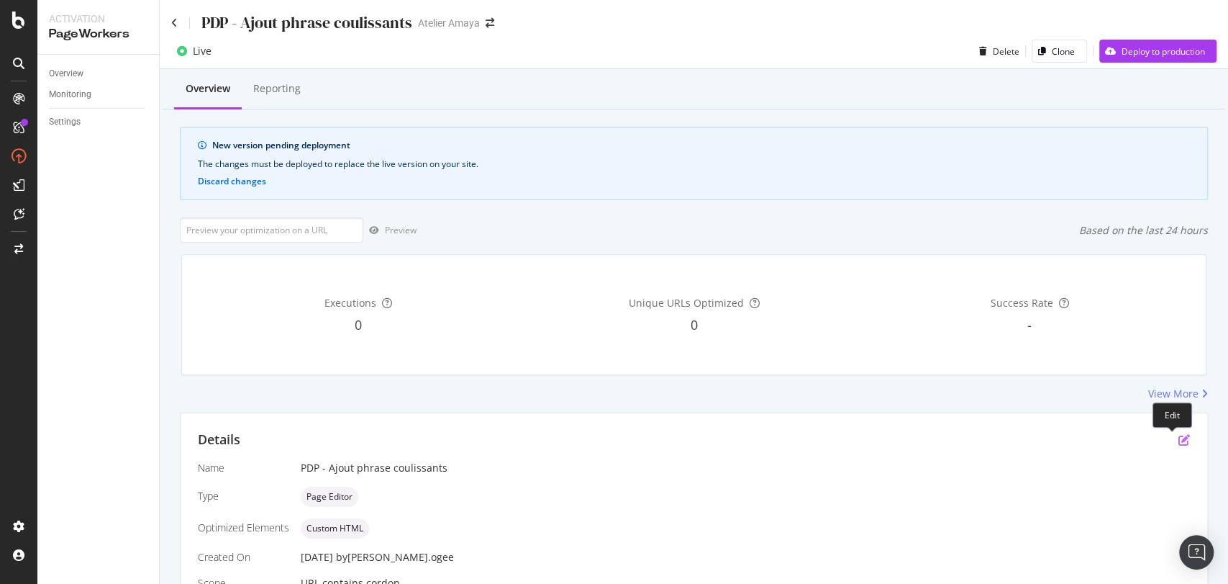
click at [1179, 434] on icon "pen-to-square" at bounding box center [1185, 440] width 12 height 12
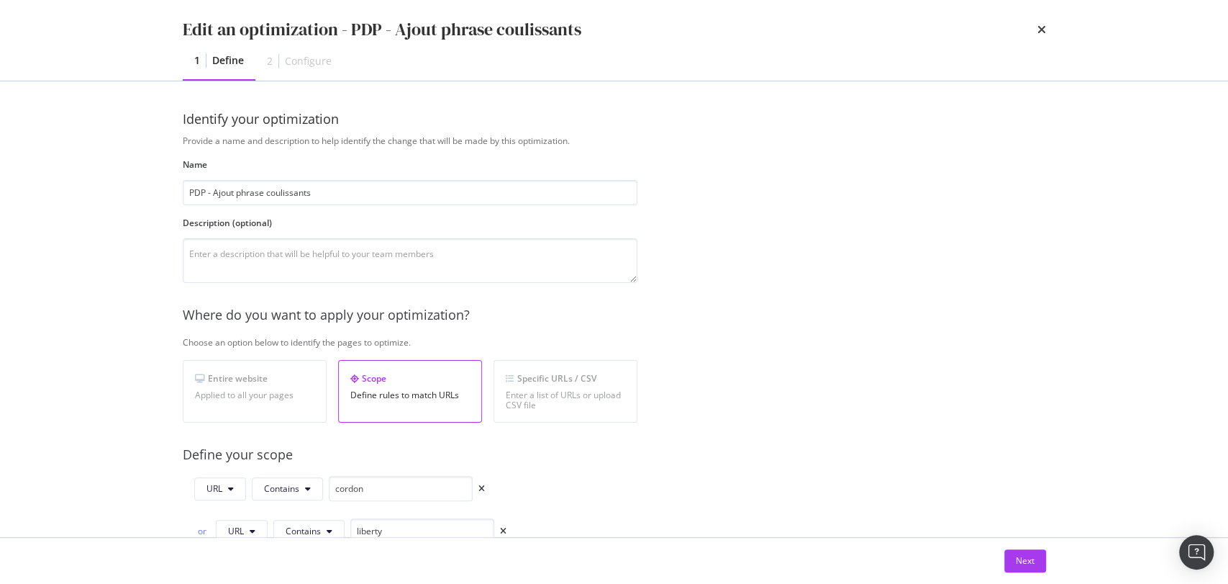
scroll to position [456, 0]
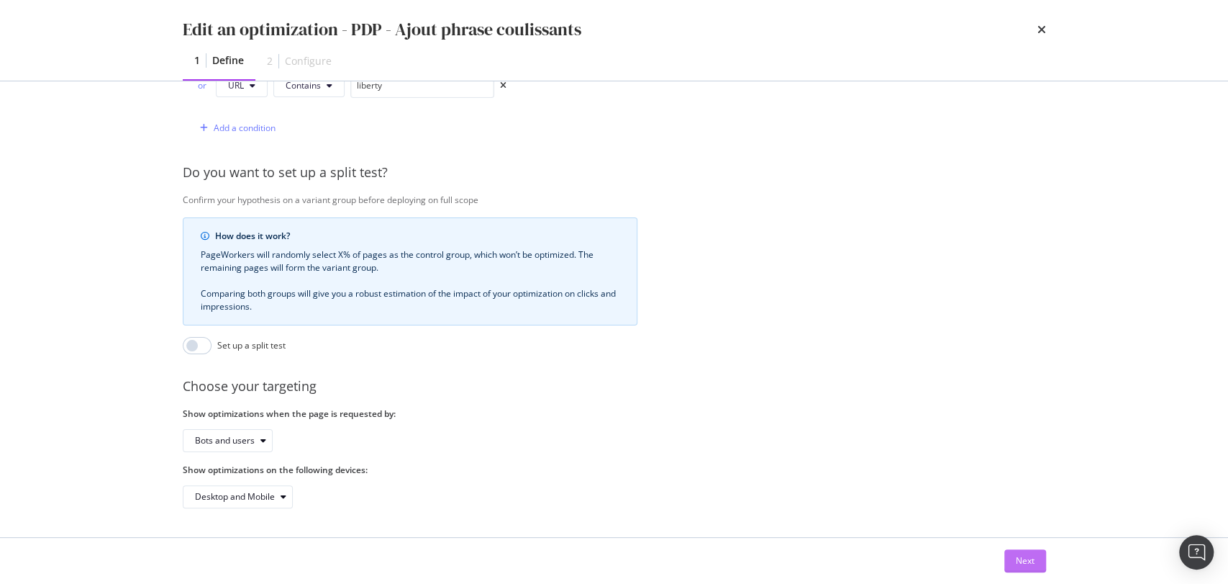
click at [1019, 560] on div "Next" at bounding box center [1025, 560] width 19 height 12
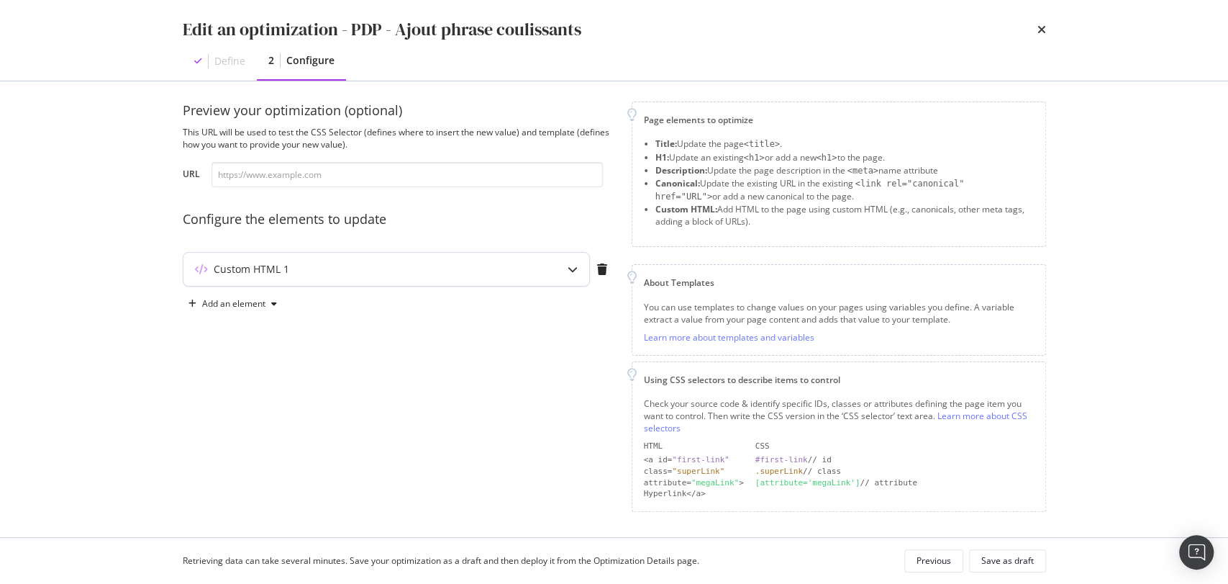
click at [394, 257] on div "Custom HTML 1" at bounding box center [386, 269] width 406 height 33
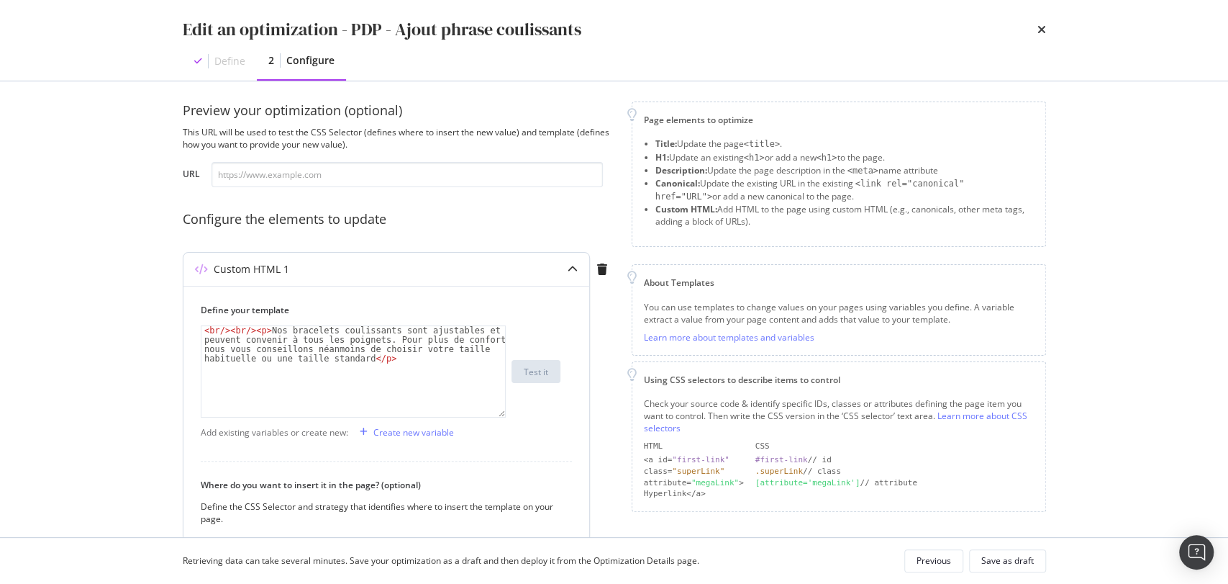
click at [366, 353] on div "< br /> < br /> < p > Nos bracelets coulissants sont ajustables et peuvent conv…" at bounding box center [353, 409] width 304 height 166
type textarea "<br/><br/><p>Nos bracelets coulissants sont ajustables et peuvent convenir à to…"
click at [1033, 563] on div "Save as draft" at bounding box center [1007, 560] width 53 height 12
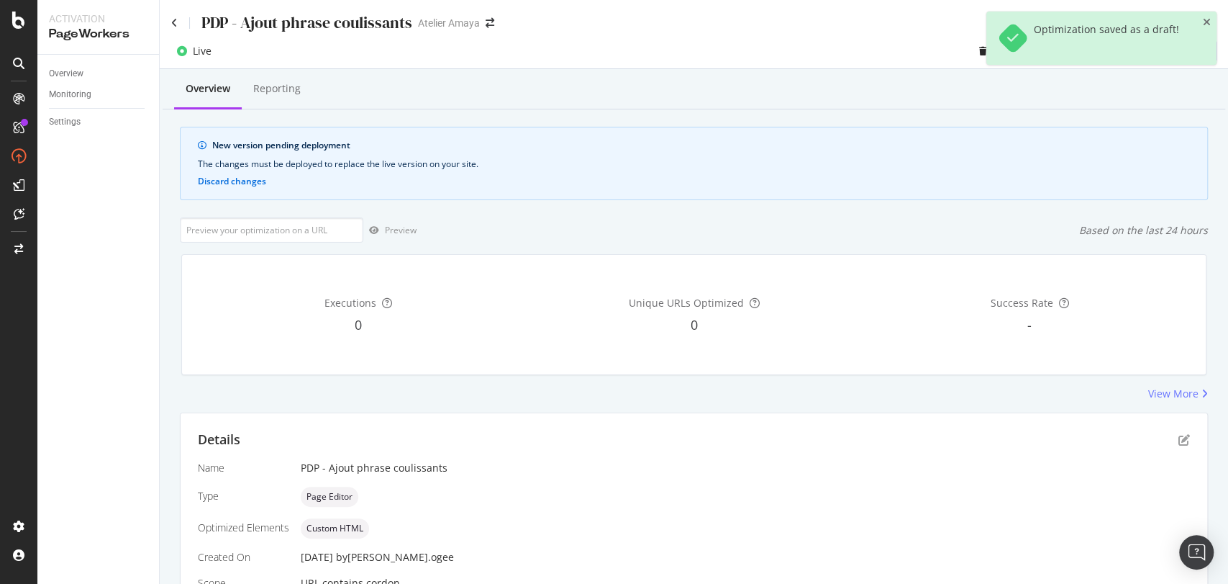
click at [902, 34] on div "Live Delete Clone Deploy to production" at bounding box center [694, 51] width 1069 height 35
click at [1206, 19] on icon "close toast" at bounding box center [1207, 22] width 8 height 10
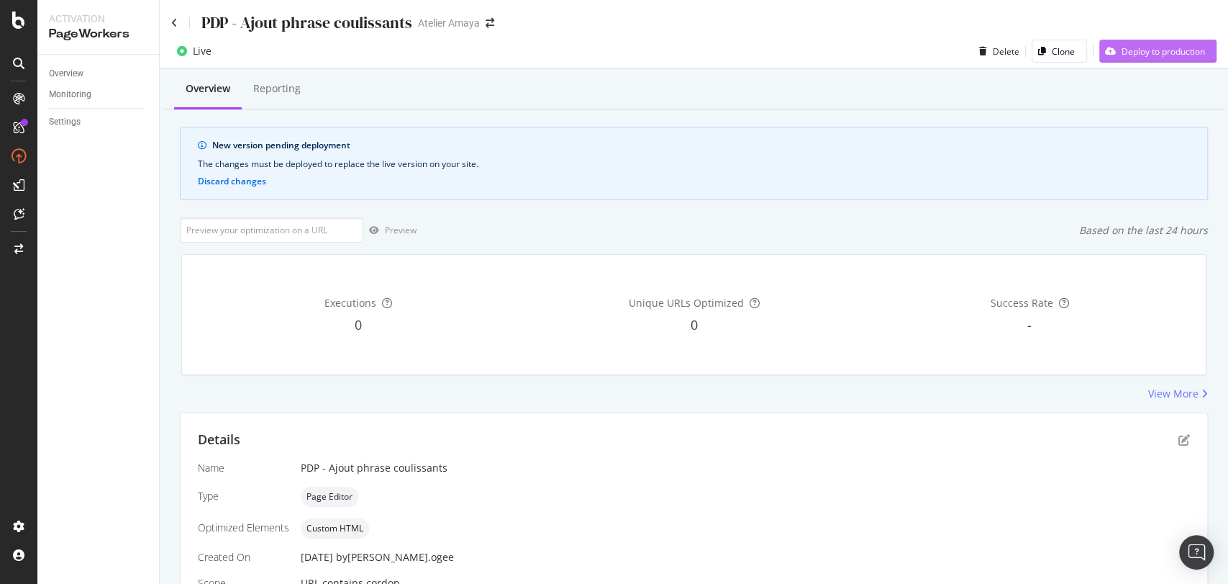
click at [1166, 47] on div "Deploy to production" at bounding box center [1163, 51] width 83 height 12
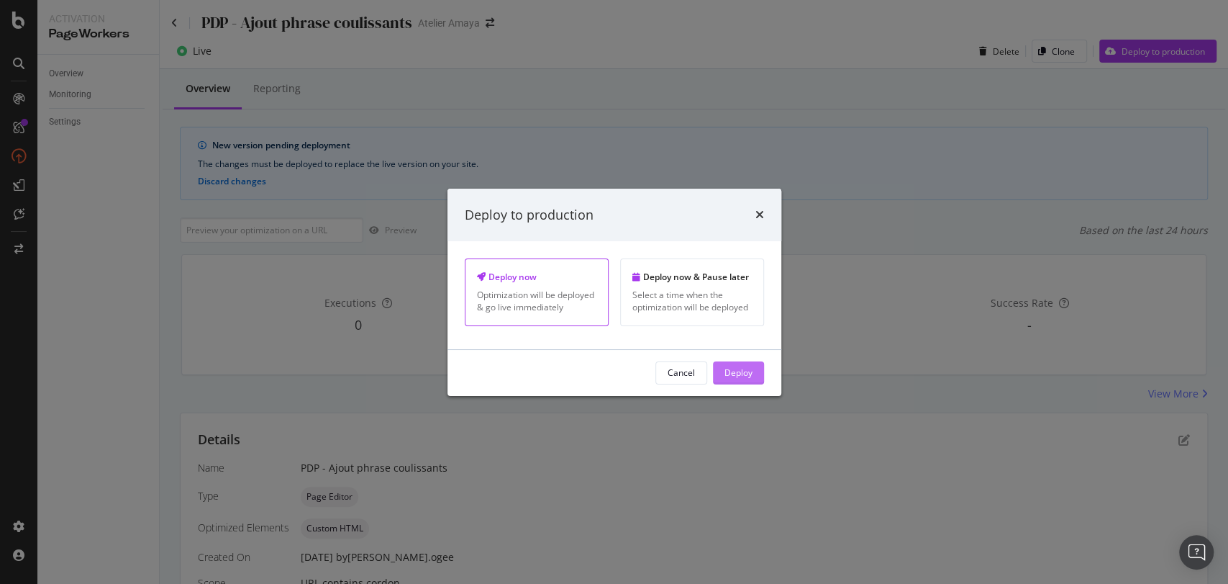
click at [748, 364] on div "Deploy" at bounding box center [739, 373] width 28 height 22
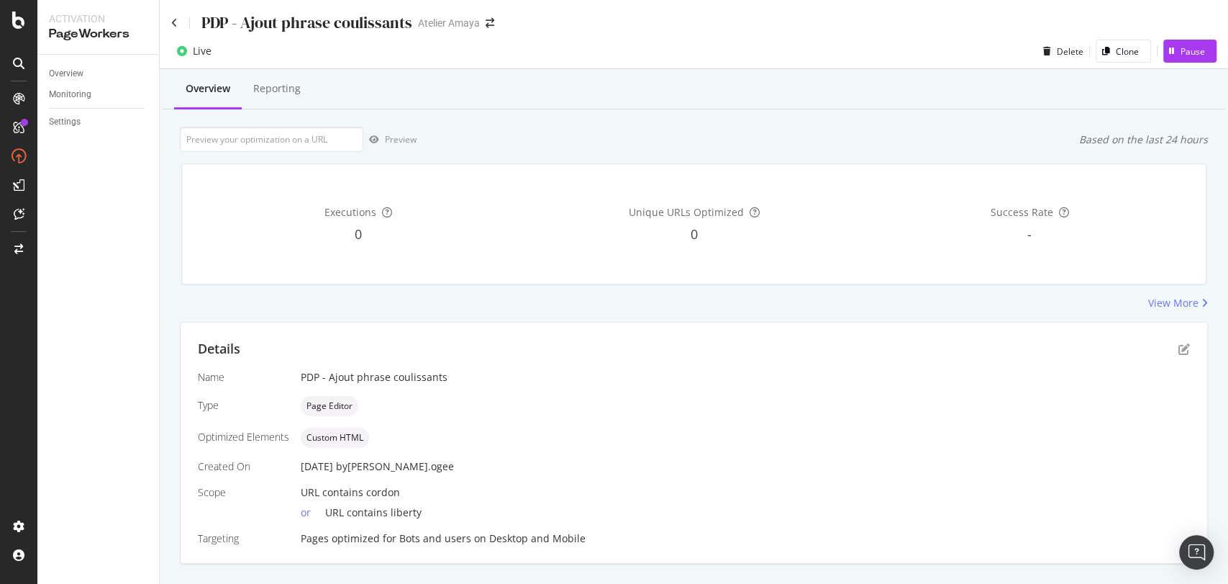
scroll to position [0, 0]
click at [170, 26] on div "PDP - Ajout phrase coulissants Atelier Amaya" at bounding box center [694, 17] width 1069 height 34
click at [171, 24] on icon at bounding box center [174, 23] width 6 height 10
